Goal: Task Accomplishment & Management: Complete application form

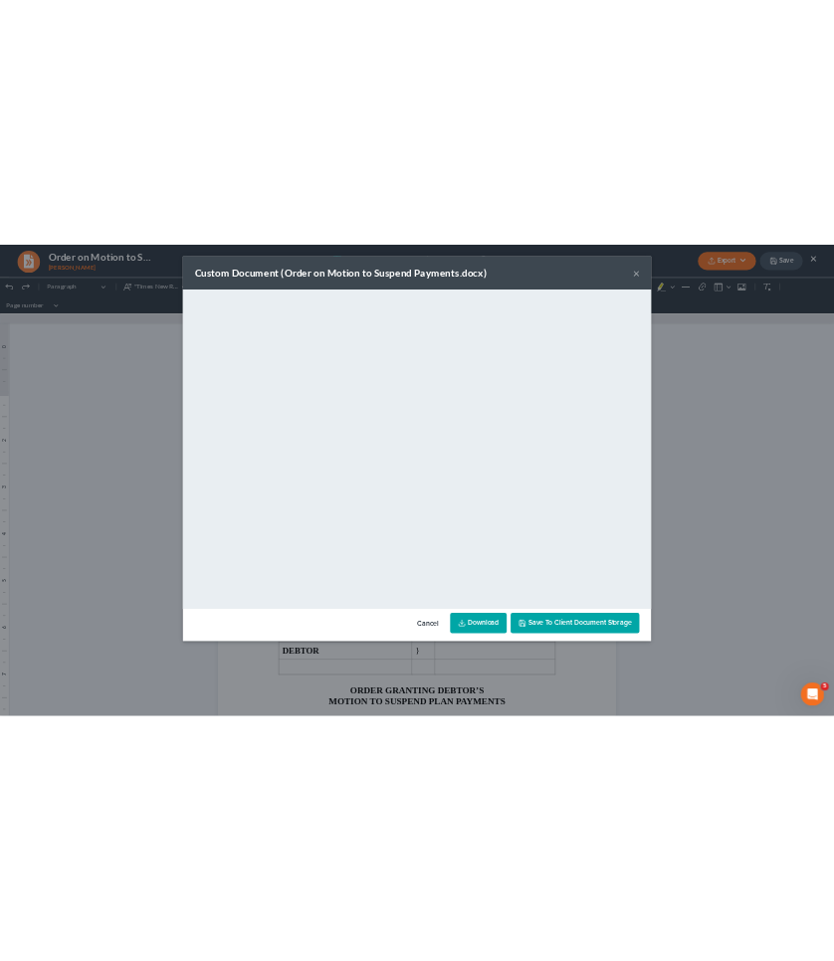
scroll to position [38, 0]
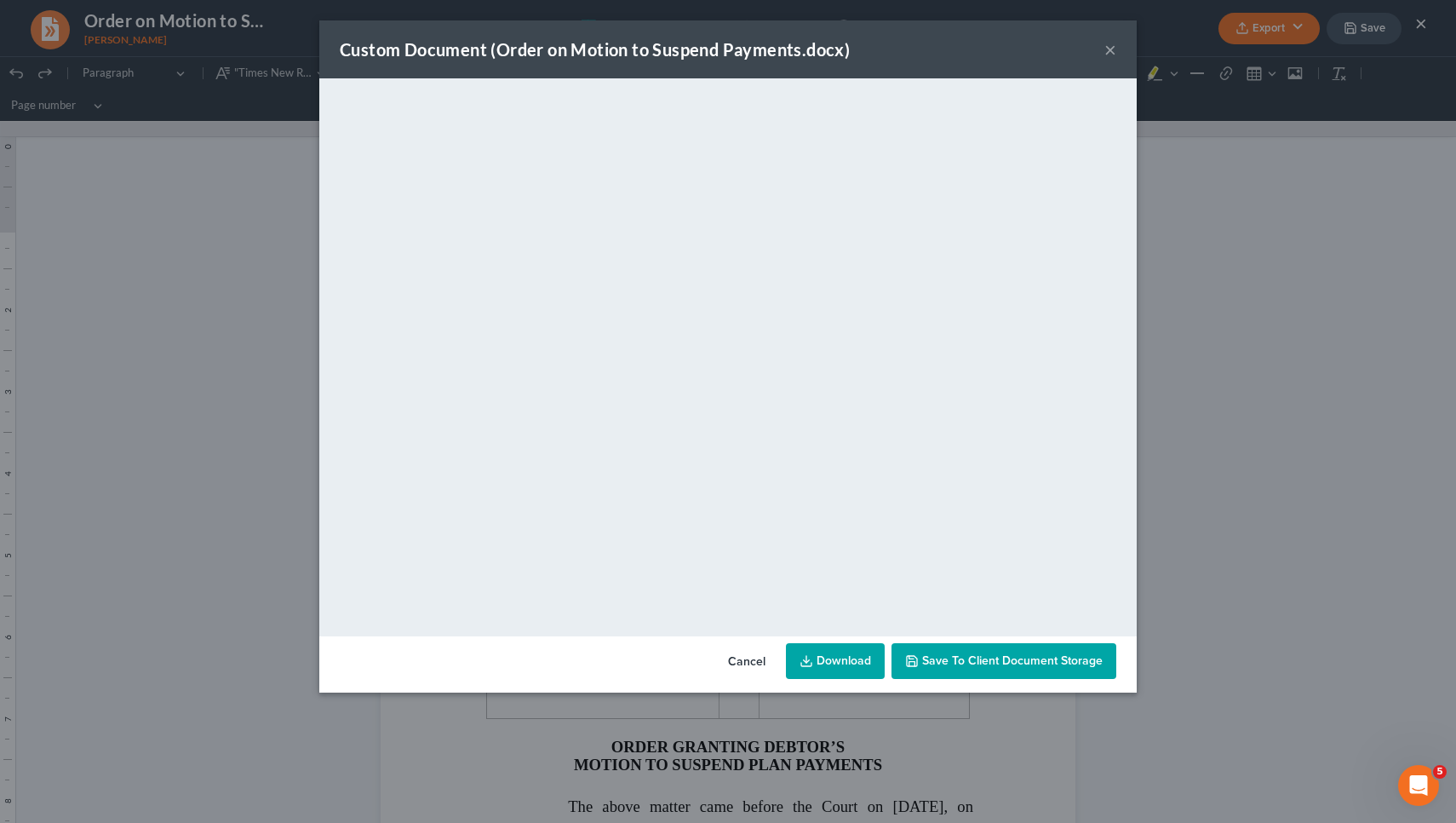
click at [1096, 48] on div "Custom Document (Order on Motion to Suspend Payments.docx) ×" at bounding box center [728, 50] width 817 height 58
click at [1110, 51] on button "×" at bounding box center [1110, 50] width 12 height 21
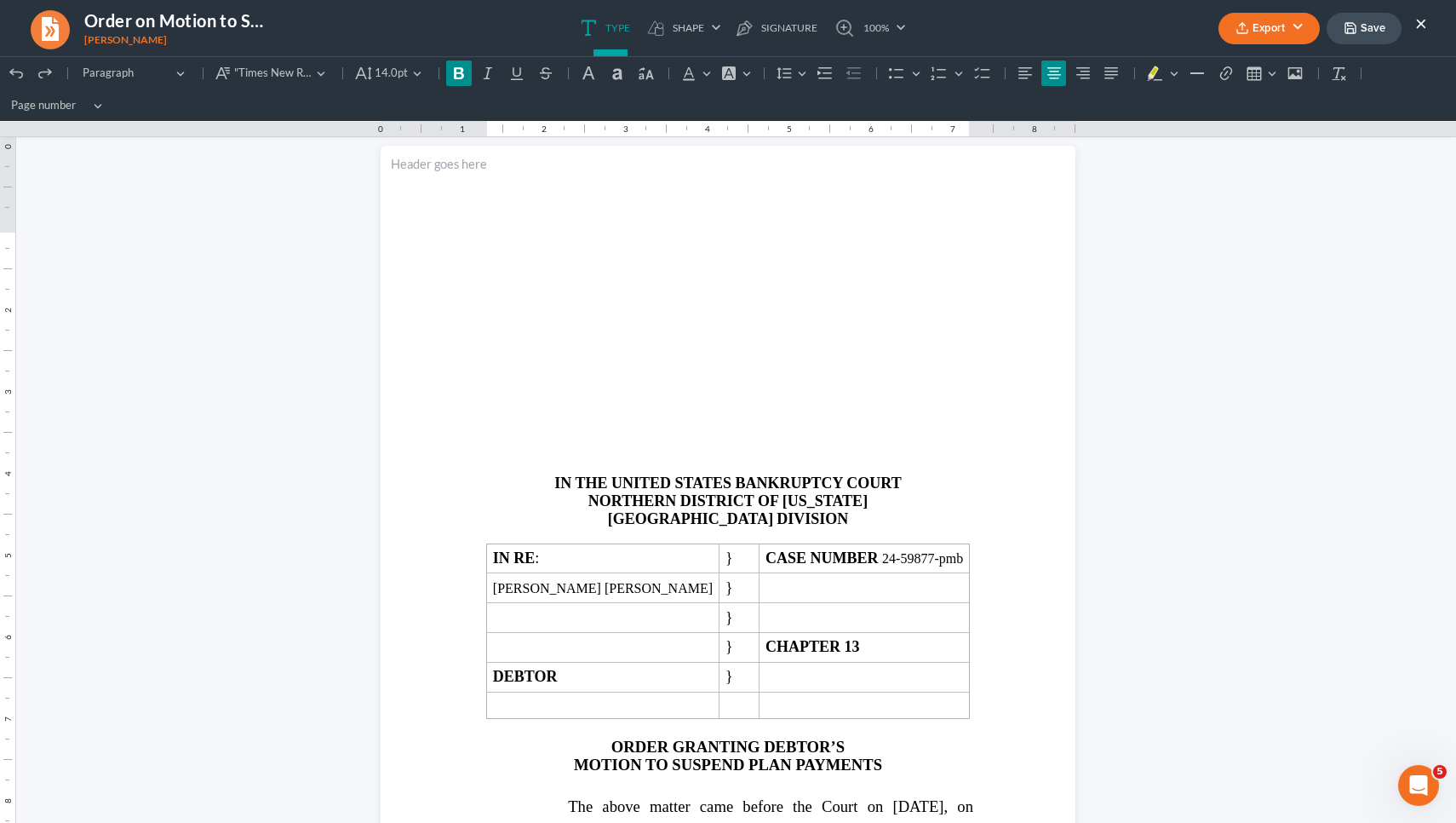
click at [1423, 20] on button "×" at bounding box center [1421, 23] width 12 height 21
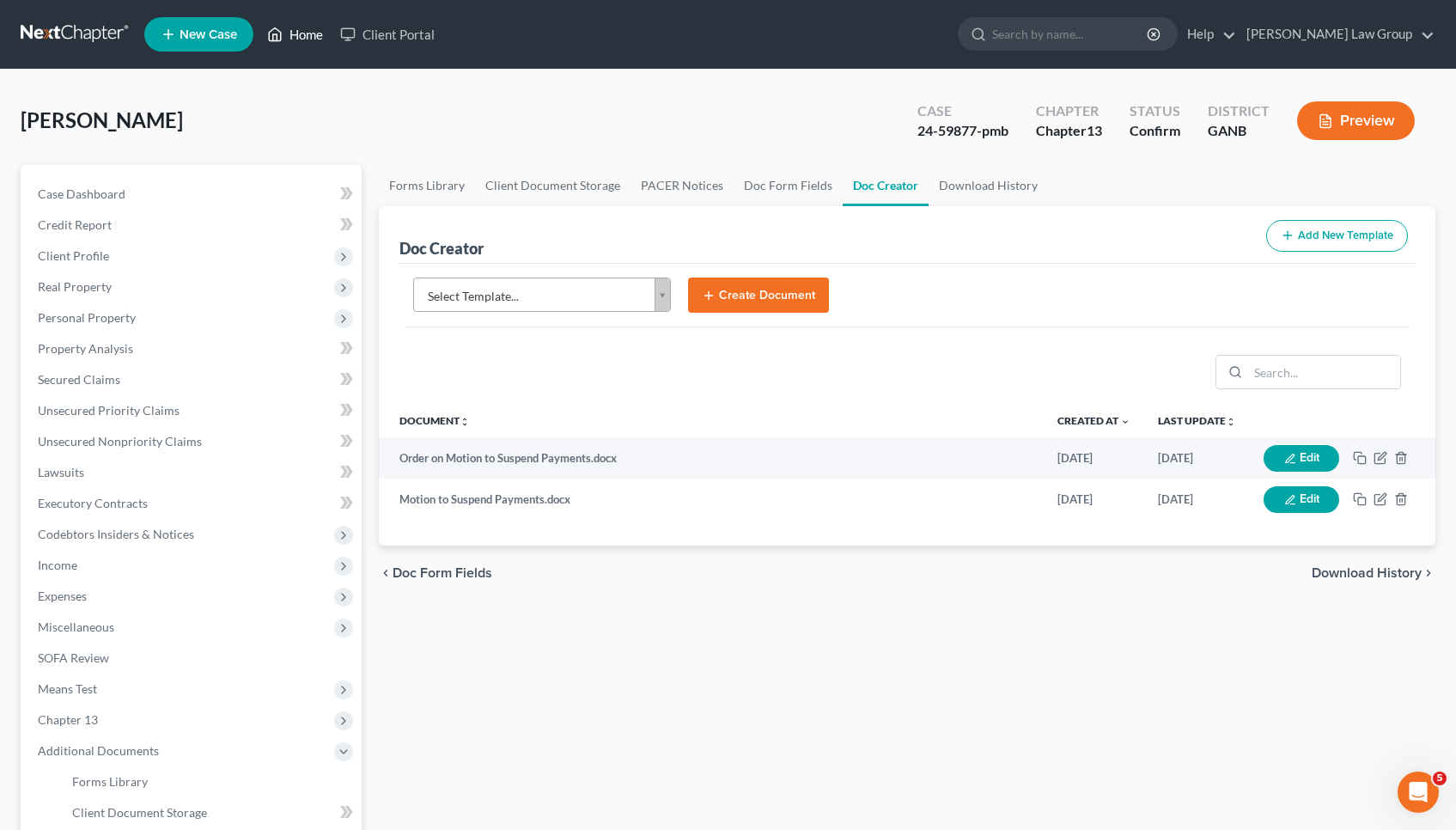
click at [315, 41] on link "Home" at bounding box center [294, 35] width 73 height 31
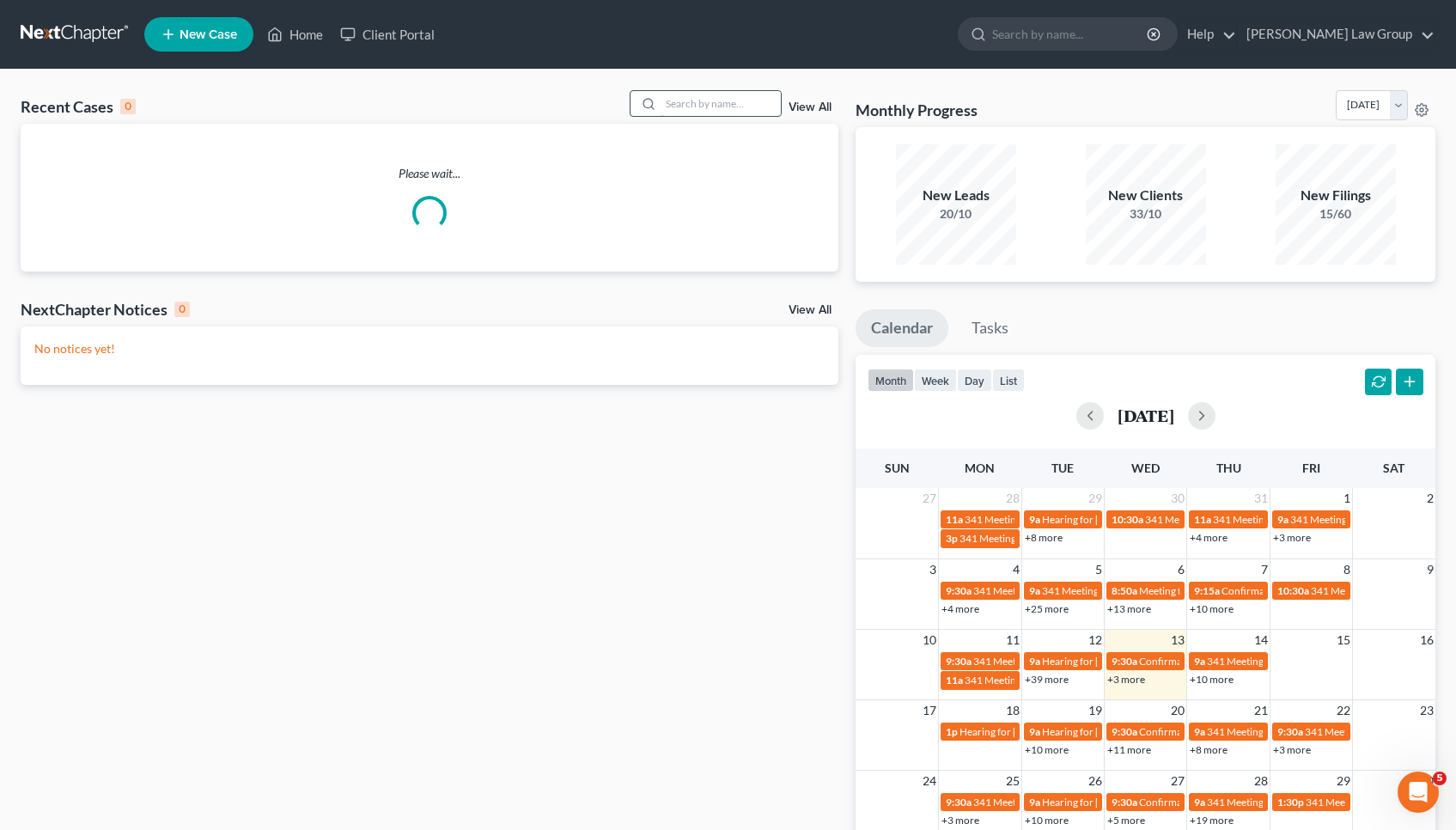
click at [754, 101] on input "search" at bounding box center [720, 103] width 120 height 25
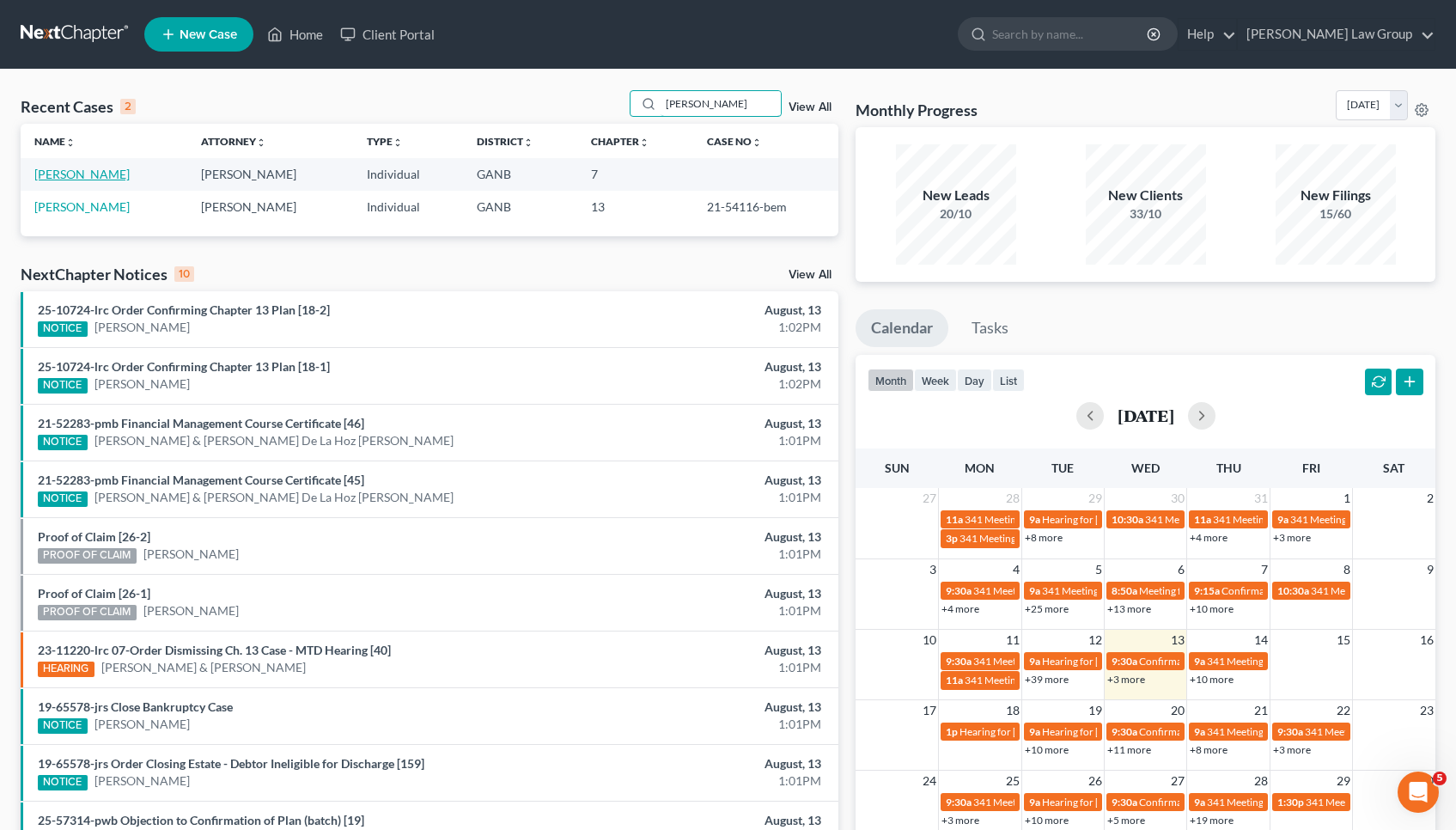
type input "[PERSON_NAME]"
click at [103, 178] on link "[PERSON_NAME]" at bounding box center [82, 174] width 95 height 15
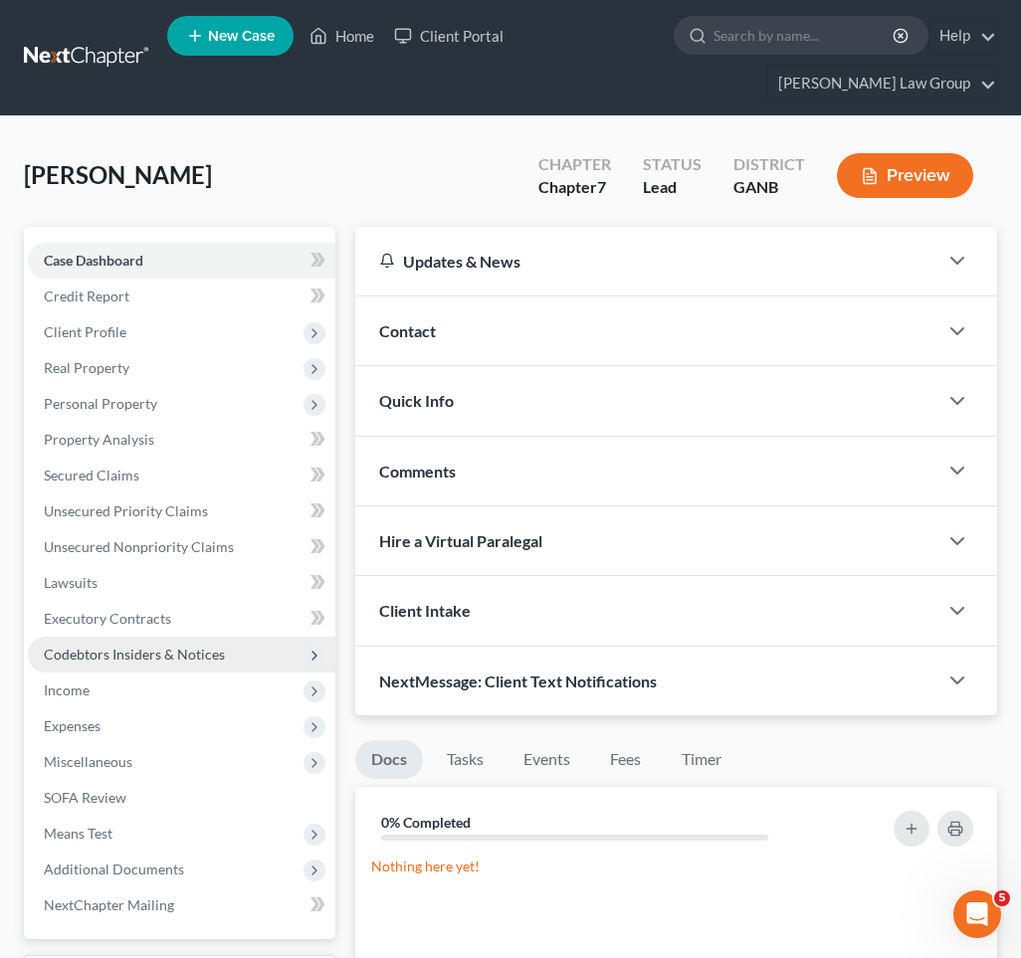
click at [113, 646] on span "Codebtors Insiders & Notices" at bounding box center [134, 654] width 181 height 17
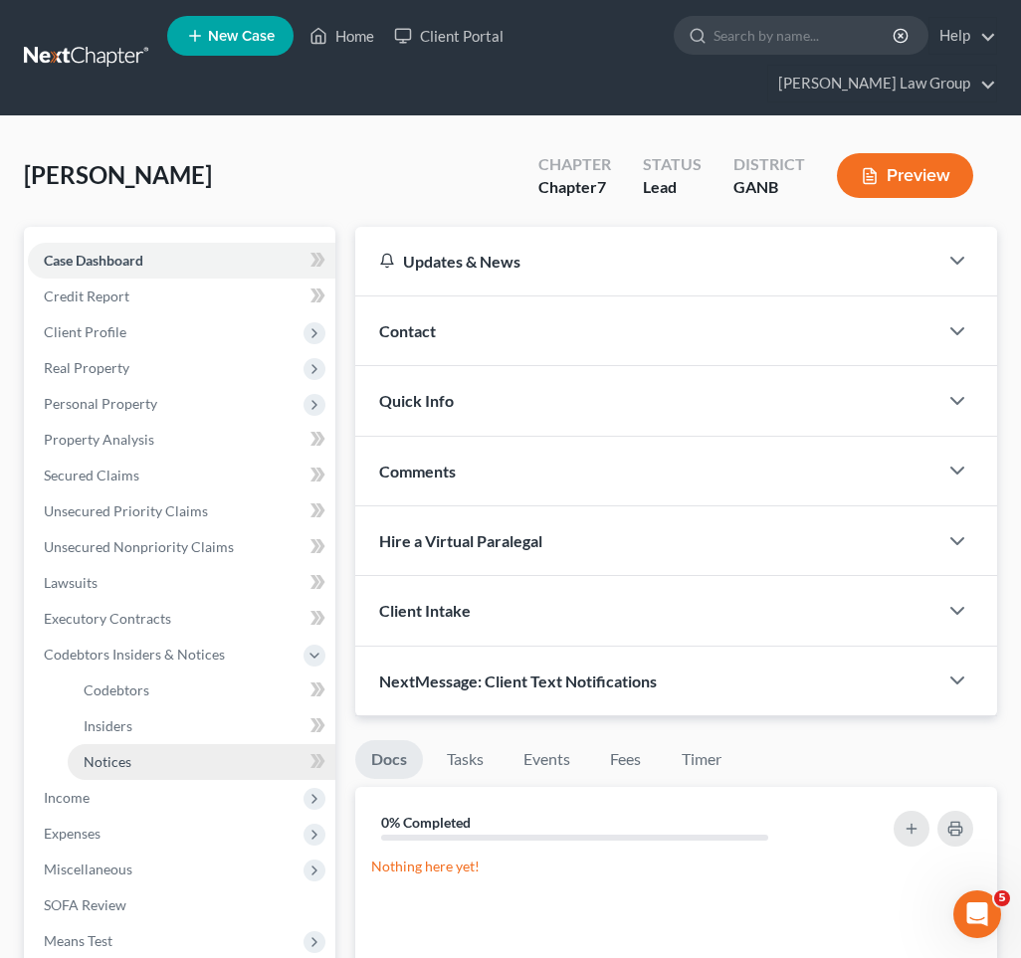
click at [142, 744] on link "Notices" at bounding box center [202, 762] width 268 height 36
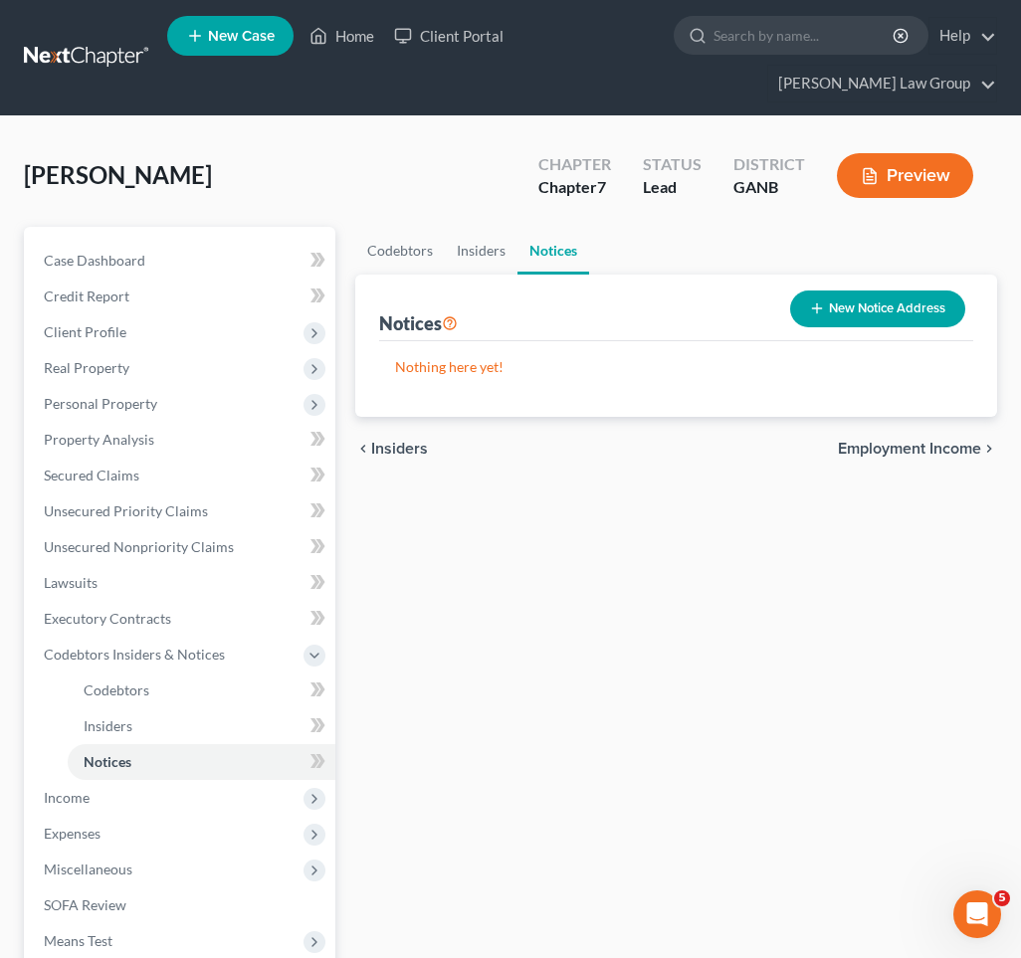
click at [812, 300] on icon "button" at bounding box center [817, 308] width 16 height 16
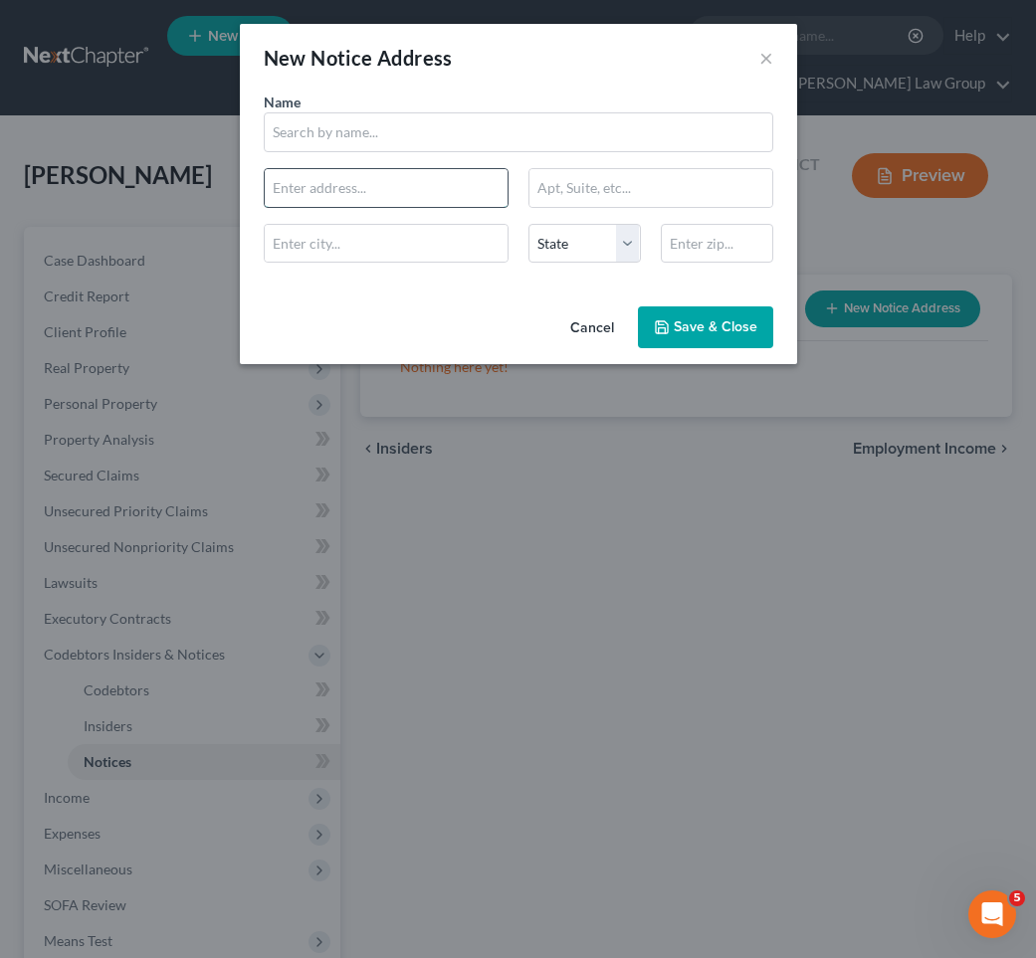
paste input "[STREET_ADDRESS]"
type input "[STREET_ADDRESS]"
paste input "30022"
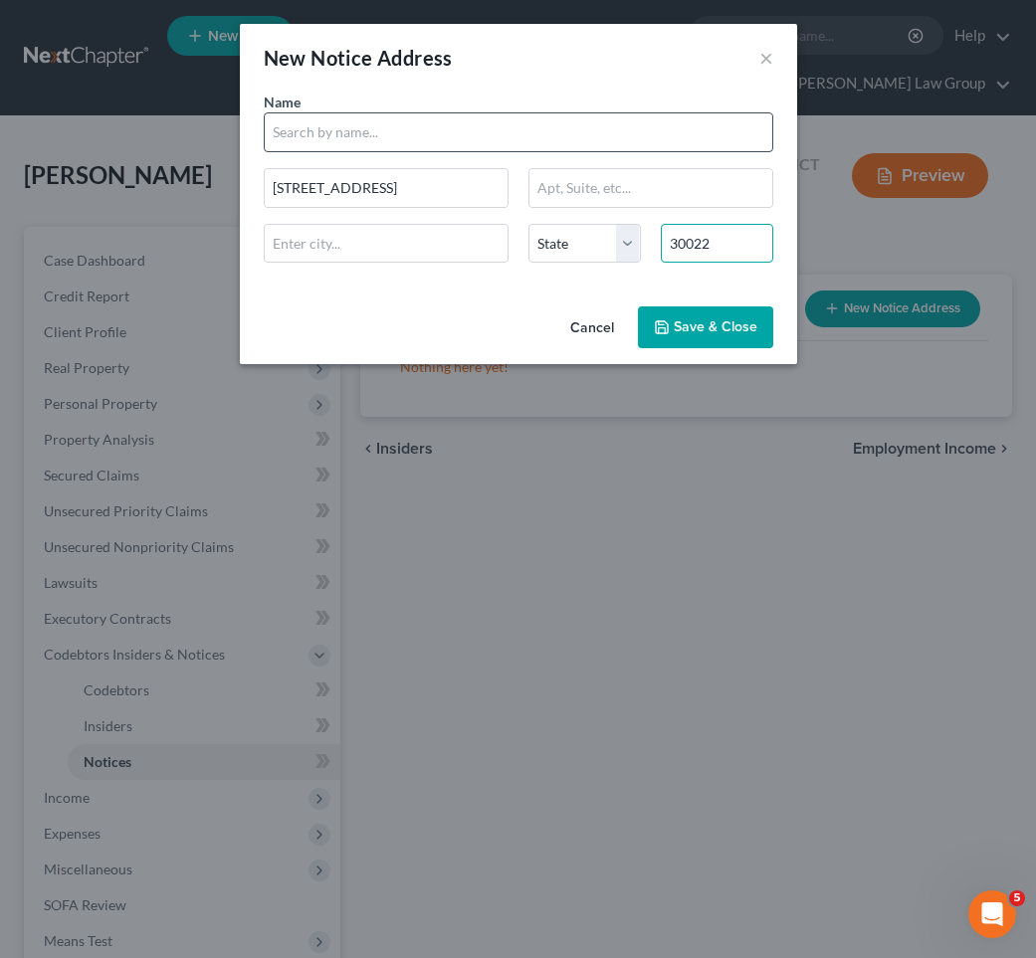
type input "30022"
click at [639, 134] on input "text" at bounding box center [518, 132] width 509 height 40
type input "Alpharetta"
select select "10"
type input "[PERSON_NAME]"
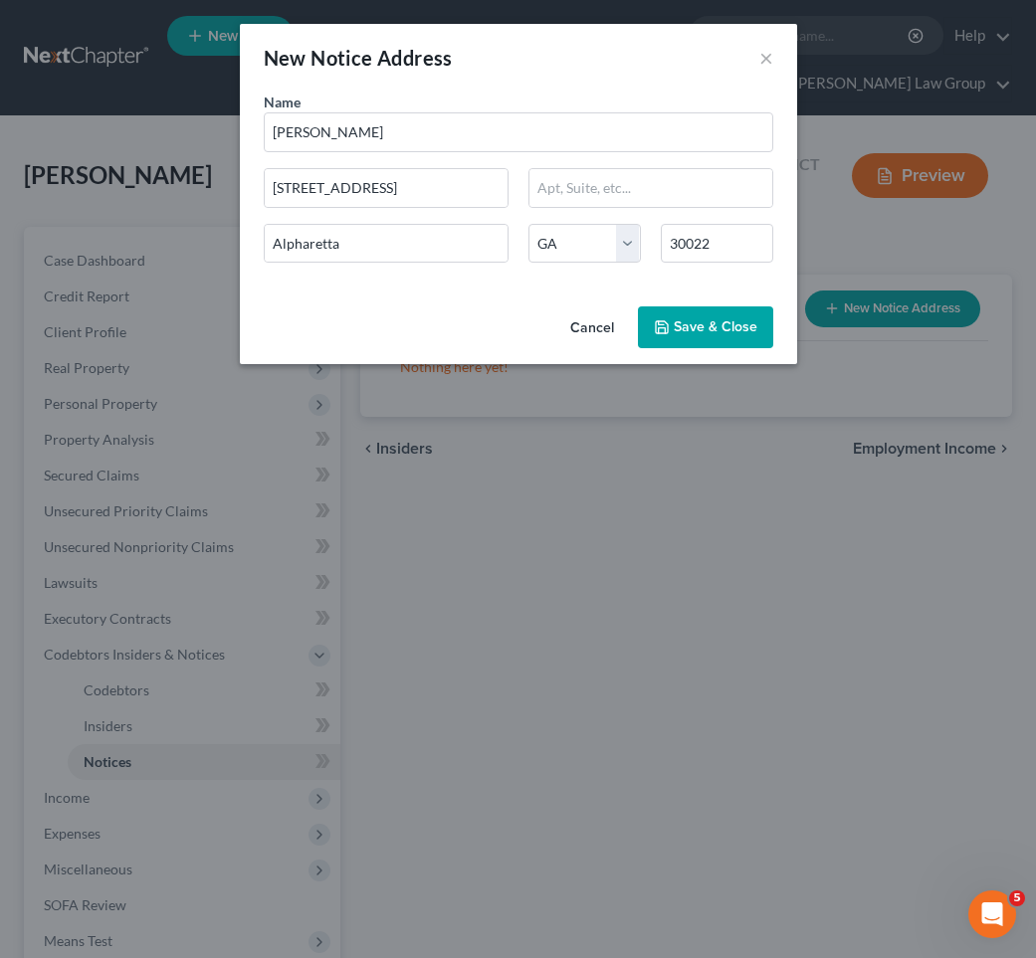
click at [677, 320] on span "Save & Close" at bounding box center [715, 326] width 84 height 17
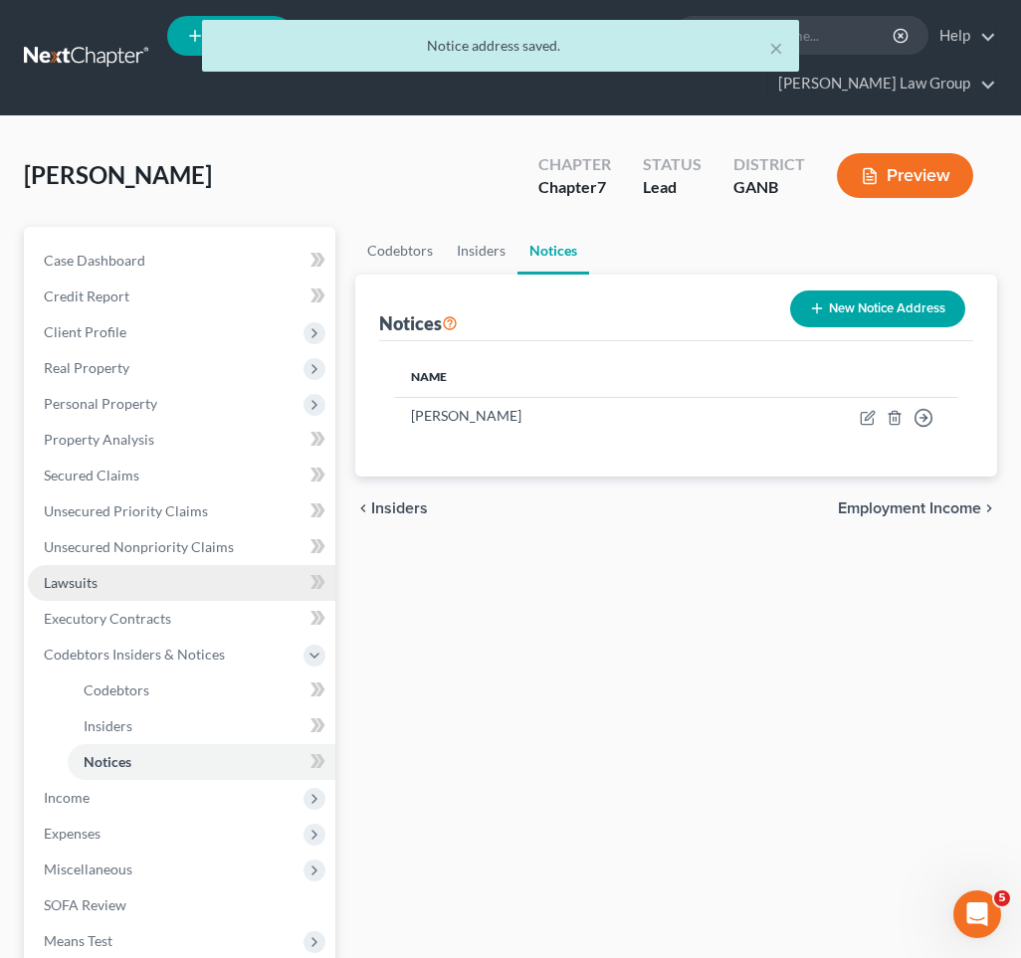
click at [166, 565] on link "Lawsuits" at bounding box center [181, 583] width 307 height 36
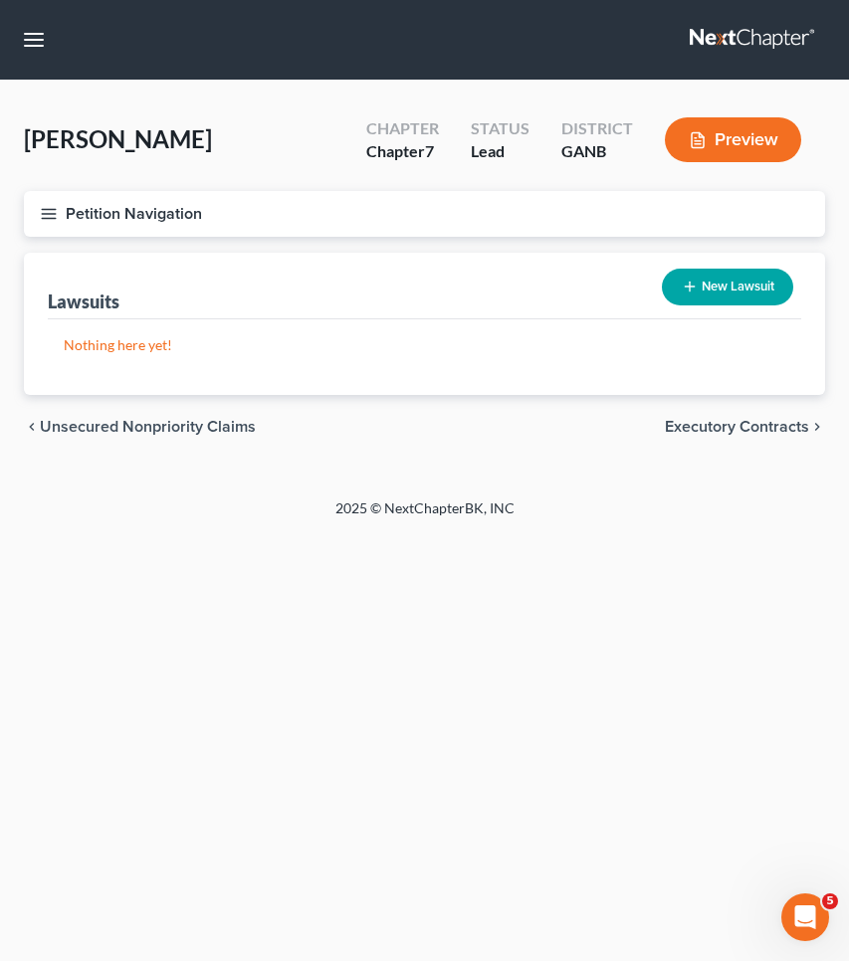
click at [114, 213] on button "Petition Navigation" at bounding box center [424, 214] width 801 height 46
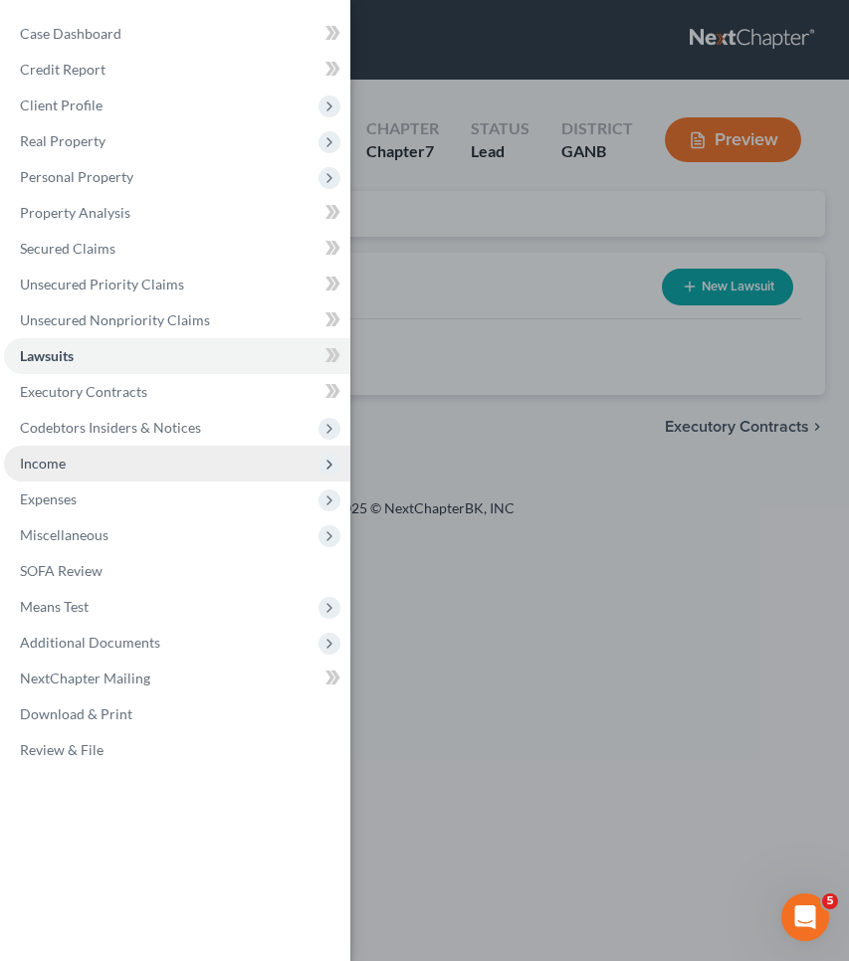
click at [85, 467] on span "Income" at bounding box center [177, 464] width 346 height 36
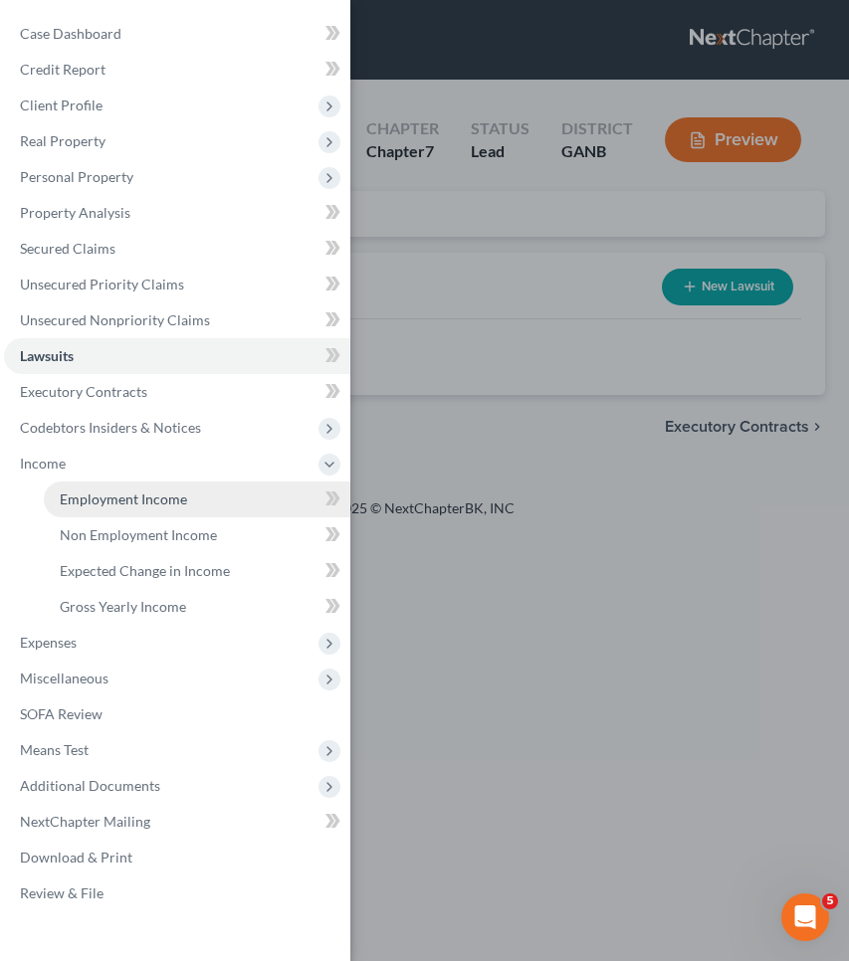
click at [99, 490] on span "Employment Income" at bounding box center [123, 498] width 127 height 17
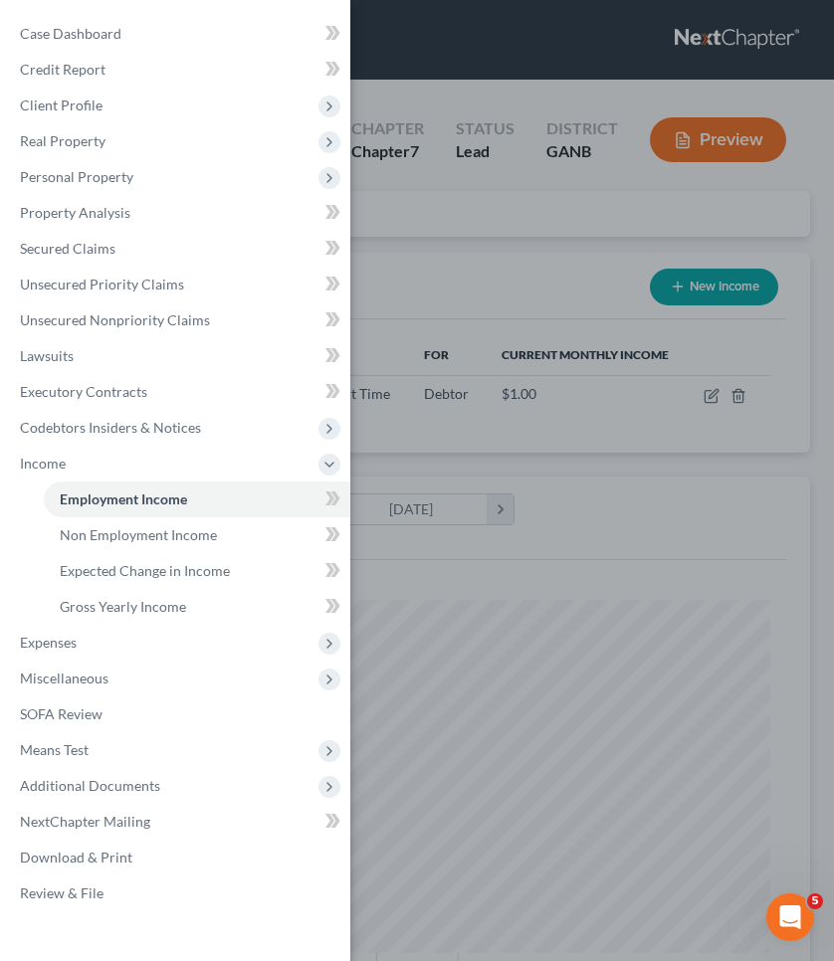
click at [493, 246] on div "Case Dashboard Payments Invoices Payments Payments Credit Report Client Profile" at bounding box center [417, 480] width 834 height 961
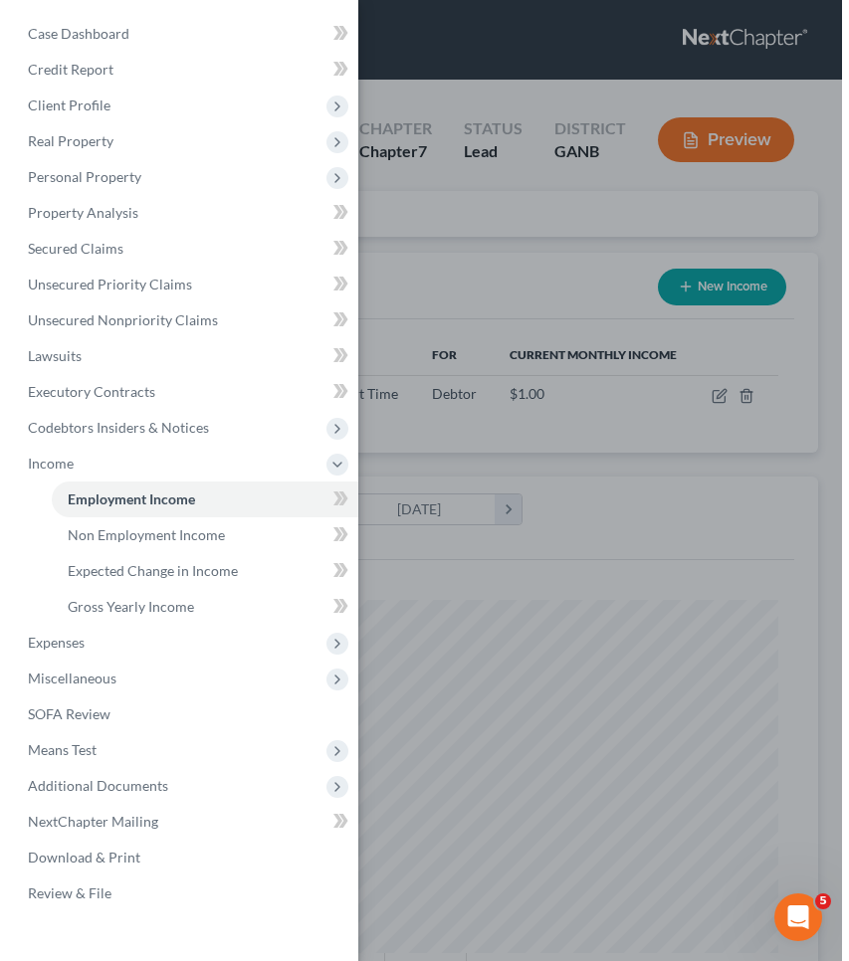
scroll to position [353, 746]
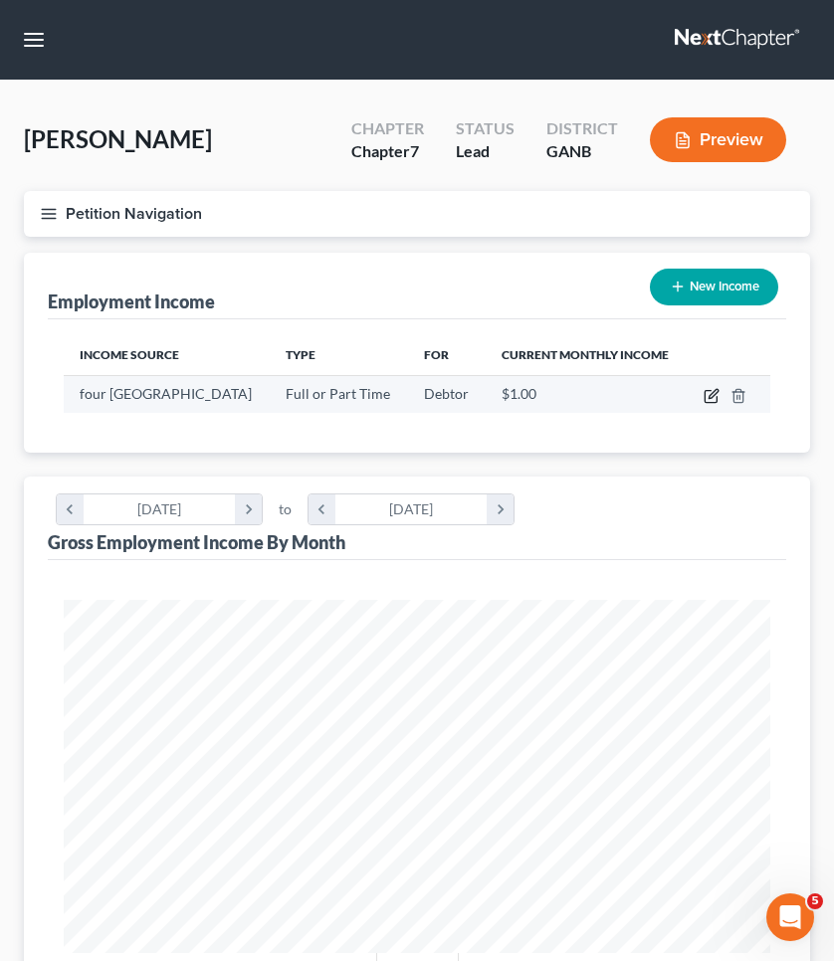
click at [719, 404] on icon "button" at bounding box center [711, 396] width 16 height 16
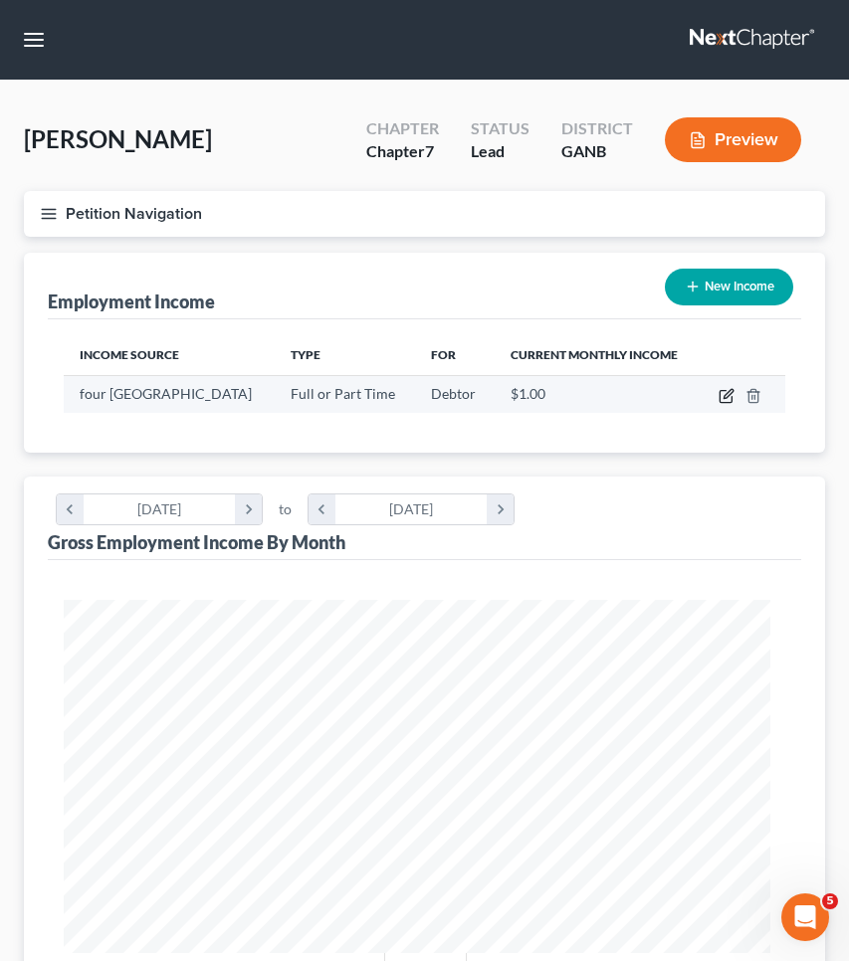
scroll to position [360, 761]
select select "0"
select select "10"
select select "0"
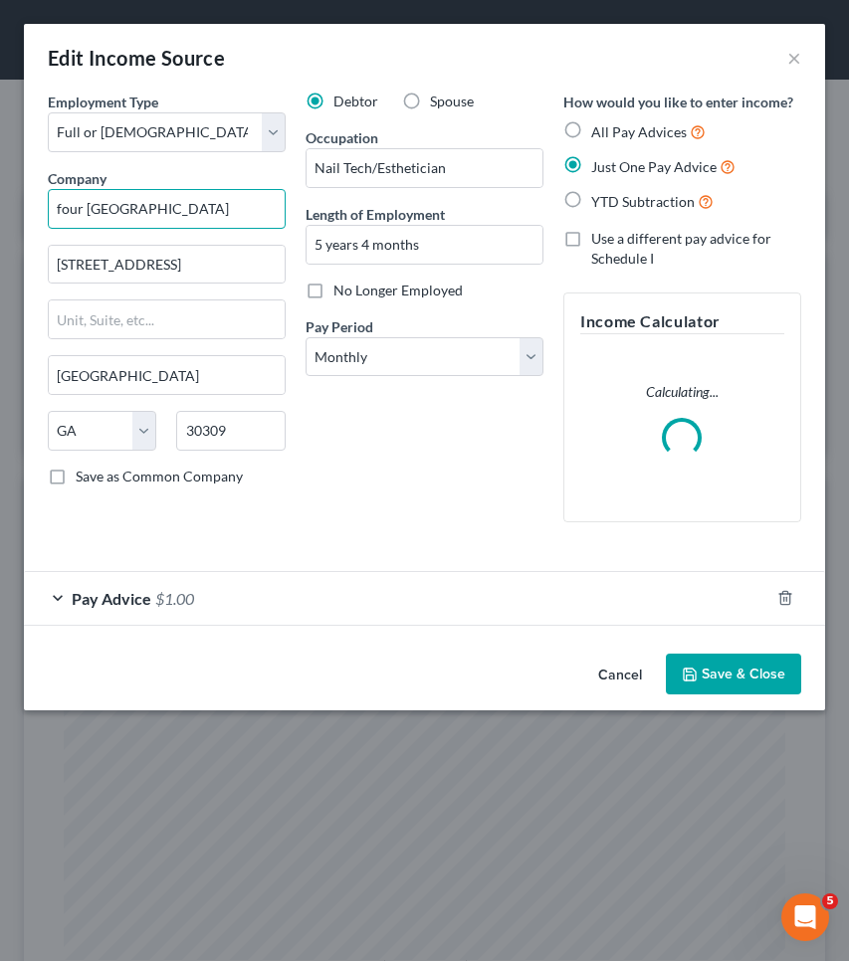
click at [226, 212] on input "four [GEOGRAPHIC_DATA]" at bounding box center [167, 209] width 238 height 40
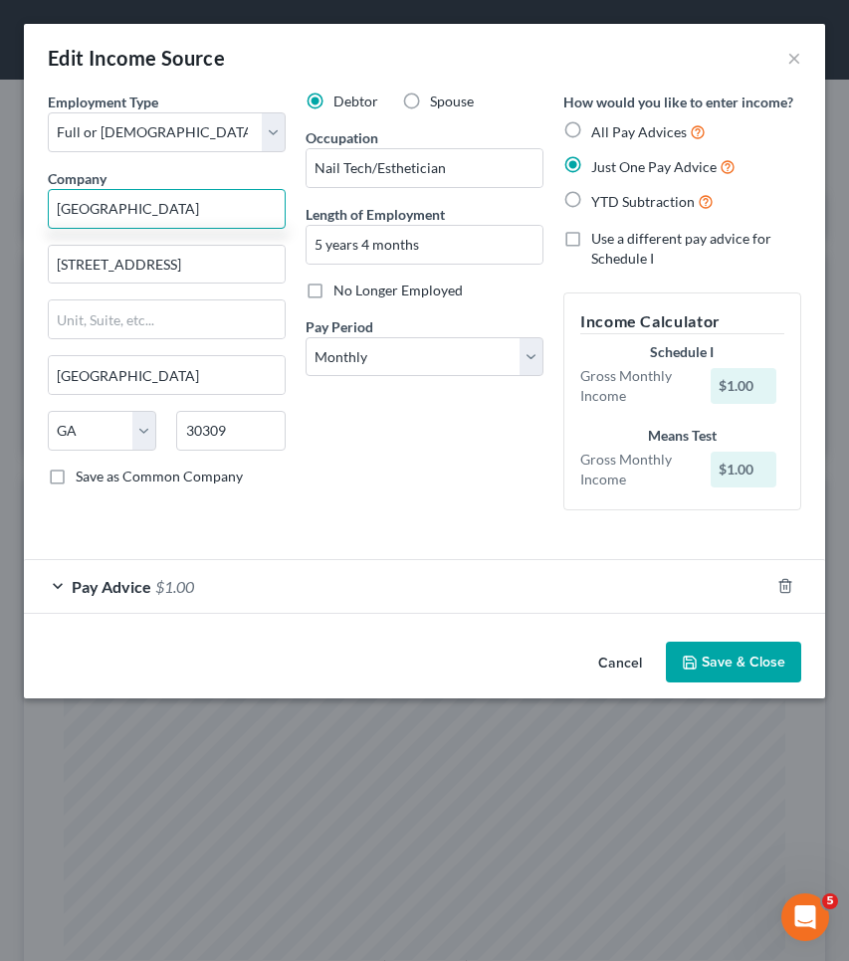
type input "[GEOGRAPHIC_DATA]"
click at [438, 586] on div "Pay Advice $1.00" at bounding box center [396, 586] width 745 height 53
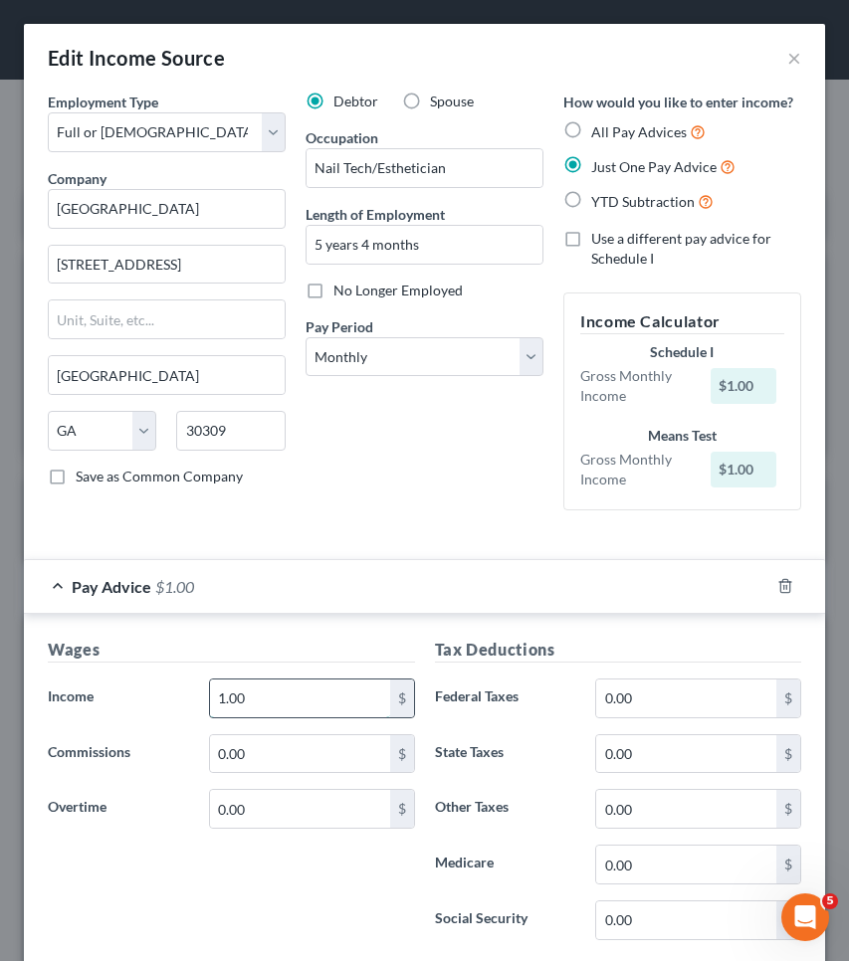
click at [348, 692] on input "1.00" at bounding box center [300, 698] width 180 height 38
type input "1,970.24"
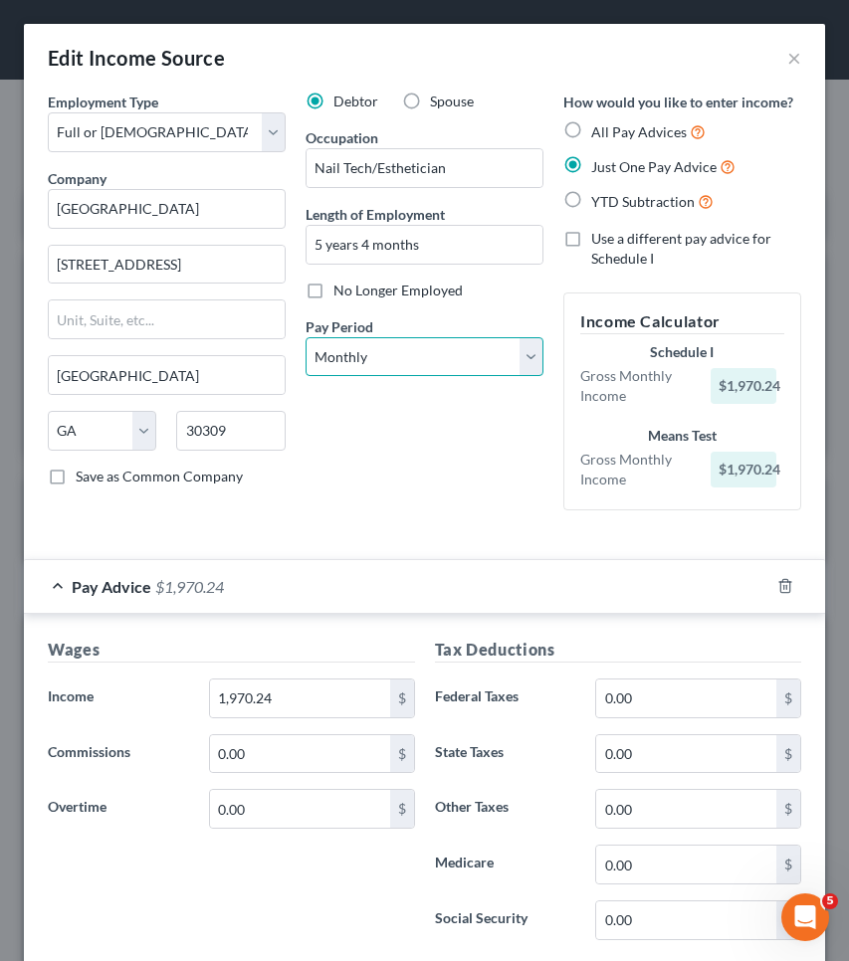
select select "2"
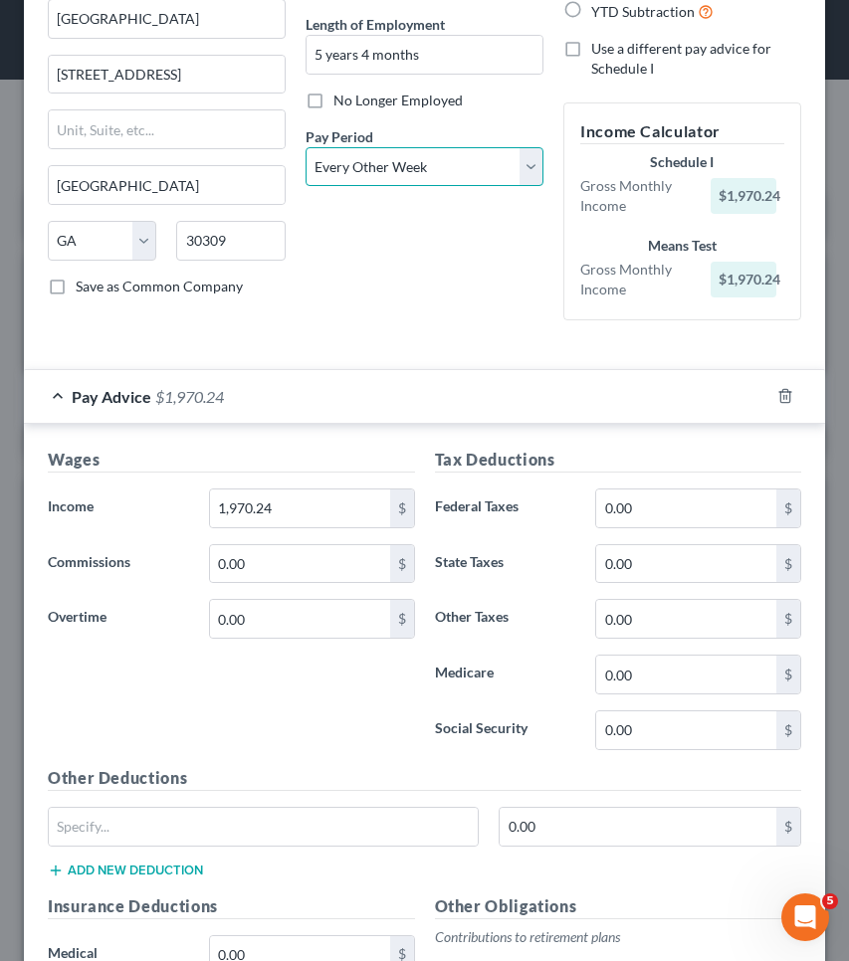
scroll to position [224, 0]
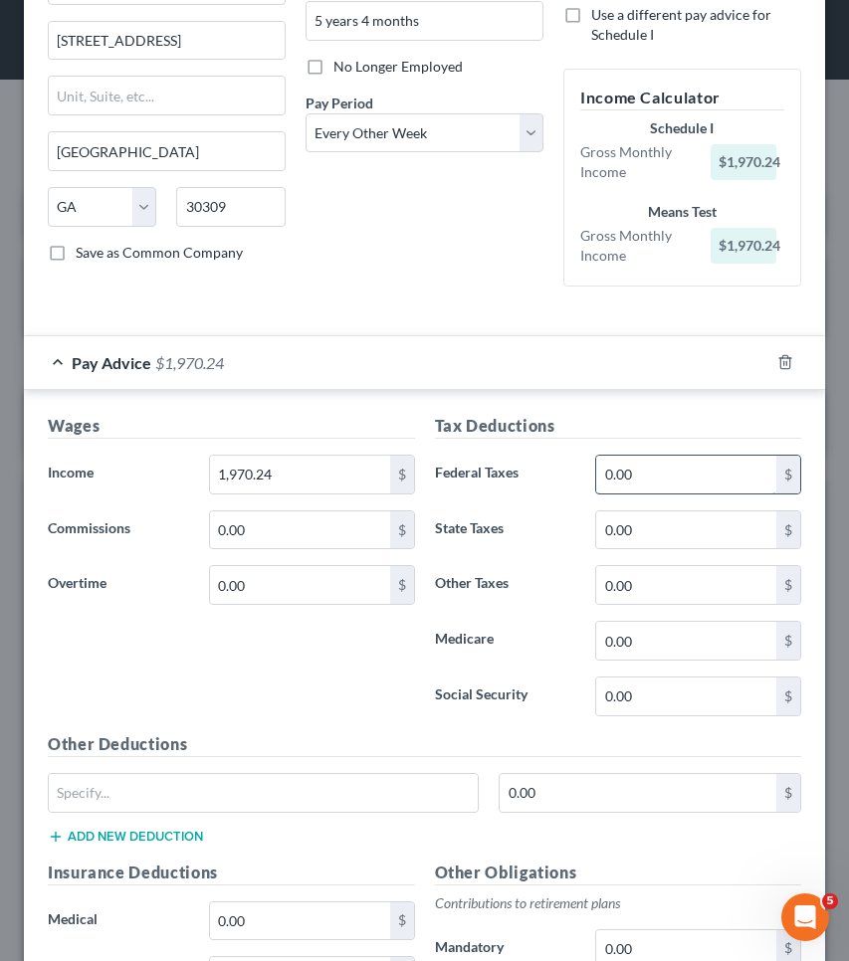
click at [709, 476] on input "0.00" at bounding box center [686, 475] width 180 height 38
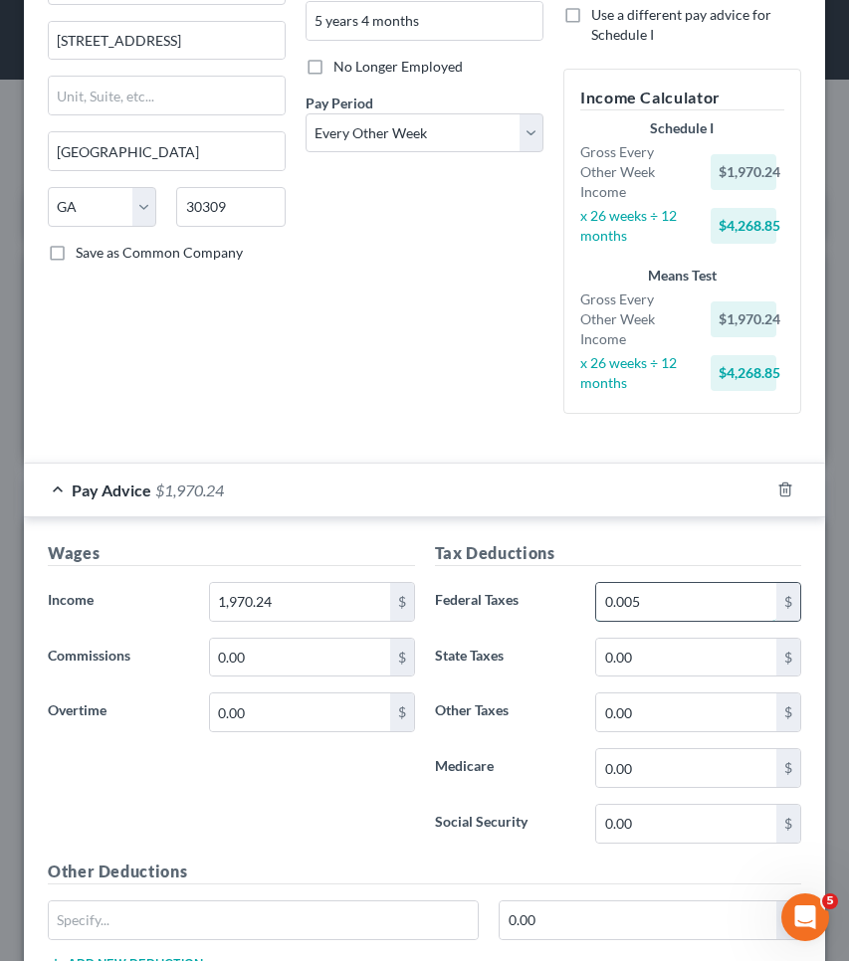
type input "0.00"
type input "28.10"
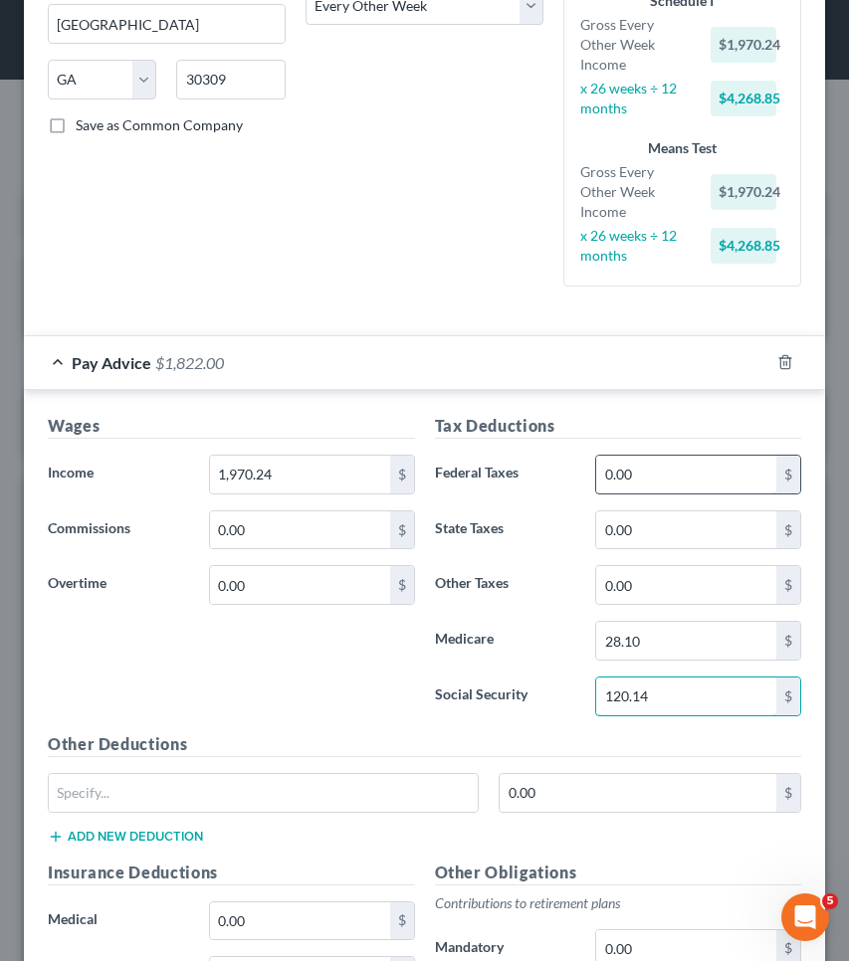
scroll to position [437, 0]
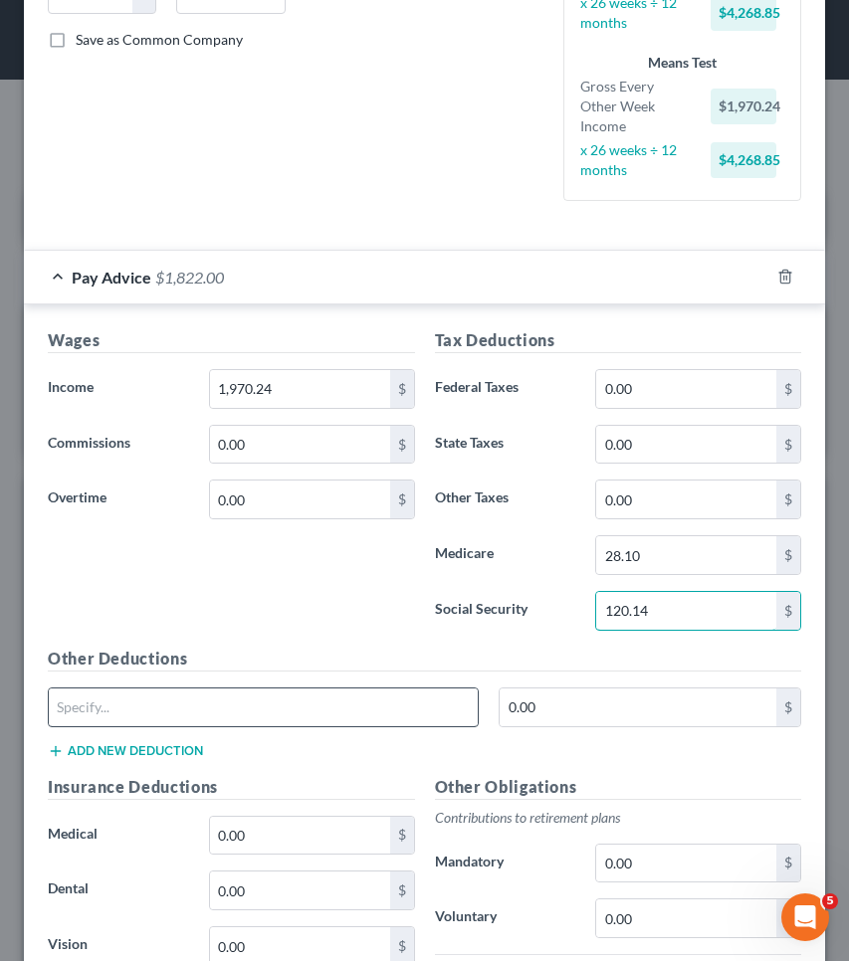
type input "120.14"
type input "Parking"
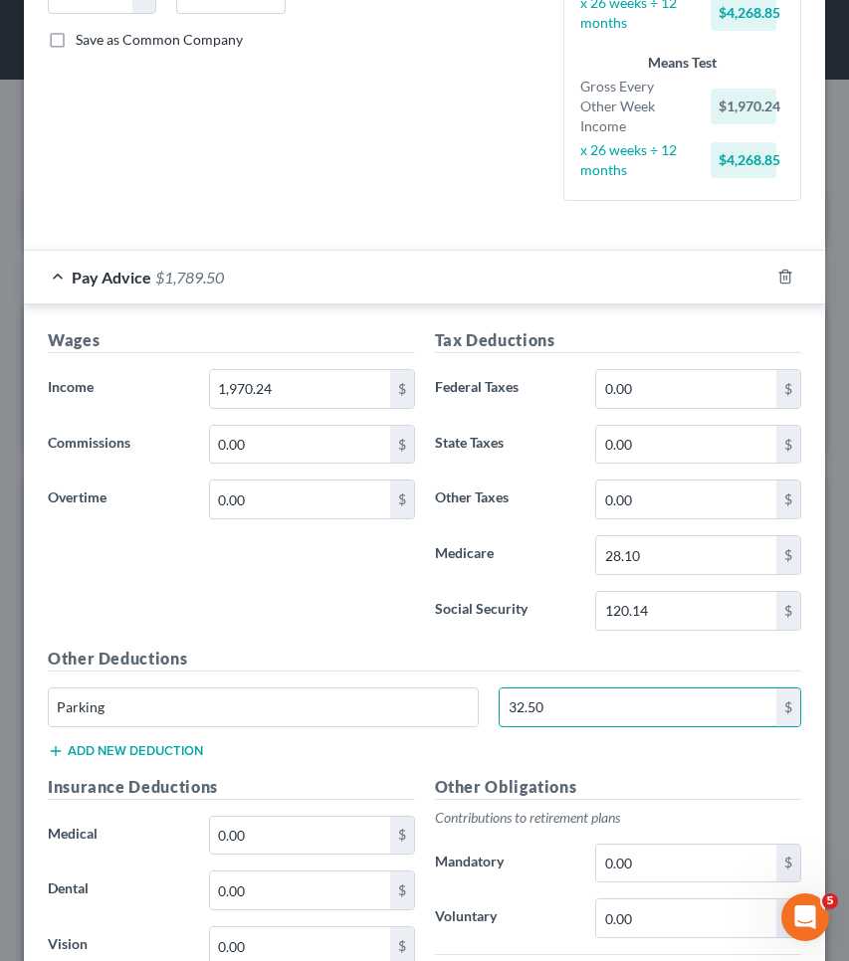
type input "32.50"
click at [194, 749] on button "Add new deduction" at bounding box center [125, 751] width 155 height 16
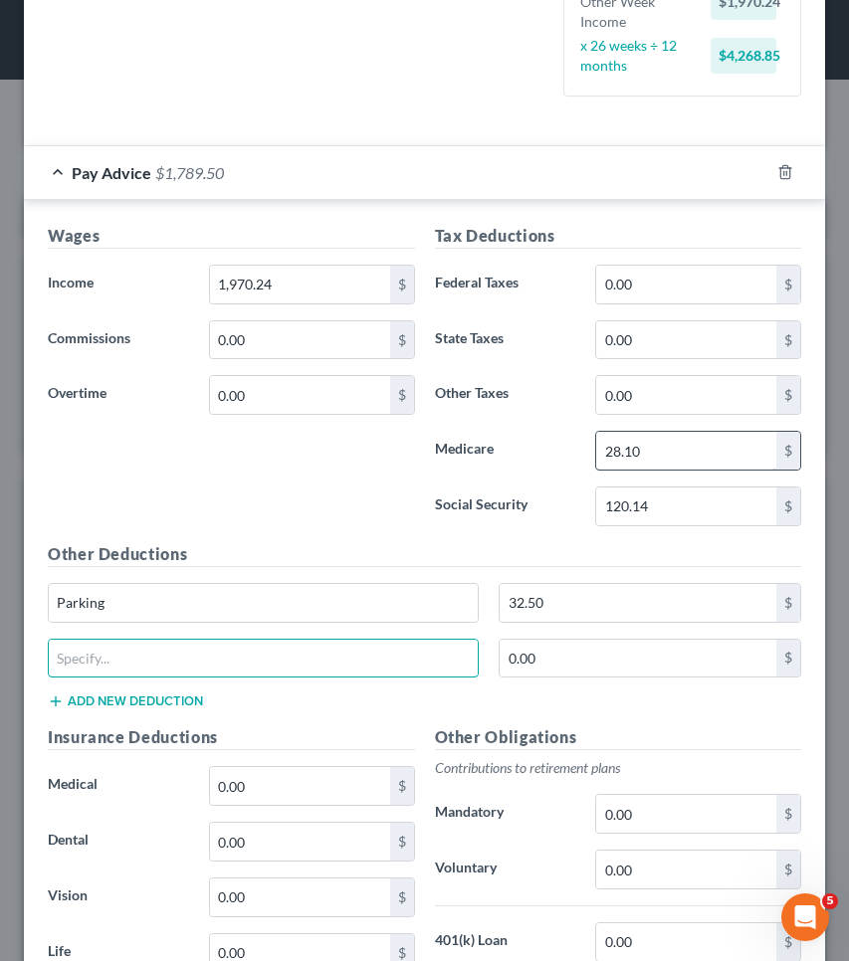
scroll to position [599, 0]
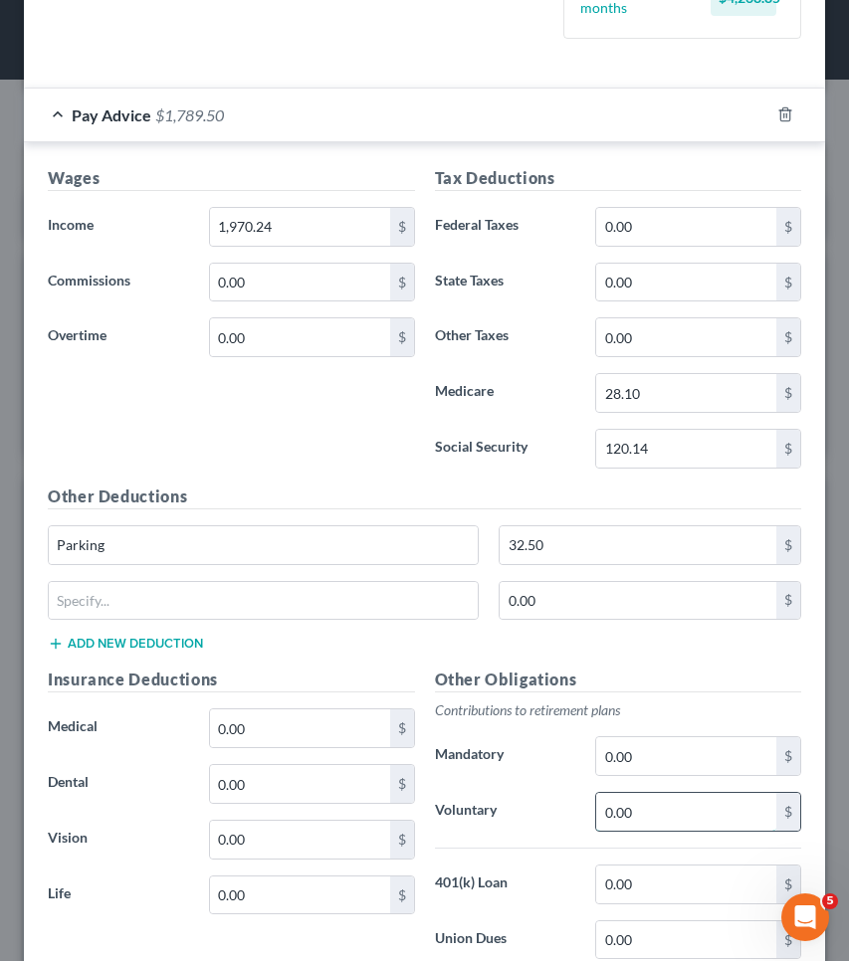
click at [645, 820] on input "0.00" at bounding box center [686, 812] width 180 height 38
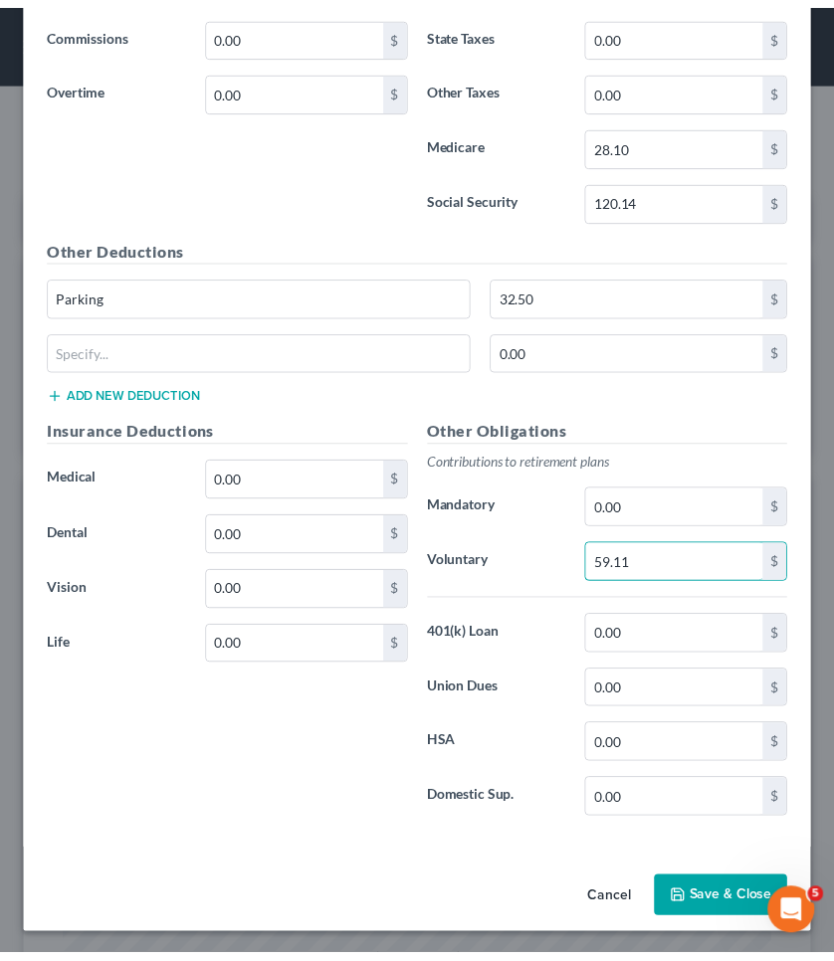
scroll to position [847, 0]
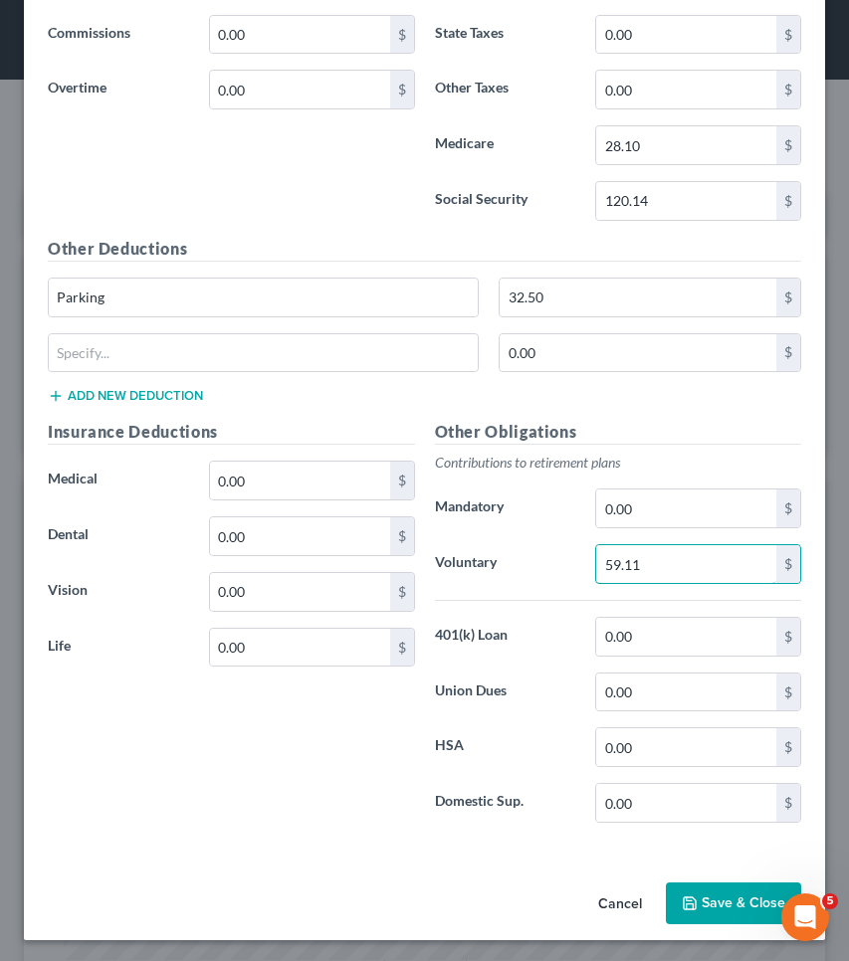
type input "59.11"
click at [722, 902] on button "Save & Close" at bounding box center [733, 903] width 135 height 42
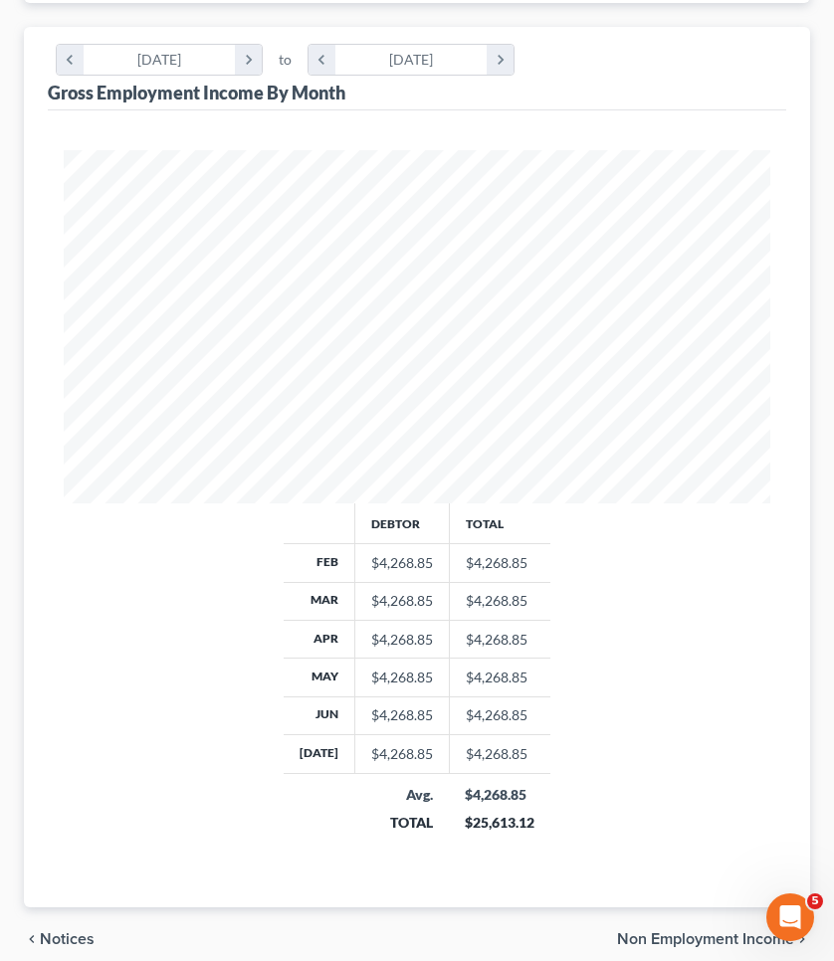
scroll to position [511, 0]
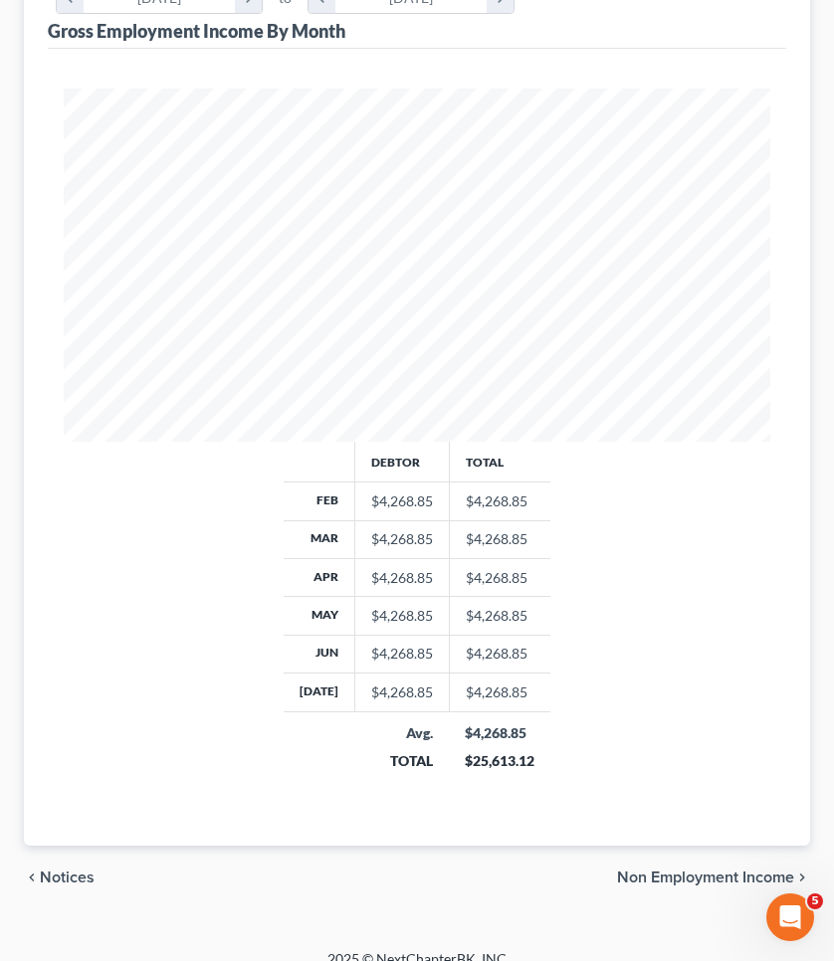
click at [722, 885] on span "Non Employment Income" at bounding box center [705, 877] width 177 height 16
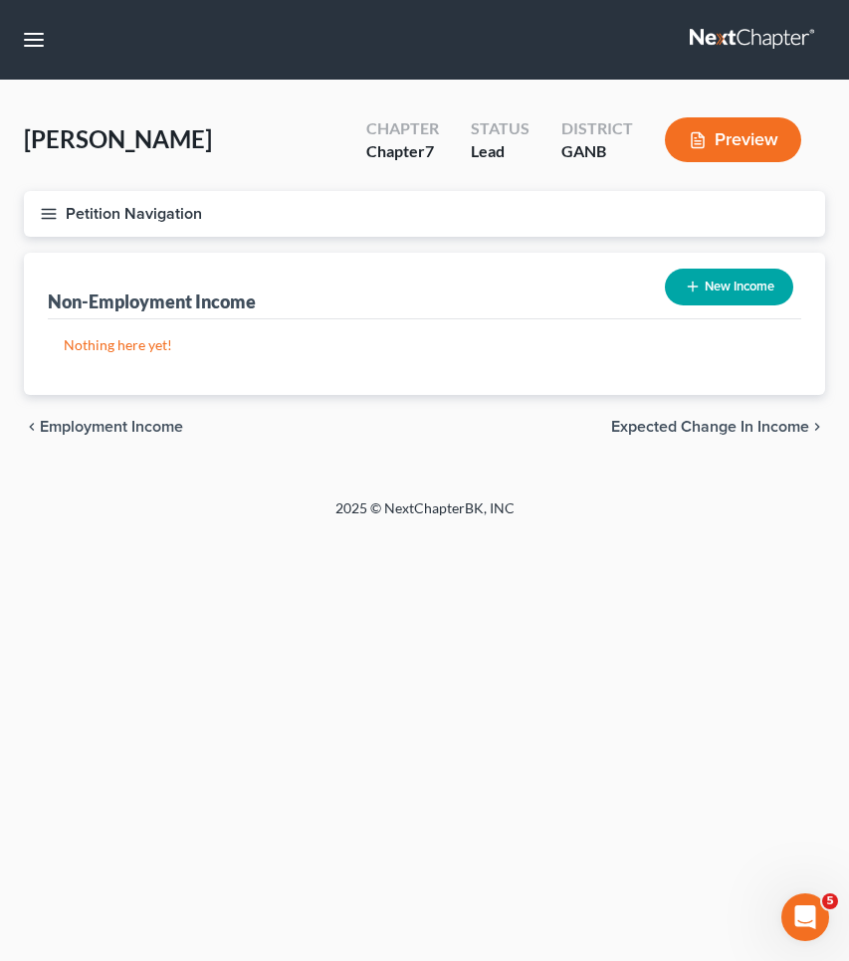
click at [693, 425] on span "Expected Change in Income" at bounding box center [710, 427] width 198 height 16
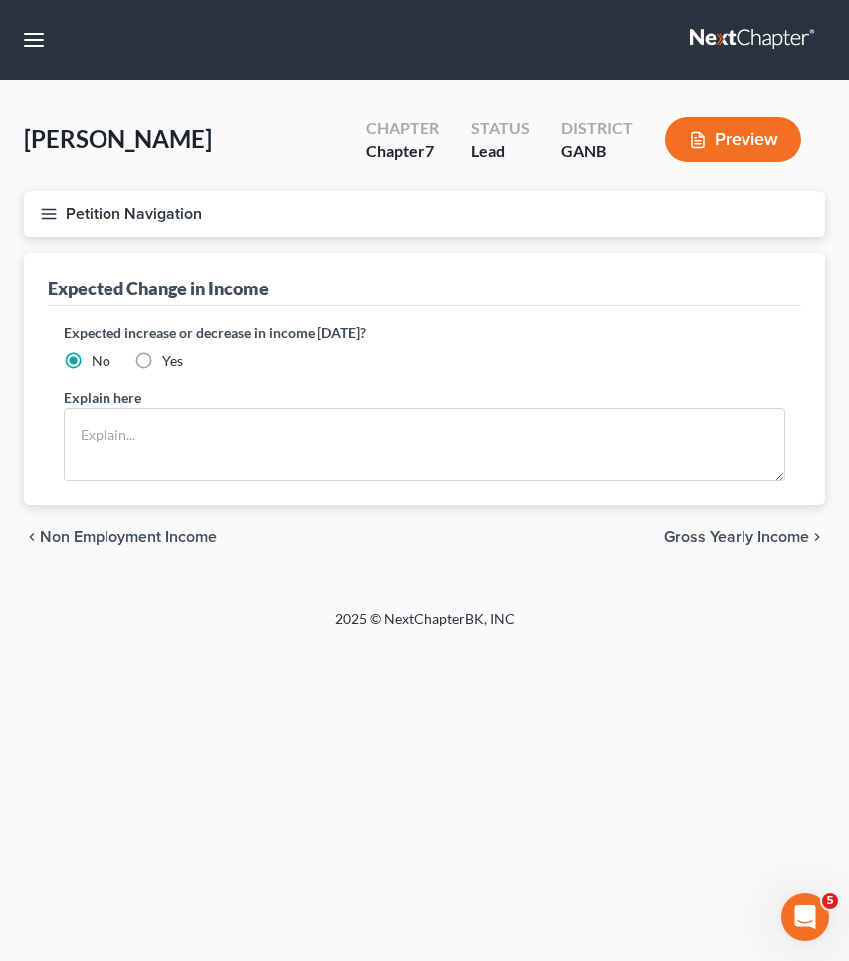
click at [700, 541] on span "Gross Yearly Income" at bounding box center [736, 537] width 145 height 16
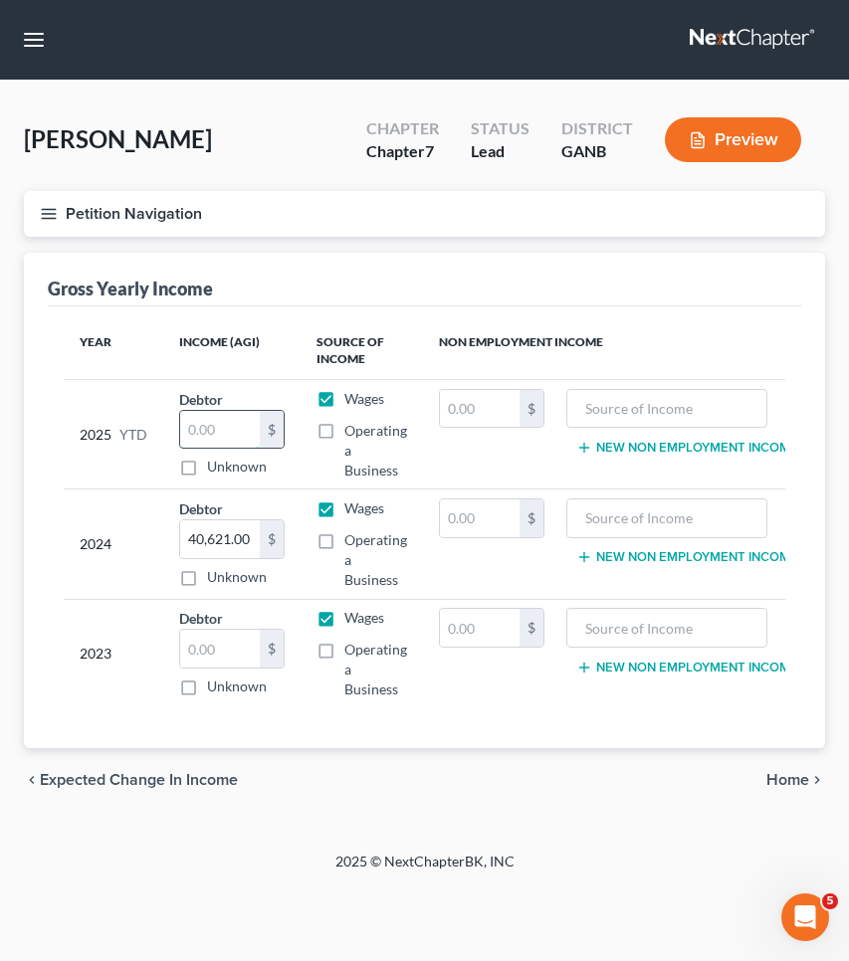
click at [234, 442] on input "text" at bounding box center [220, 430] width 80 height 38
type input "41,059.68"
click at [781, 788] on span "Home" at bounding box center [787, 780] width 43 height 16
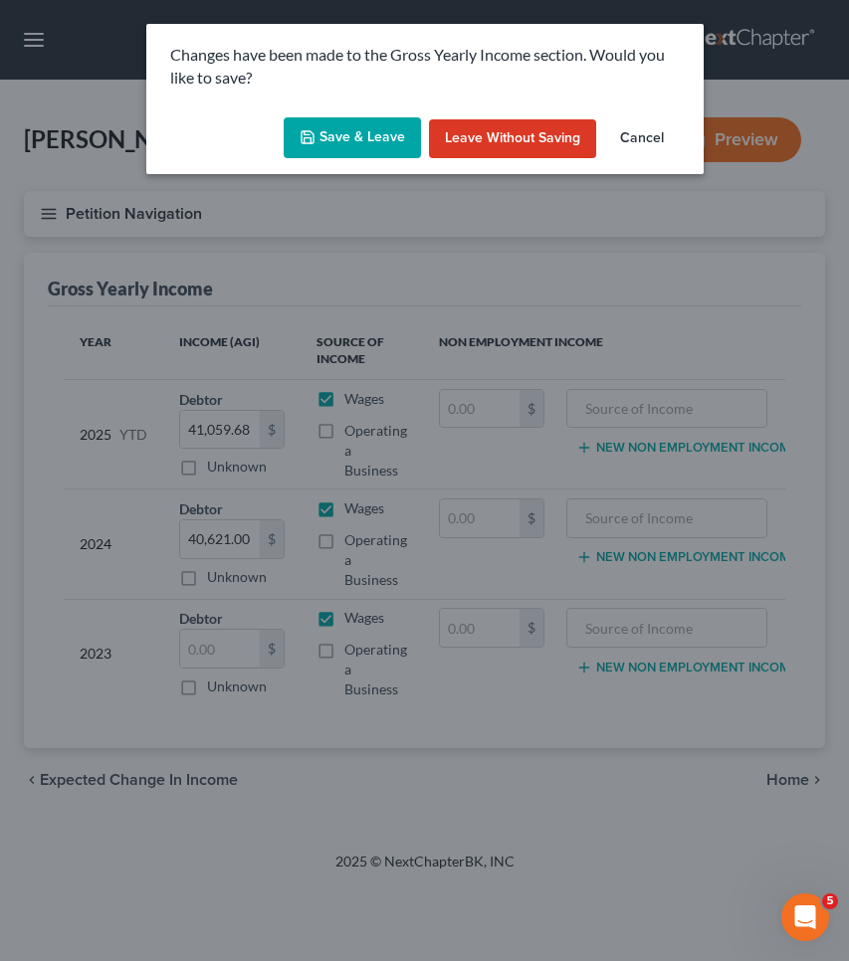
click at [330, 149] on button "Save & Leave" at bounding box center [352, 138] width 137 height 42
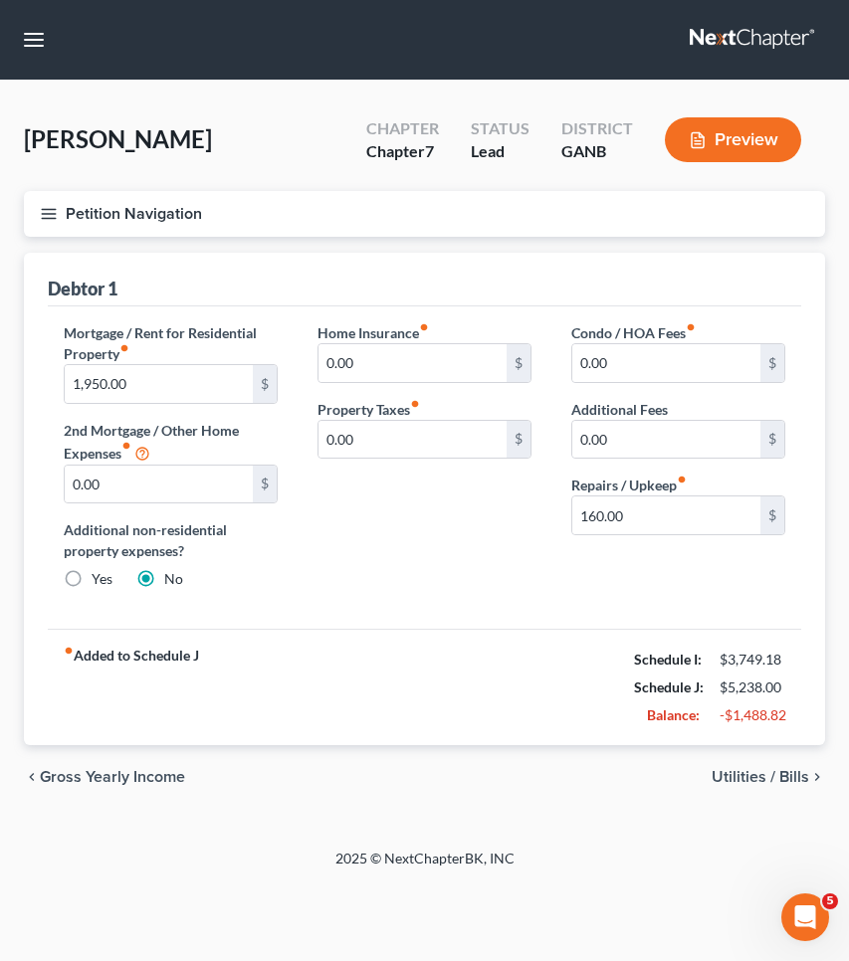
click at [780, 775] on span "Utilities / Bills" at bounding box center [759, 777] width 97 height 16
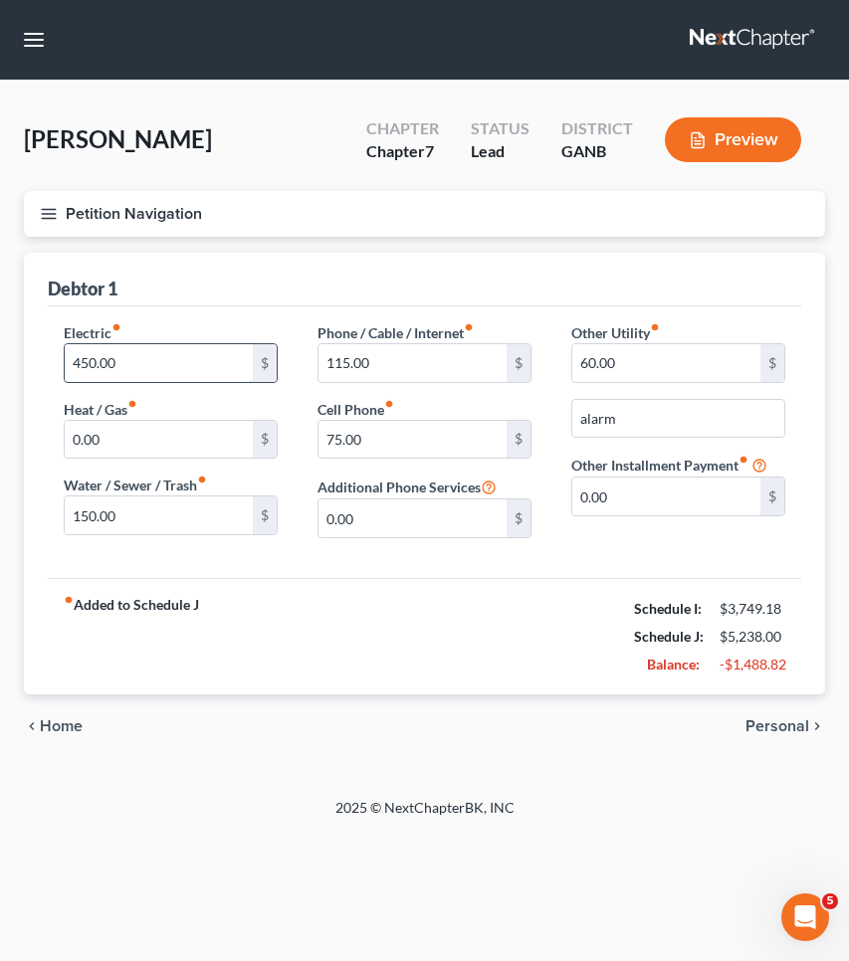
click at [182, 362] on input "450.00" at bounding box center [159, 363] width 188 height 38
type input "200"
click at [193, 510] on input "150.00" at bounding box center [159, 515] width 188 height 38
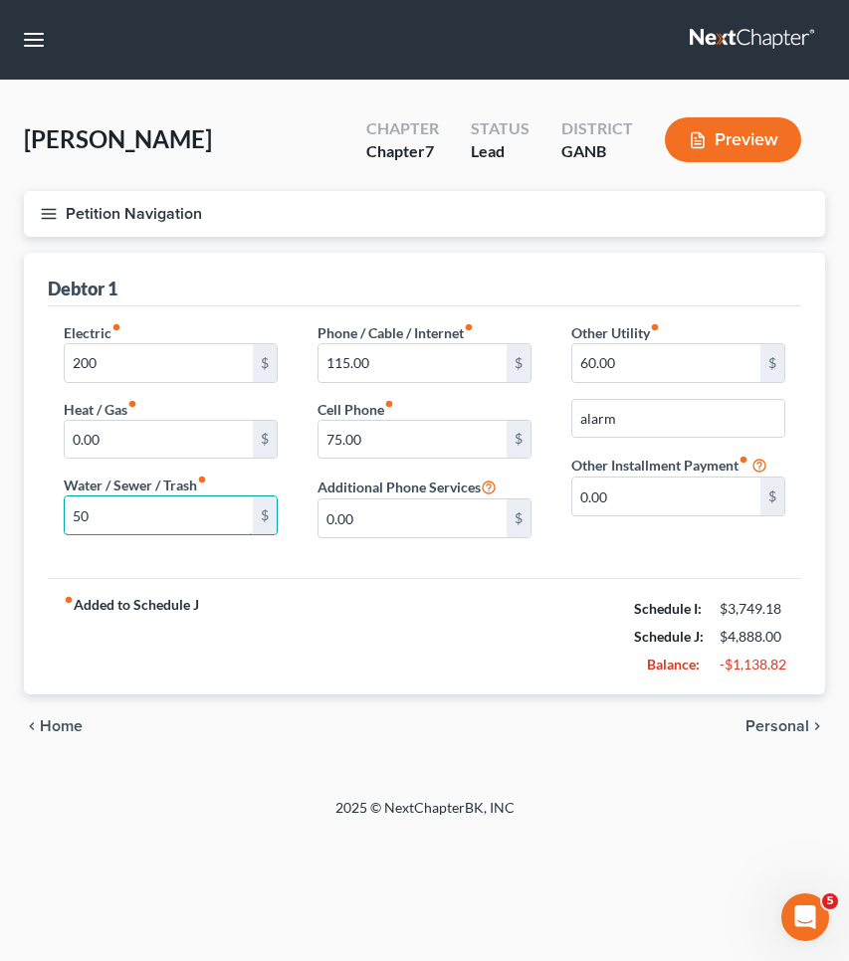
type input "50"
click at [762, 721] on span "Personal" at bounding box center [777, 726] width 64 height 16
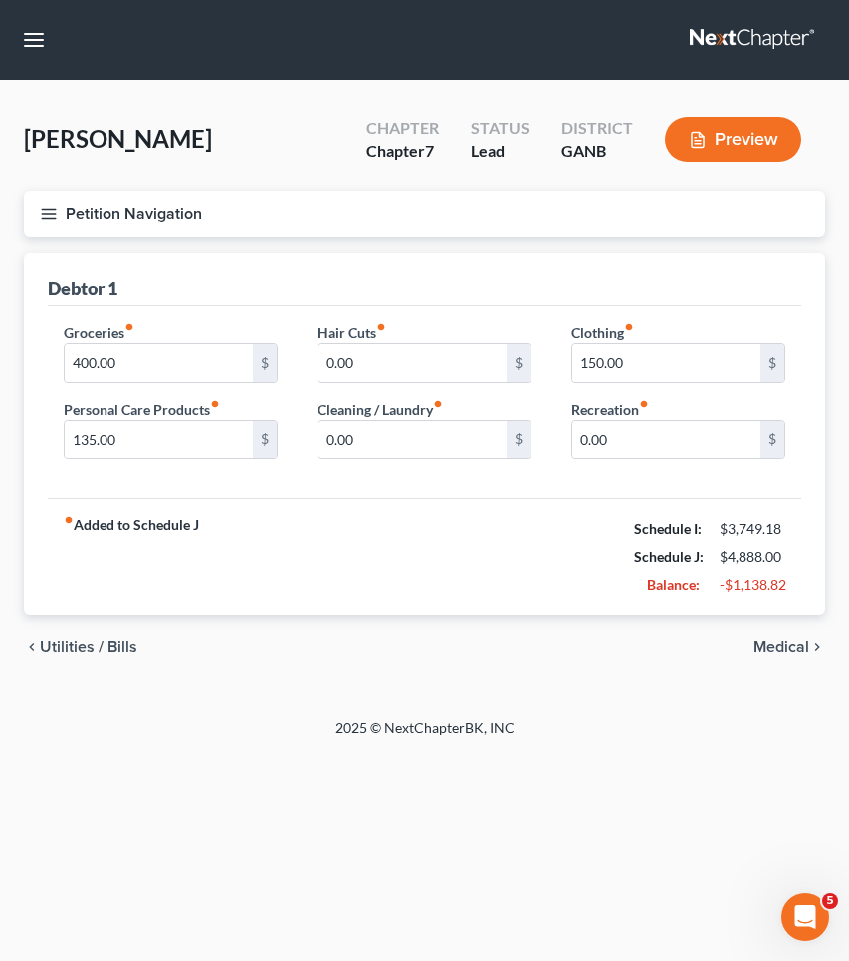
click at [771, 647] on span "Medical" at bounding box center [781, 647] width 56 height 16
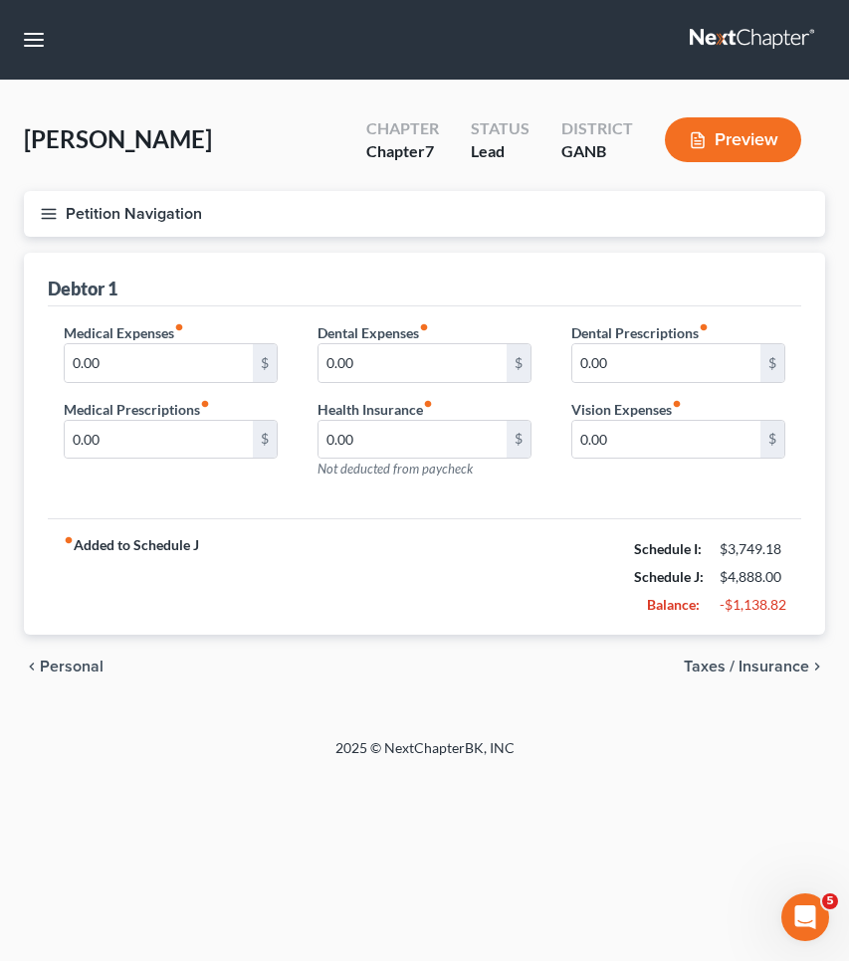
click at [772, 666] on span "Taxes / Insurance" at bounding box center [745, 667] width 125 height 16
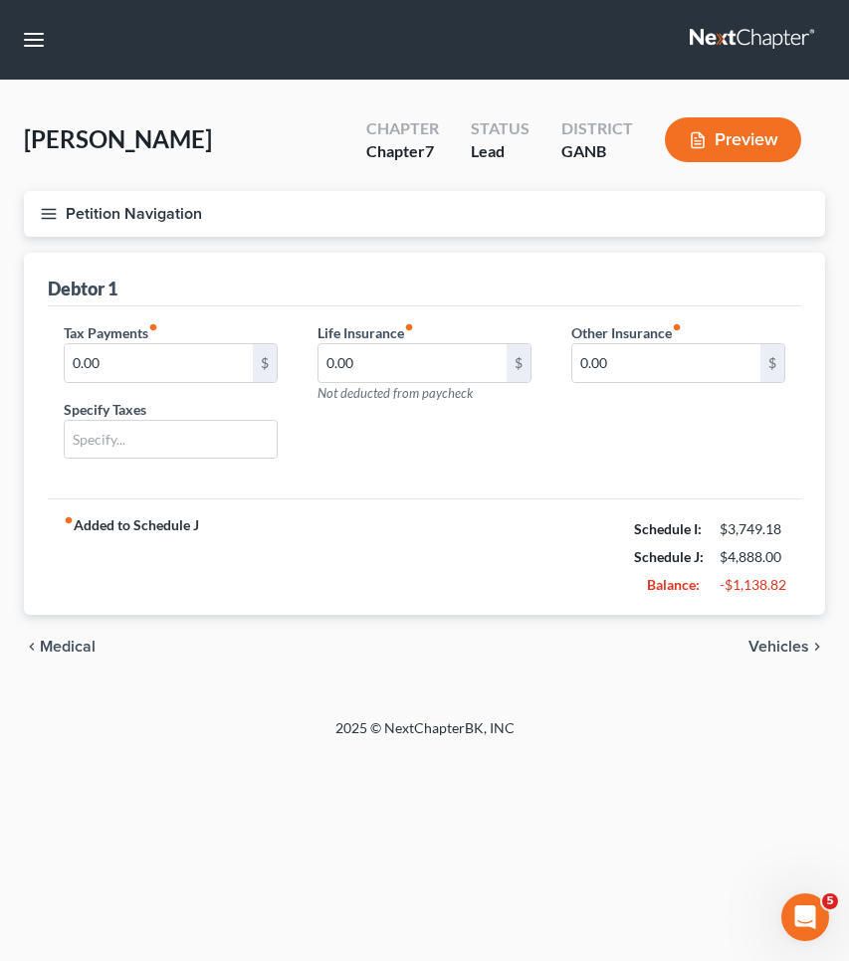
click at [771, 654] on span "Vehicles" at bounding box center [778, 647] width 61 height 16
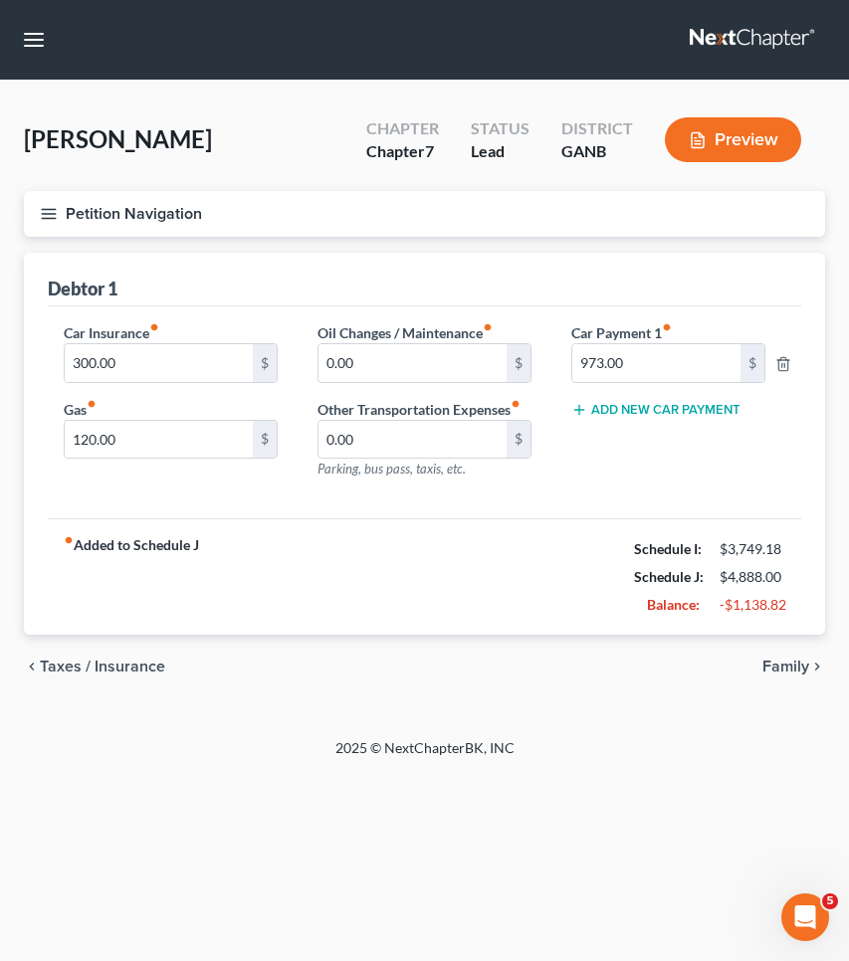
click at [774, 663] on span "Family" at bounding box center [785, 667] width 47 height 16
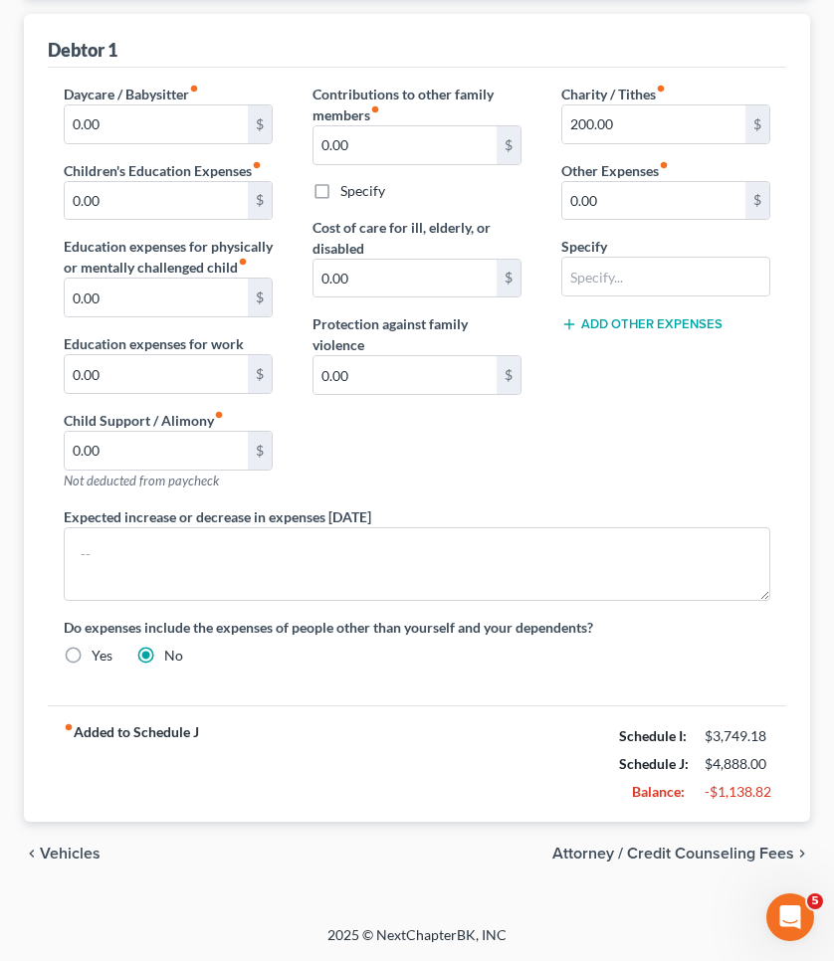
scroll to position [239, 0]
click at [727, 852] on span "Attorney / Credit Counseling Fees" at bounding box center [673, 854] width 242 height 16
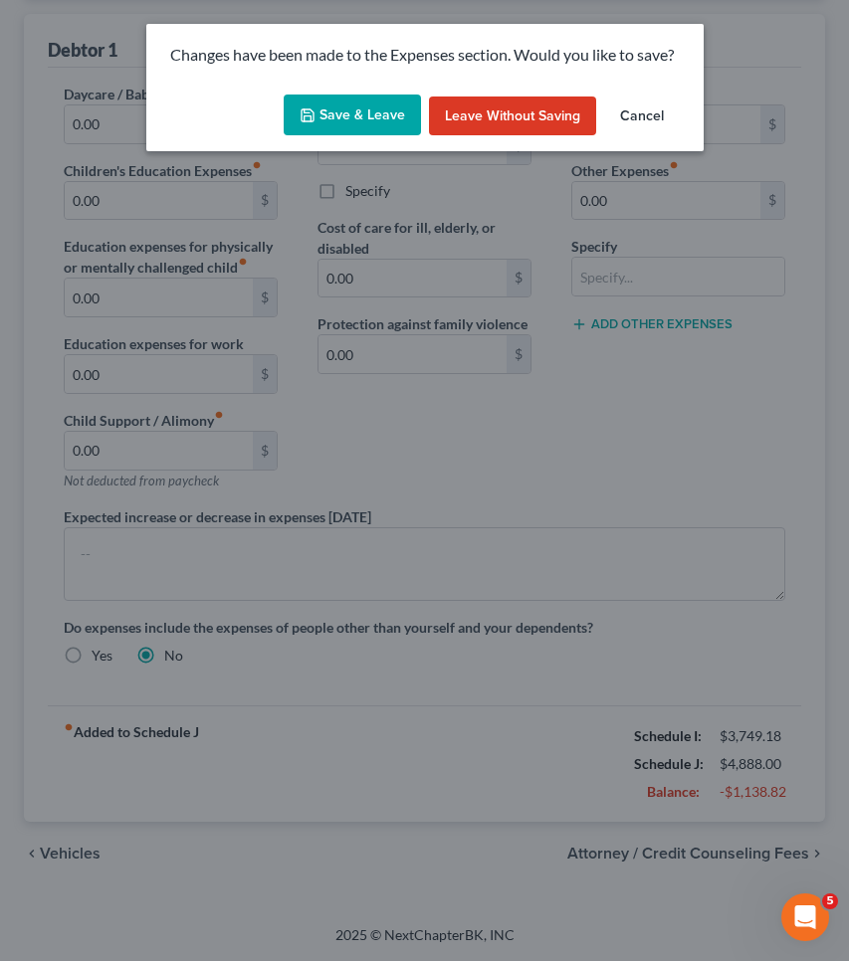
click at [334, 111] on button "Save & Leave" at bounding box center [352, 116] width 137 height 42
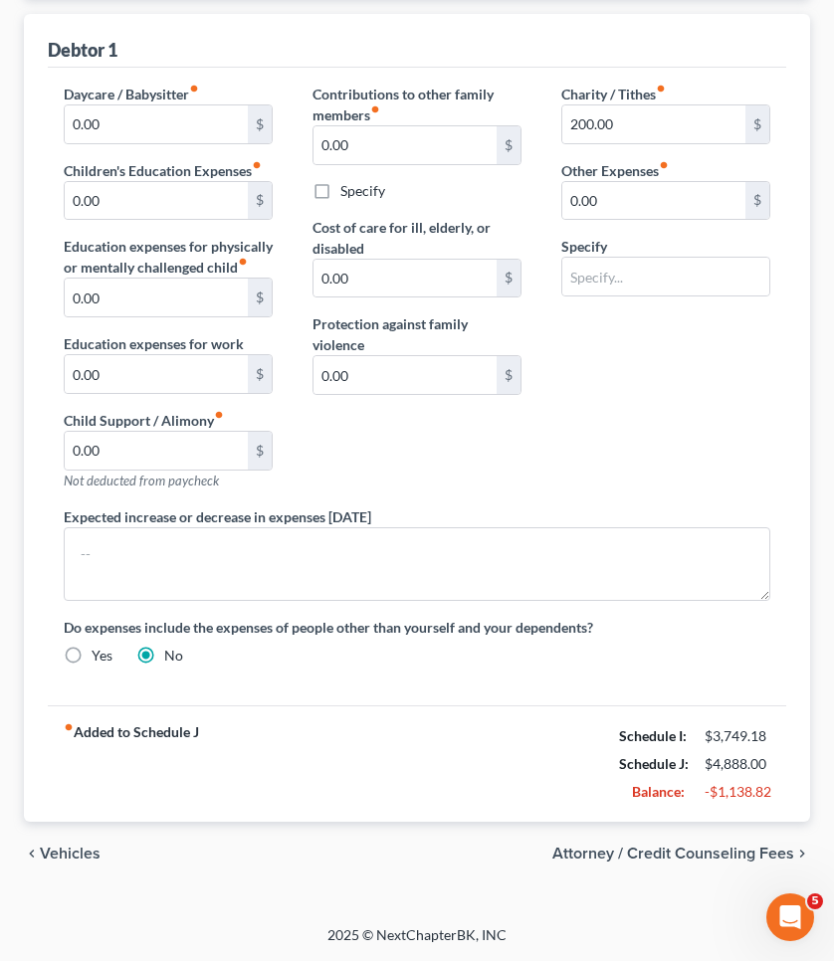
select select "0"
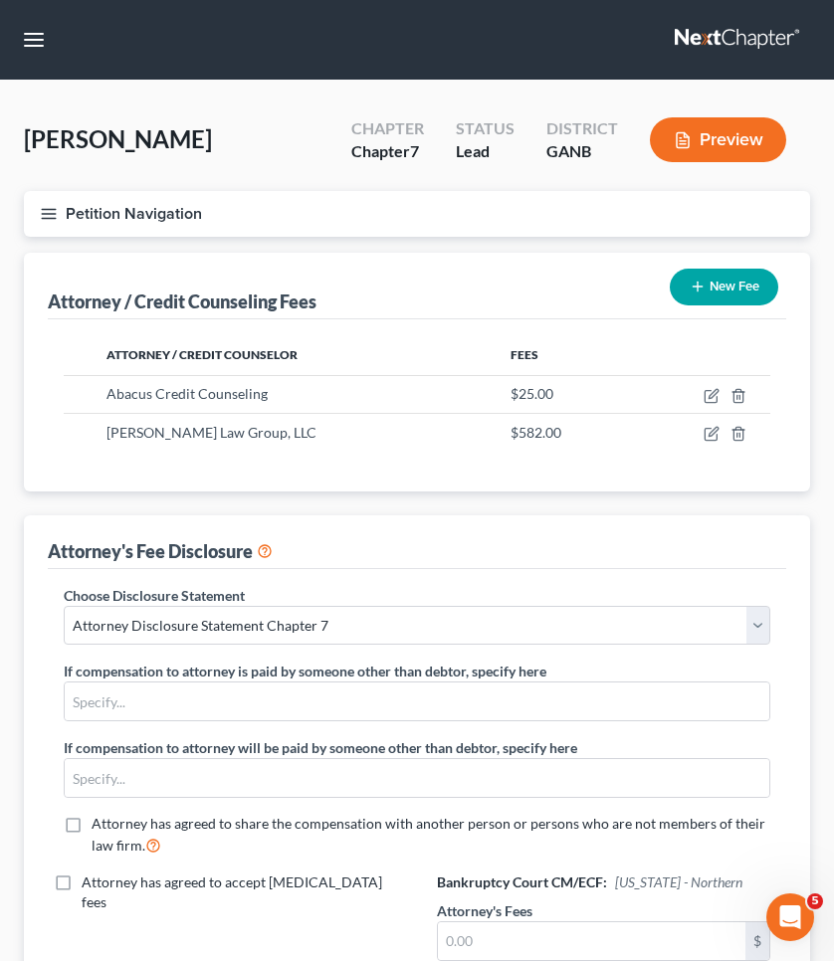
click at [159, 209] on button "Petition Navigation" at bounding box center [417, 214] width 786 height 46
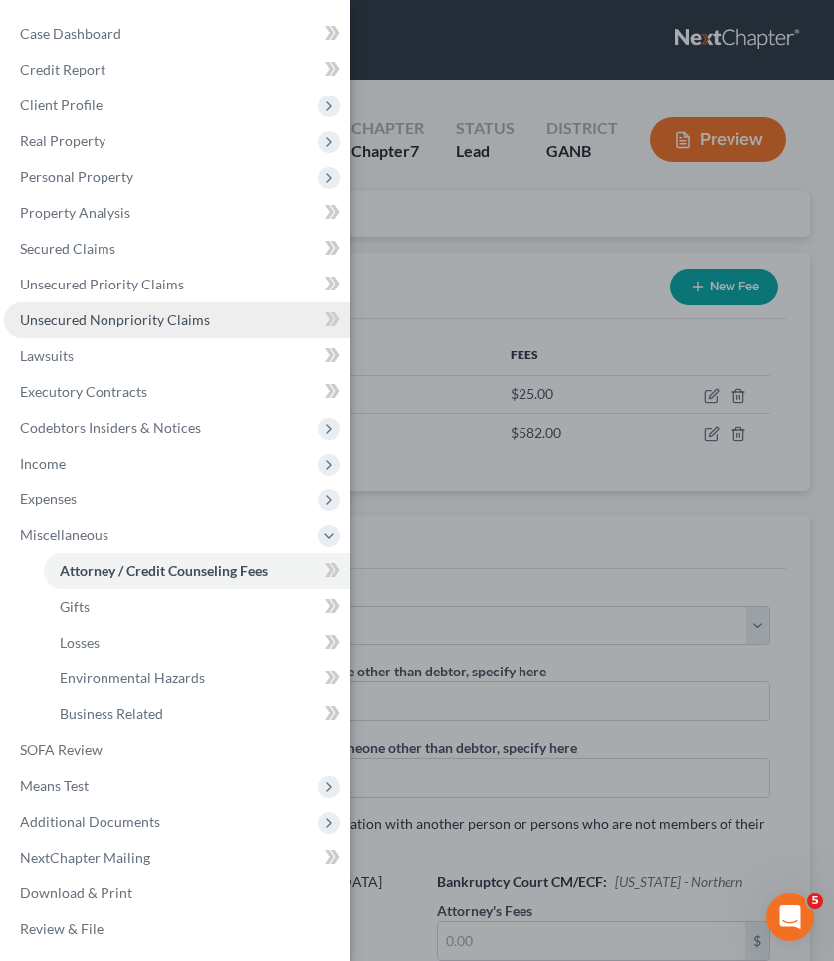
click at [122, 319] on span "Unsecured Nonpriority Claims" at bounding box center [115, 319] width 190 height 17
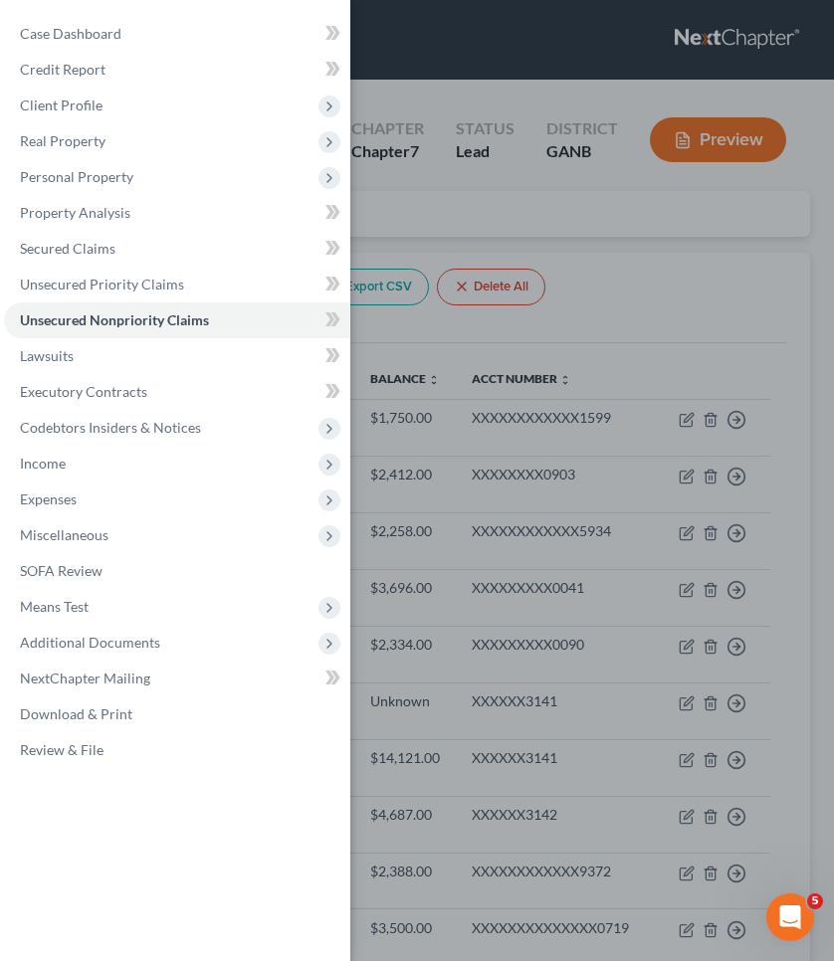
click at [417, 228] on div "Case Dashboard Payments Invoices Payments Payments Credit Report Client Profile" at bounding box center [417, 480] width 834 height 961
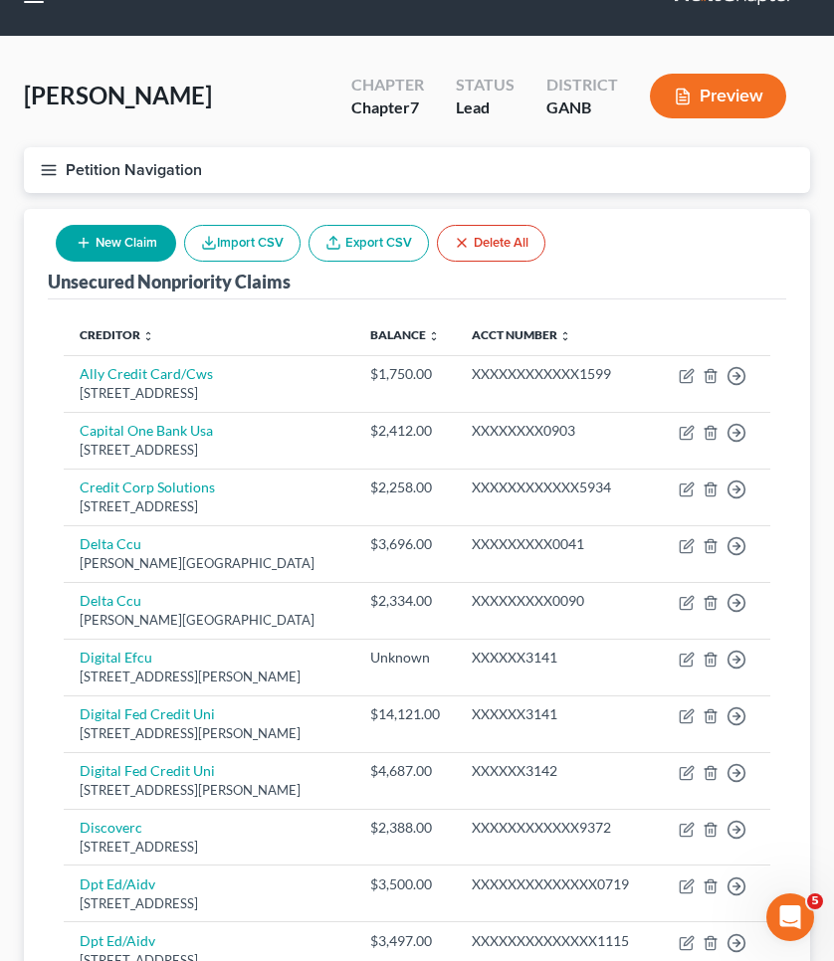
scroll to position [45, 0]
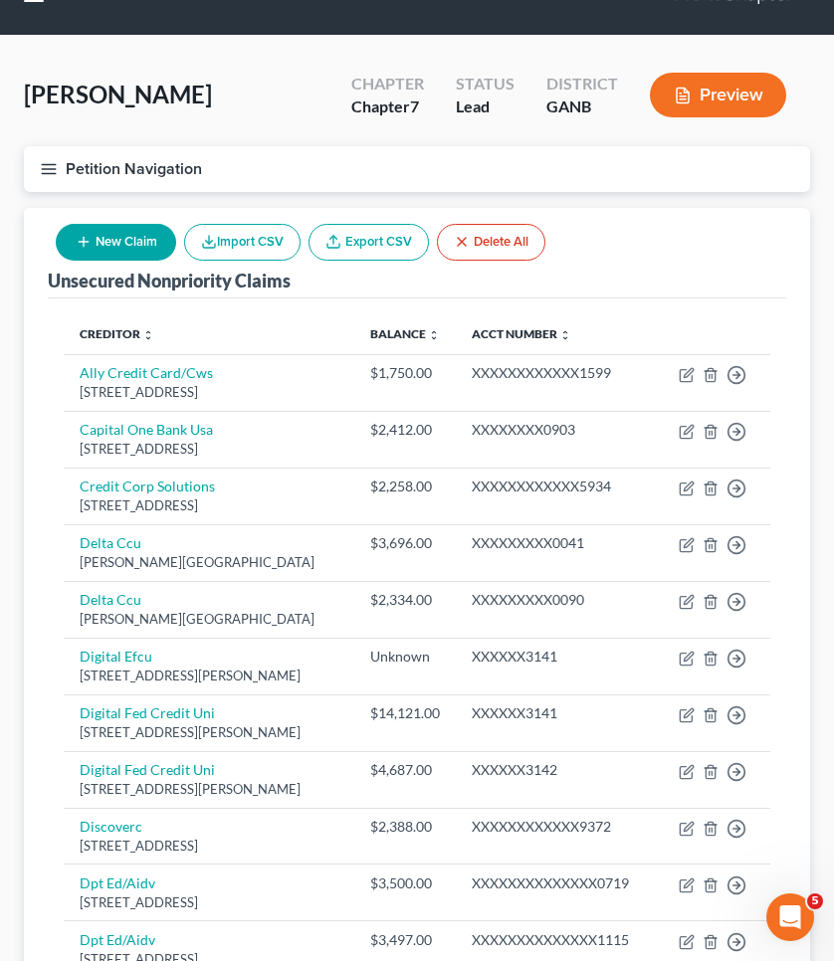
click at [124, 243] on button "New Claim" at bounding box center [116, 242] width 120 height 37
select select "0"
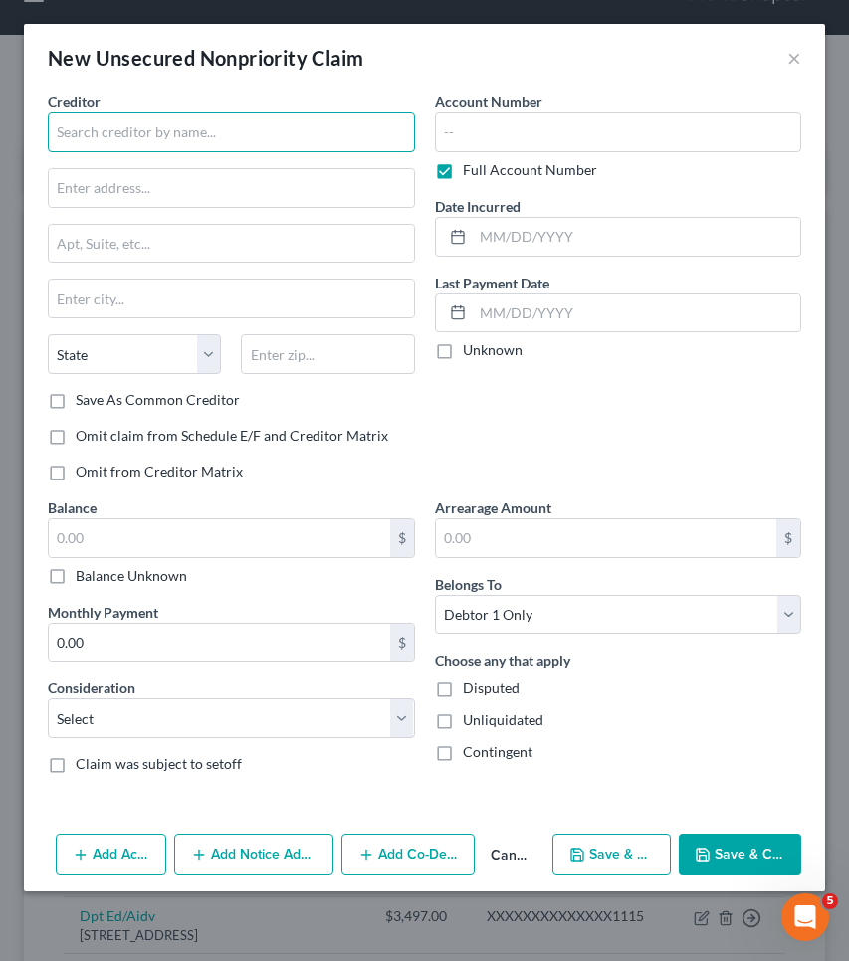
click at [206, 125] on input "text" at bounding box center [231, 132] width 367 height 40
click at [193, 134] on input "Capital On Tap" at bounding box center [231, 132] width 367 height 40
click at [193, 132] on input "Capital On Tap" at bounding box center [231, 132] width 367 height 40
type input "Capital On Tap"
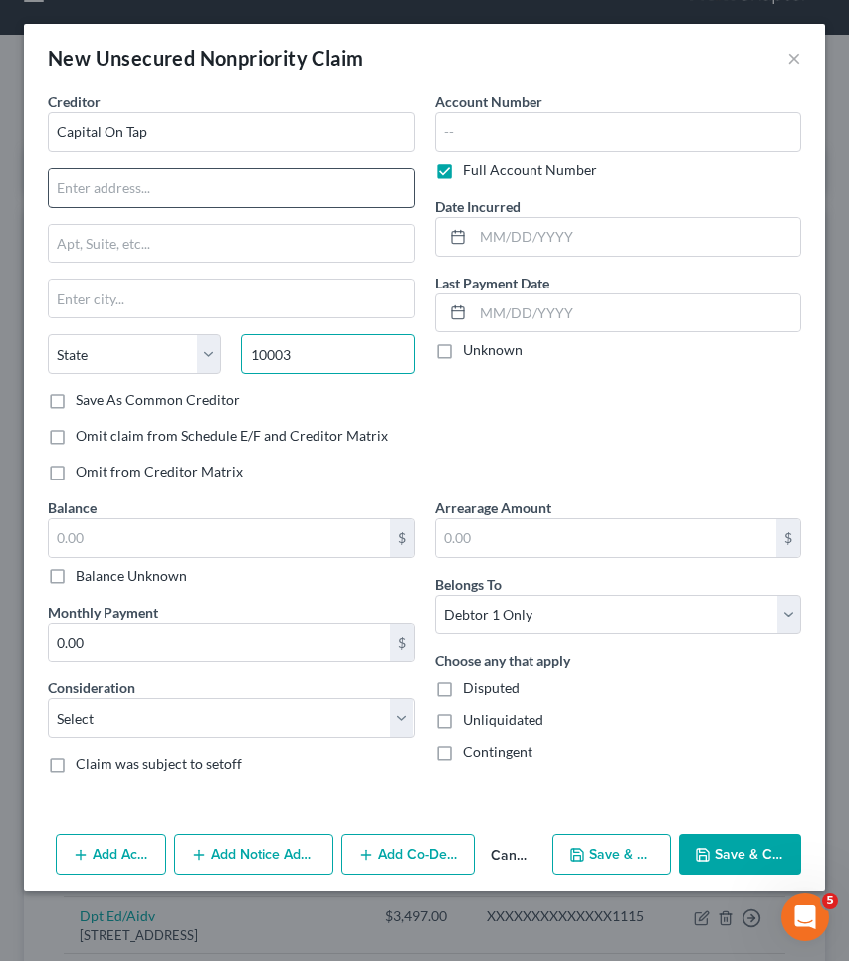
type input "10003"
type input "[US_STATE]"
select select "35"
paste input "[STREET_ADDRESS]"
type input "[STREET_ADDRESS]"
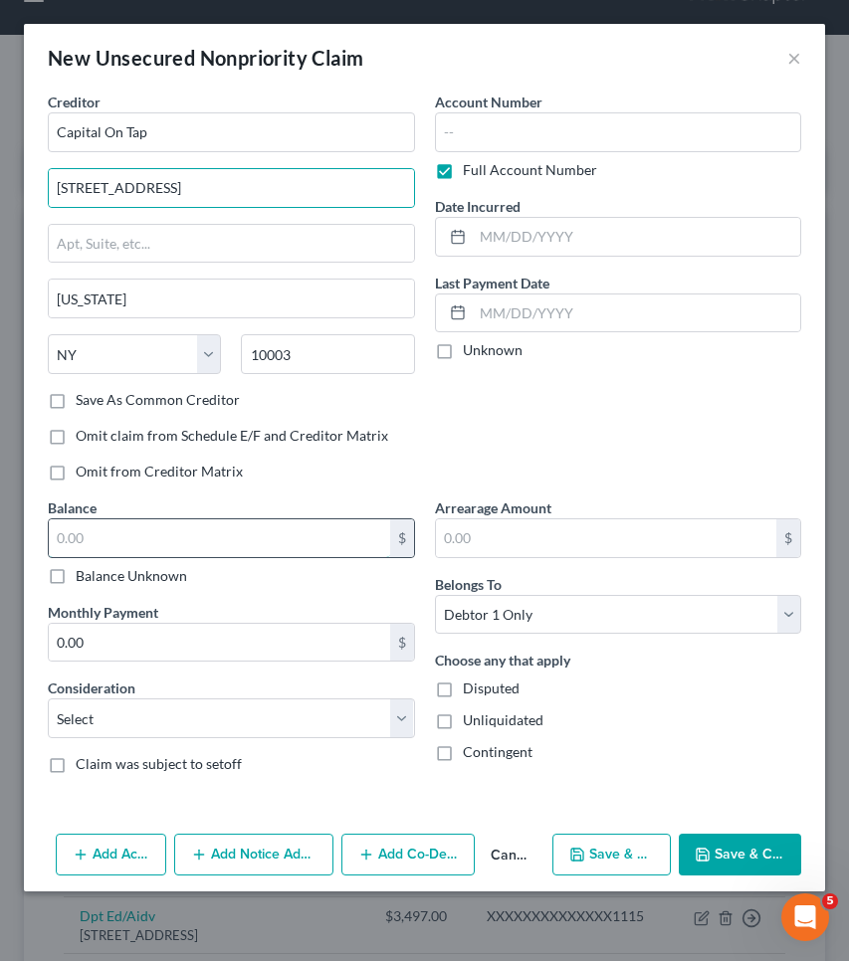
click at [185, 530] on input "text" at bounding box center [219, 538] width 341 height 38
type input "2,479.97"
click at [763, 849] on button "Save & Close" at bounding box center [739, 855] width 122 height 42
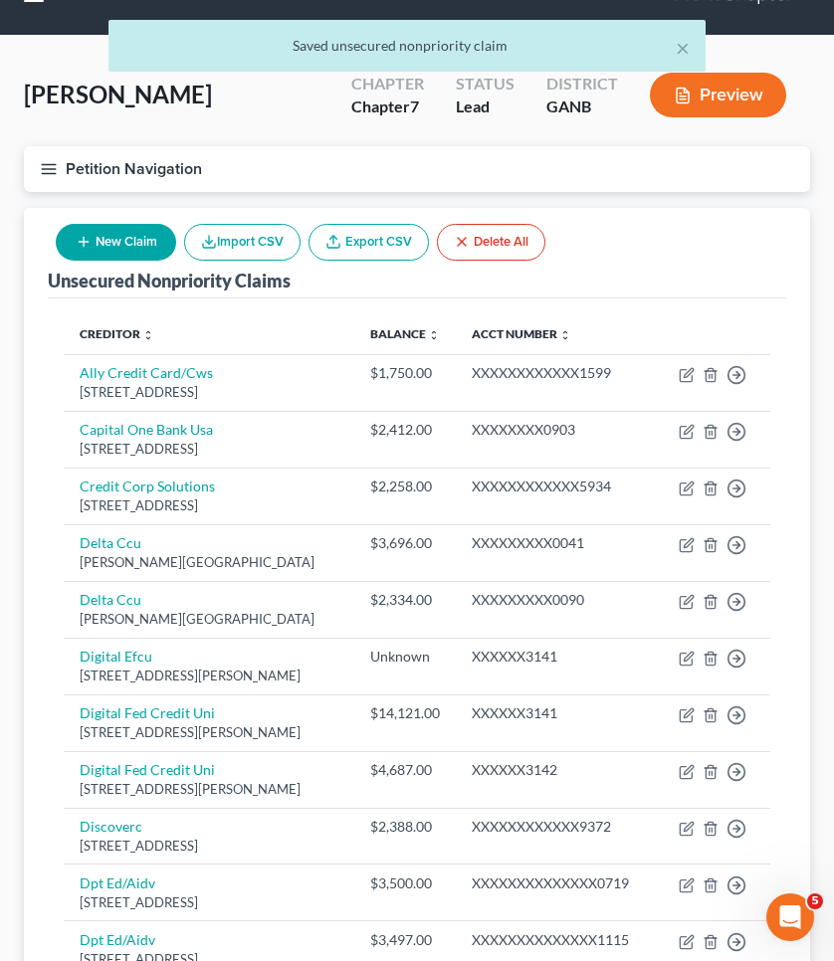
click at [118, 240] on button "New Claim" at bounding box center [116, 242] width 120 height 37
select select "0"
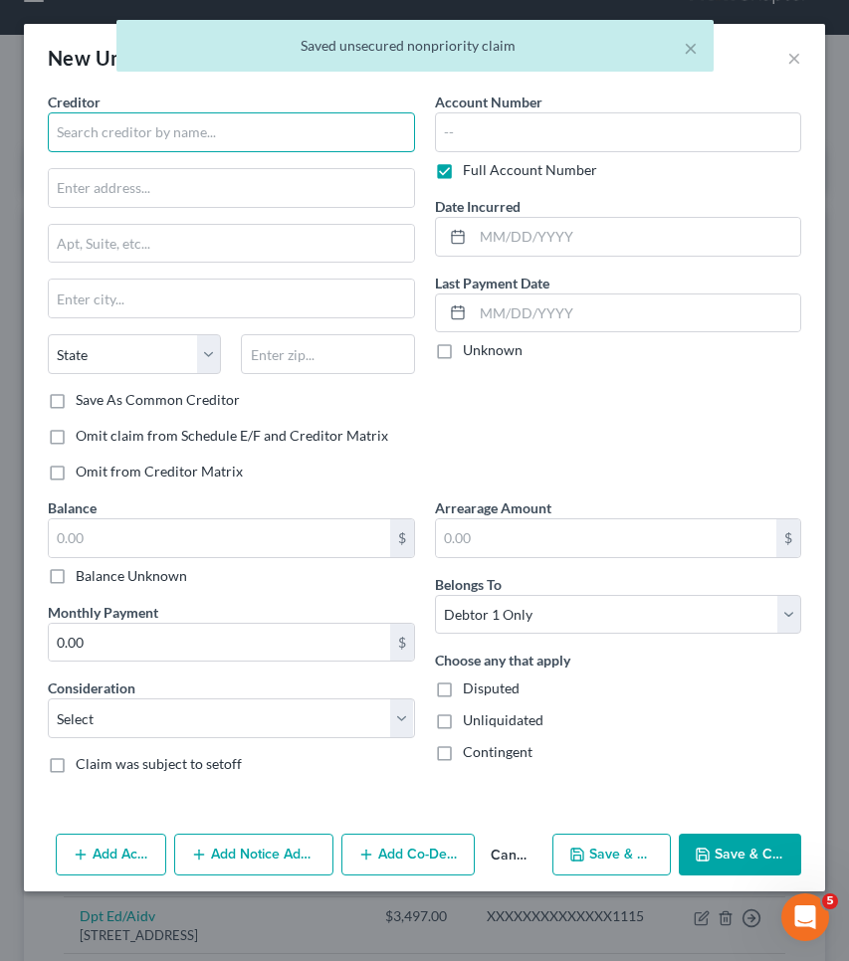
click at [144, 121] on input "text" at bounding box center [231, 132] width 367 height 40
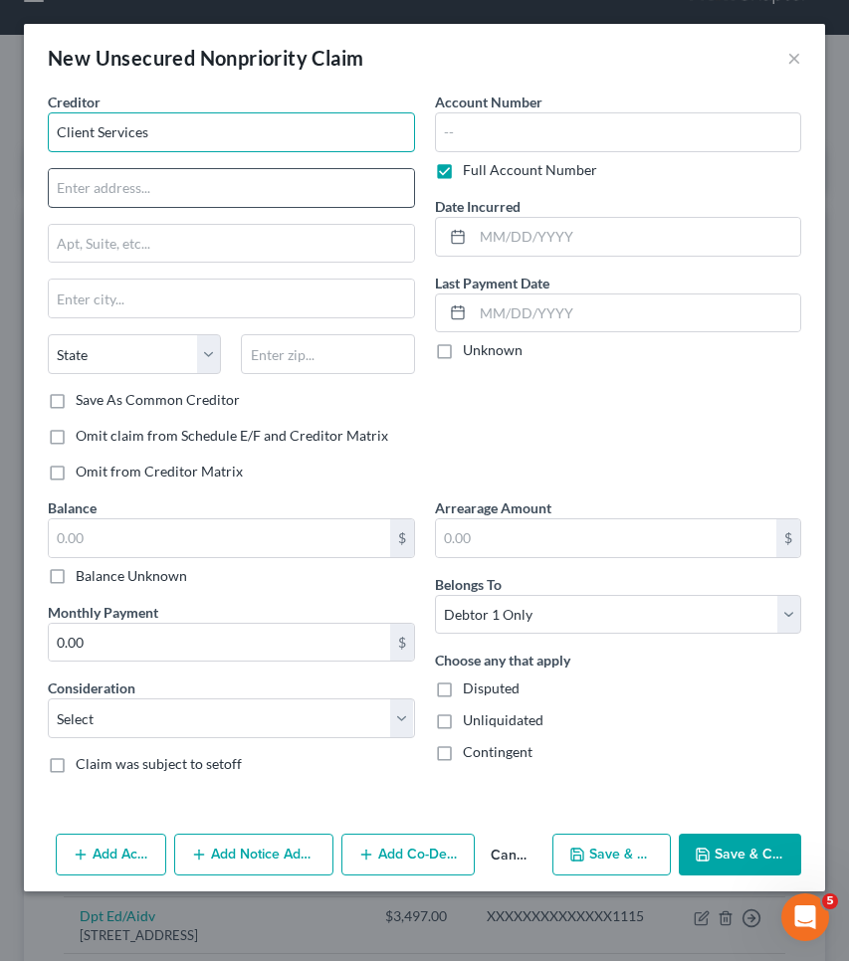
type input "Client Services"
paste input "[STREET_ADDRESS][PERSON_NAME]"
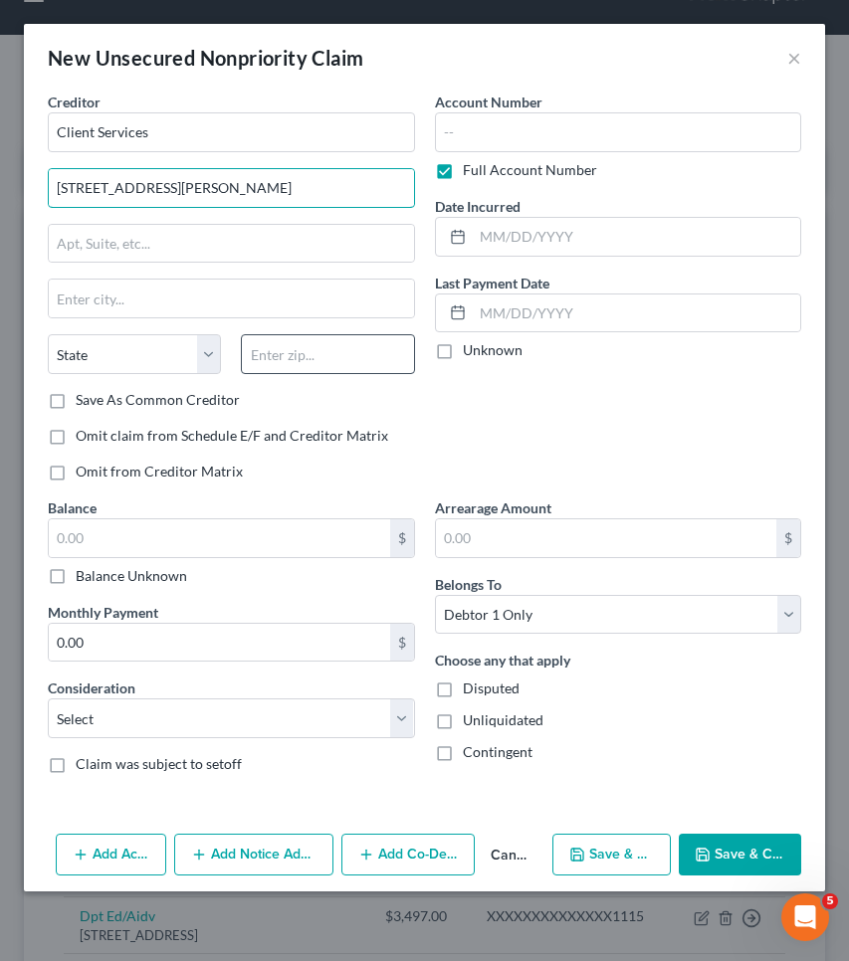
type input "[STREET_ADDRESS][PERSON_NAME]"
type input "63301"
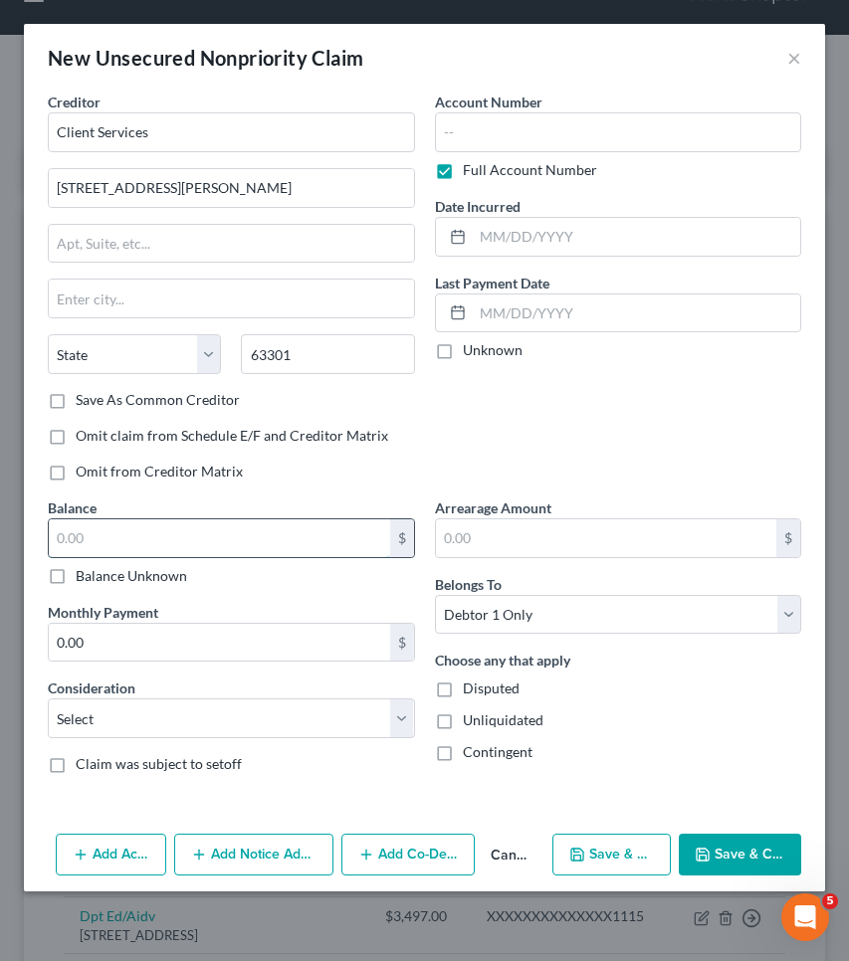
click at [291, 539] on input "text" at bounding box center [219, 538] width 341 height 38
type input "Saint [PERSON_NAME]"
select select "26"
click at [754, 843] on button "Save & Close" at bounding box center [739, 855] width 122 height 42
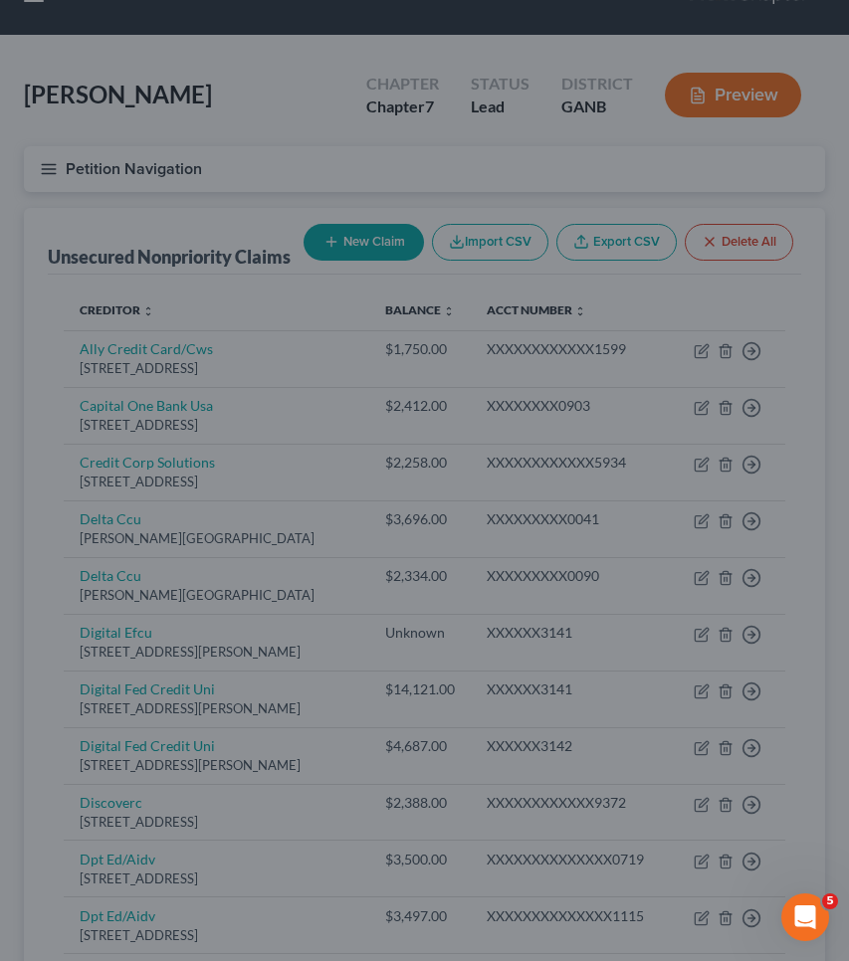
type input "540.00"
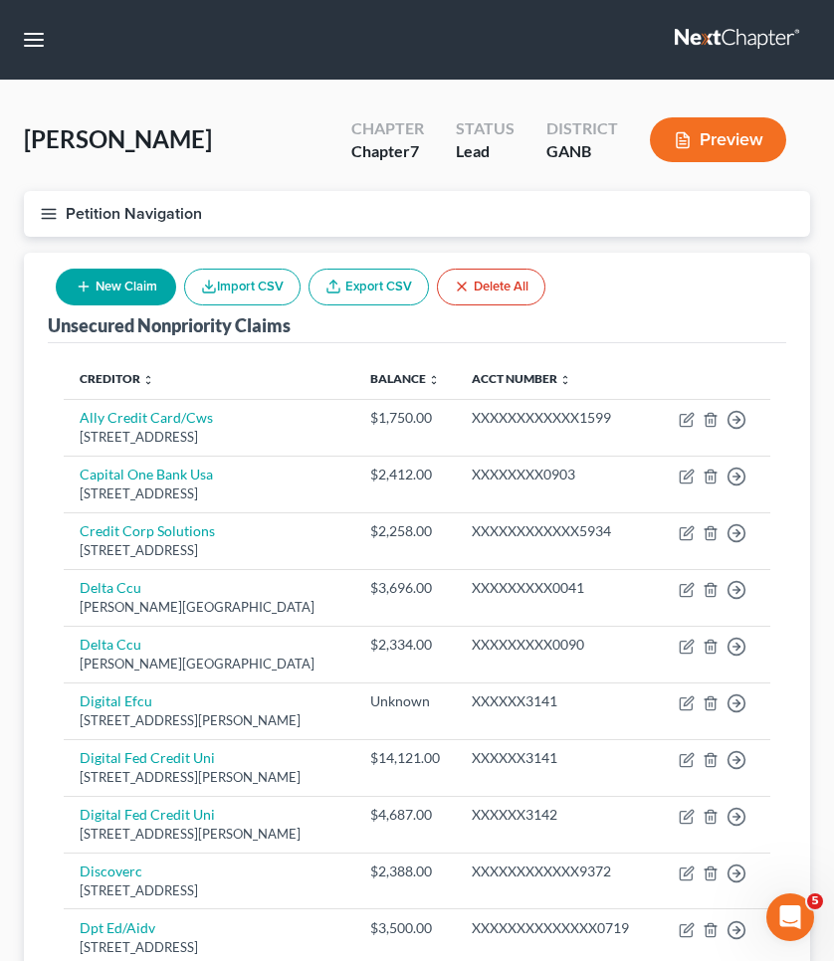
scroll to position [0, 0]
click at [139, 296] on button "New Claim" at bounding box center [116, 287] width 120 height 37
select select "0"
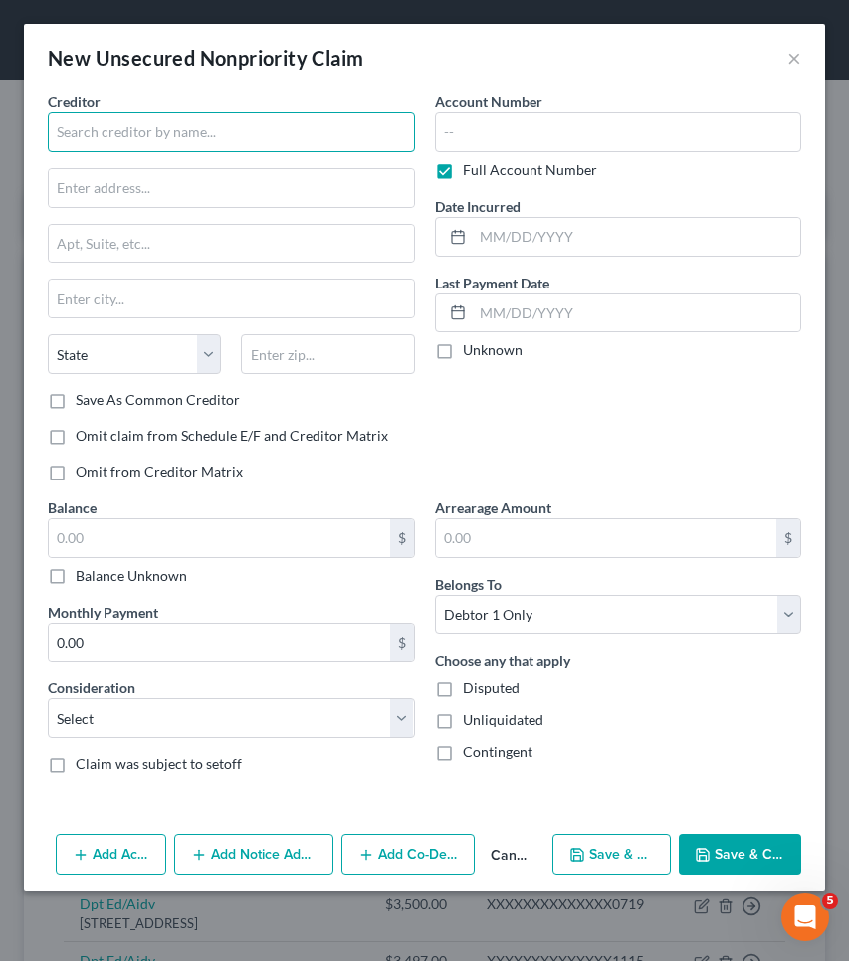
click at [173, 134] on input "text" at bounding box center [231, 132] width 367 height 40
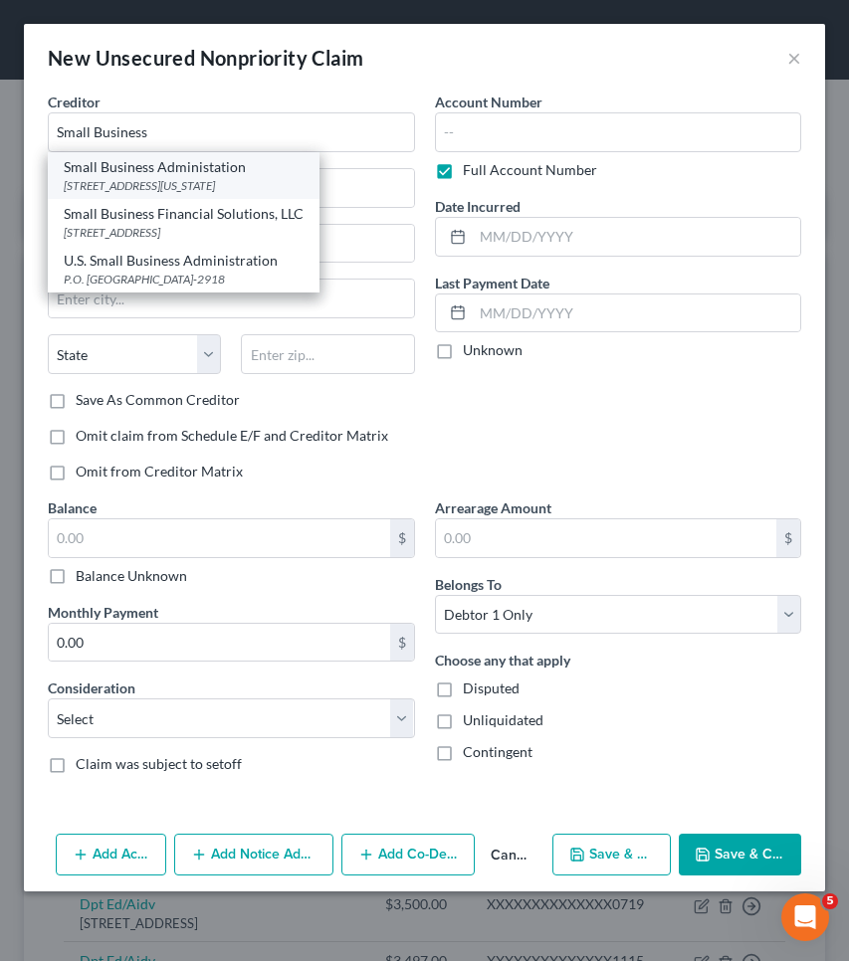
click at [177, 171] on div "Small Business Administation" at bounding box center [184, 167] width 240 height 20
type input "Small Business Administation"
type input "[STREET_ADDRESS]"
type input "[US_STATE]"
select select "8"
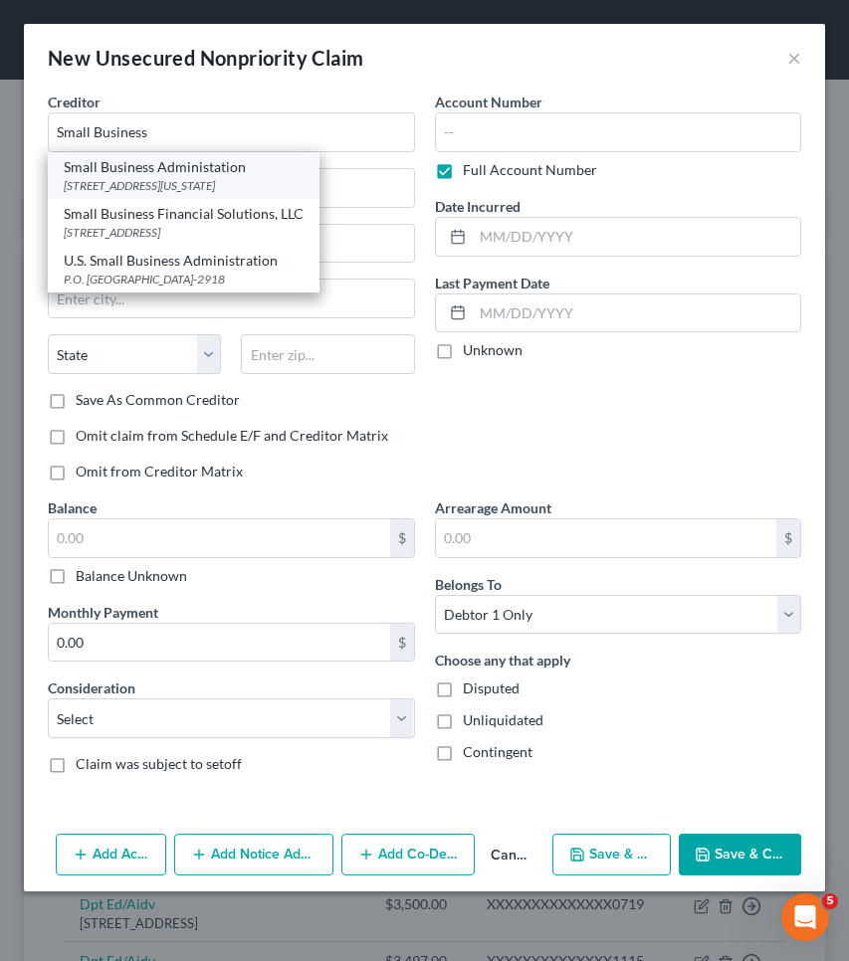
type input "20024"
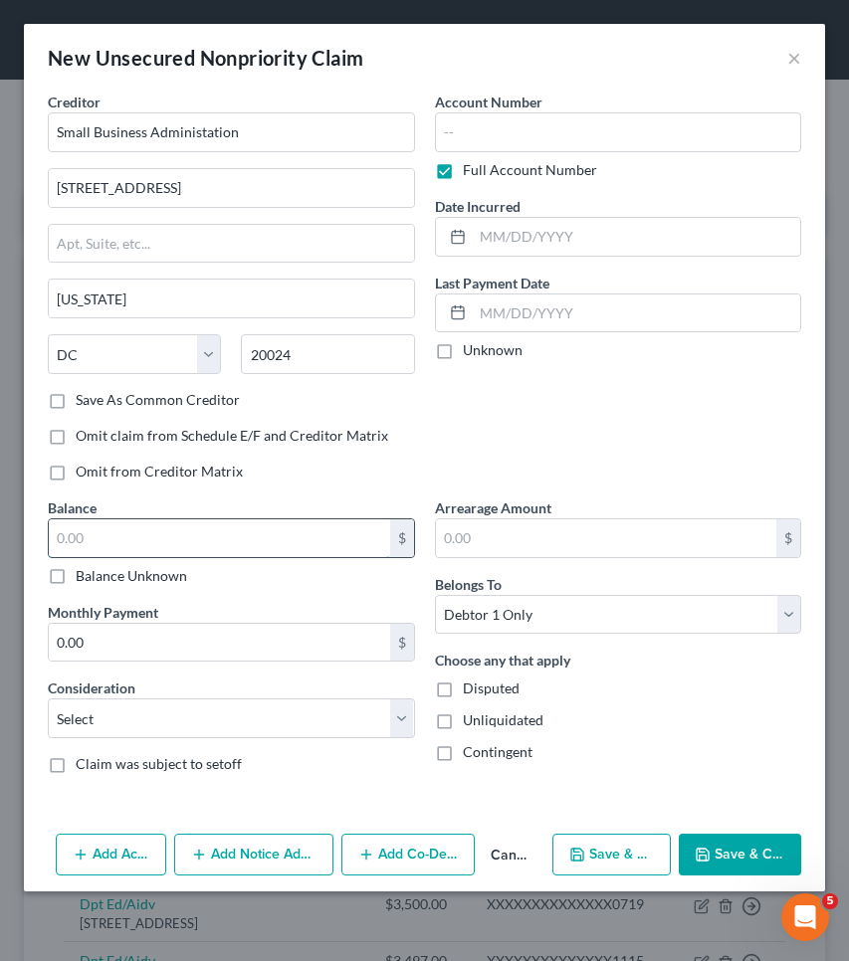
click at [196, 531] on input "text" at bounding box center [219, 538] width 341 height 38
click at [762, 867] on button "Save & Close" at bounding box center [739, 855] width 122 height 42
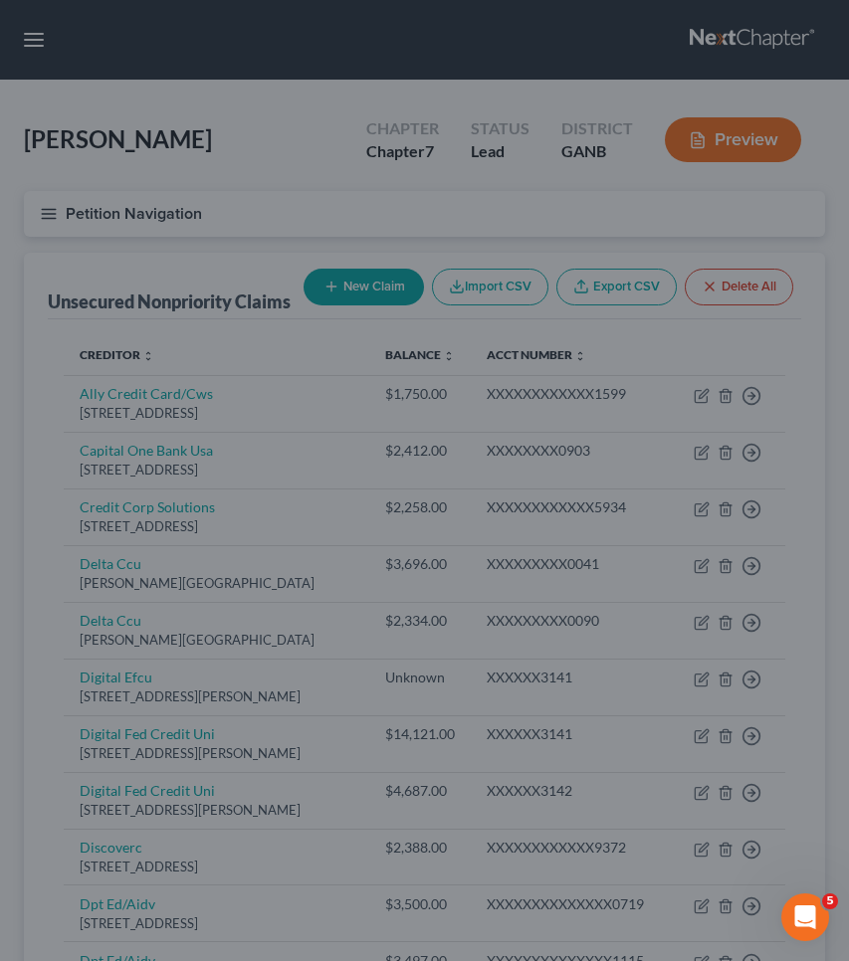
type input "35,000.00"
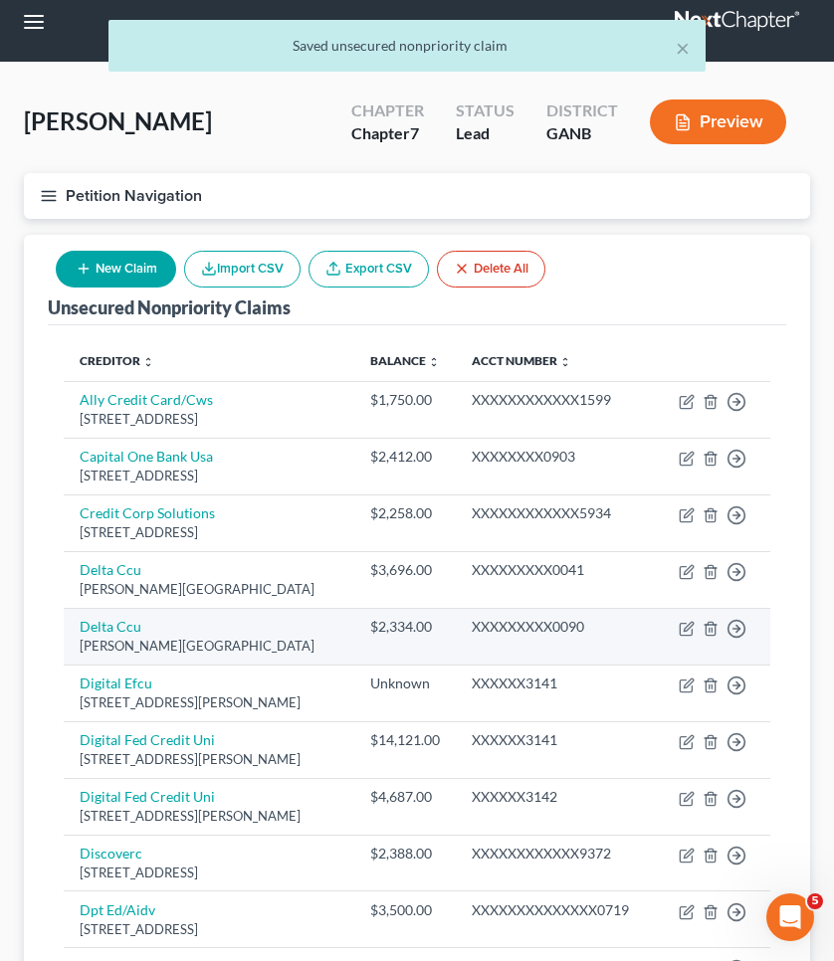
scroll to position [18, 0]
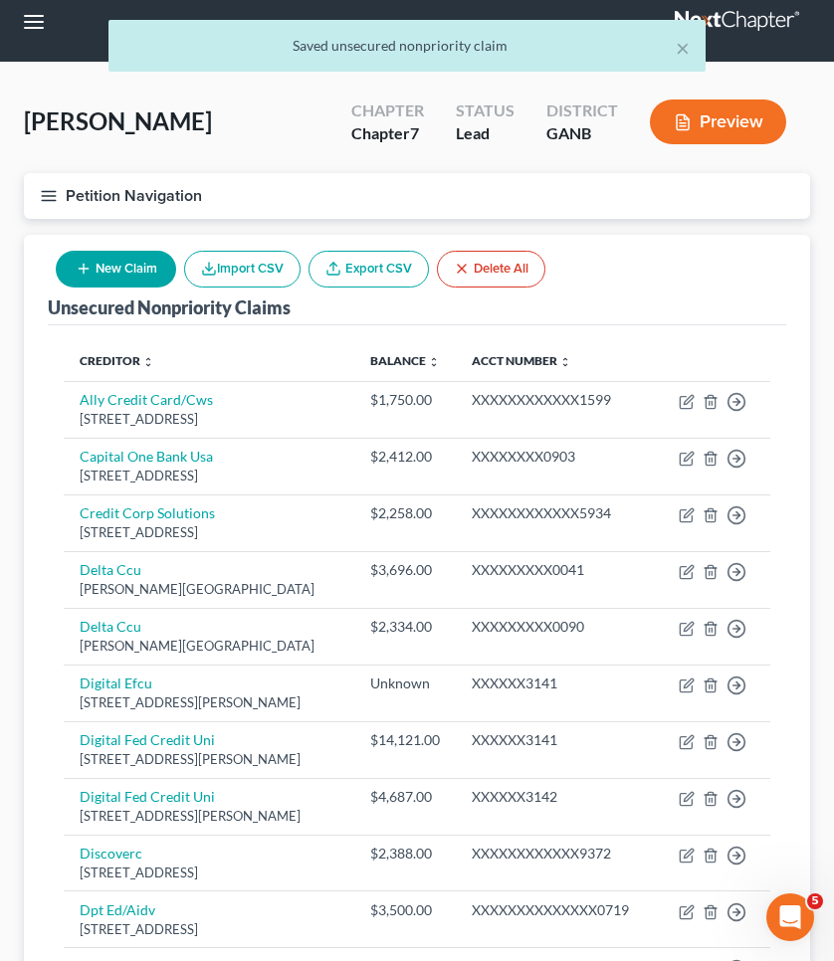
click at [152, 269] on button "New Claim" at bounding box center [116, 269] width 120 height 37
select select "0"
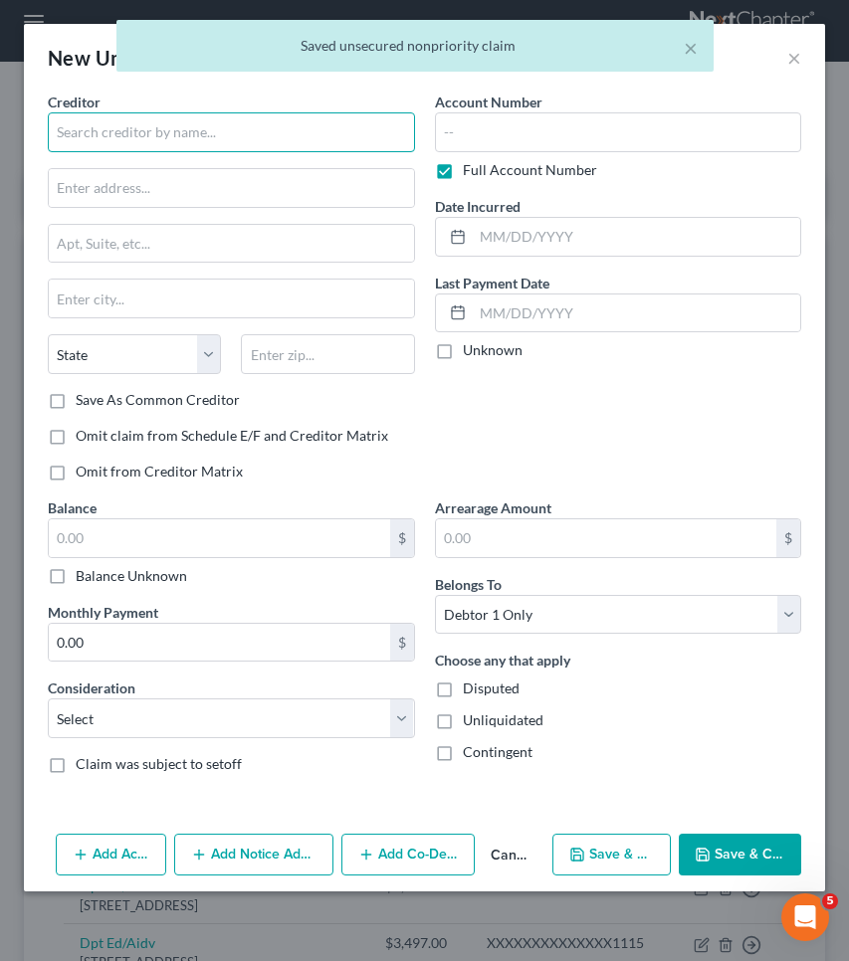
click at [200, 115] on input "text" at bounding box center [231, 132] width 367 height 40
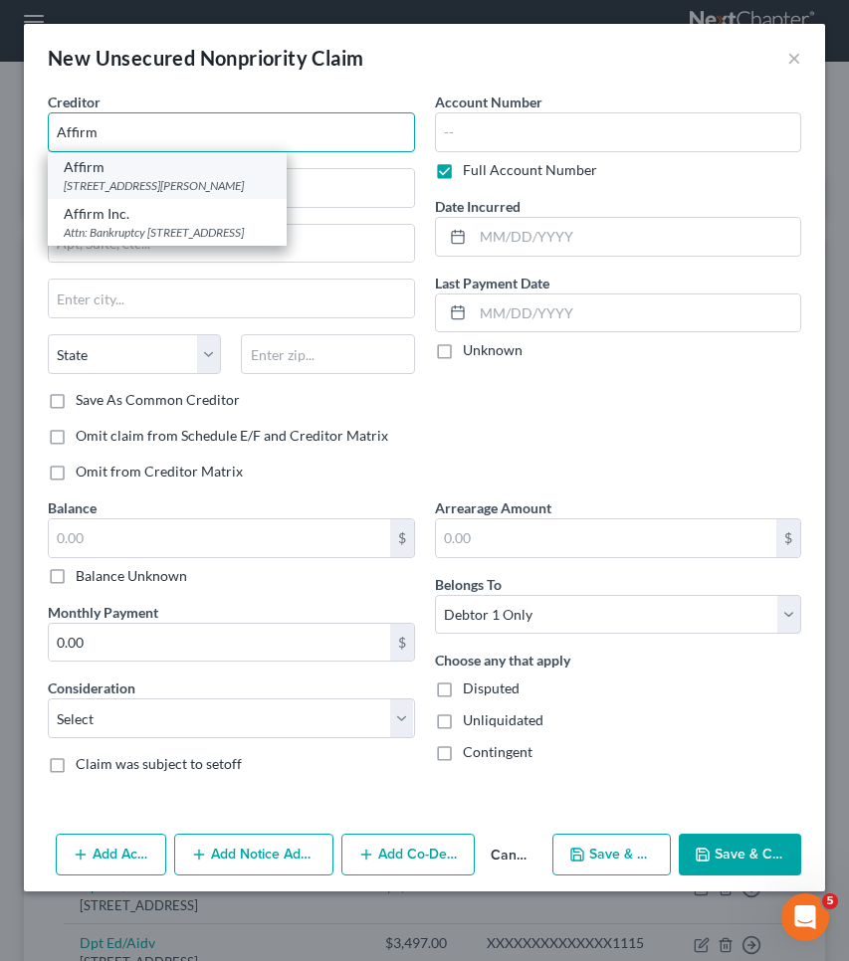
type input "Affirm"
click at [205, 188] on div "[STREET_ADDRESS][PERSON_NAME]" at bounding box center [167, 185] width 207 height 17
type input "[STREET_ADDRESS][PERSON_NAME]"
type input "Floor 4"
type input "[GEOGRAPHIC_DATA]"
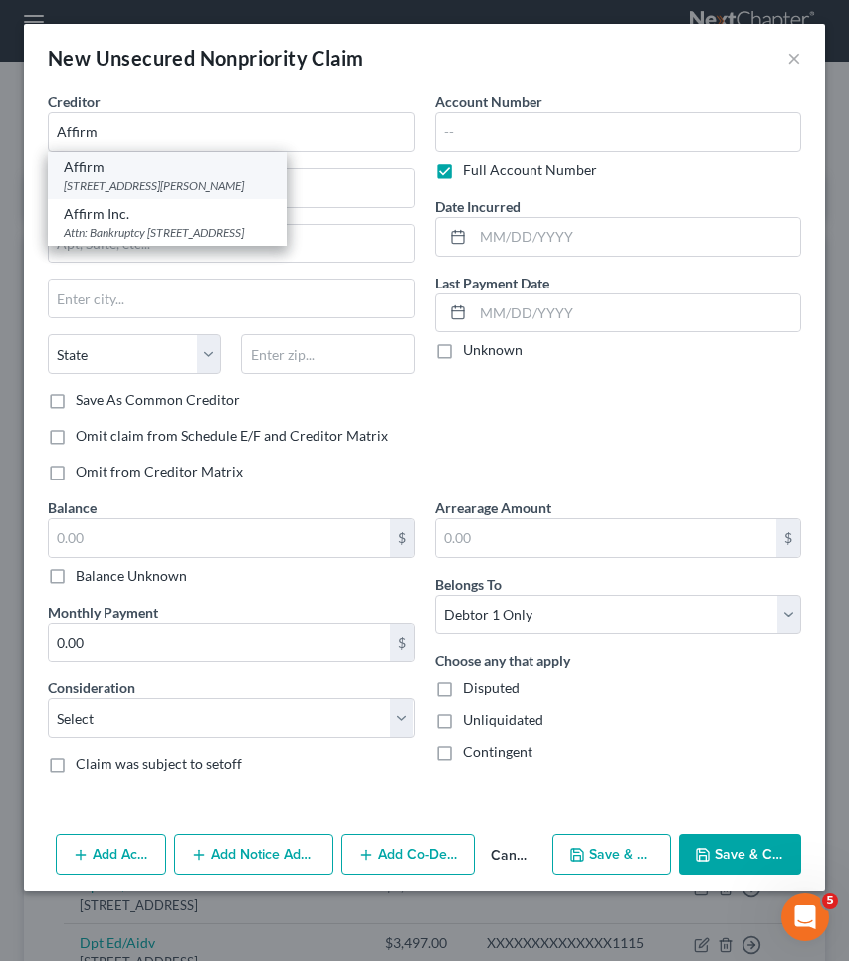
select select "39"
type input "15212"
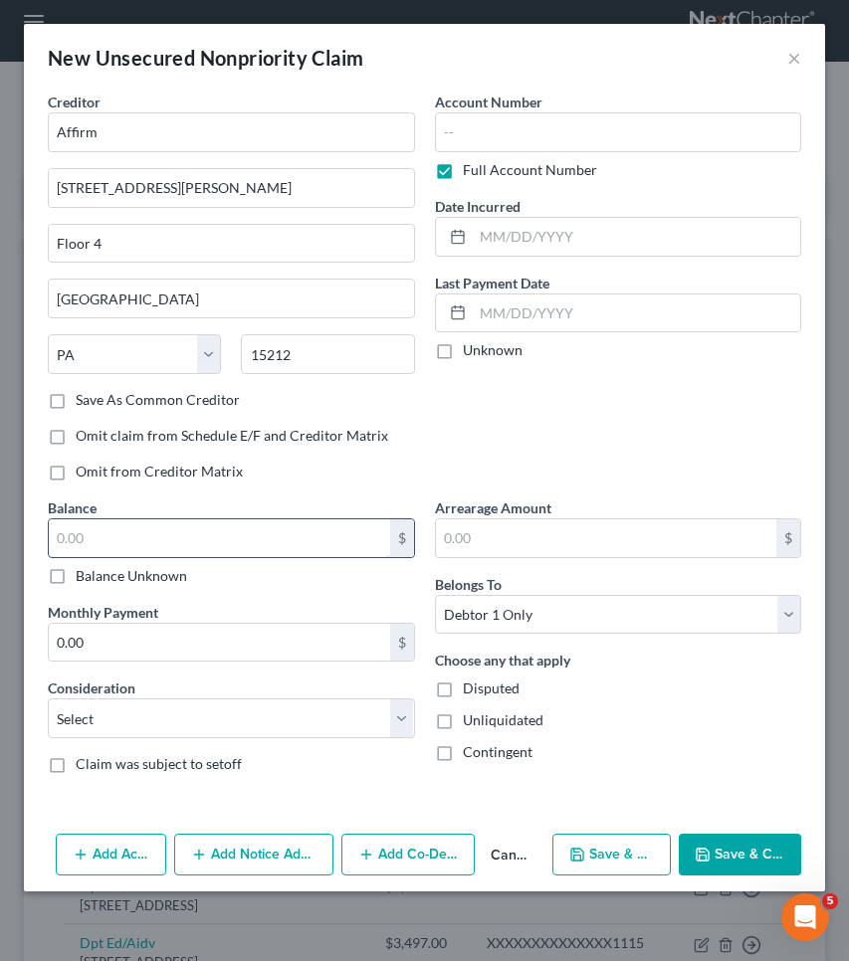
click at [201, 549] on input "text" at bounding box center [219, 538] width 341 height 38
type input "140.48"
click at [731, 845] on button "Save & Close" at bounding box center [739, 855] width 122 height 42
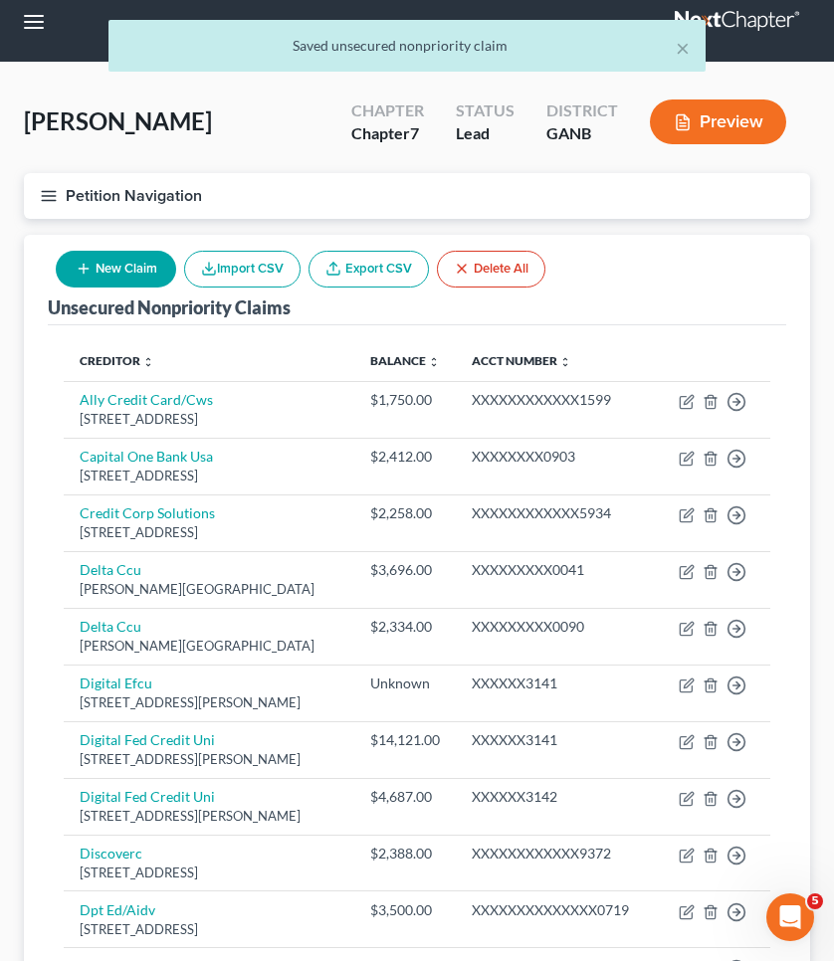
click at [152, 268] on button "New Claim" at bounding box center [116, 269] width 120 height 37
select select "0"
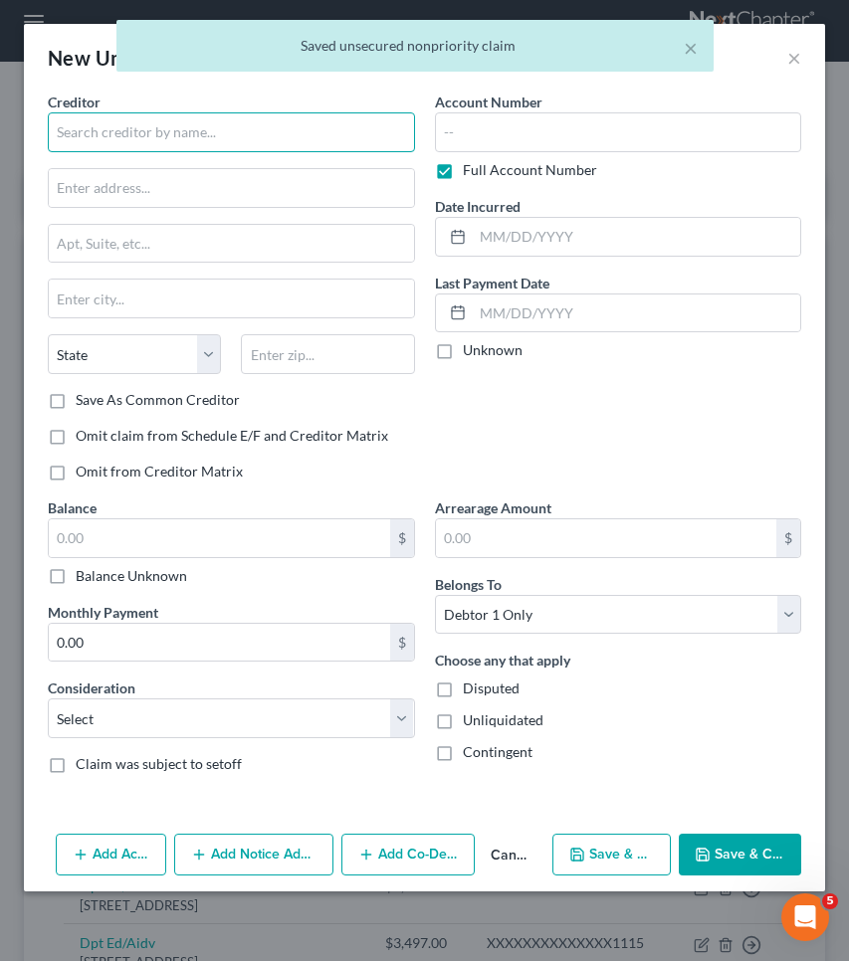
click at [152, 129] on input "text" at bounding box center [231, 132] width 367 height 40
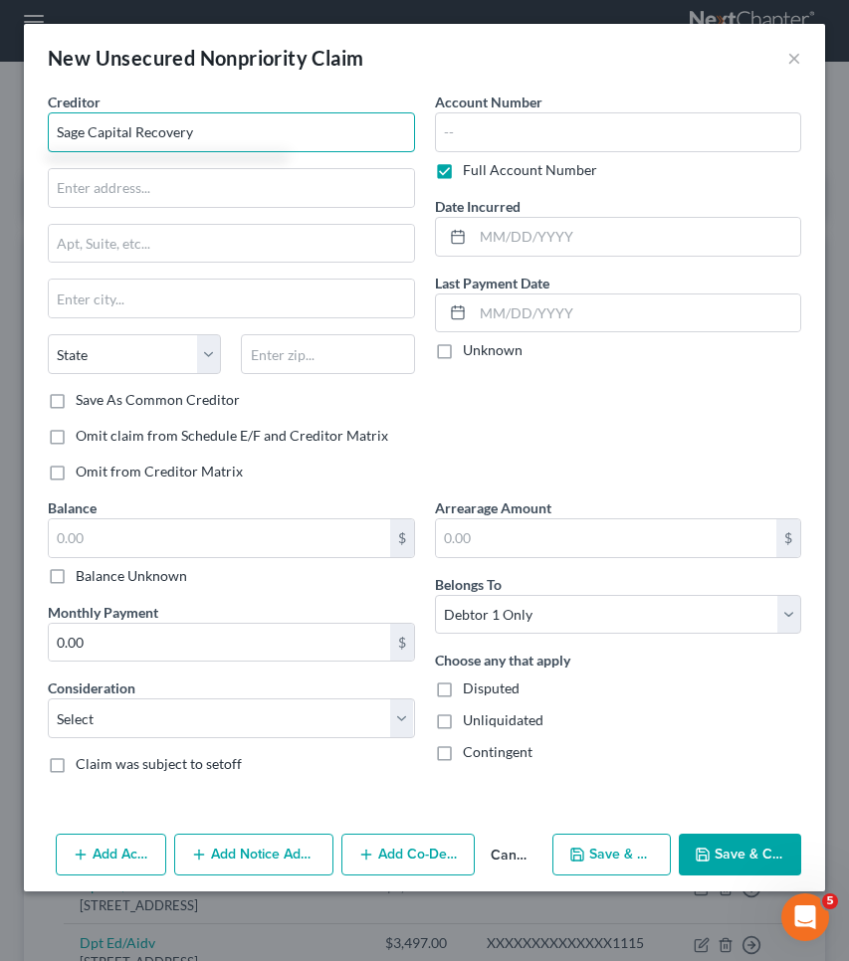
drag, startPoint x: 199, startPoint y: 135, endPoint x: 0, endPoint y: 126, distance: 199.2
click at [0, 126] on div "New Unsecured Nonpriority Claim × Creditor * Sage Capital Recovery State [US_ST…" at bounding box center [424, 480] width 849 height 961
type input "Sage Capital Recovery"
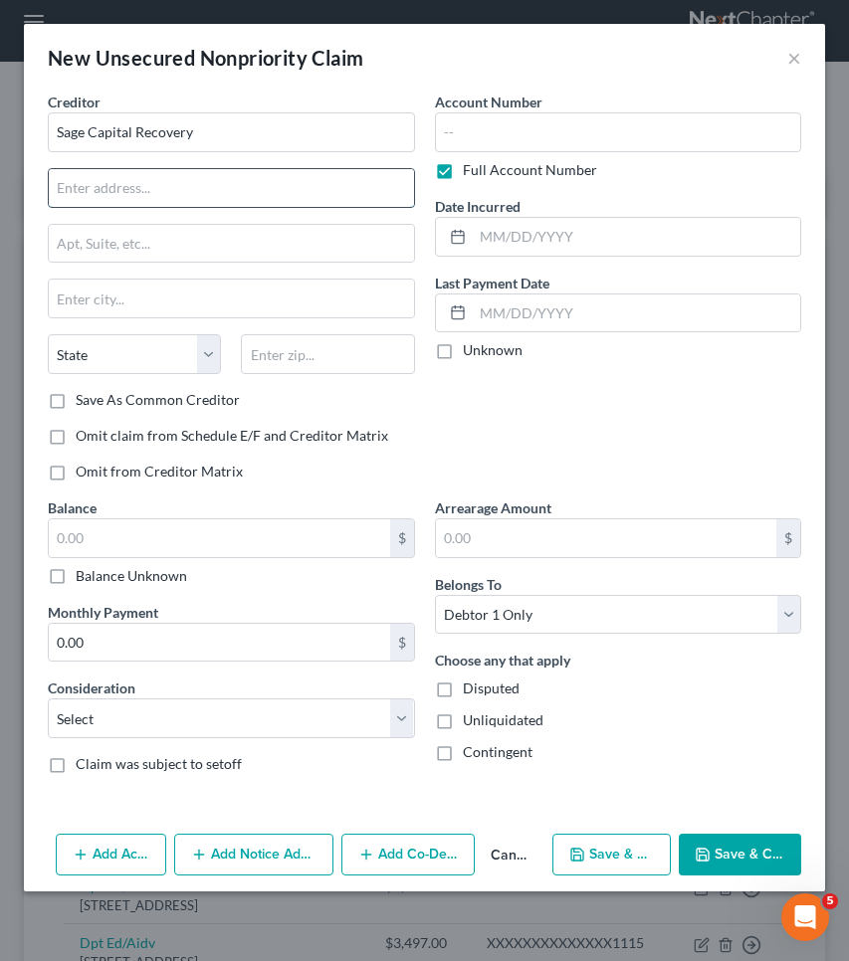
paste input "401 Minnetonka R"
type input "401 Minnetonka R"
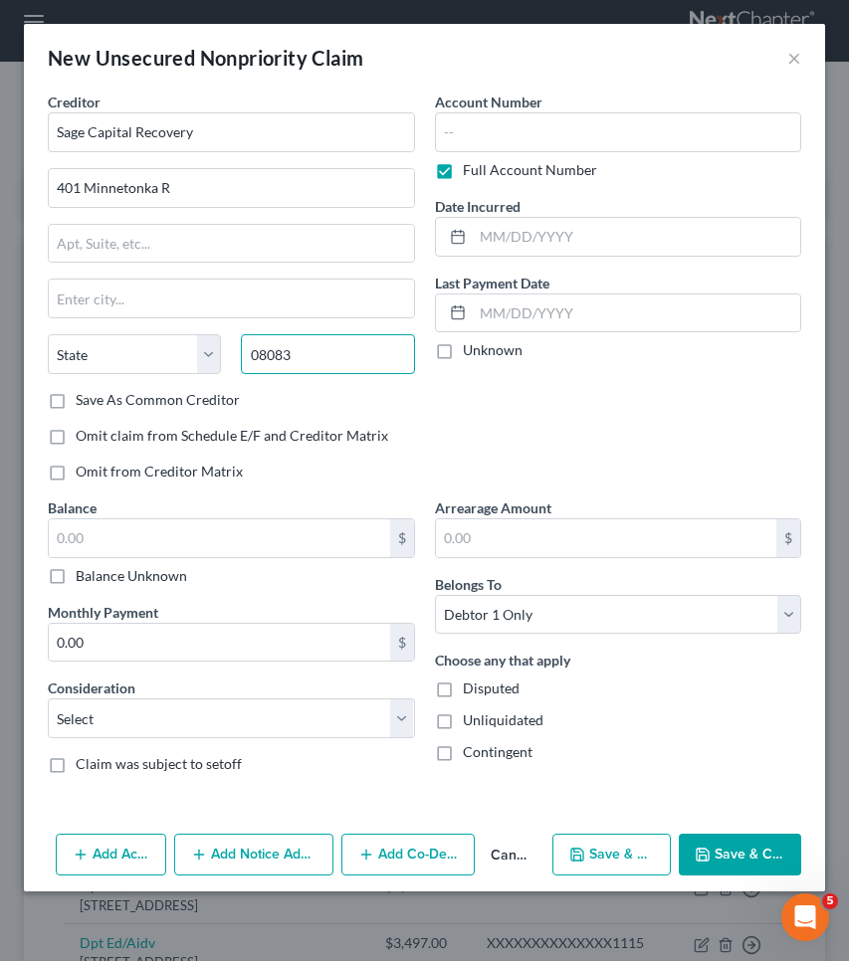
type input "08083"
type input "Somerdale"
select select "33"
click at [635, 446] on div "Account Number Full Account Number Date Incurred Last Payment Date Unknown" at bounding box center [618, 295] width 387 height 406
click at [328, 539] on input "text" at bounding box center [219, 538] width 341 height 38
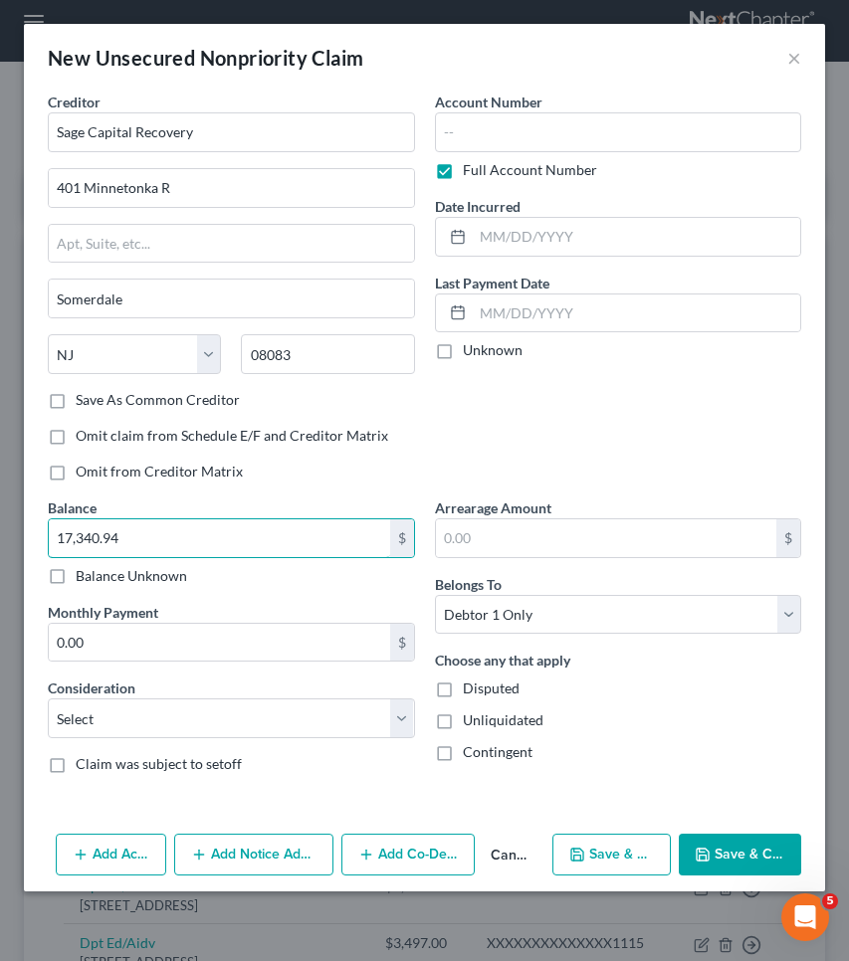
type input "17,340.94"
click at [733, 853] on button "Save & Close" at bounding box center [739, 855] width 122 height 42
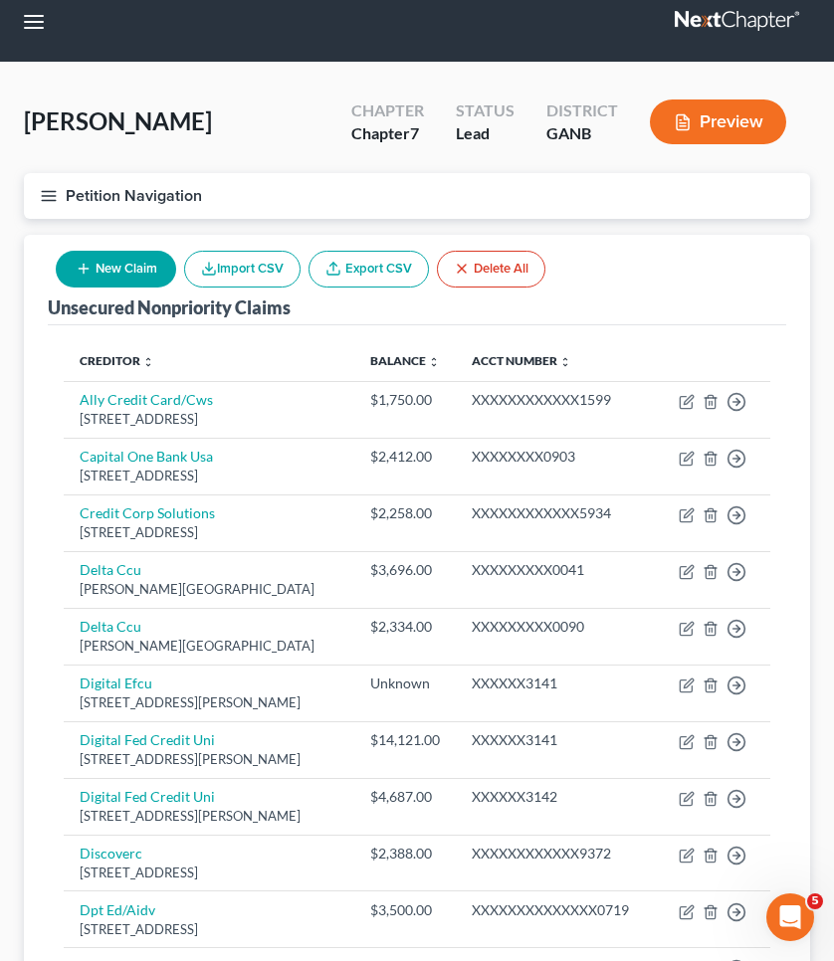
click at [66, 198] on button "Petition Navigation" at bounding box center [417, 196] width 786 height 46
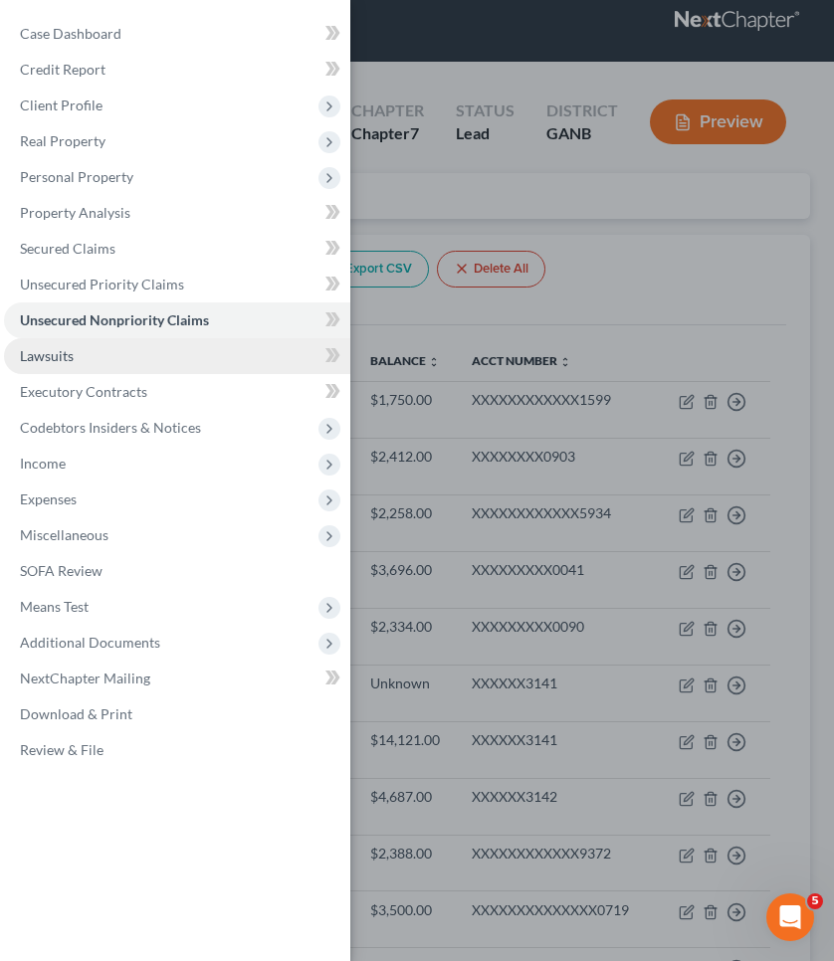
click at [79, 351] on link "Lawsuits" at bounding box center [177, 356] width 346 height 36
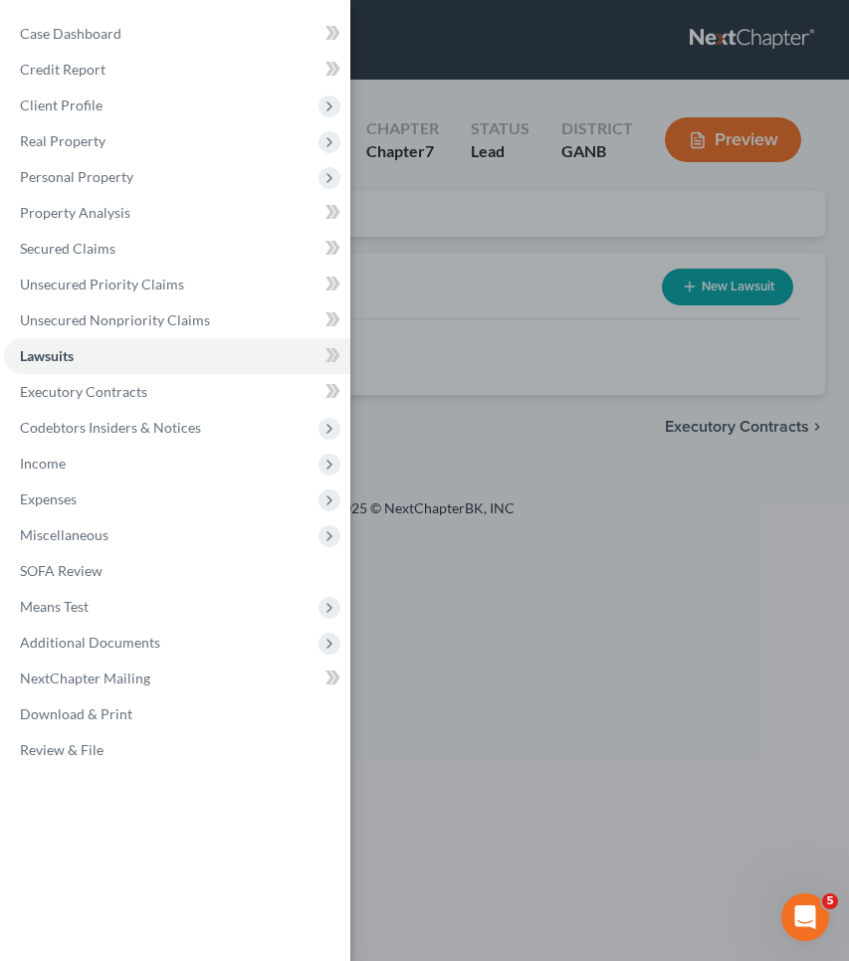
click at [601, 293] on div "Case Dashboard Payments Invoices Payments Payments Credit Report Client Profile" at bounding box center [424, 480] width 849 height 961
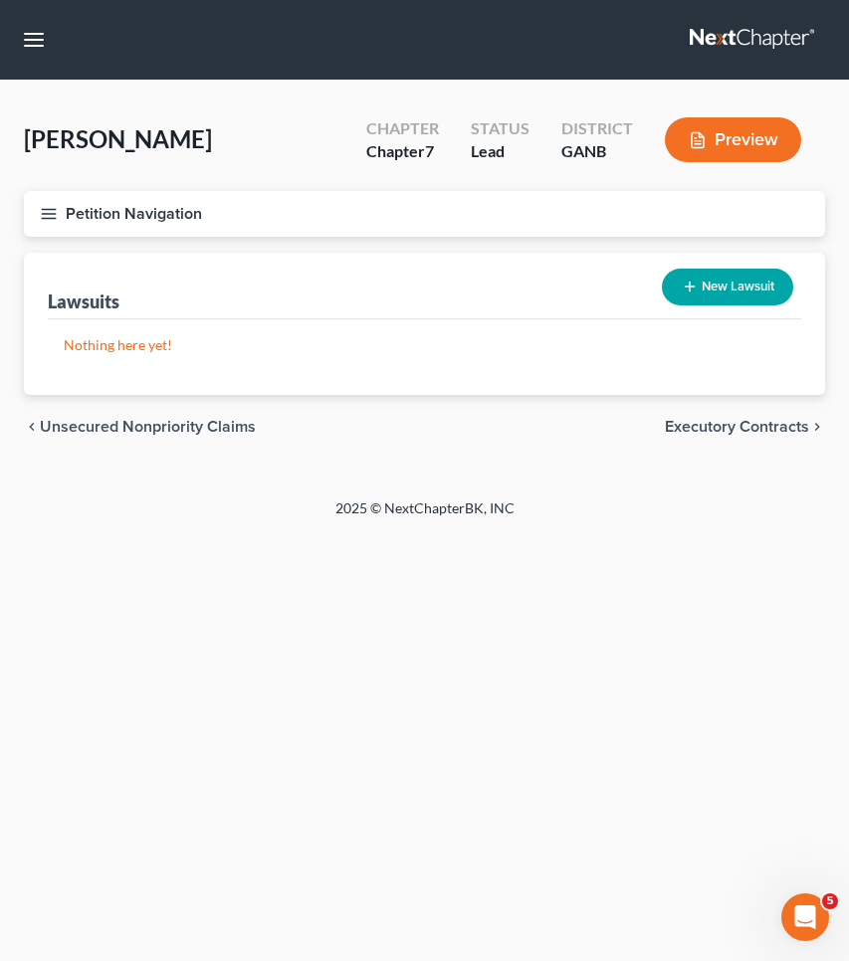
click at [723, 290] on button "New Lawsuit" at bounding box center [727, 287] width 131 height 37
select select "0"
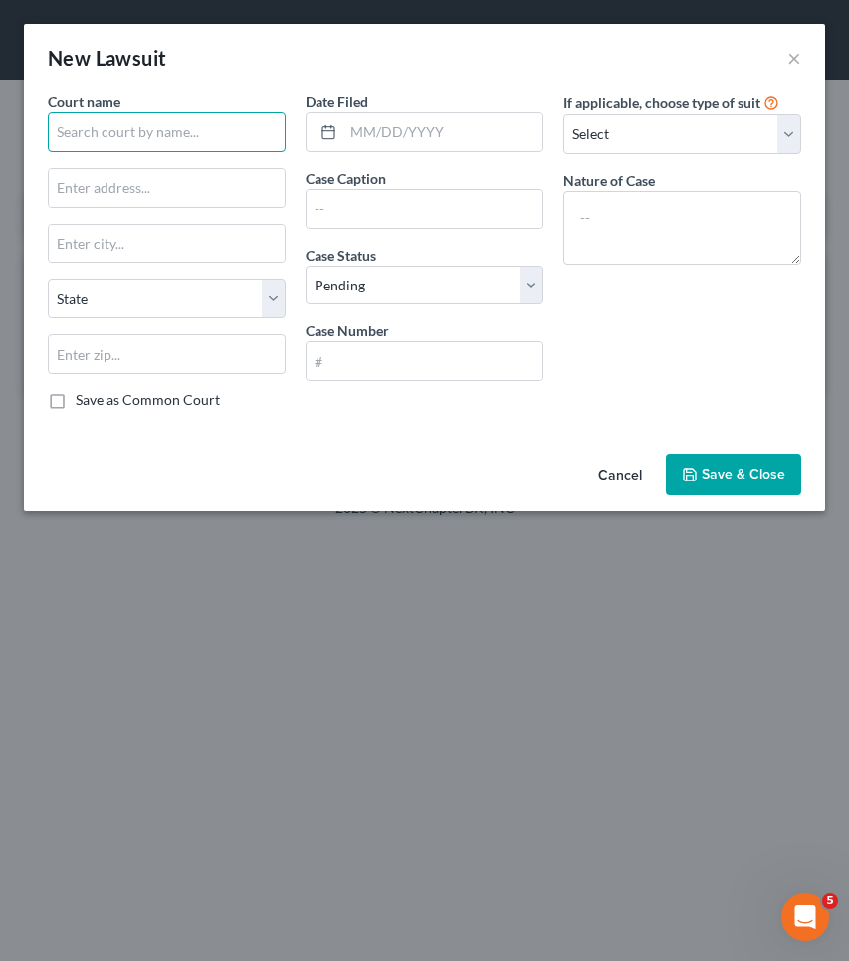
click at [161, 135] on input "text" at bounding box center [167, 132] width 238 height 40
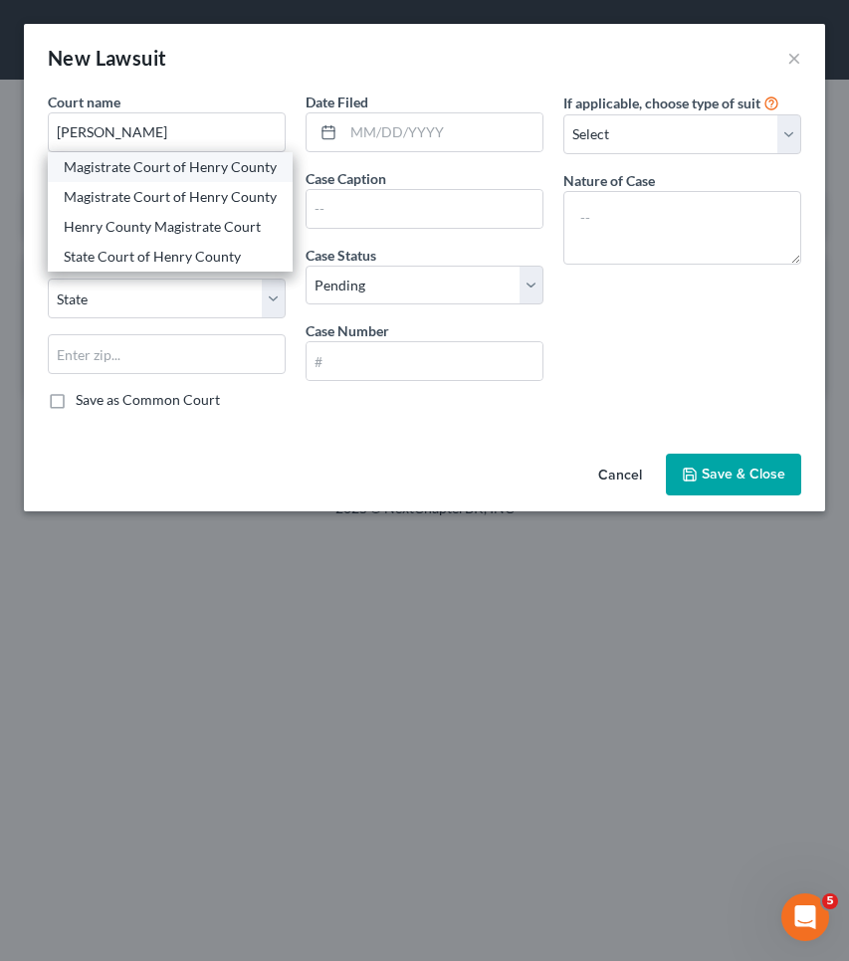
click at [167, 177] on div "Magistrate Court of Henry County" at bounding box center [170, 167] width 213 height 20
type input "Magistrate Court of Henry County"
type input "1 Judicial CTR #260,"
type input "[PERSON_NAME]"
select select "10"
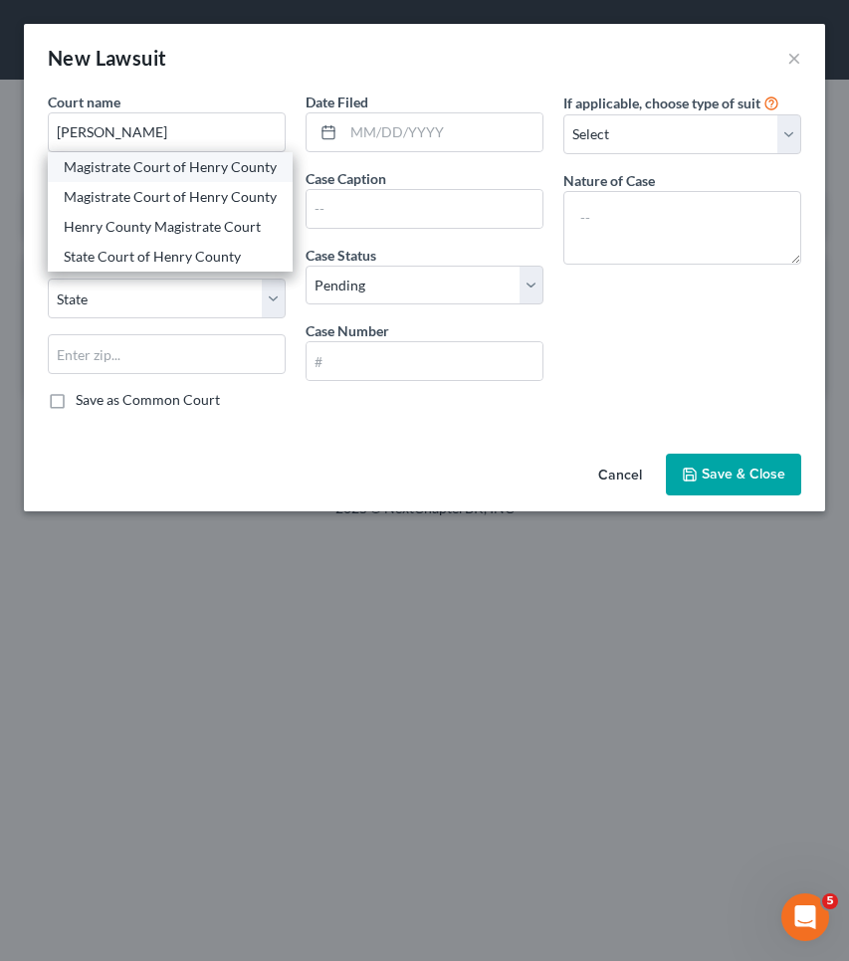
type input "30253"
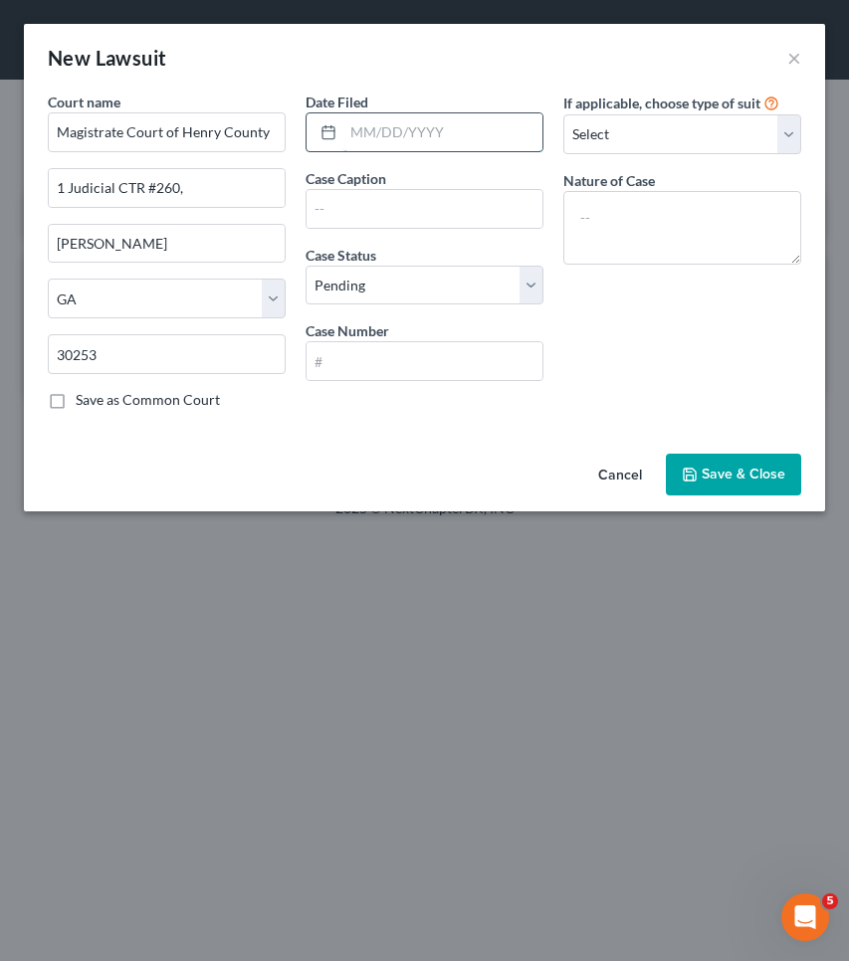
click at [397, 139] on input "text" at bounding box center [442, 132] width 199 height 38
click at [398, 211] on input "text" at bounding box center [424, 209] width 236 height 38
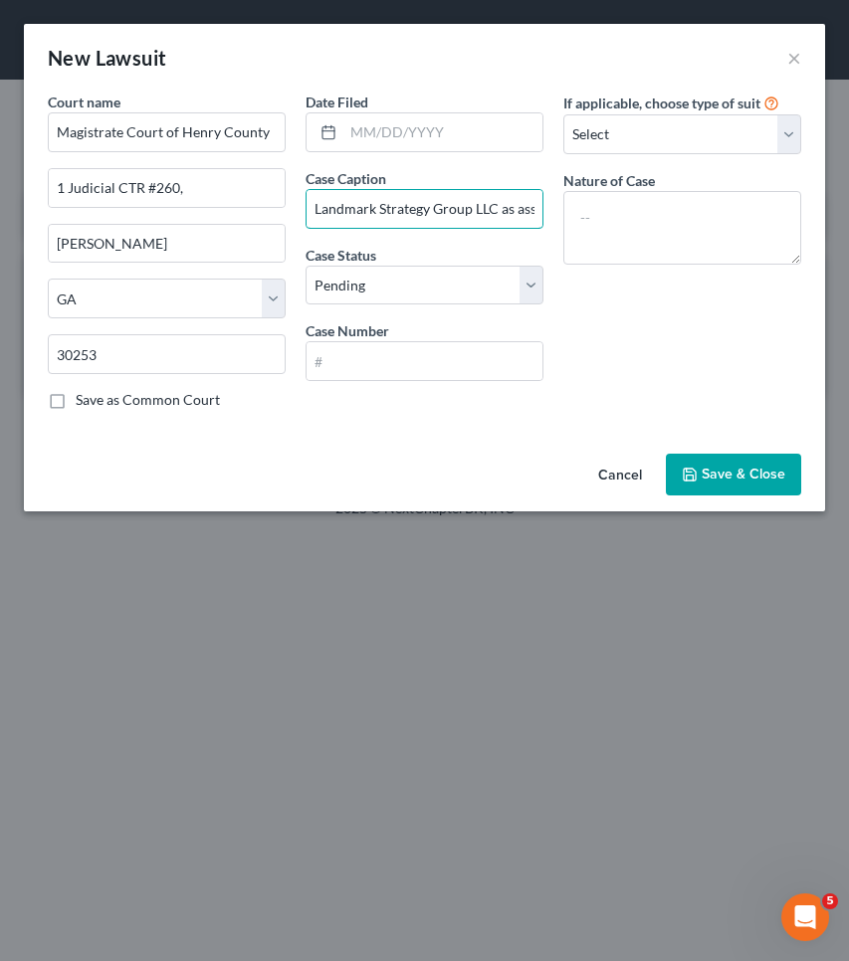
type input "Landmark Strategy Group LLC as assignee of Pentagon Federal Credit Union"
click at [591, 469] on button "Cancel" at bounding box center [620, 476] width 76 height 40
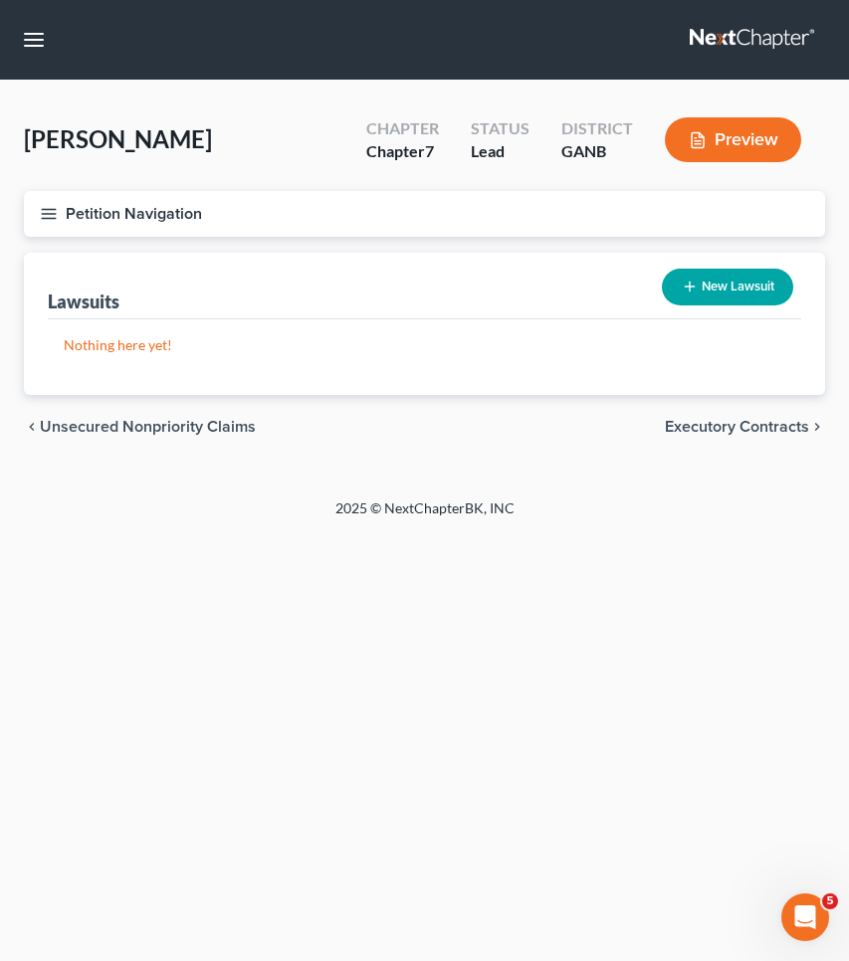
click at [760, 301] on button "New Lawsuit" at bounding box center [727, 287] width 131 height 37
select select "0"
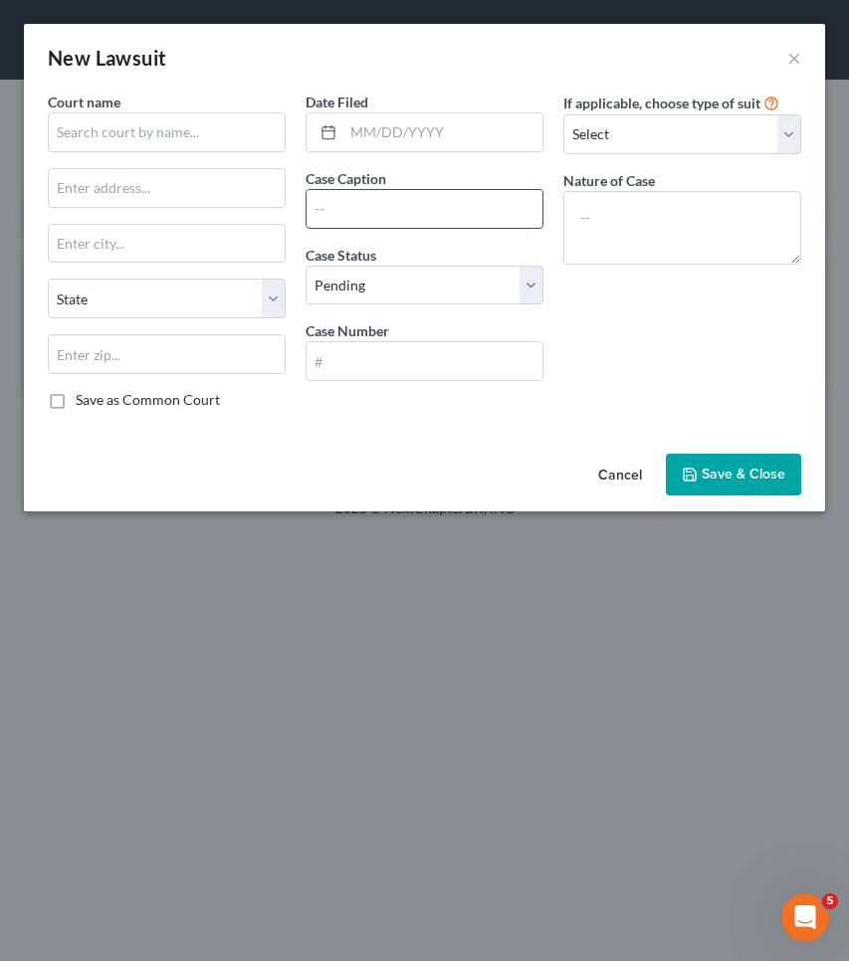
click at [365, 207] on input "text" at bounding box center [424, 209] width 236 height 38
type input "Landmark Strategy Group LLC as assignee of Pentagon Federal Credit Union"
click at [442, 354] on input "text" at bounding box center [424, 361] width 236 height 38
type input "2"
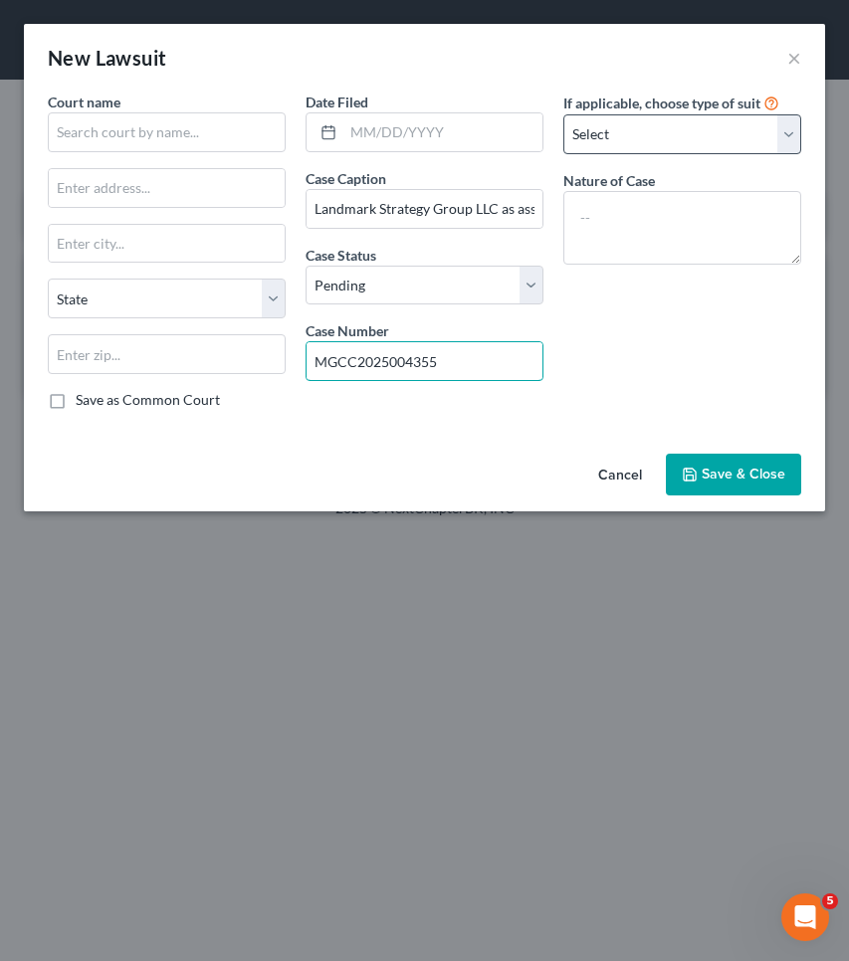
type input "MGCC2025004355"
select select "4"
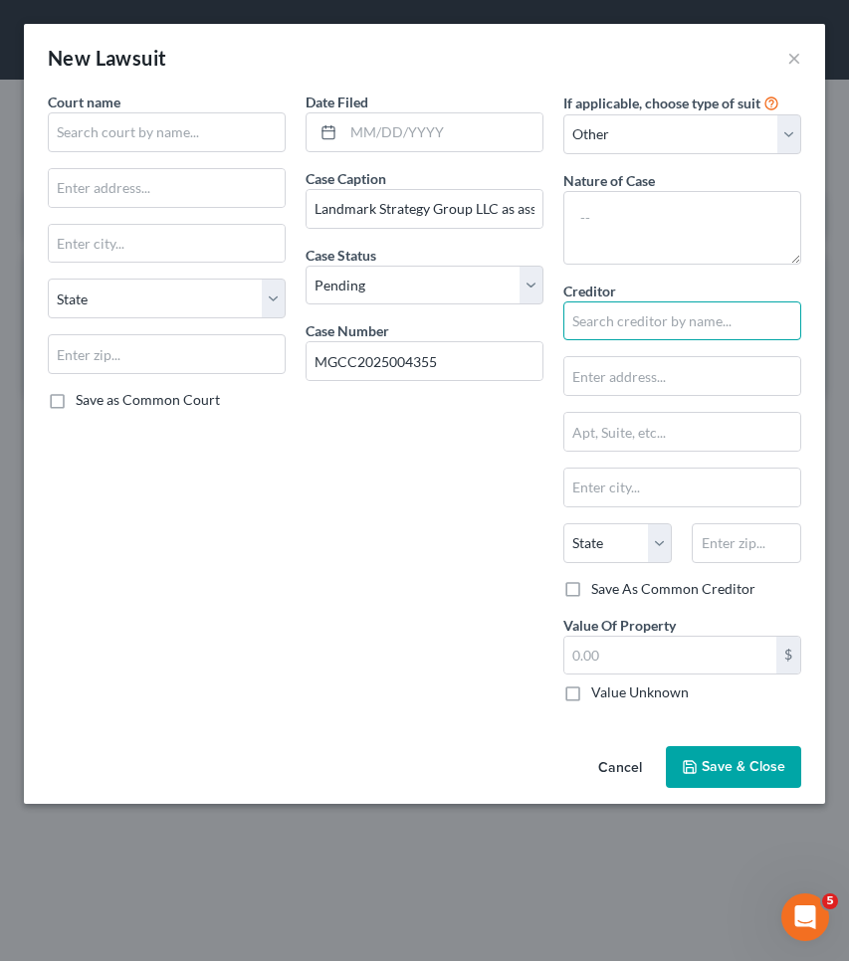
click at [652, 318] on input "text" at bounding box center [682, 321] width 238 height 40
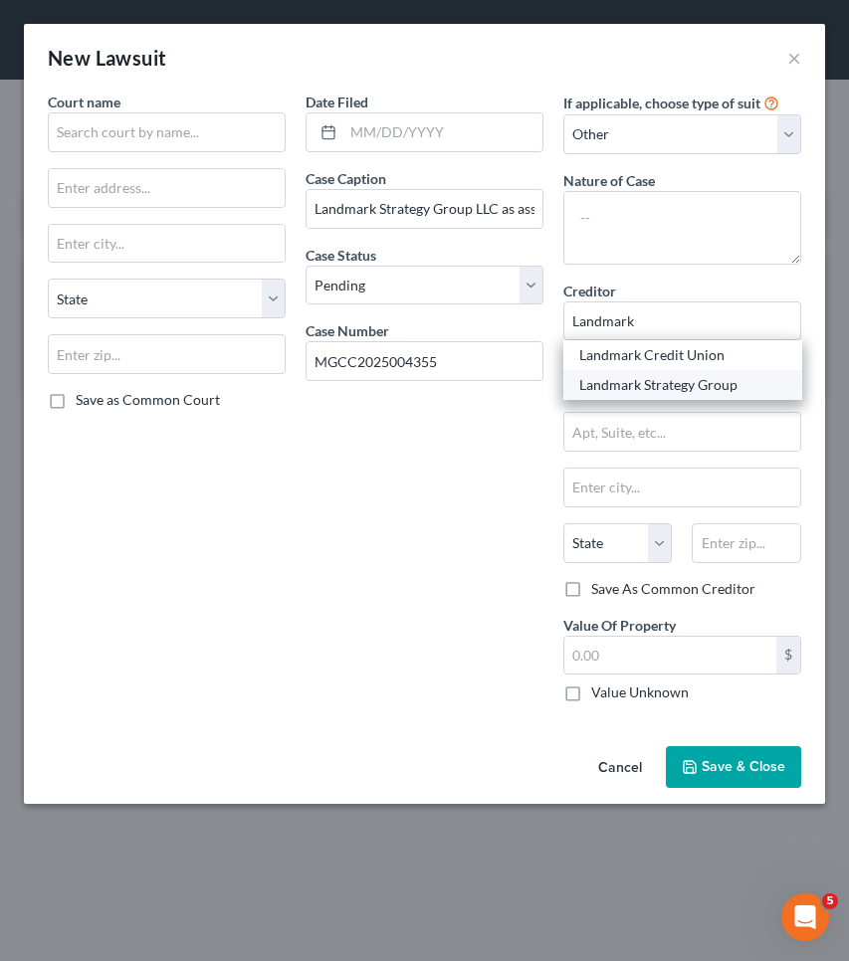
click at [664, 385] on div "Landmark Strategy Group" at bounding box center [682, 385] width 207 height 20
type input "Landmark Strategy Group"
type input "[STREET_ADDRESS]"
type input "Buffalo"
select select "35"
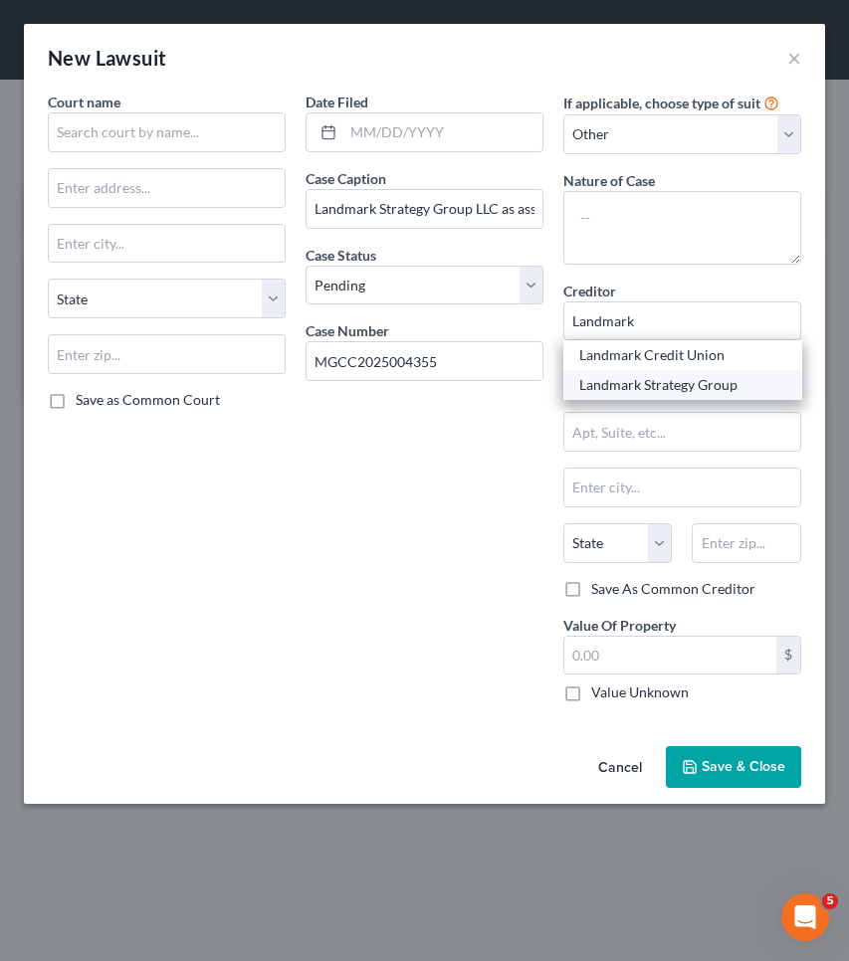
type input "14224-0000"
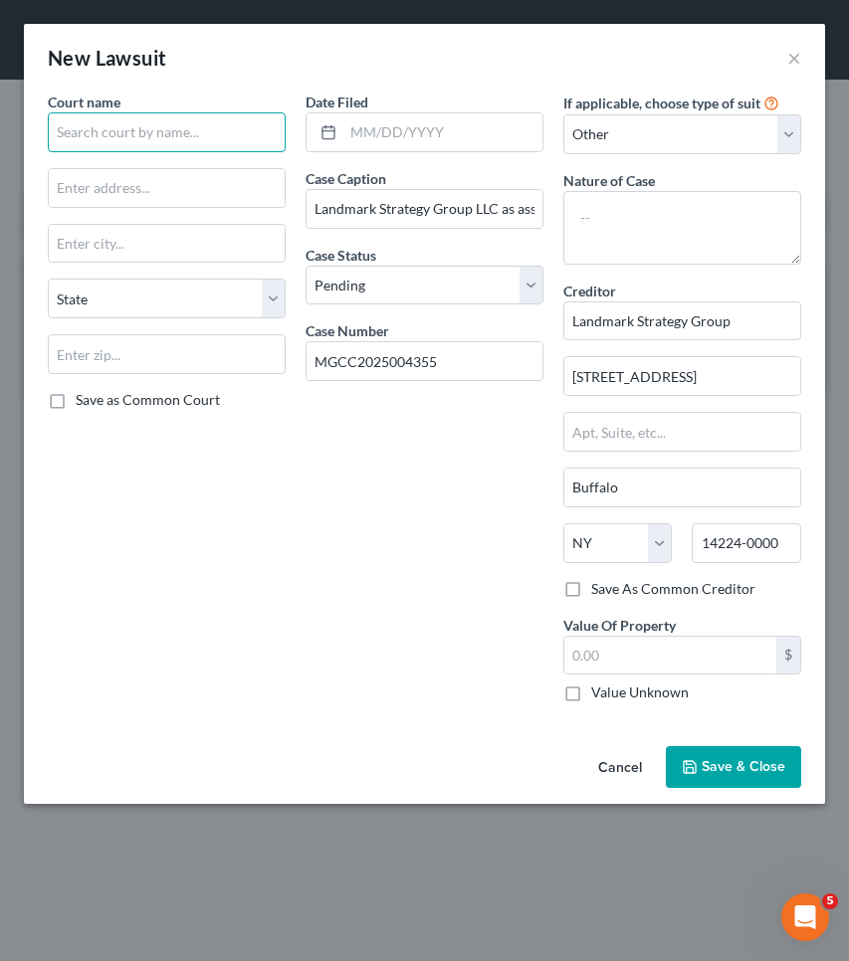
click at [262, 116] on input "text" at bounding box center [167, 132] width 238 height 40
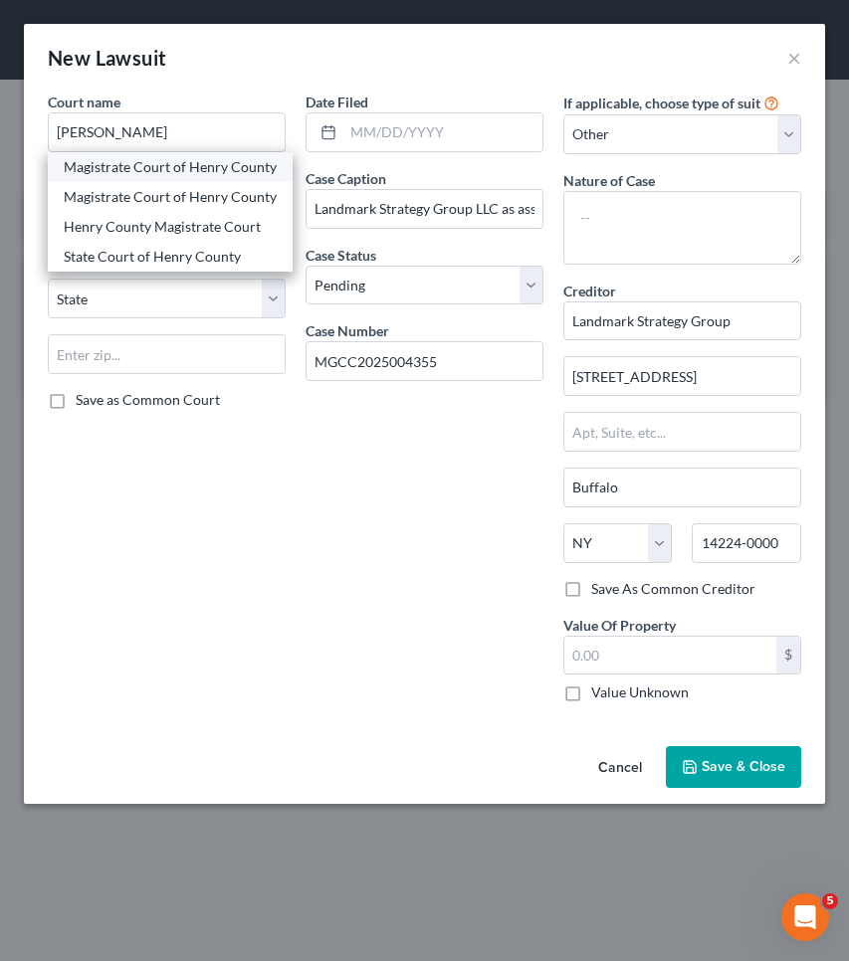
click at [268, 171] on div "Magistrate Court of Henry County" at bounding box center [170, 167] width 245 height 30
type input "Magistrate Court of Henry County"
type input "1 Judicial CTR #260,"
type input "[PERSON_NAME]"
select select "10"
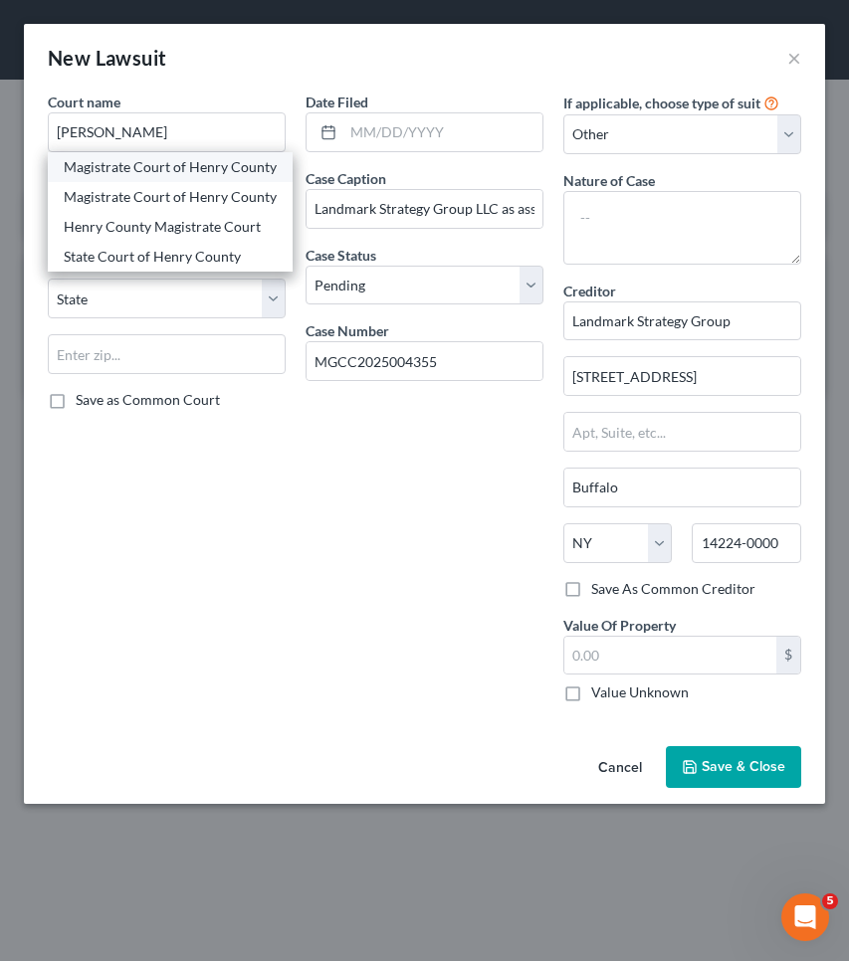
type input "30253"
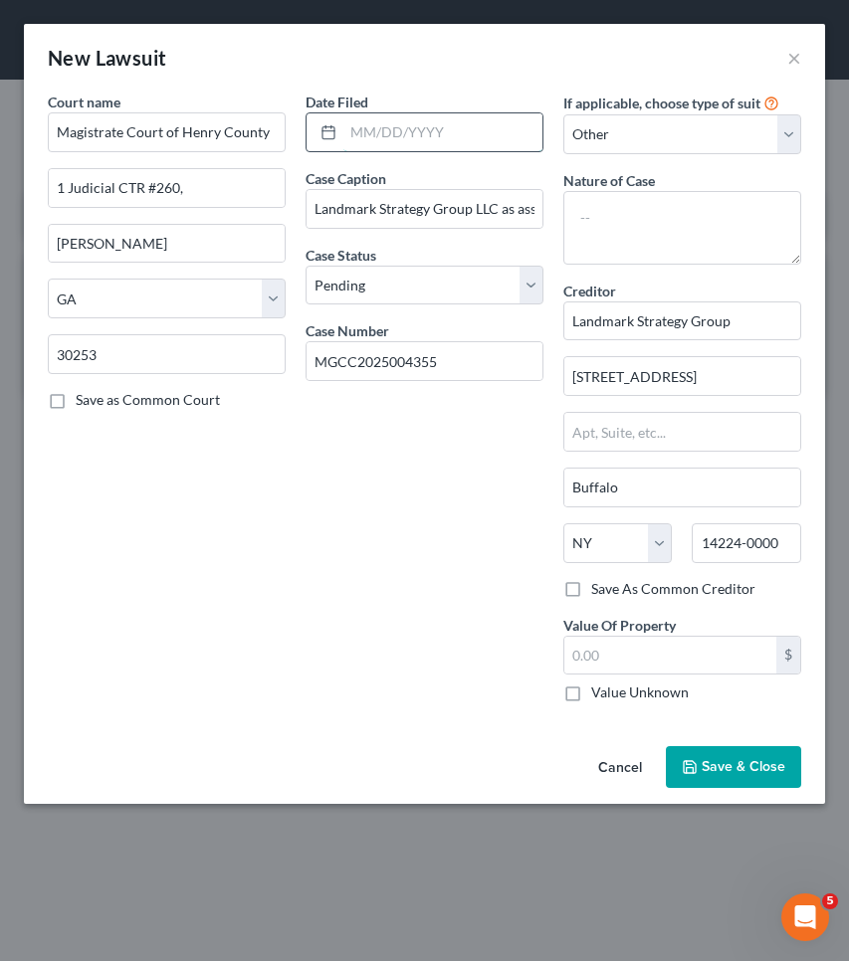
click at [444, 126] on input "text" at bounding box center [442, 132] width 199 height 38
type input "[DATE]"
click at [755, 763] on span "Save & Close" at bounding box center [743, 766] width 84 height 17
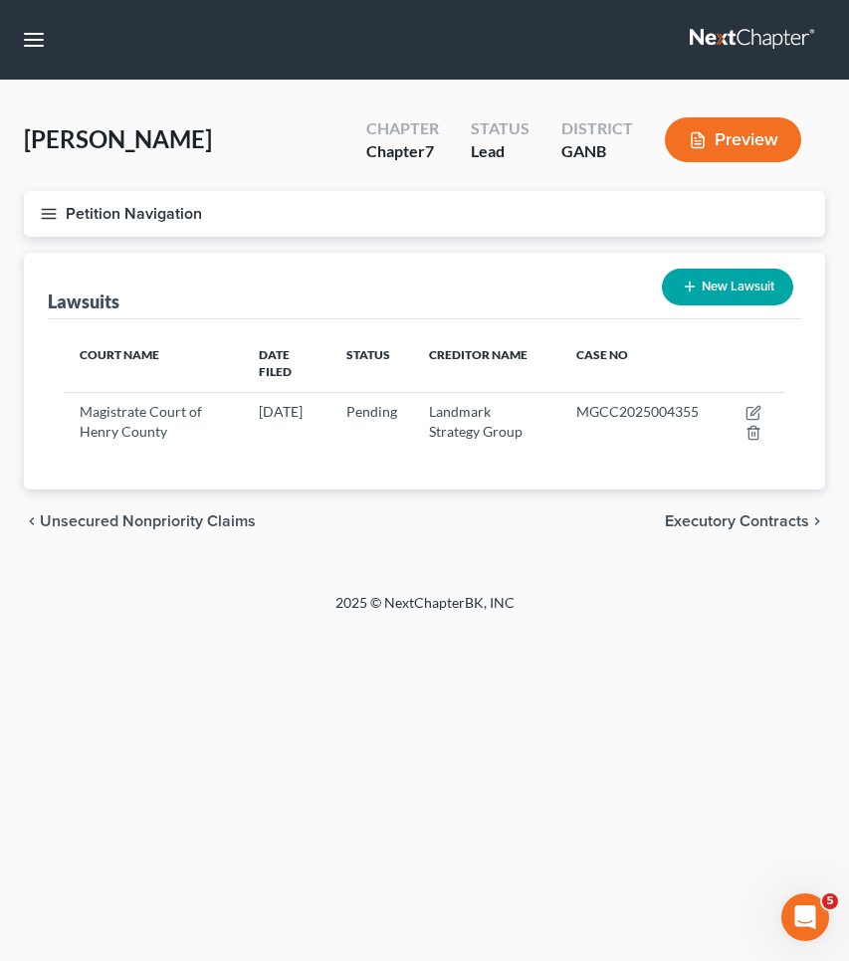
click at [116, 247] on div "Petition Navigation Case Dashboard Payments Invoices Payments Payments Credit R…" at bounding box center [424, 222] width 821 height 62
click at [116, 199] on button "Petition Navigation" at bounding box center [424, 214] width 801 height 46
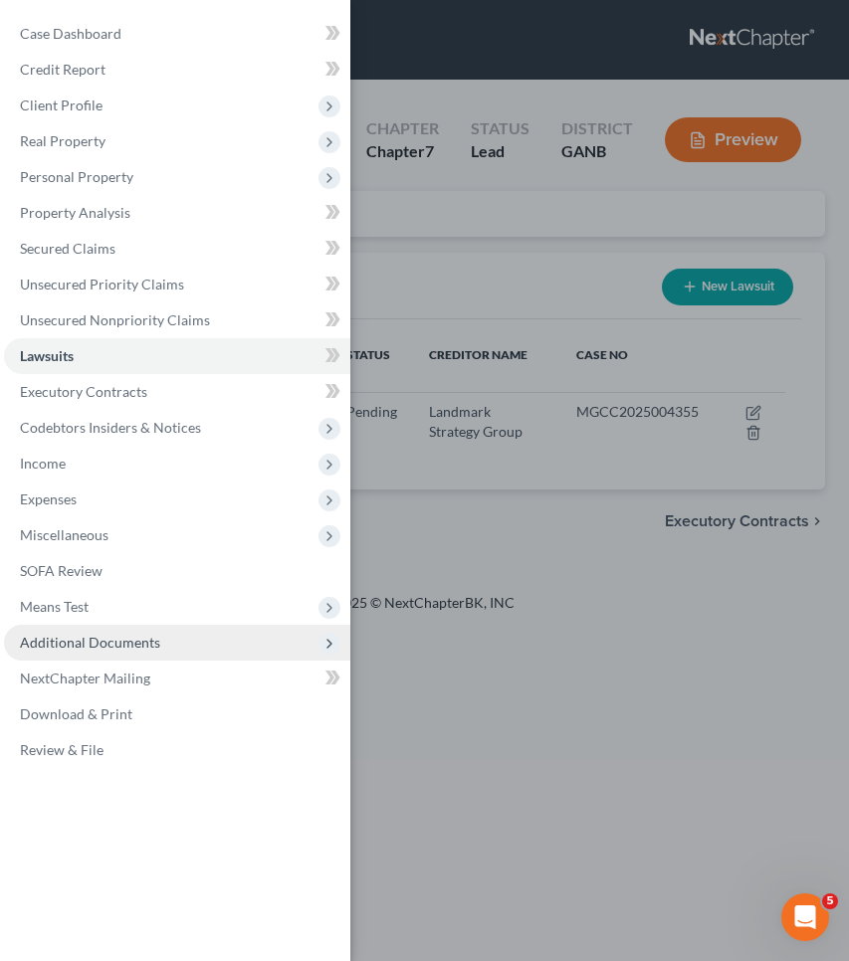
click at [39, 646] on span "Additional Documents" at bounding box center [90, 642] width 140 height 17
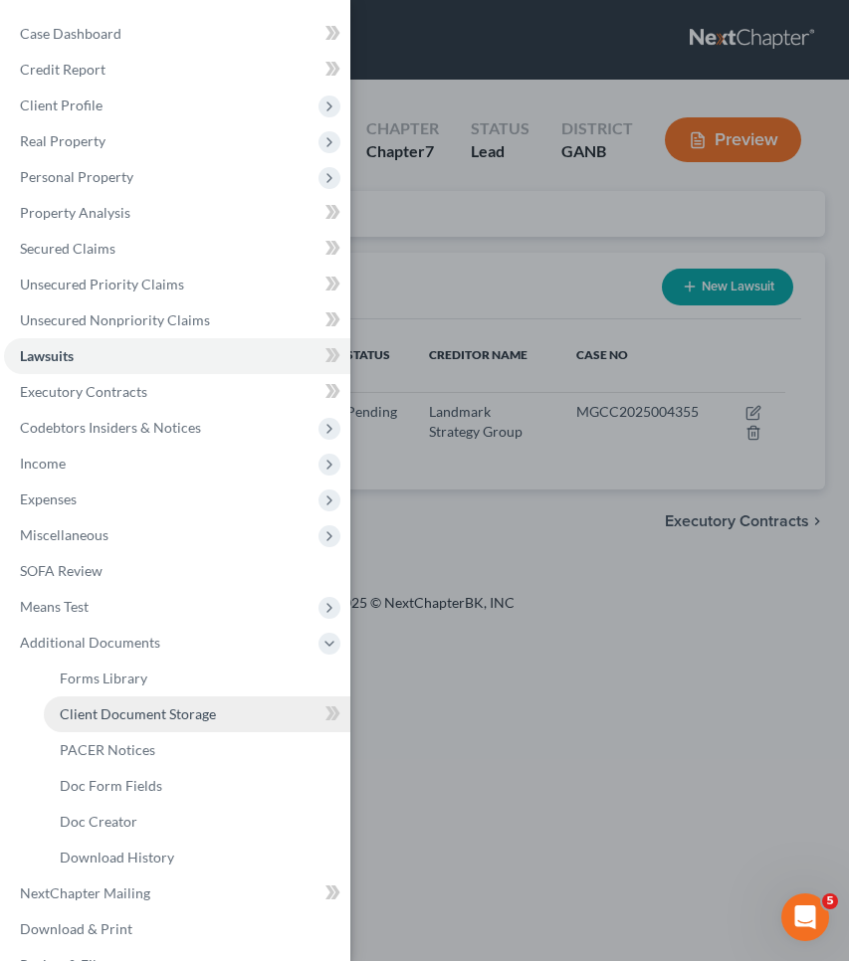
click at [82, 713] on span "Client Document Storage" at bounding box center [138, 713] width 156 height 17
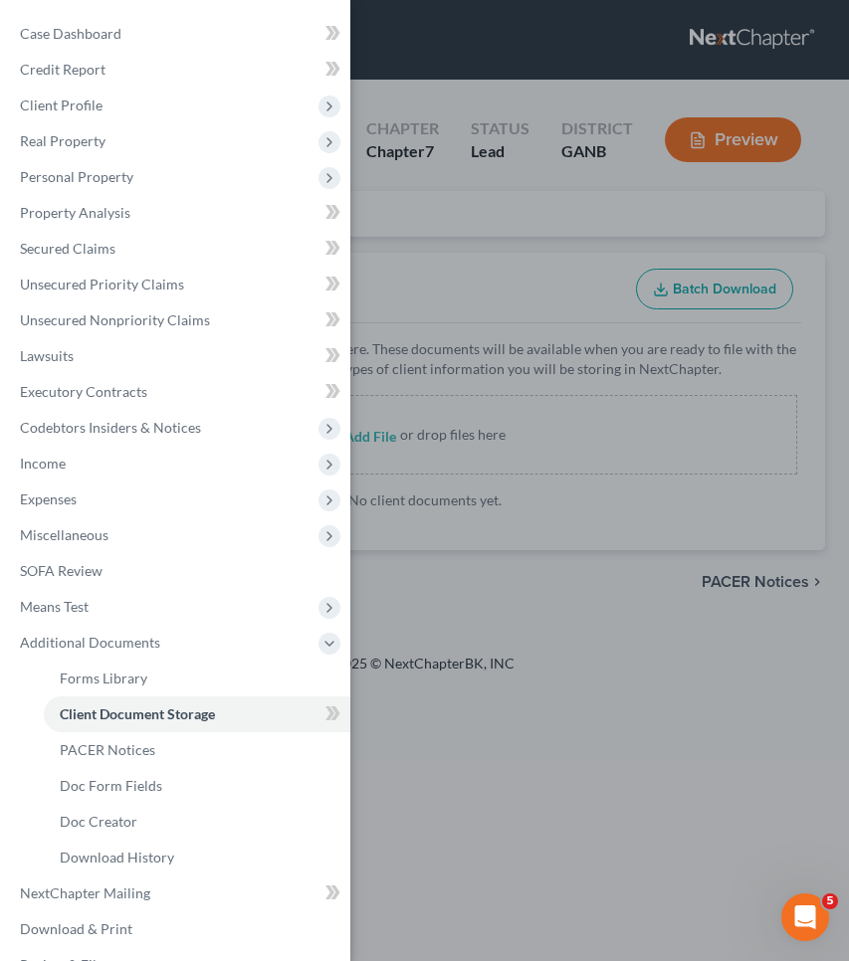
click at [529, 278] on div "Case Dashboard Payments Invoices Payments Payments Credit Report Client Profile" at bounding box center [424, 480] width 849 height 961
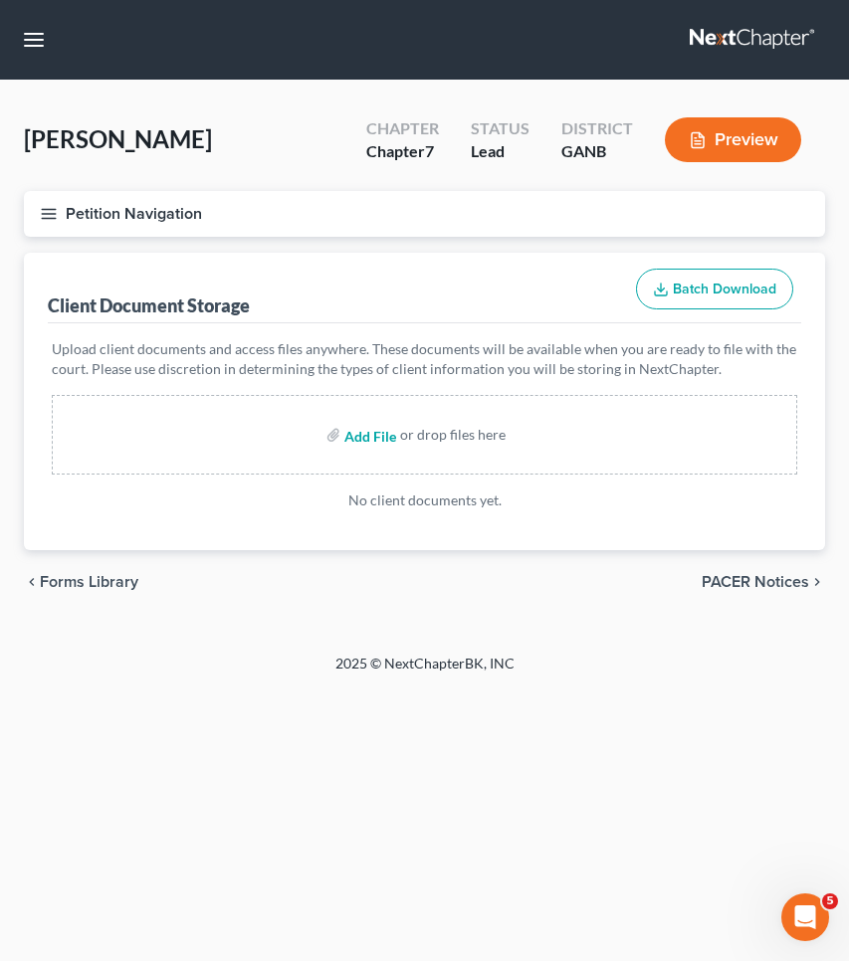
click at [371, 436] on input "file" at bounding box center [368, 435] width 48 height 36
type input "C:\fakepath\CCC1.pdf"
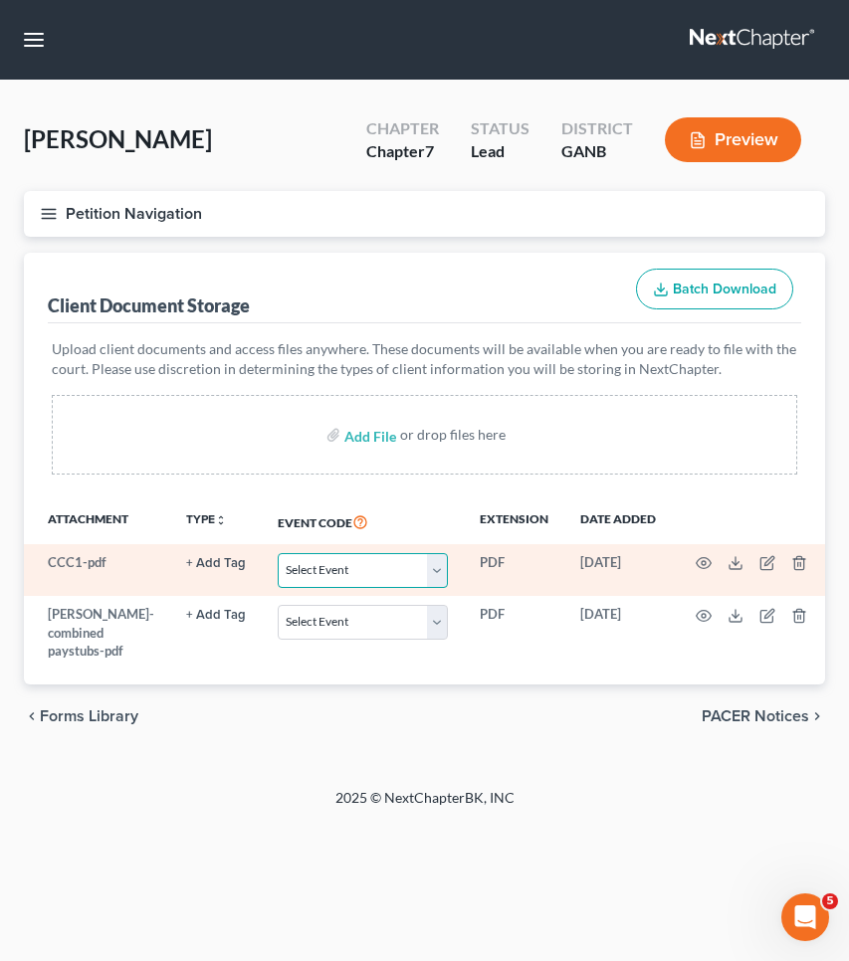
select select "5"
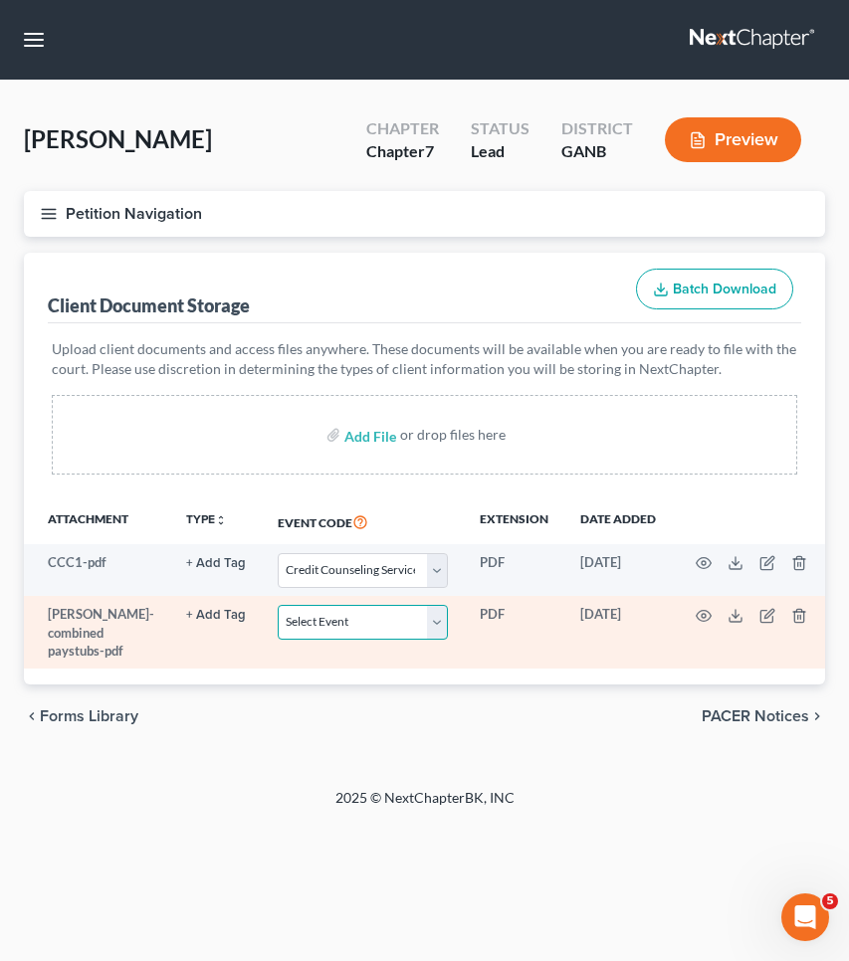
select select "35"
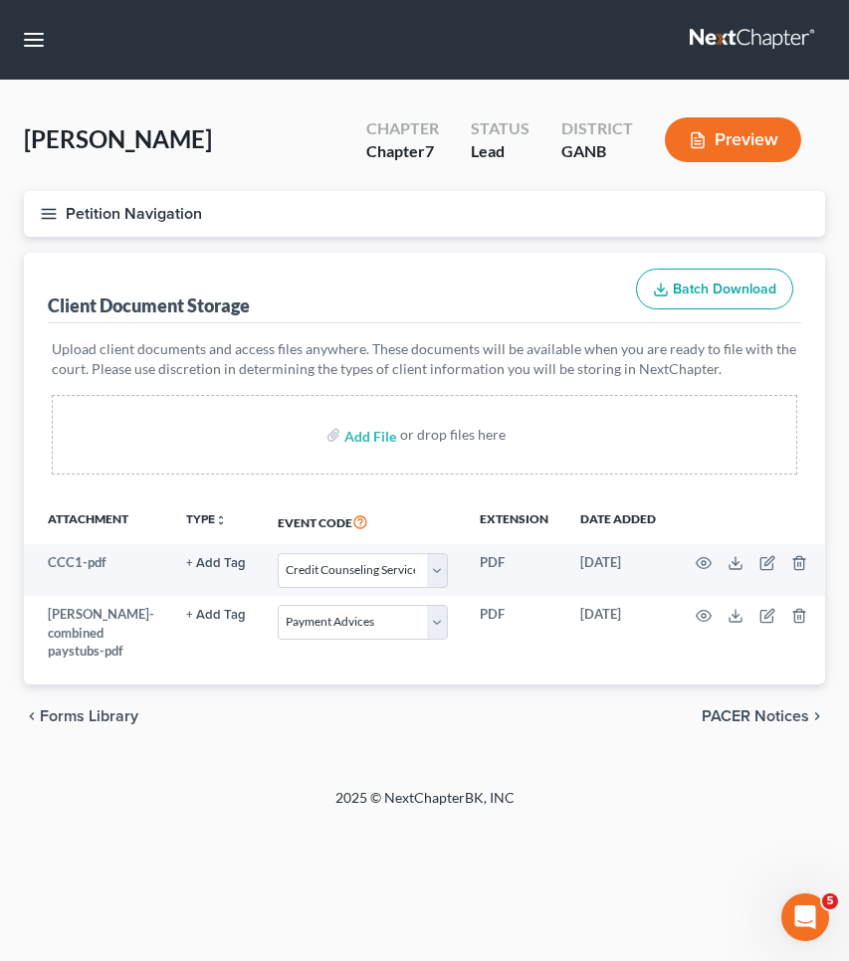
click at [172, 220] on button "Petition Navigation" at bounding box center [424, 214] width 801 height 46
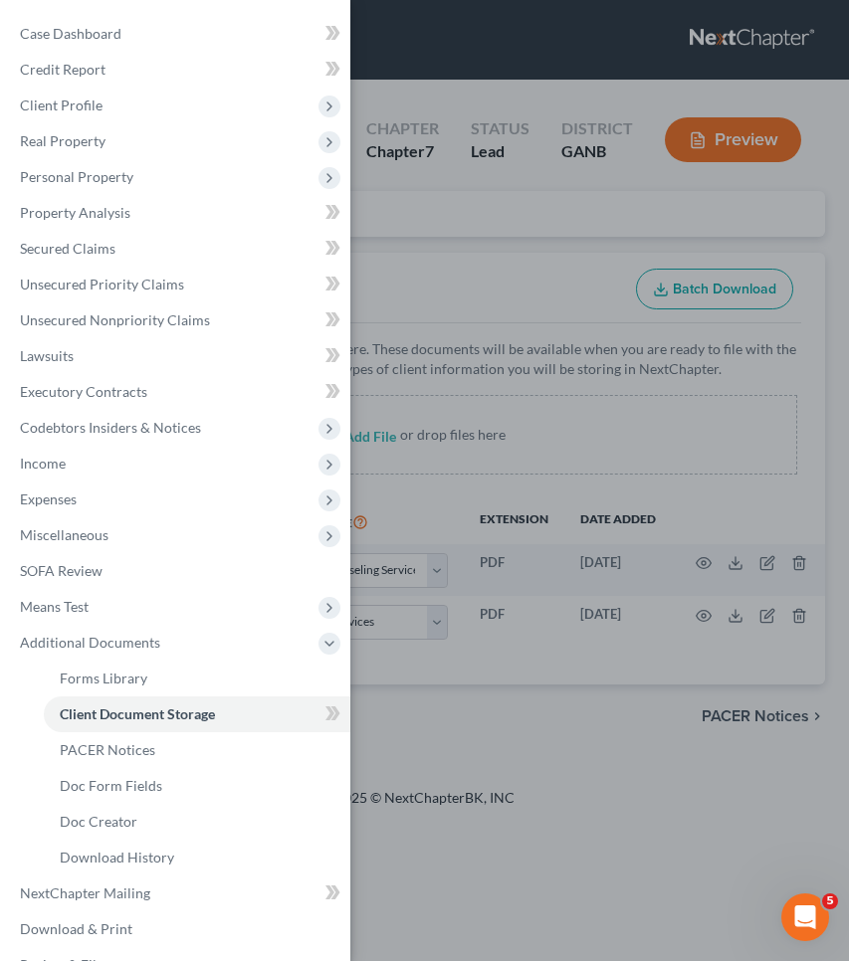
click at [564, 189] on div "Case Dashboard Payments Invoices Payments Payments Credit Report Client Profile" at bounding box center [424, 480] width 849 height 961
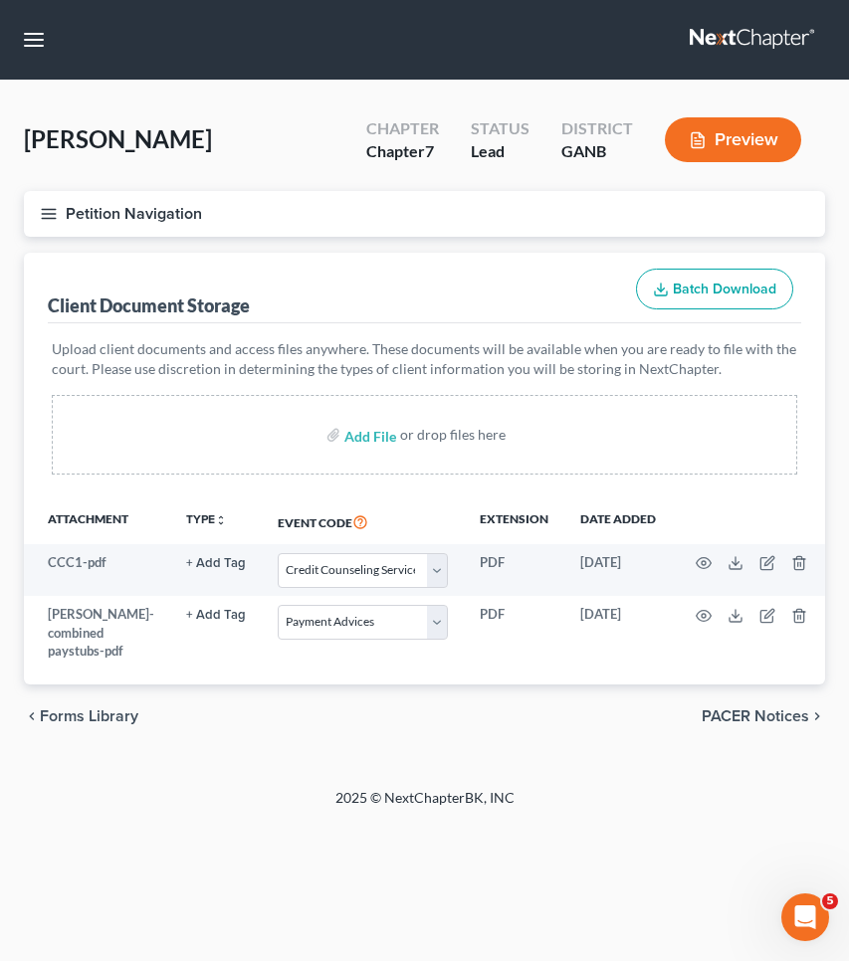
click at [137, 228] on button "Petition Navigation" at bounding box center [424, 214] width 801 height 46
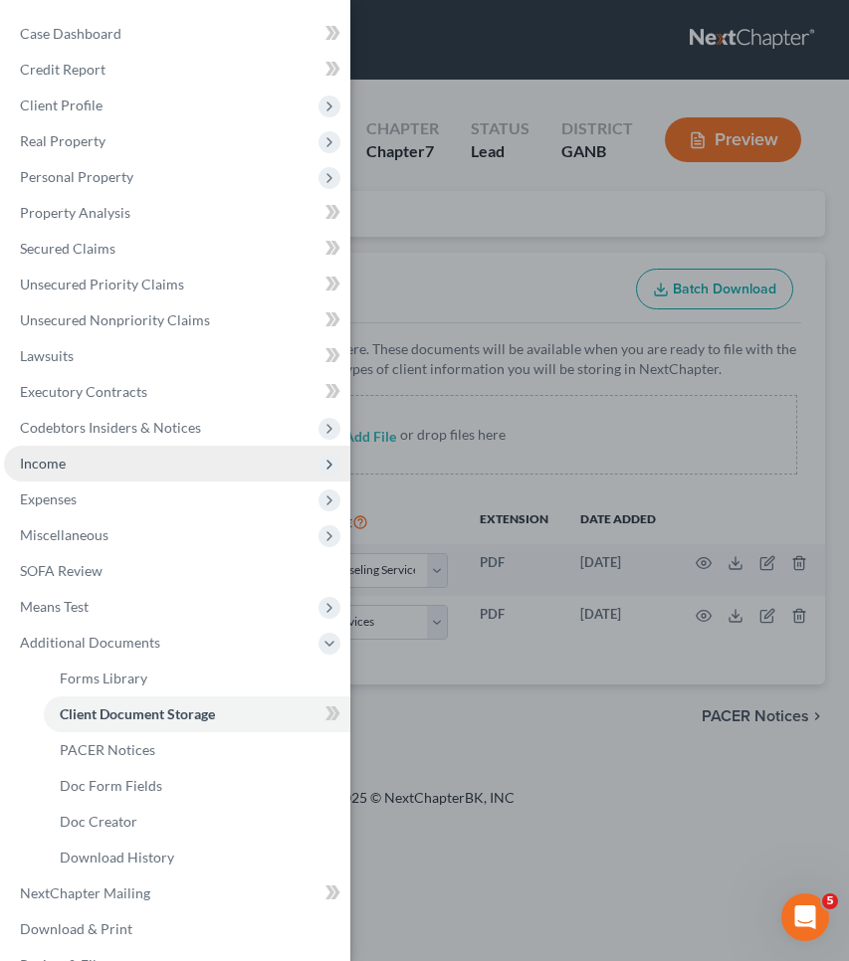
click at [113, 455] on span "Income" at bounding box center [177, 464] width 346 height 36
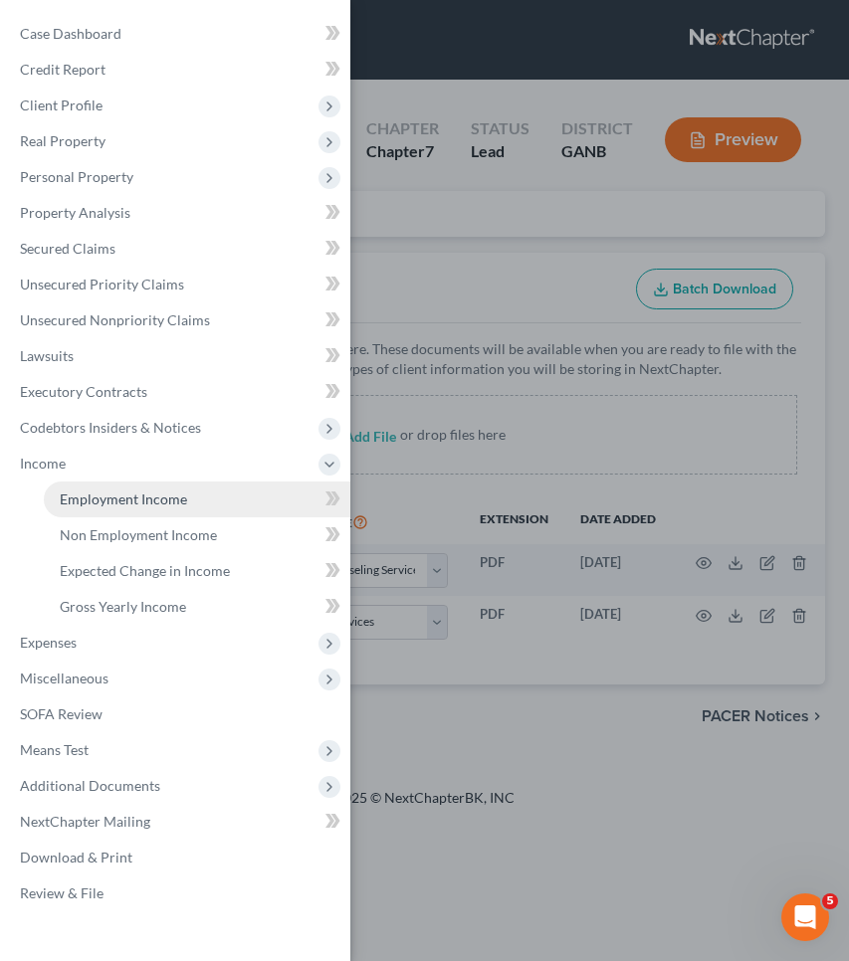
click at [125, 498] on span "Employment Income" at bounding box center [123, 498] width 127 height 17
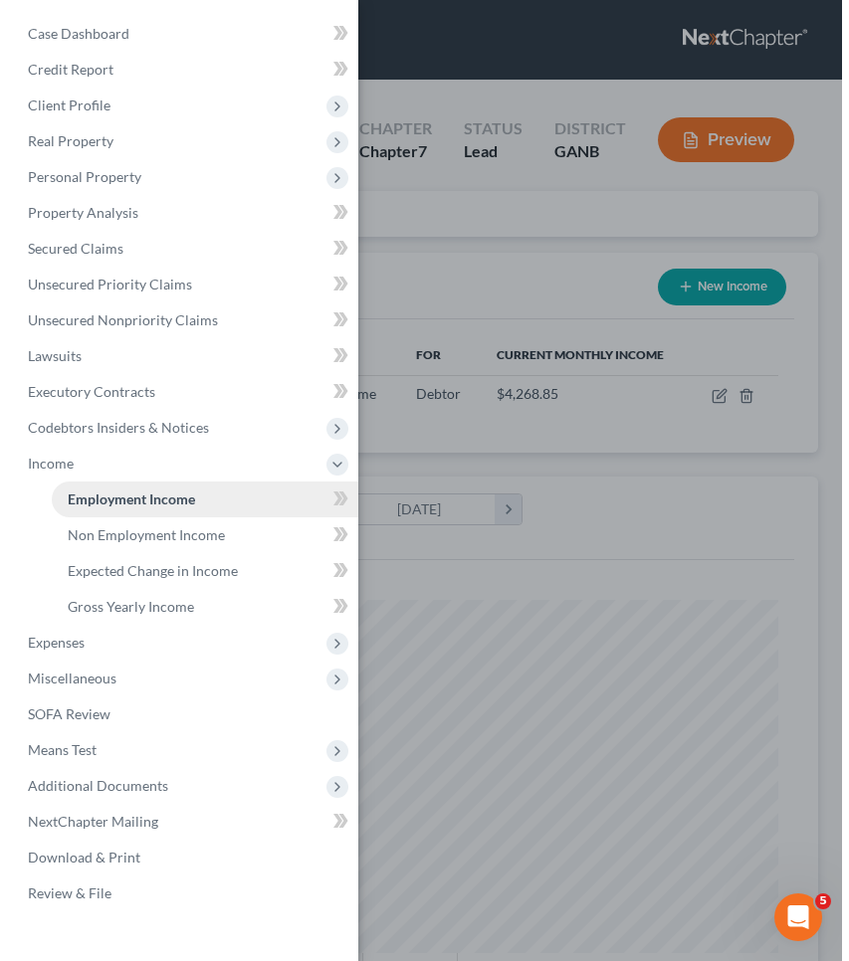
scroll to position [353, 746]
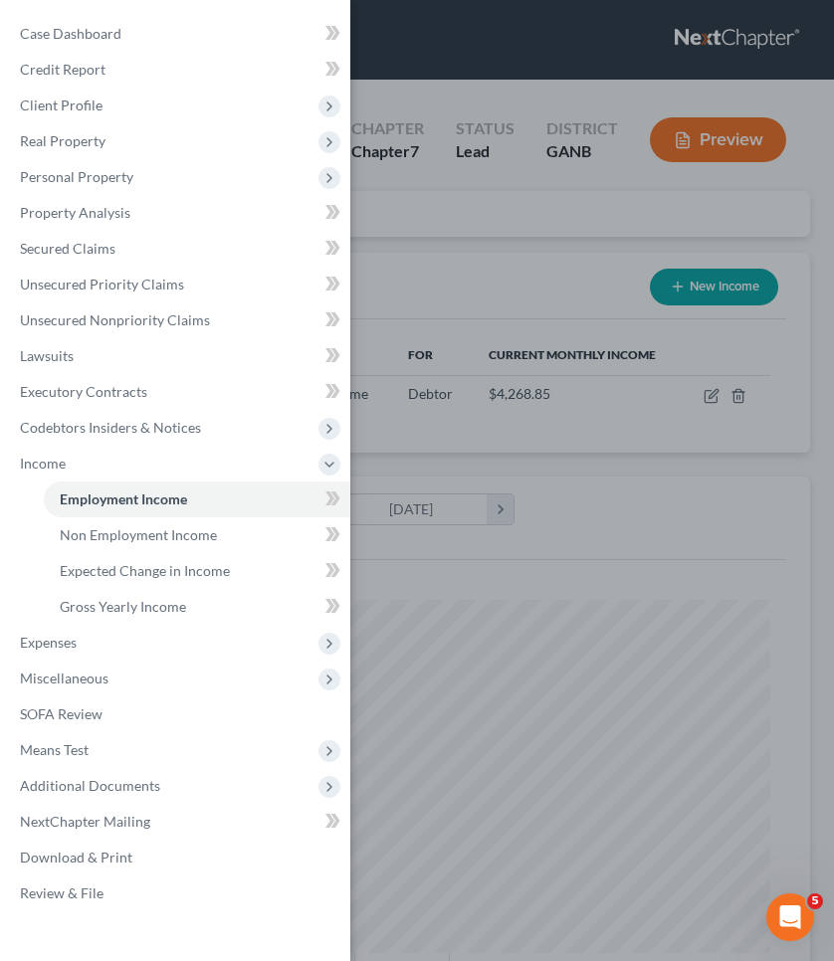
click at [444, 278] on div "Case Dashboard Payments Invoices Payments Payments Credit Report Client Profile" at bounding box center [417, 480] width 834 height 961
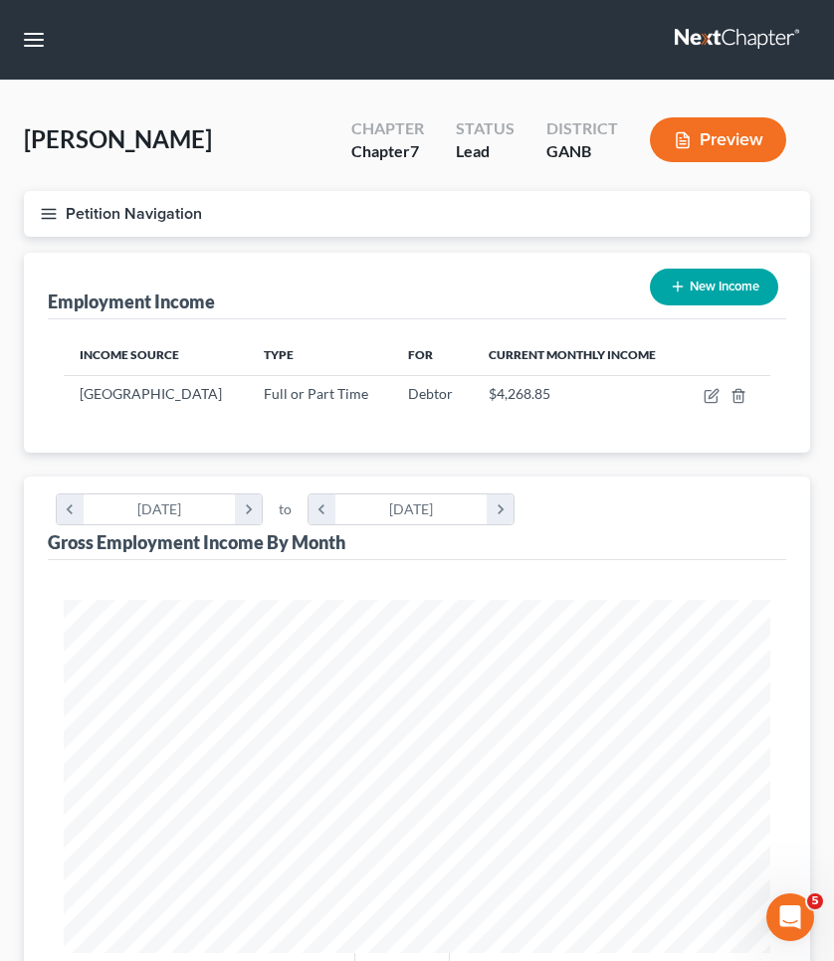
click at [677, 286] on icon "button" at bounding box center [678, 287] width 16 height 16
select select "0"
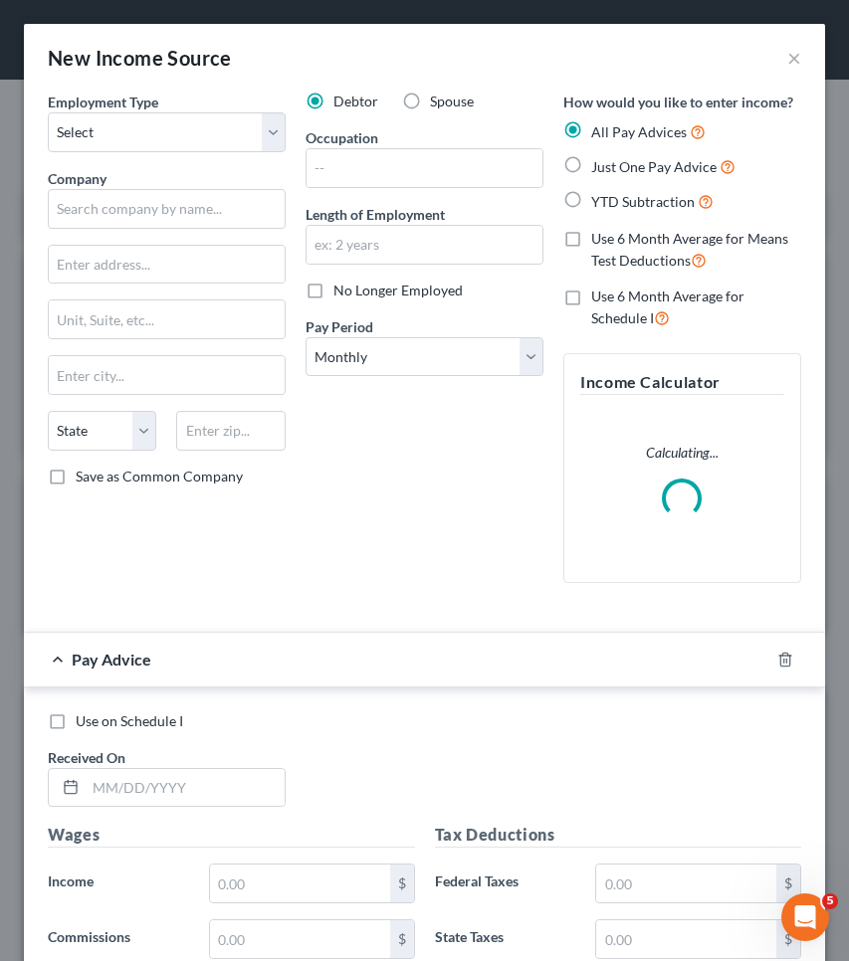
scroll to position [360, 761]
select select "1"
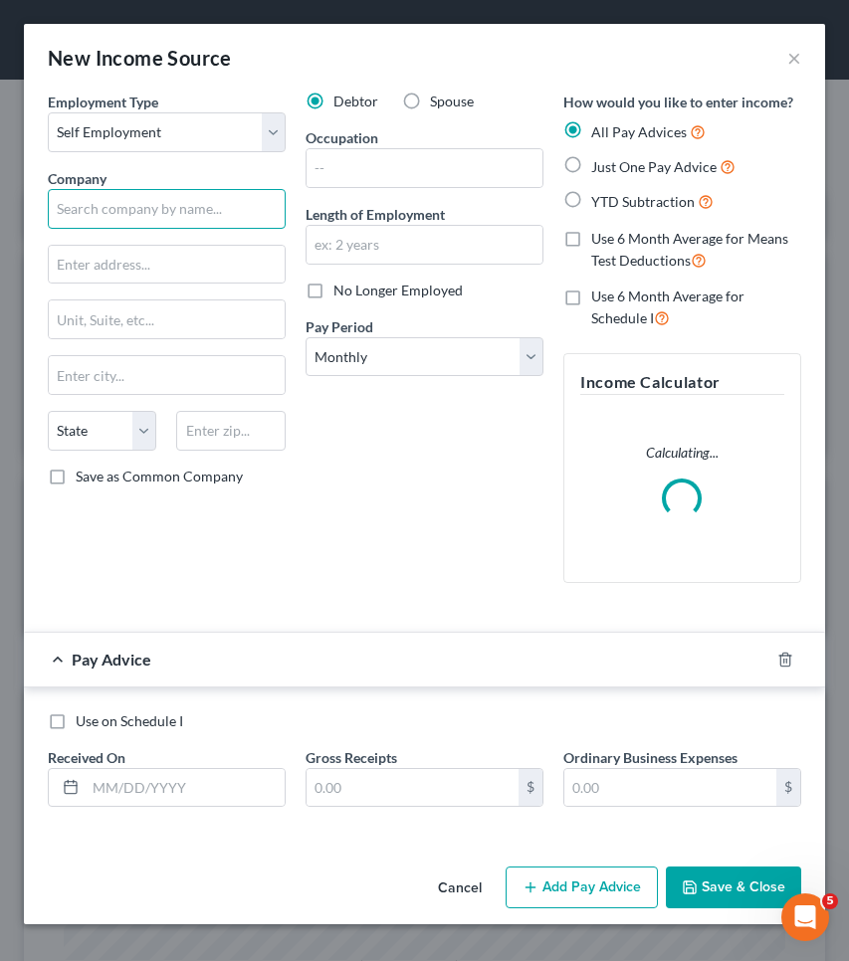
click at [208, 199] on input "text" at bounding box center [167, 209] width 238 height 40
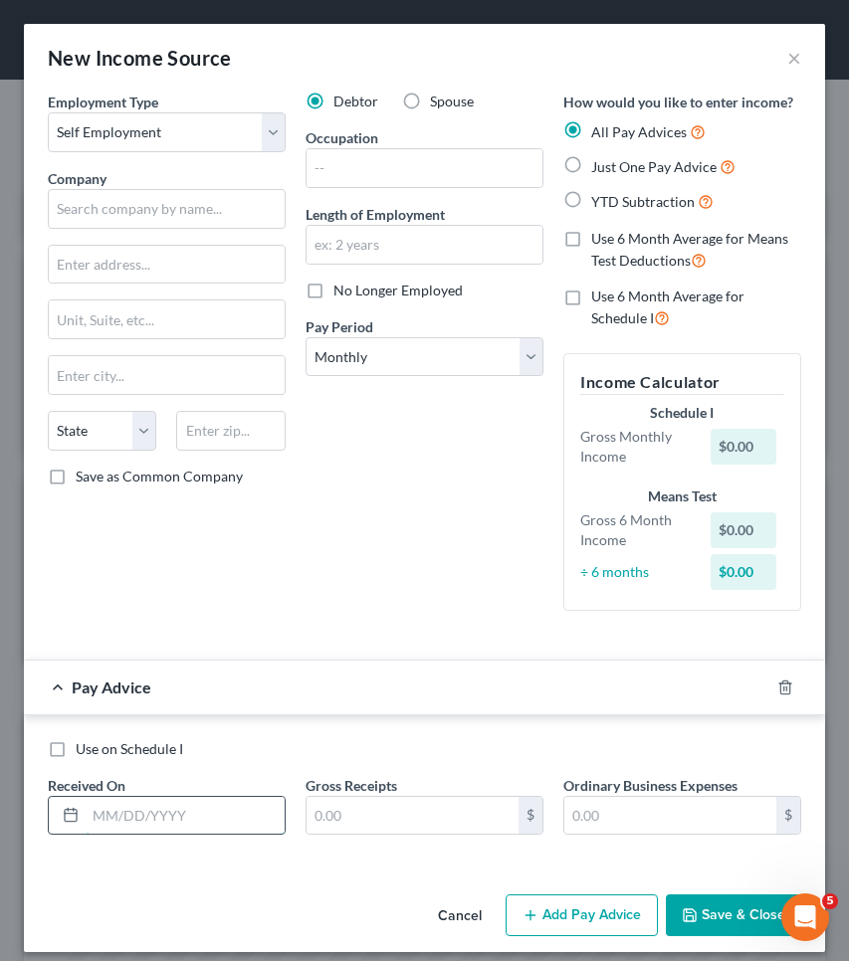
click at [210, 825] on input "text" at bounding box center [185, 816] width 199 height 38
type input "[DATE]"
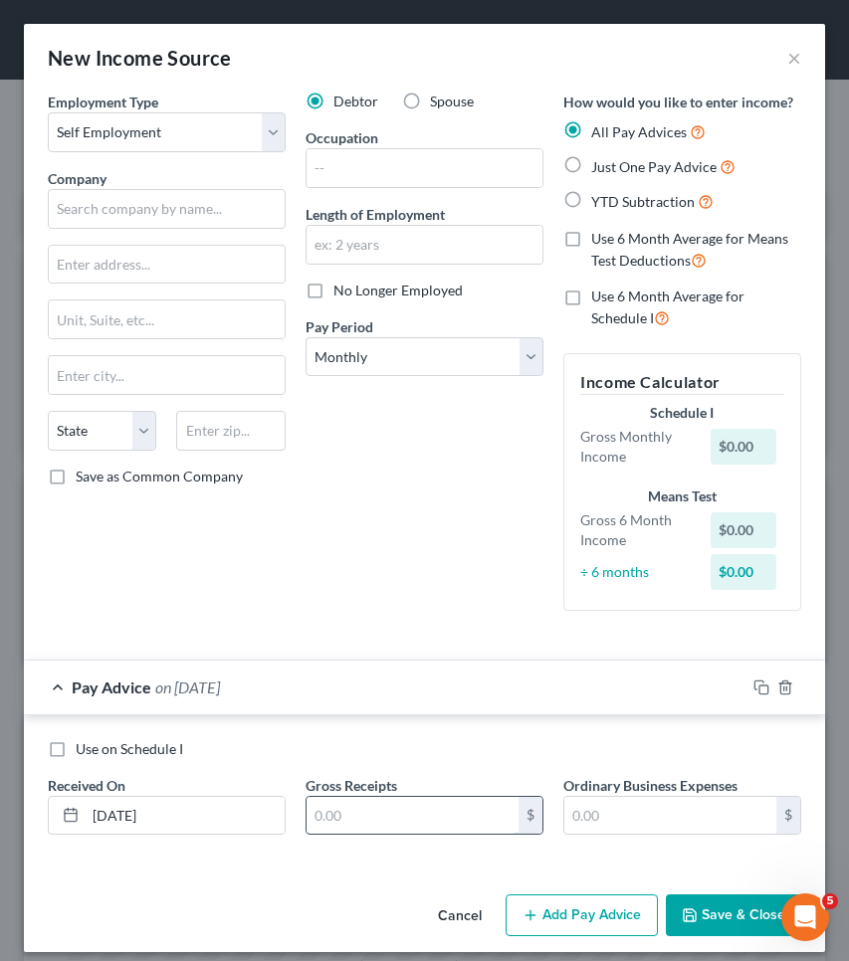
click at [365, 806] on input "text" at bounding box center [412, 816] width 212 height 38
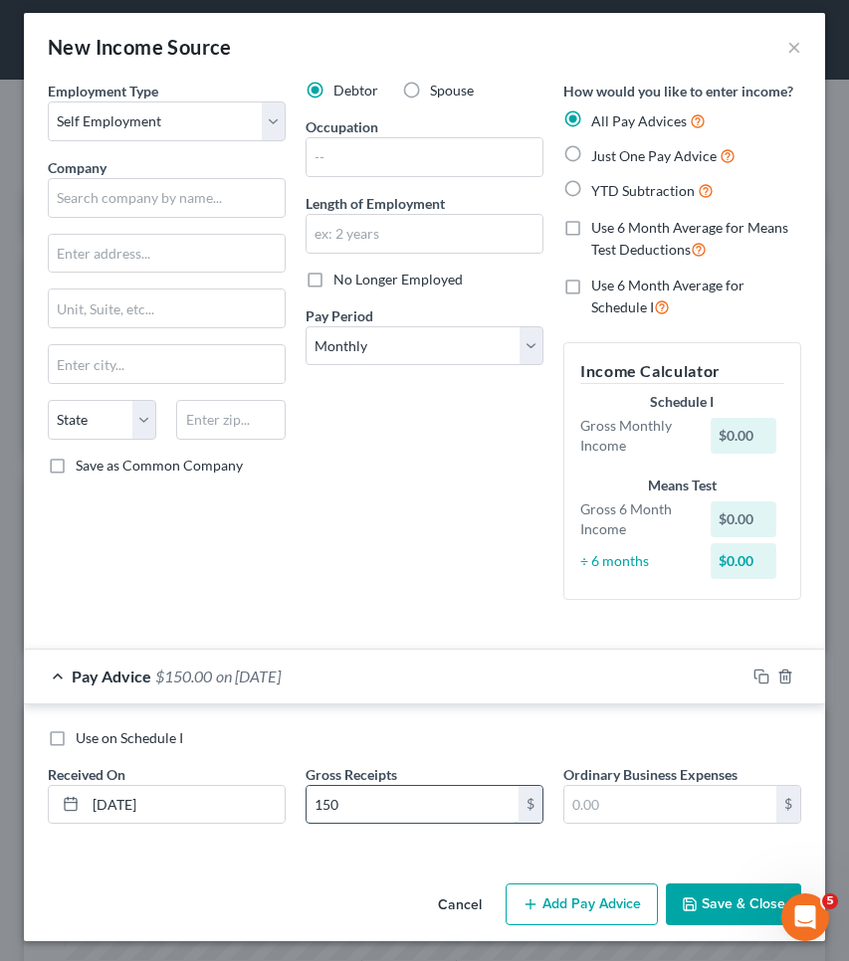
scroll to position [10, 0]
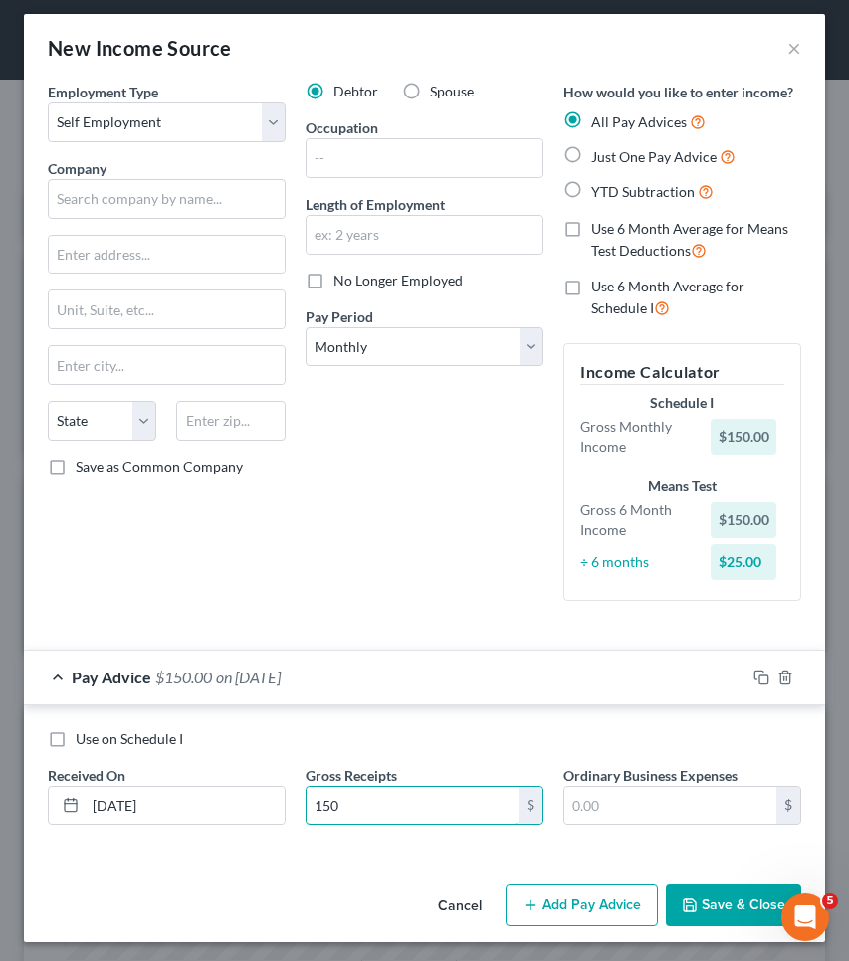
type input "150"
click at [605, 897] on button "Add Pay Advice" at bounding box center [581, 905] width 152 height 42
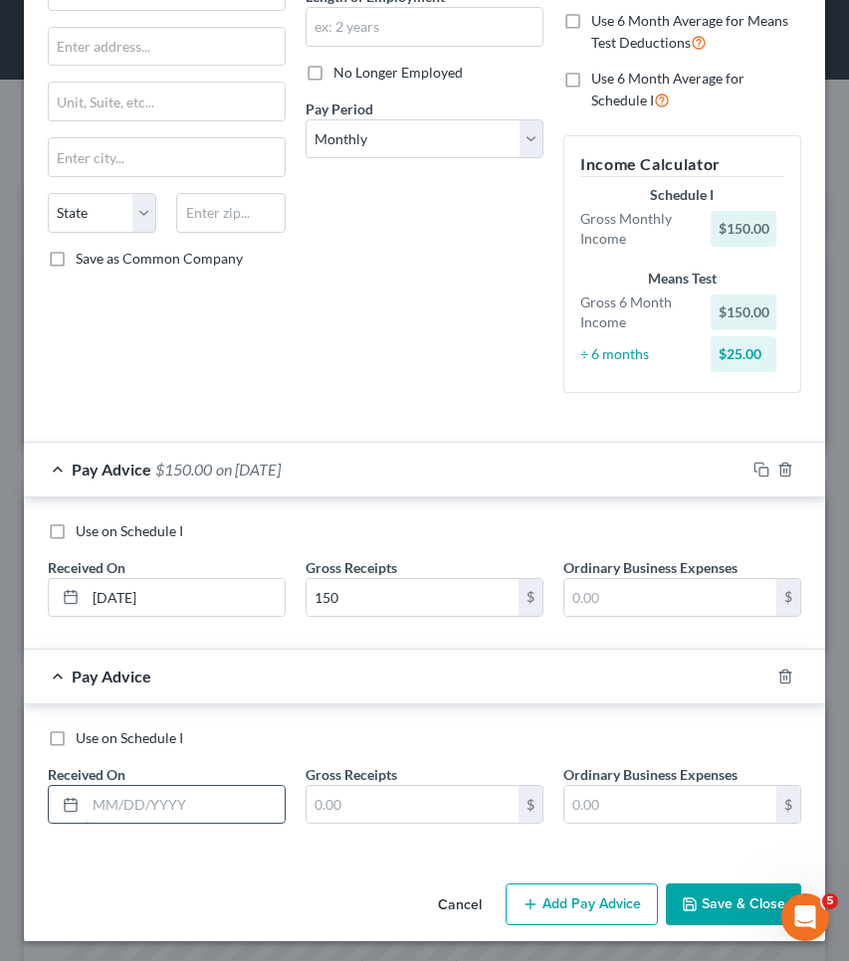
scroll to position [217, 0]
click at [220, 794] on input "text" at bounding box center [185, 806] width 199 height 38
click at [385, 814] on input "text" at bounding box center [412, 806] width 212 height 38
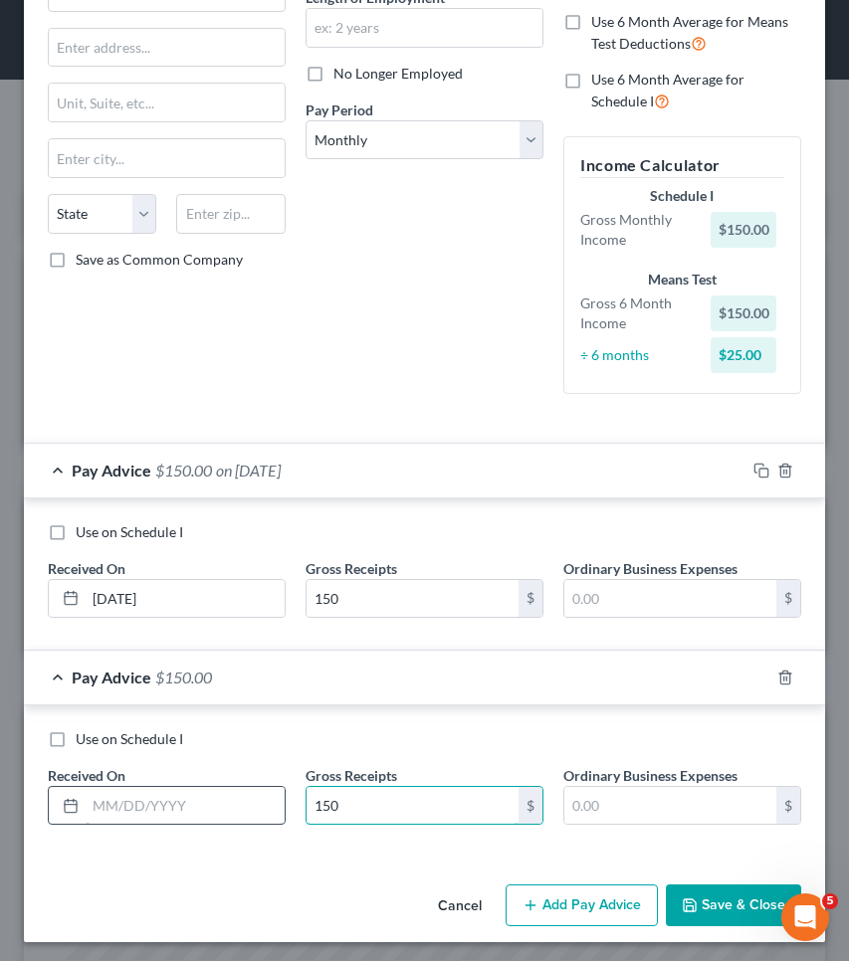
type input "150"
click at [229, 803] on input "text" at bounding box center [185, 806] width 199 height 38
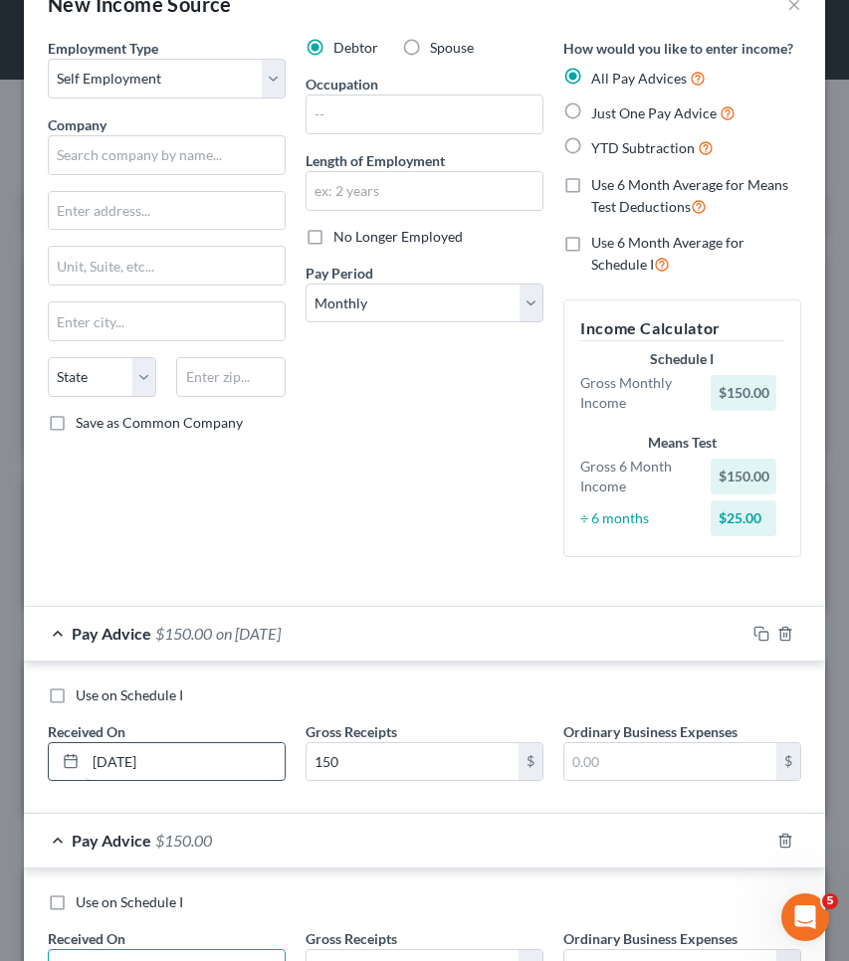
scroll to position [0, 0]
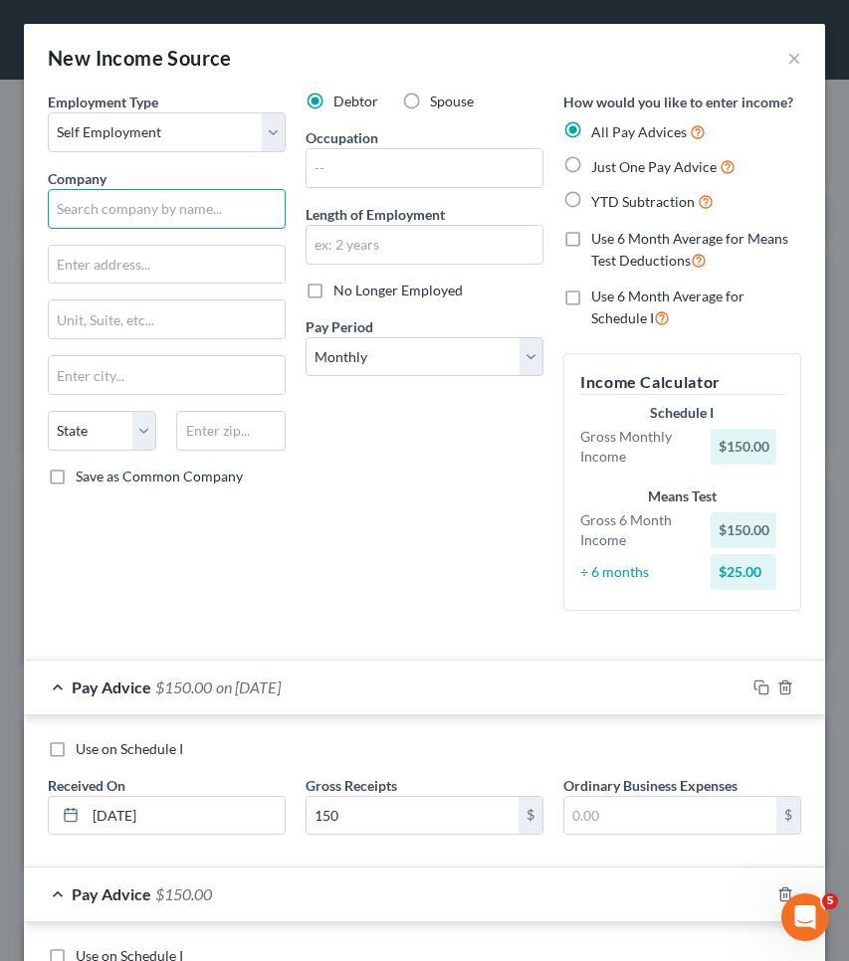
click at [208, 215] on input "text" at bounding box center [167, 209] width 238 height 40
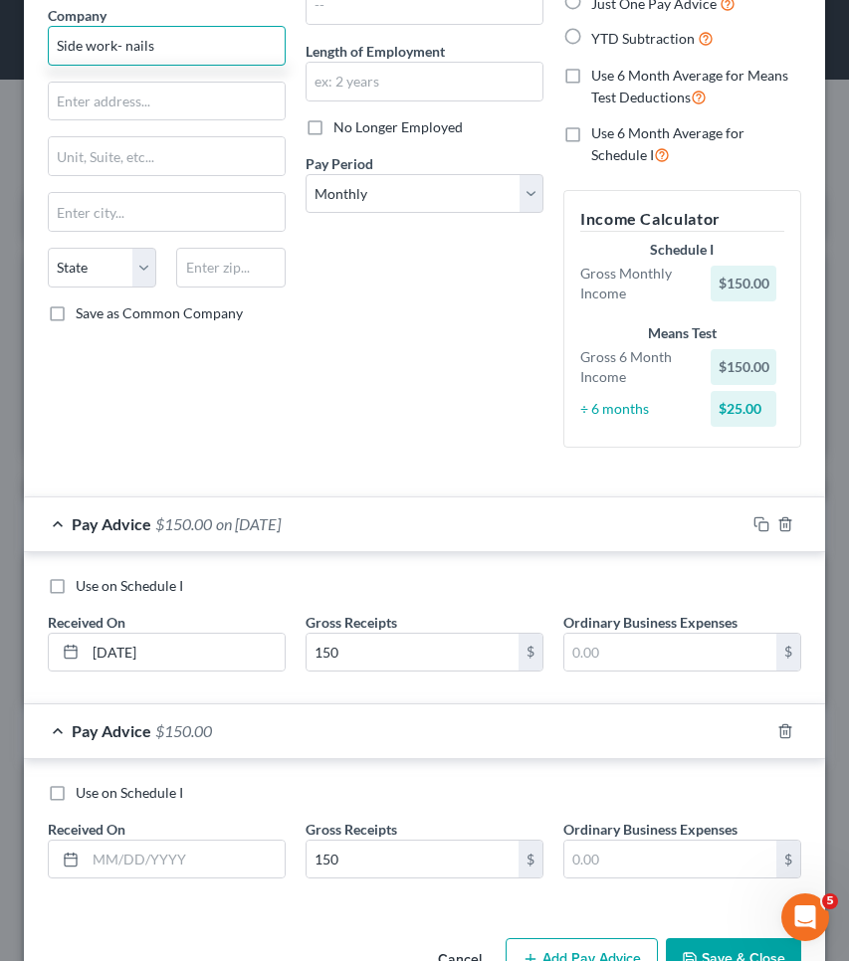
scroll to position [165, 0]
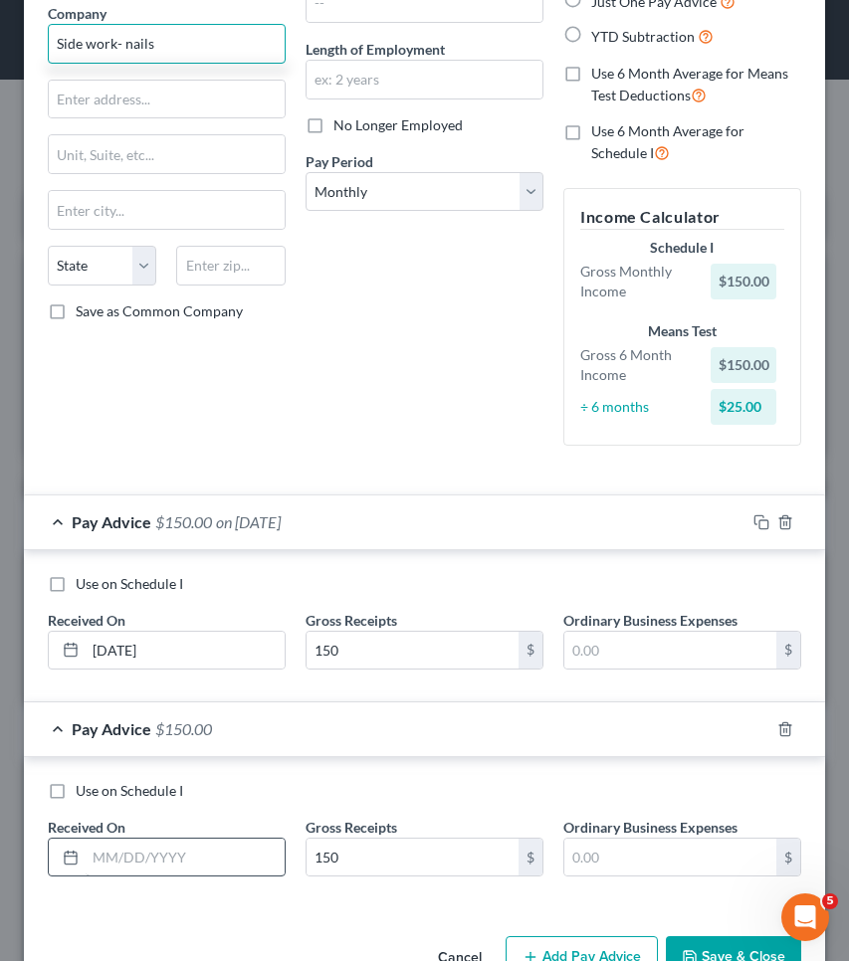
type input "Side work- nails"
click at [164, 839] on input "text" at bounding box center [185, 858] width 199 height 38
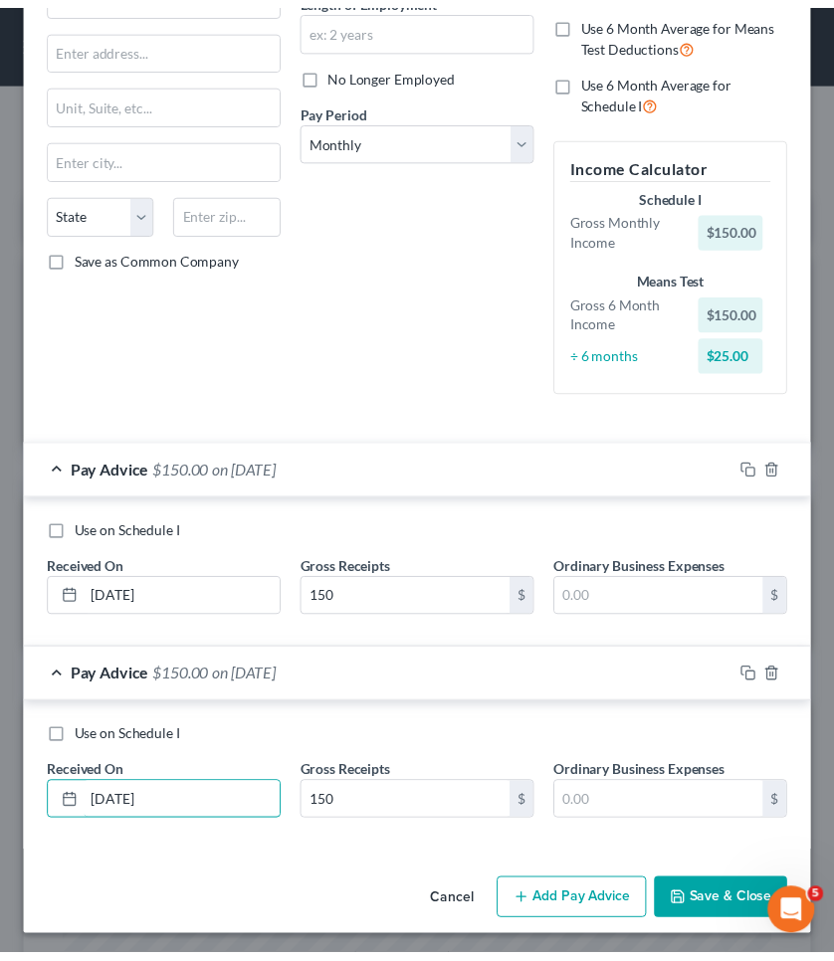
scroll to position [217, 0]
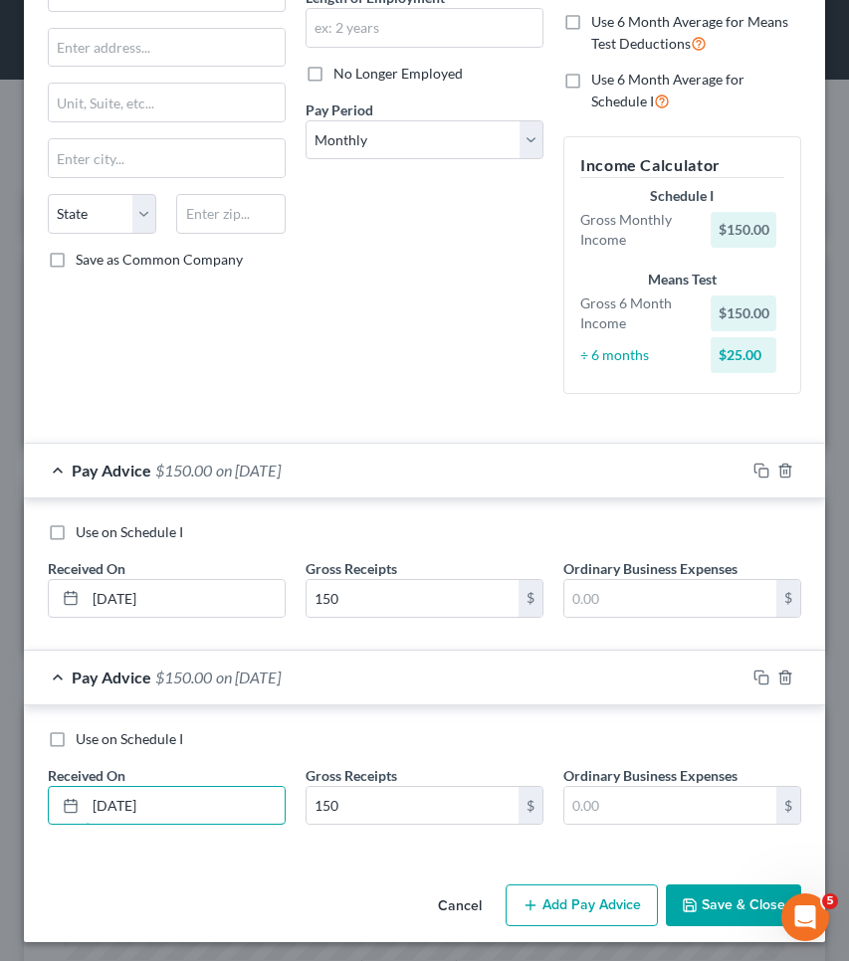
type input "[DATE]"
click at [683, 899] on icon "button" at bounding box center [689, 905] width 12 height 12
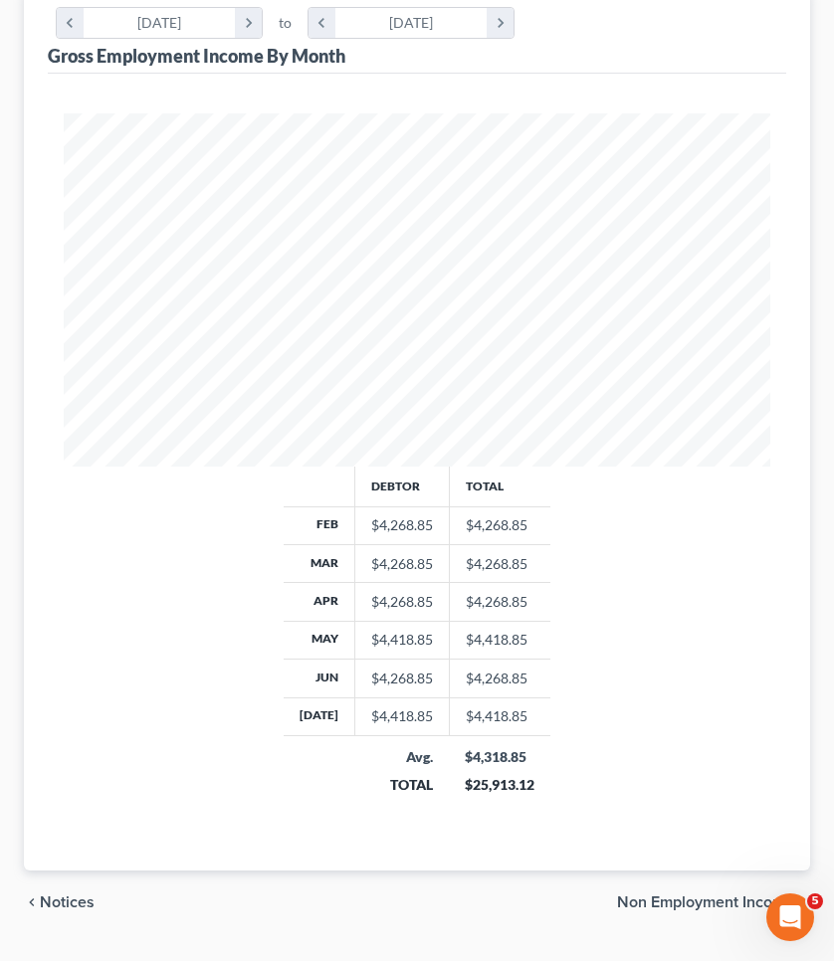
scroll to position [124, 0]
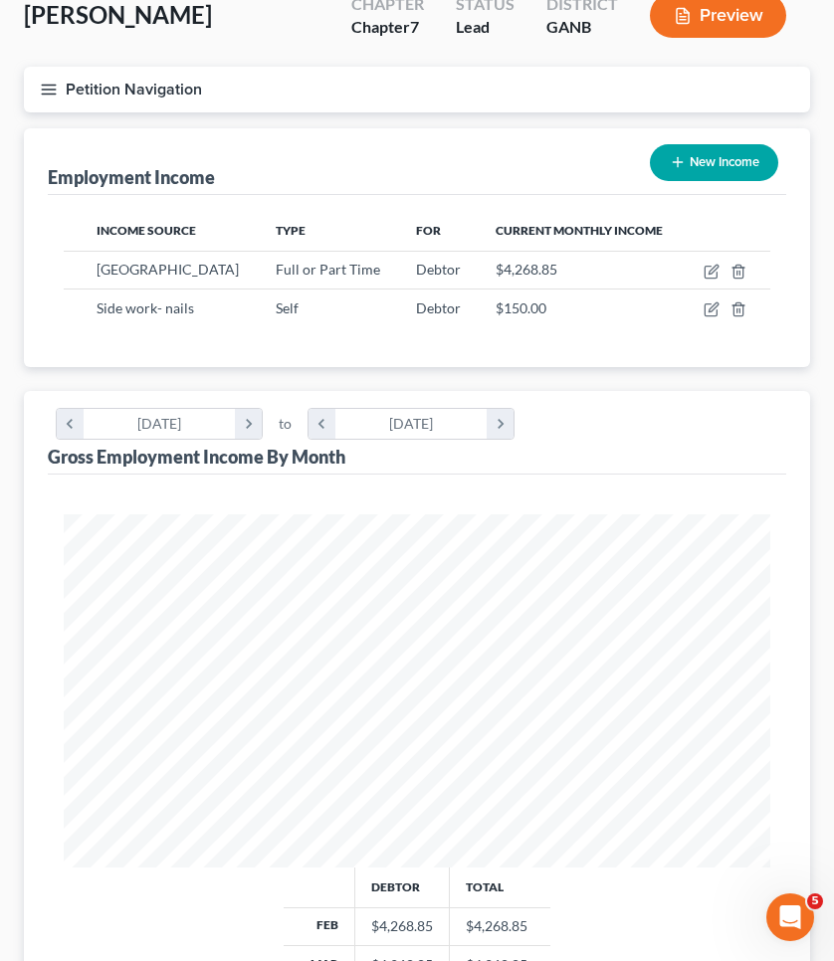
click at [145, 90] on button "Petition Navigation" at bounding box center [417, 90] width 786 height 46
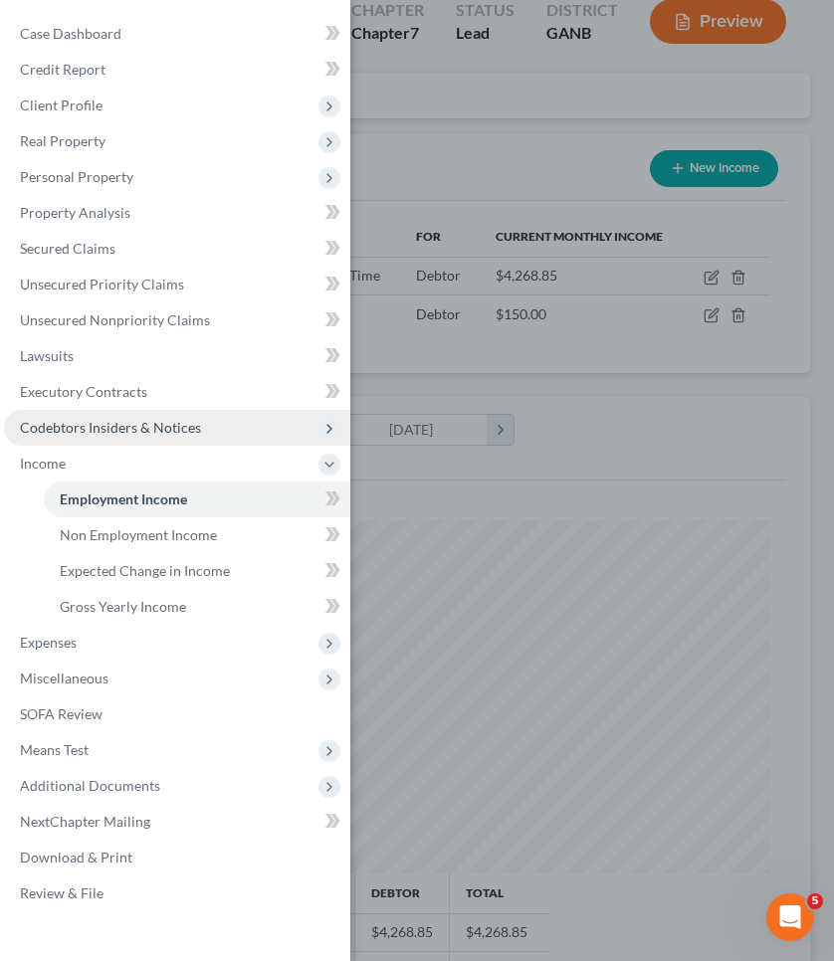
scroll to position [122, 0]
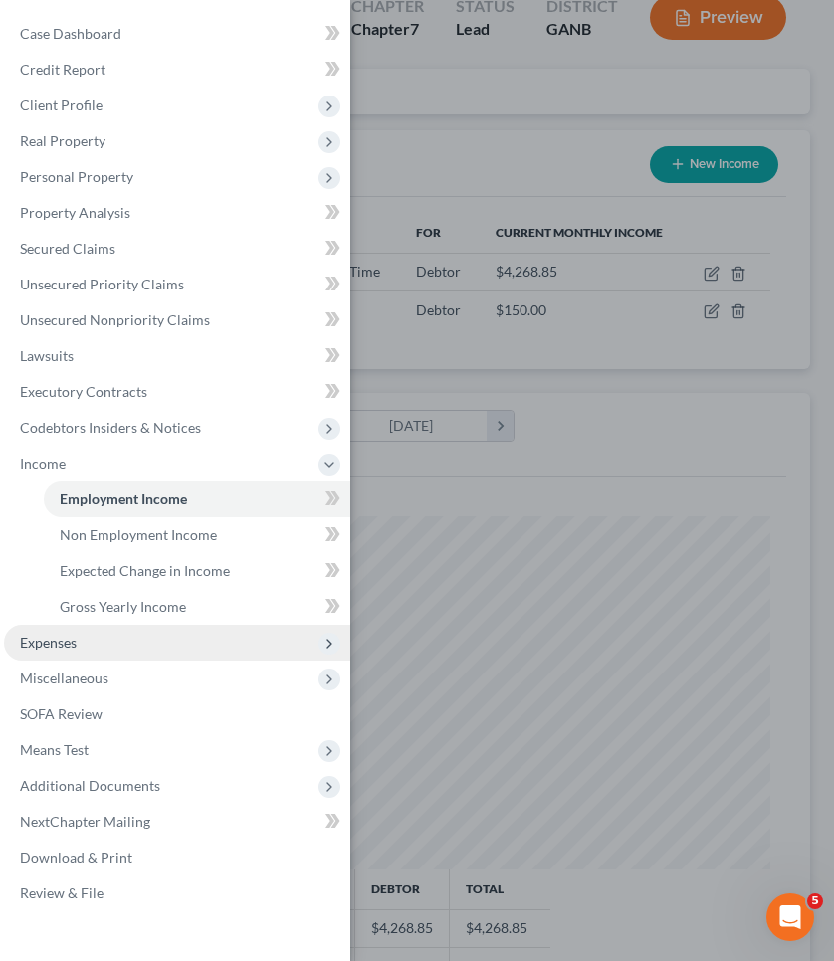
click at [92, 641] on span "Expenses" at bounding box center [177, 643] width 346 height 36
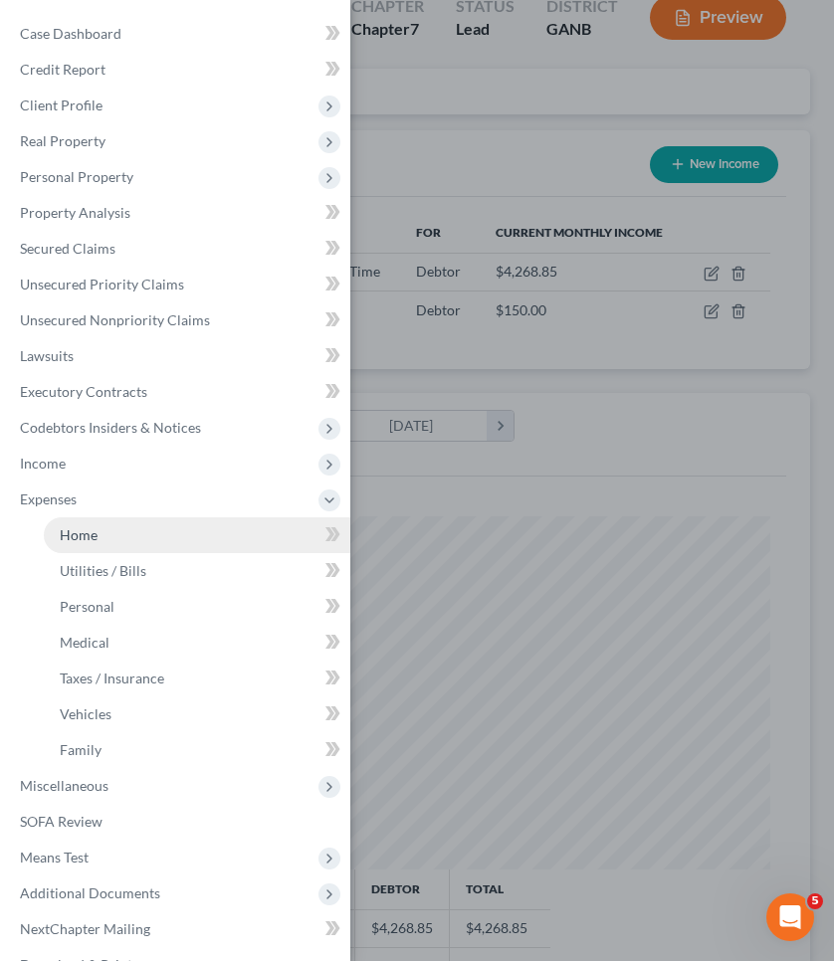
click at [88, 537] on span "Home" at bounding box center [79, 534] width 38 height 17
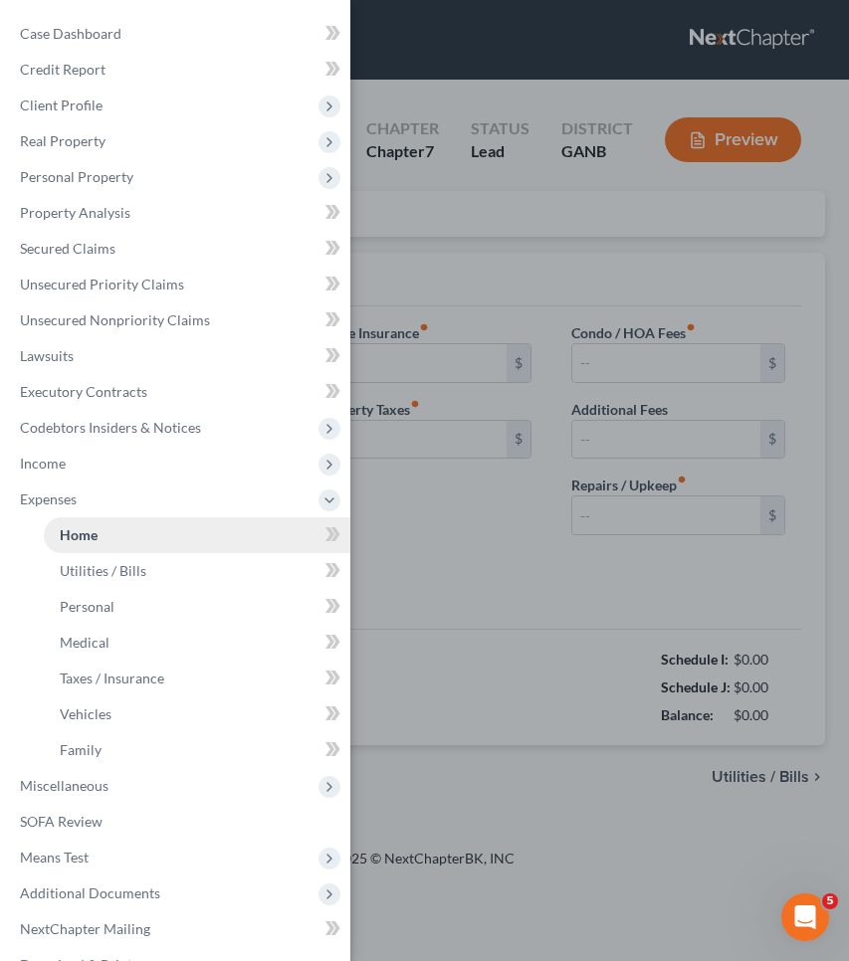
type input "1,950.00"
type input "0.00"
radio input "true"
type input "0.00"
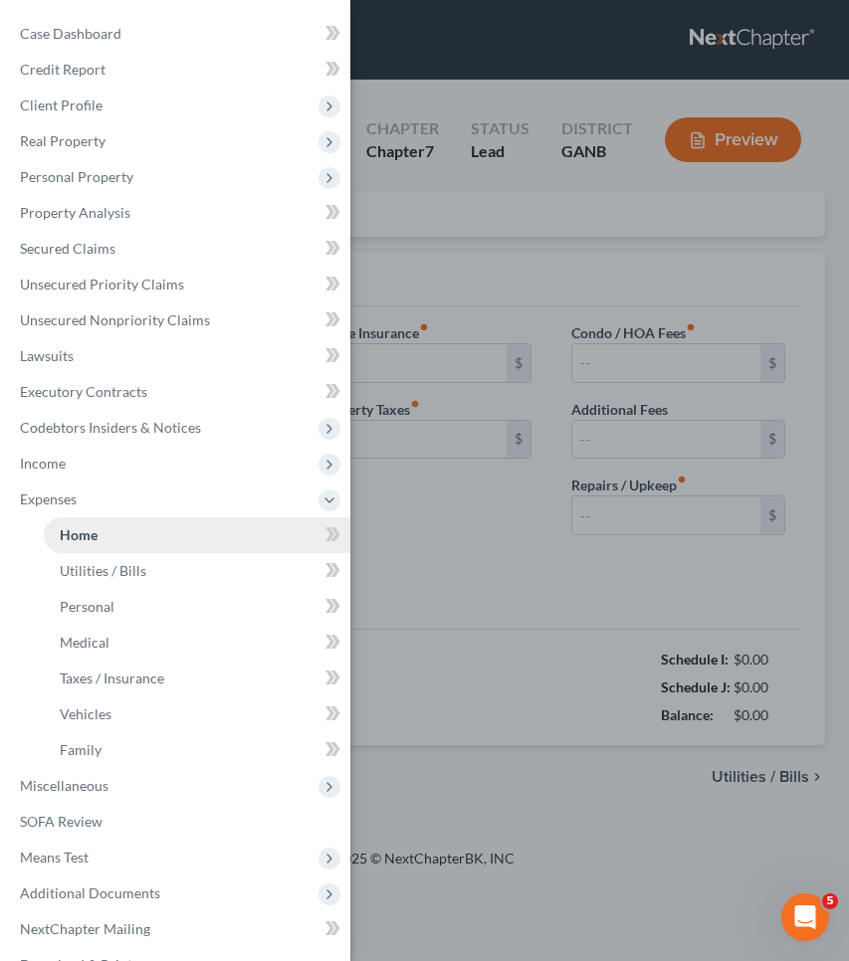
type input "0.00"
type input "160.00"
click at [495, 241] on div "Case Dashboard Payments Invoices Payments Payments Credit Report Client Profile" at bounding box center [424, 480] width 849 height 961
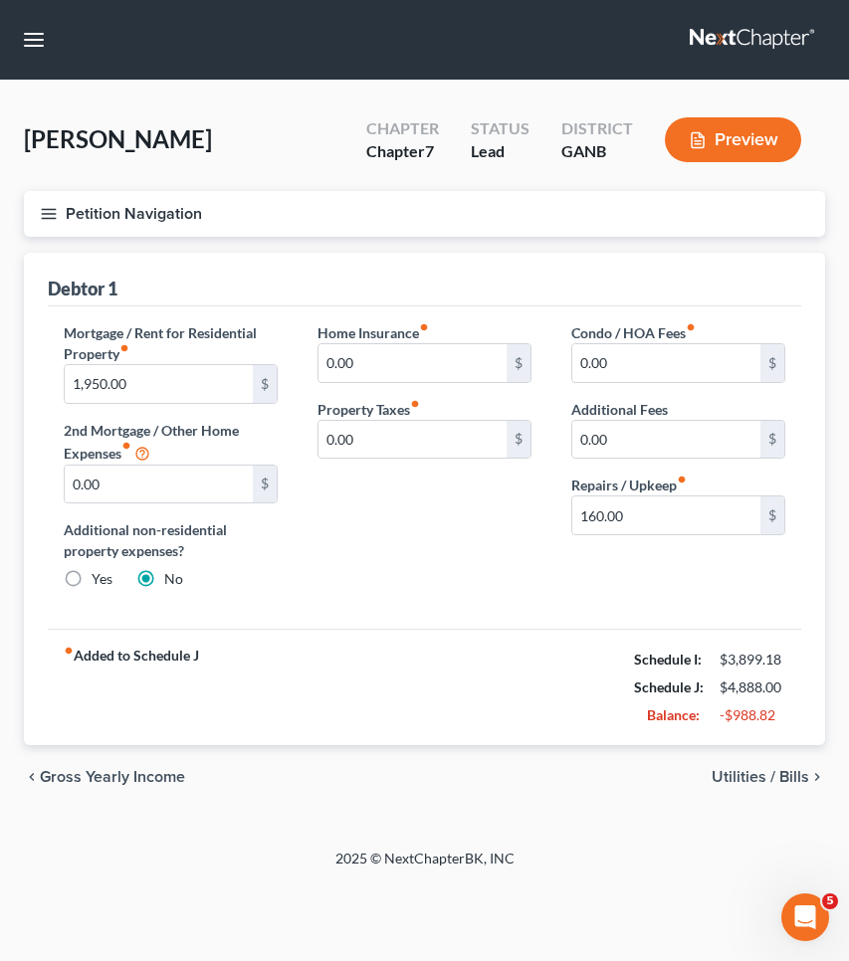
click at [151, 205] on button "Petition Navigation" at bounding box center [424, 214] width 801 height 46
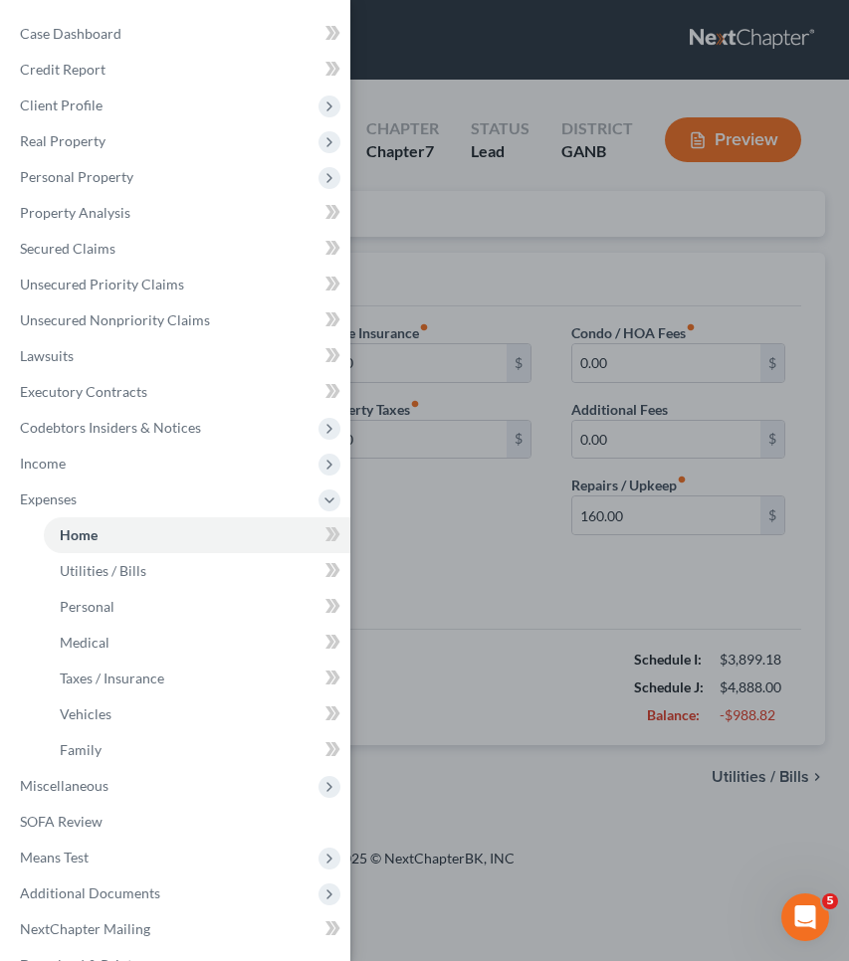
click at [419, 667] on div "Case Dashboard Payments Invoices Payments Payments Credit Report Client Profile" at bounding box center [424, 480] width 849 height 961
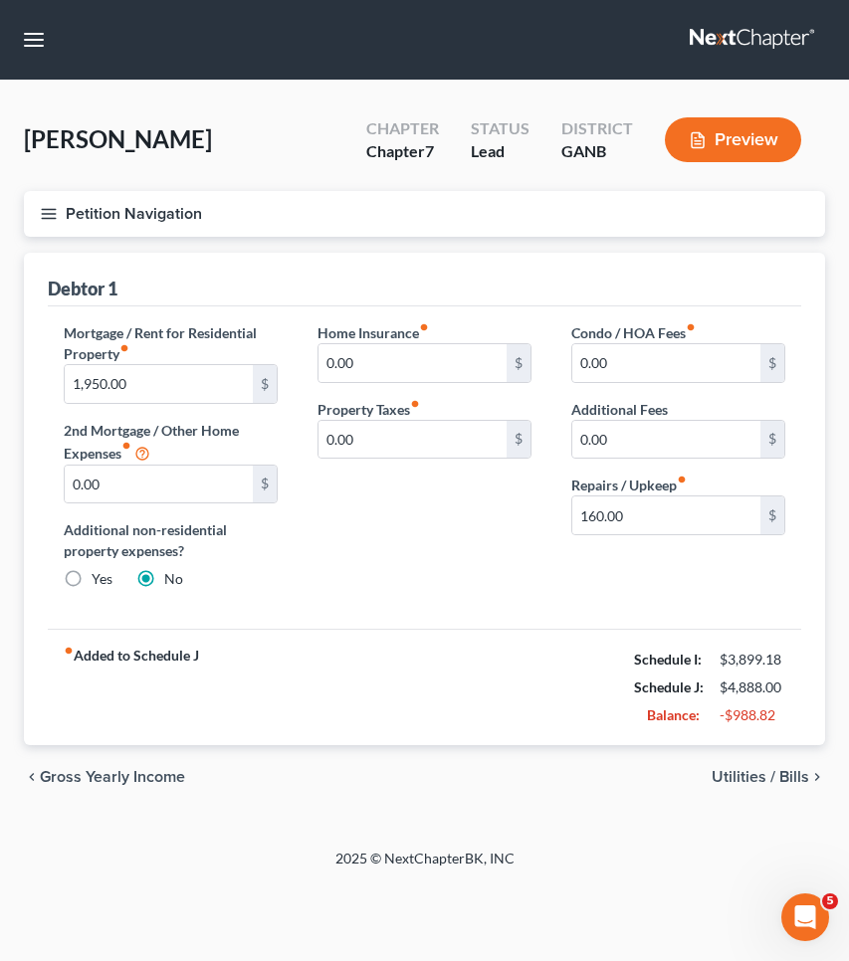
click at [162, 190] on div "[PERSON_NAME] Upgraded Chapter Chapter 7 Status Lead District GANB Preview" at bounding box center [424, 147] width 801 height 87
click at [163, 203] on button "Petition Navigation" at bounding box center [424, 214] width 801 height 46
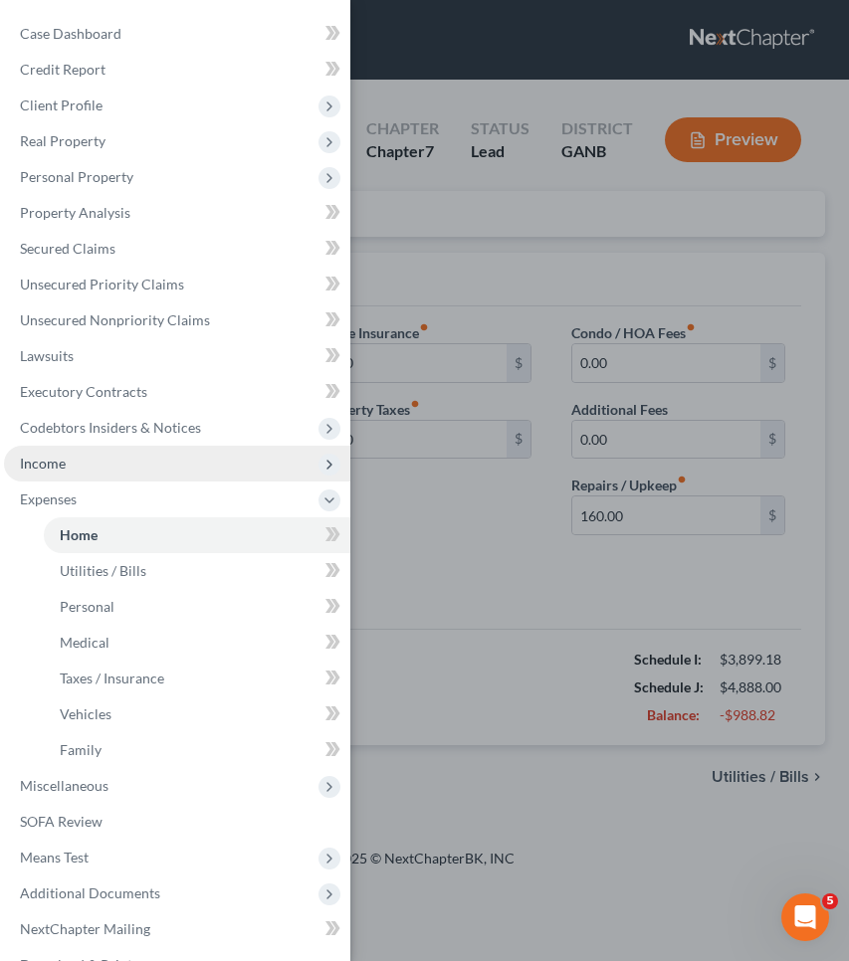
click at [101, 465] on span "Income" at bounding box center [177, 464] width 346 height 36
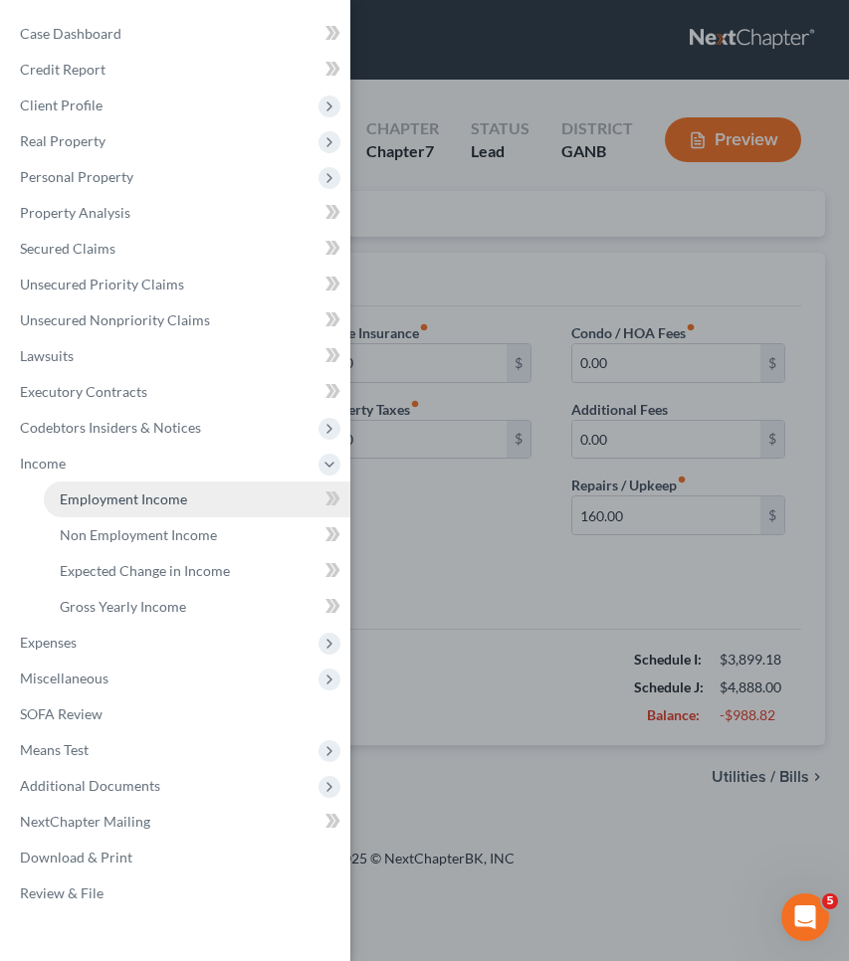
click at [106, 496] on span "Employment Income" at bounding box center [123, 498] width 127 height 17
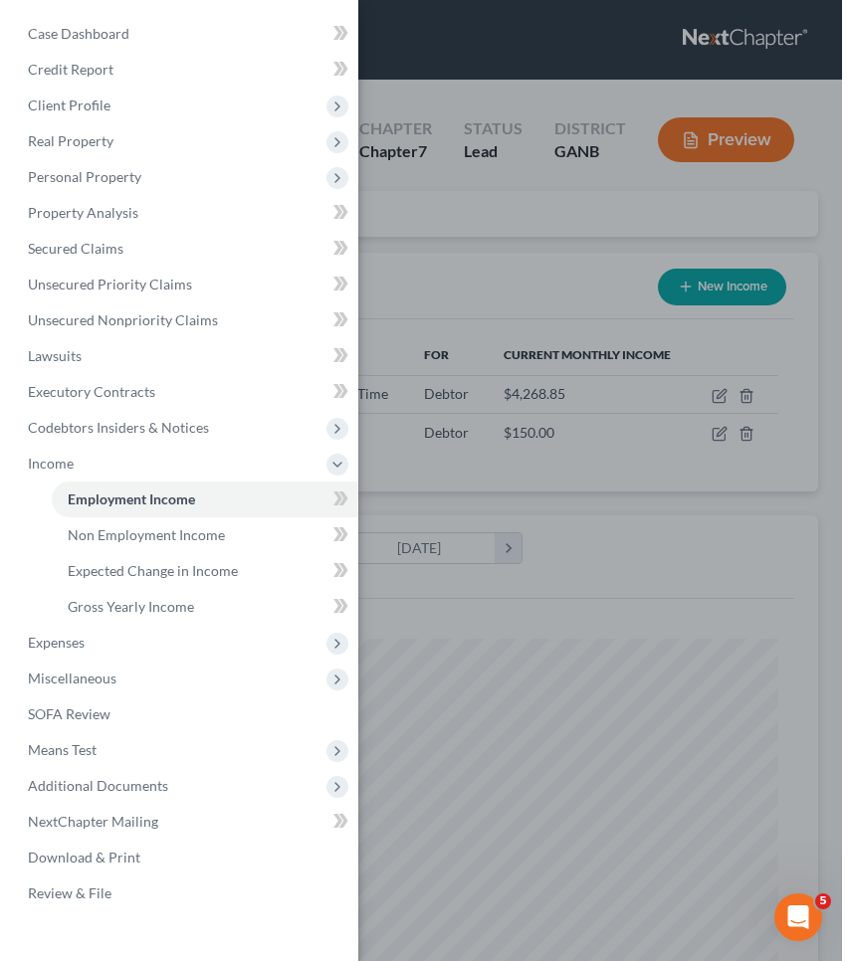
scroll to position [353, 746]
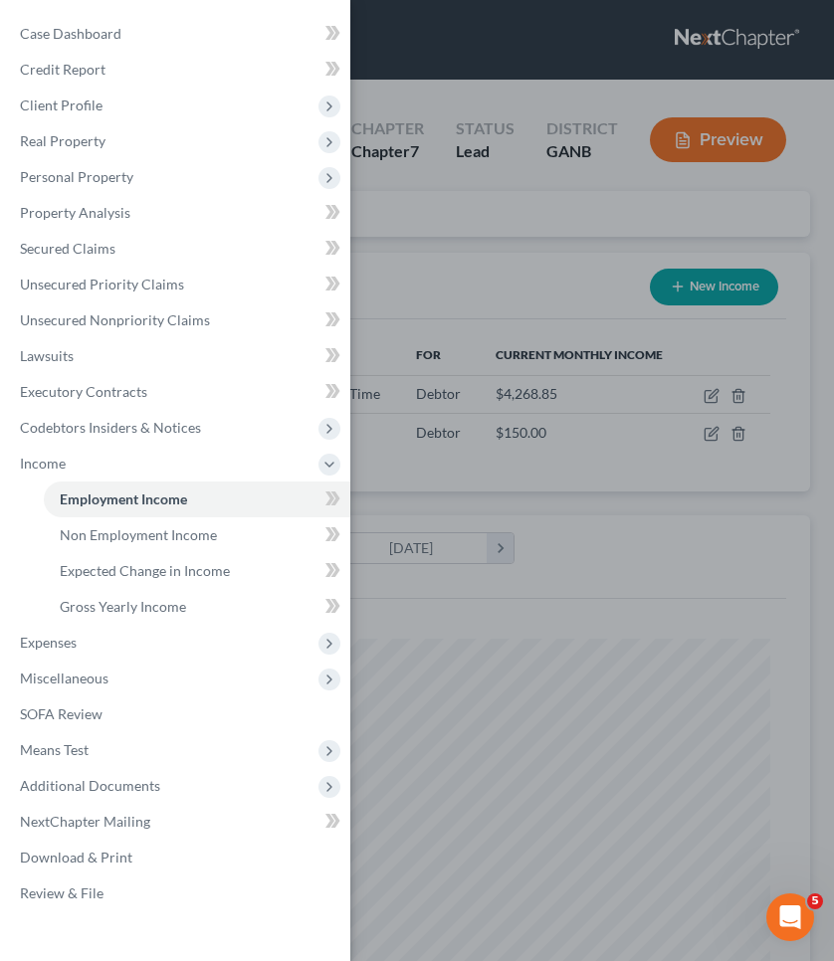
click at [476, 273] on div "Case Dashboard Payments Invoices Payments Payments Credit Report Client Profile" at bounding box center [417, 480] width 834 height 961
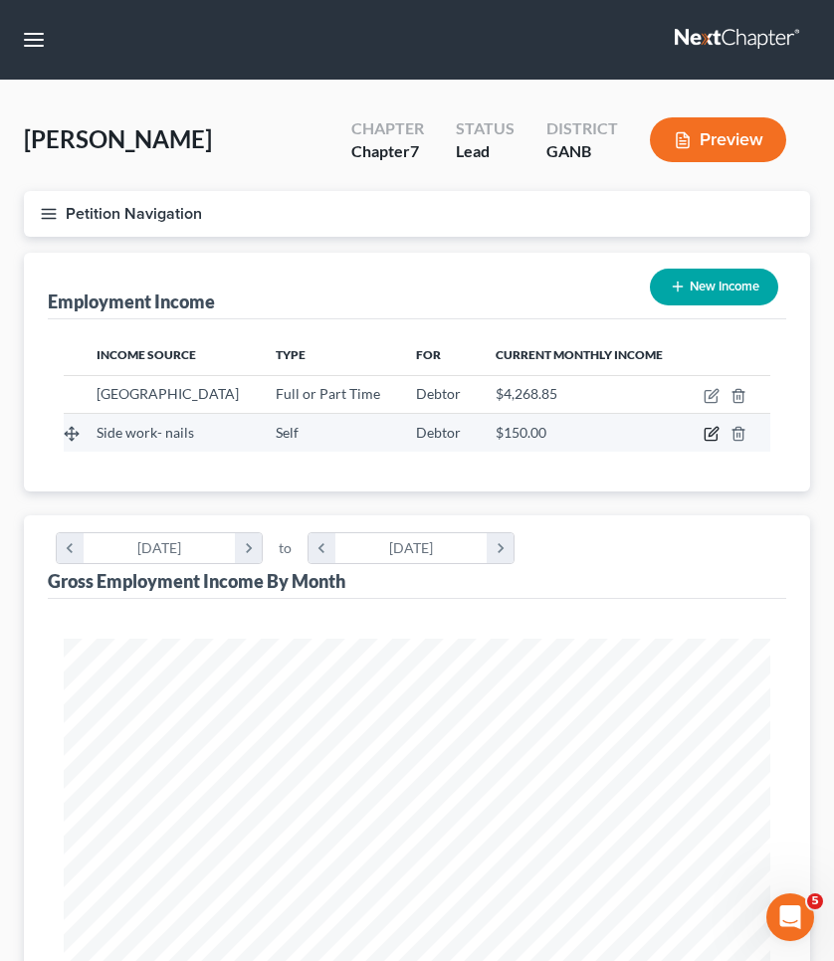
click at [716, 441] on icon "button" at bounding box center [710, 435] width 12 height 12
select select "1"
select select "0"
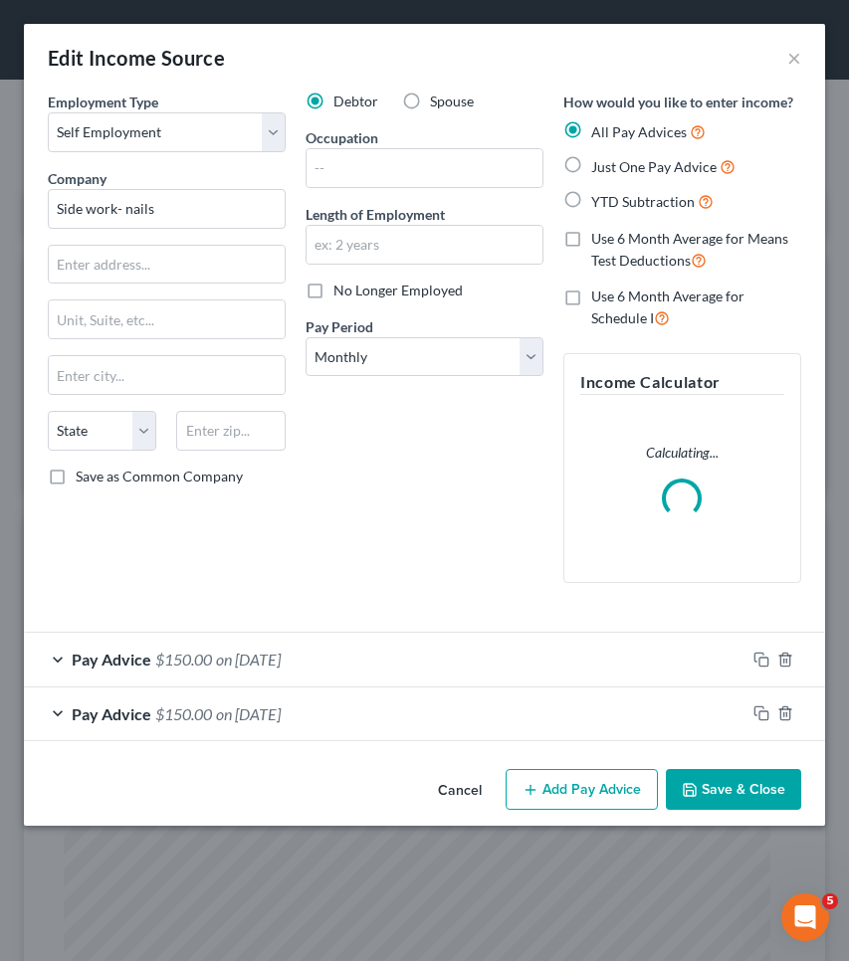
scroll to position [360, 761]
click at [555, 778] on button "Add Pay Advice" at bounding box center [581, 790] width 152 height 42
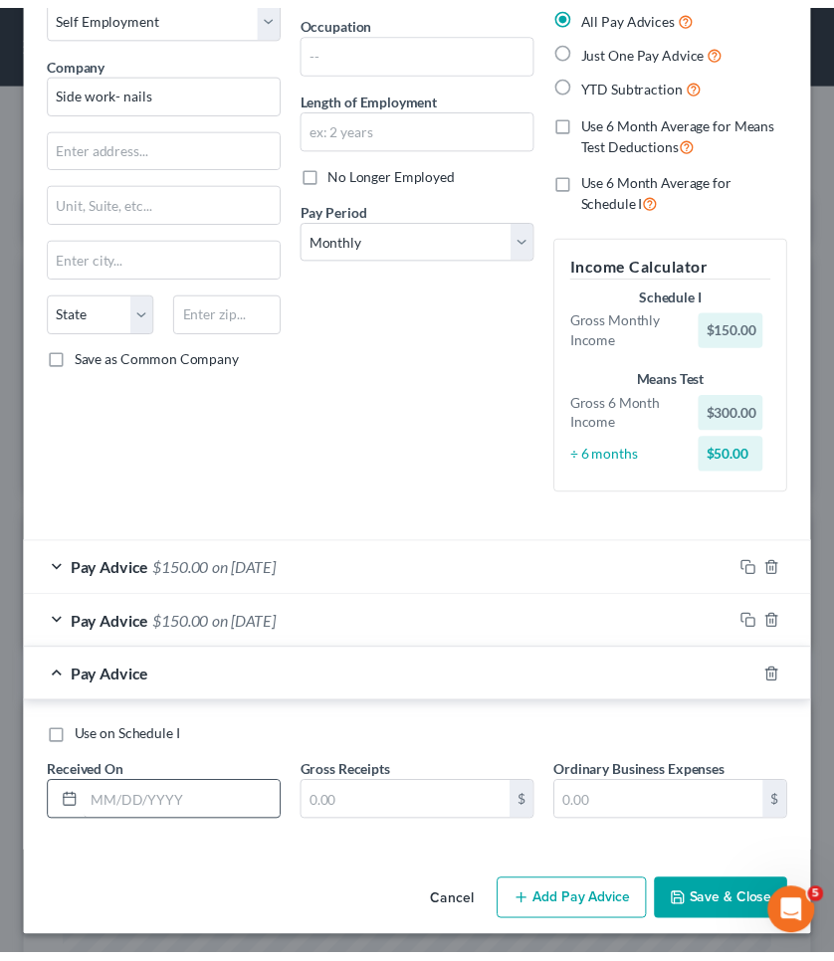
scroll to position [117, 0]
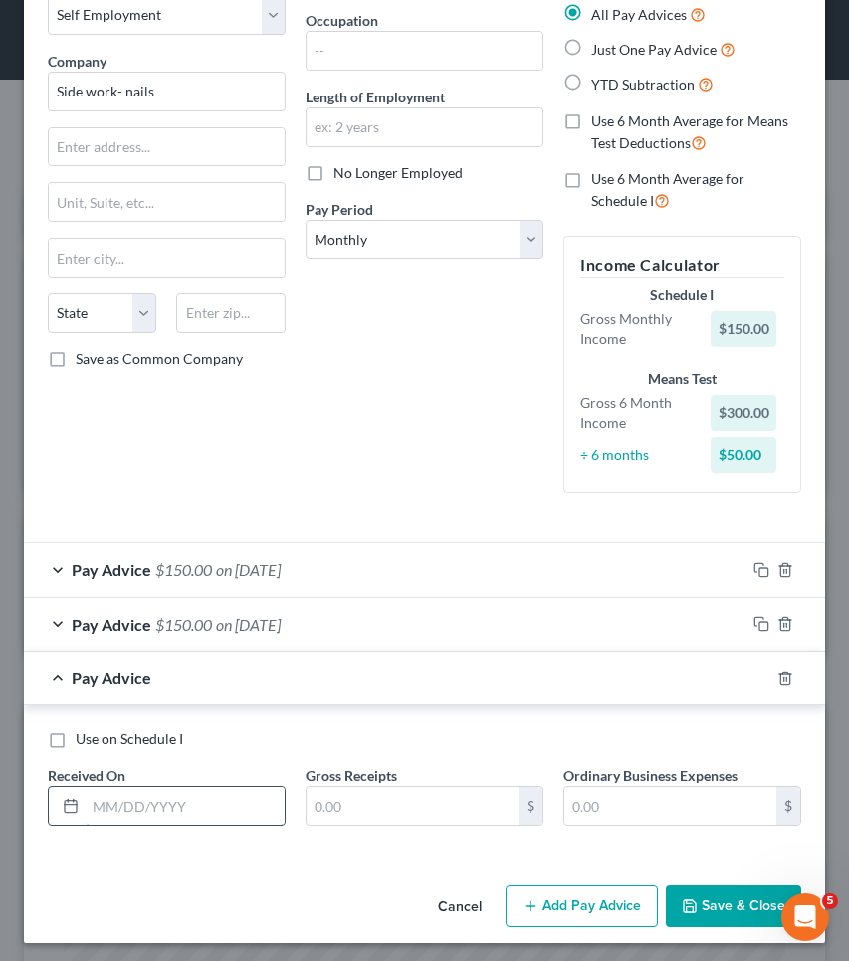
click at [203, 787] on input "text" at bounding box center [185, 806] width 199 height 38
type input "[DATE]"
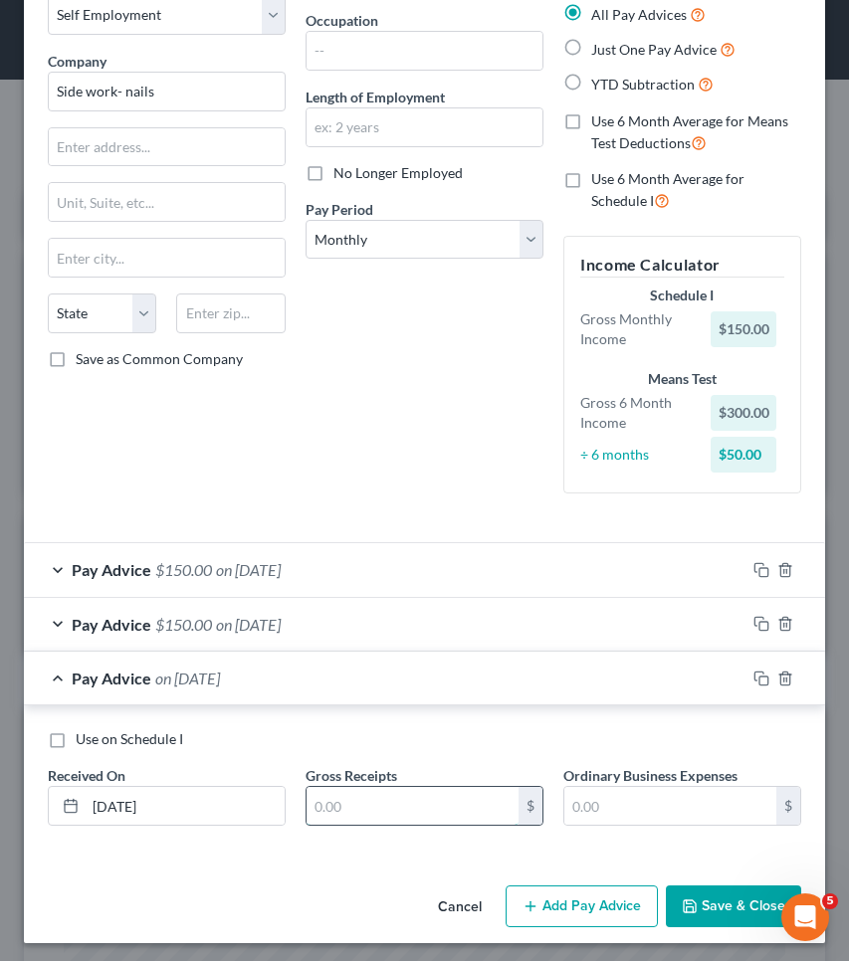
click at [429, 800] on input "text" at bounding box center [412, 806] width 212 height 38
type input "150"
click at [694, 909] on button "Save & Close" at bounding box center [733, 906] width 135 height 42
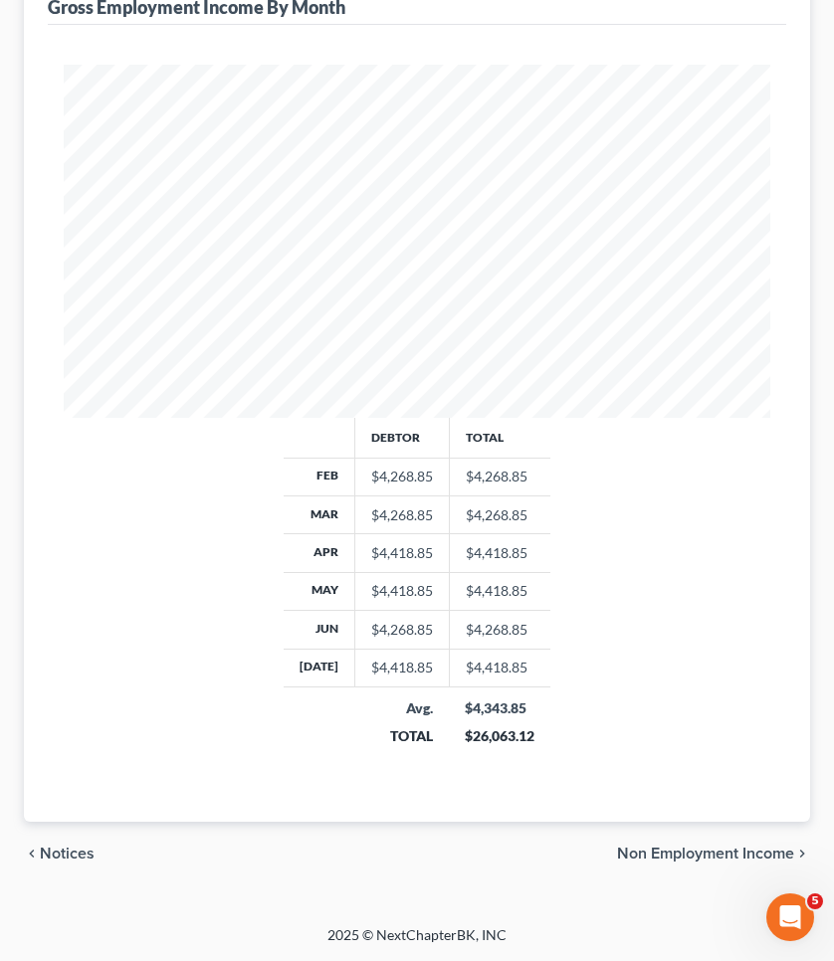
scroll to position [631, 0]
click at [675, 854] on span "Non Employment Income" at bounding box center [705, 854] width 177 height 16
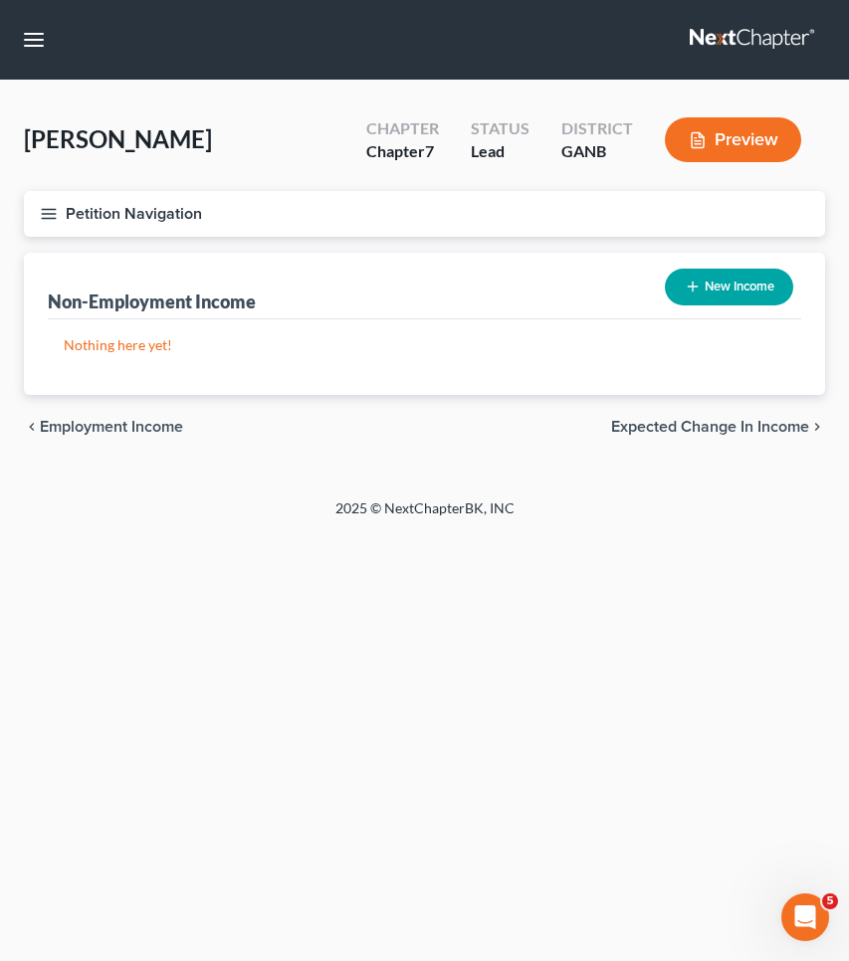
click at [680, 421] on span "Expected Change in Income" at bounding box center [710, 427] width 198 height 16
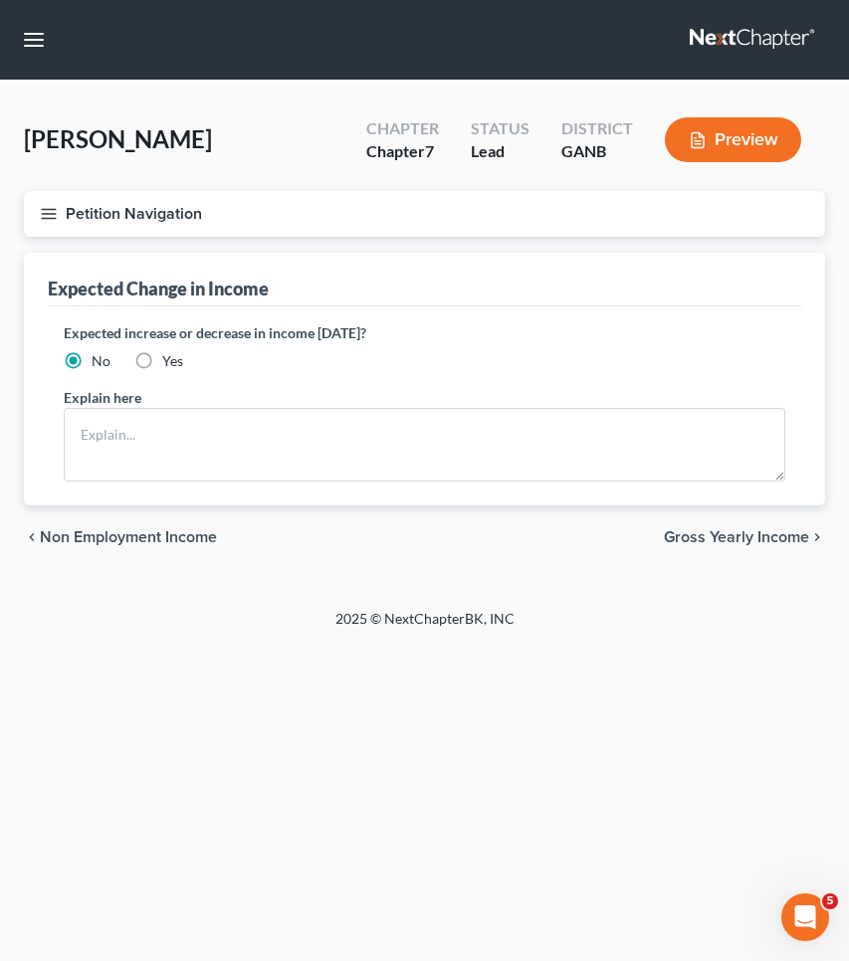
click at [731, 543] on span "Gross Yearly Income" at bounding box center [736, 537] width 145 height 16
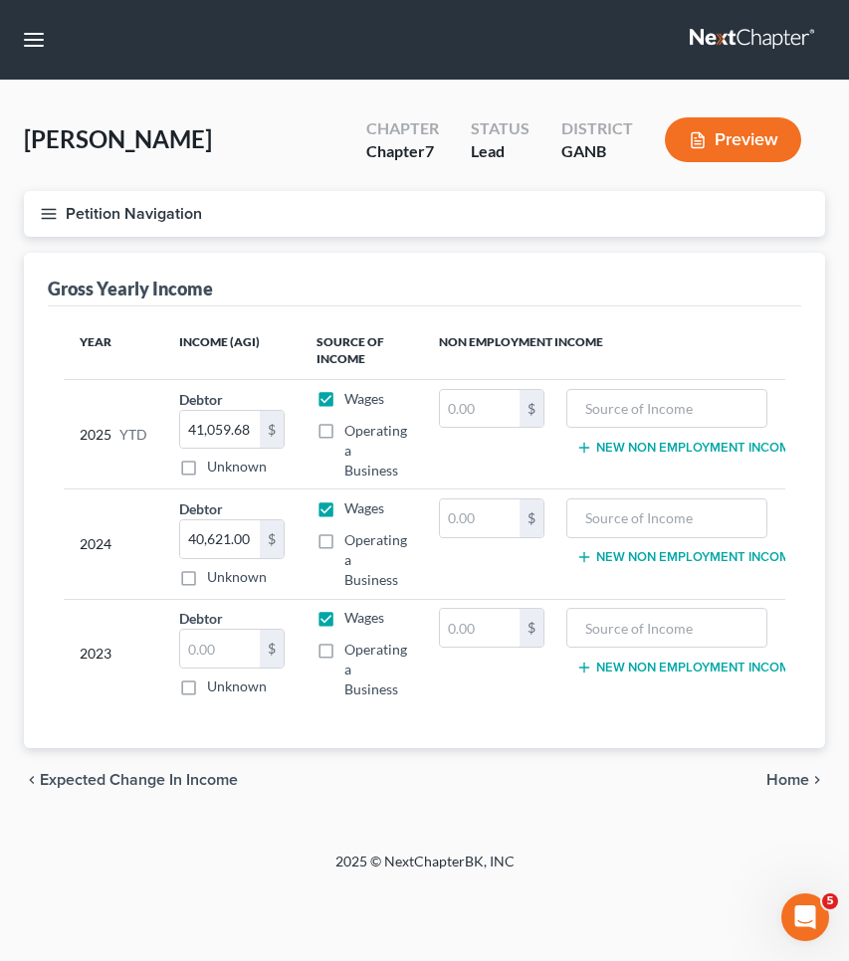
click at [786, 788] on span "Home" at bounding box center [787, 780] width 43 height 16
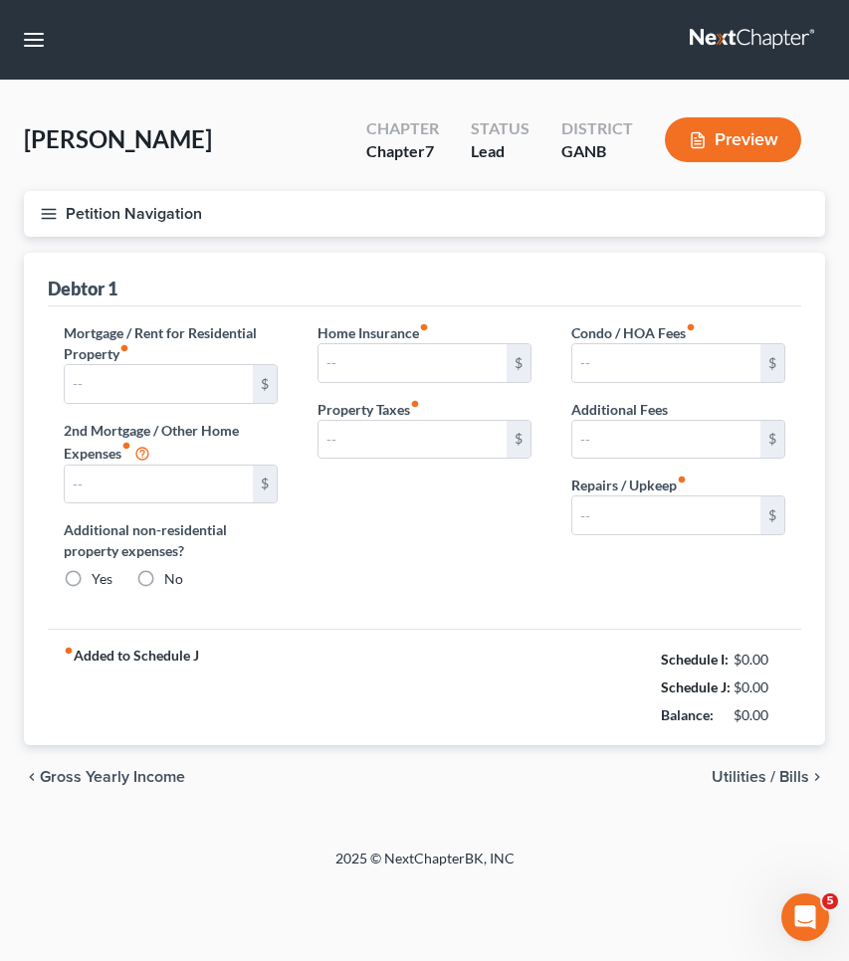
type input "1,950.00"
type input "0.00"
radio input "true"
type input "0.00"
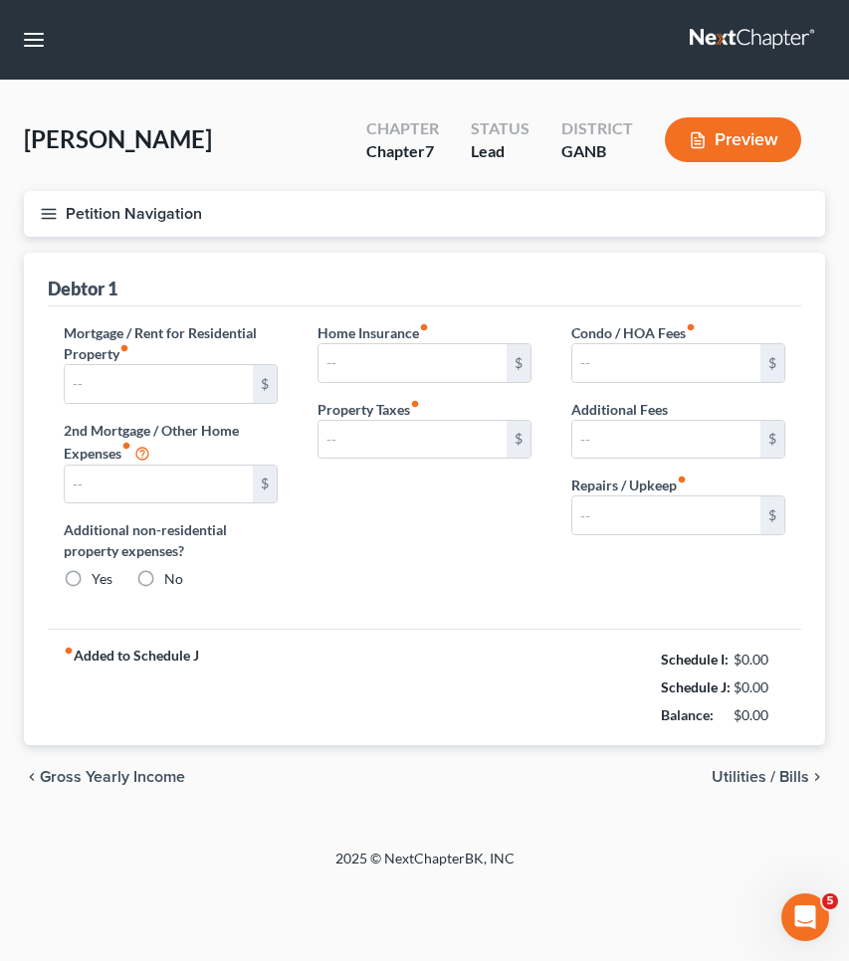
type input "0.00"
type input "160.00"
click at [780, 772] on span "Utilities / Bills" at bounding box center [759, 777] width 97 height 16
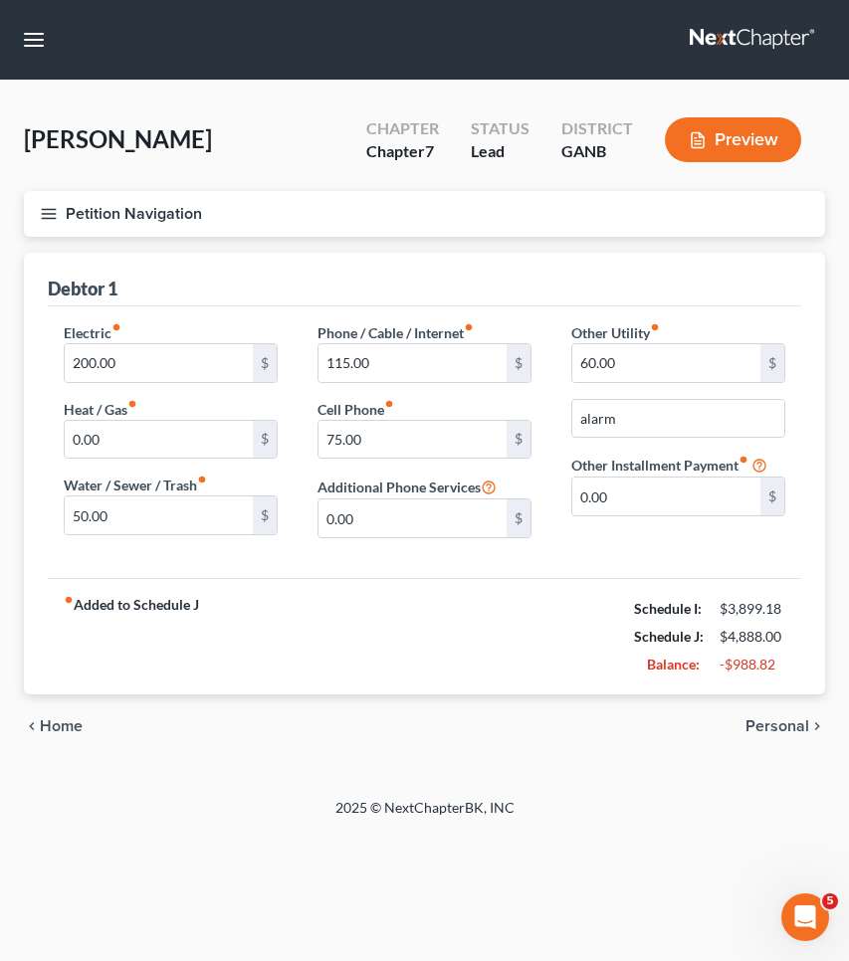
click at [776, 734] on span "Personal" at bounding box center [777, 726] width 64 height 16
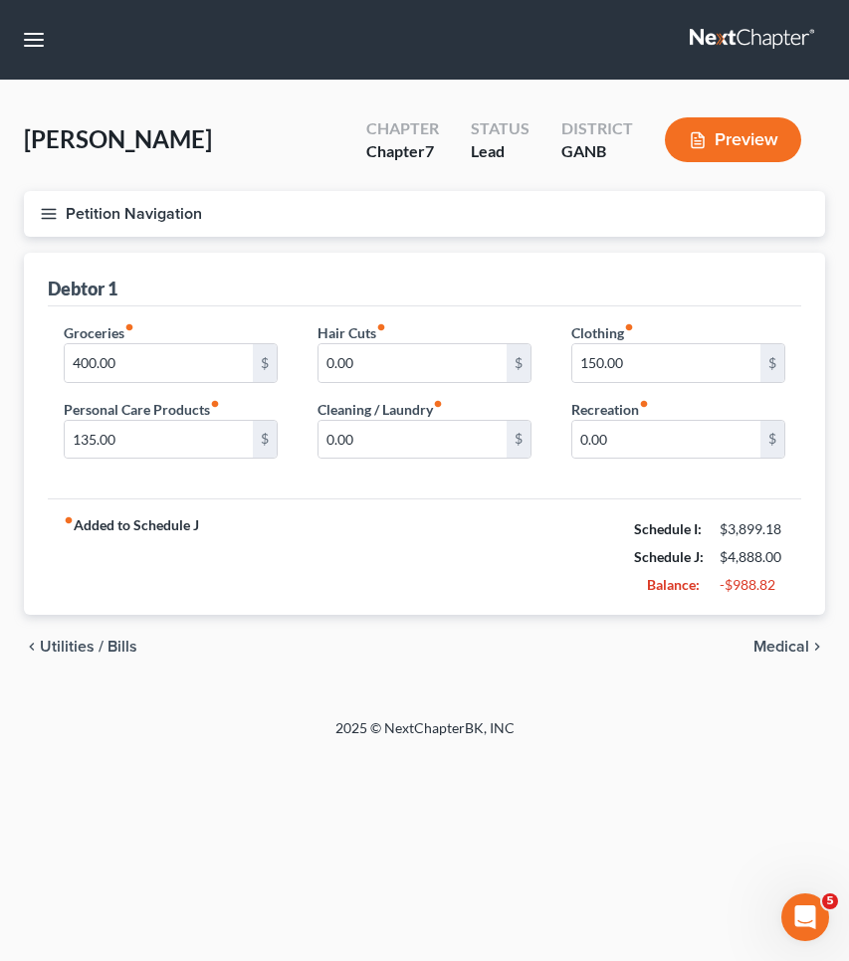
click at [777, 646] on span "Medical" at bounding box center [781, 647] width 56 height 16
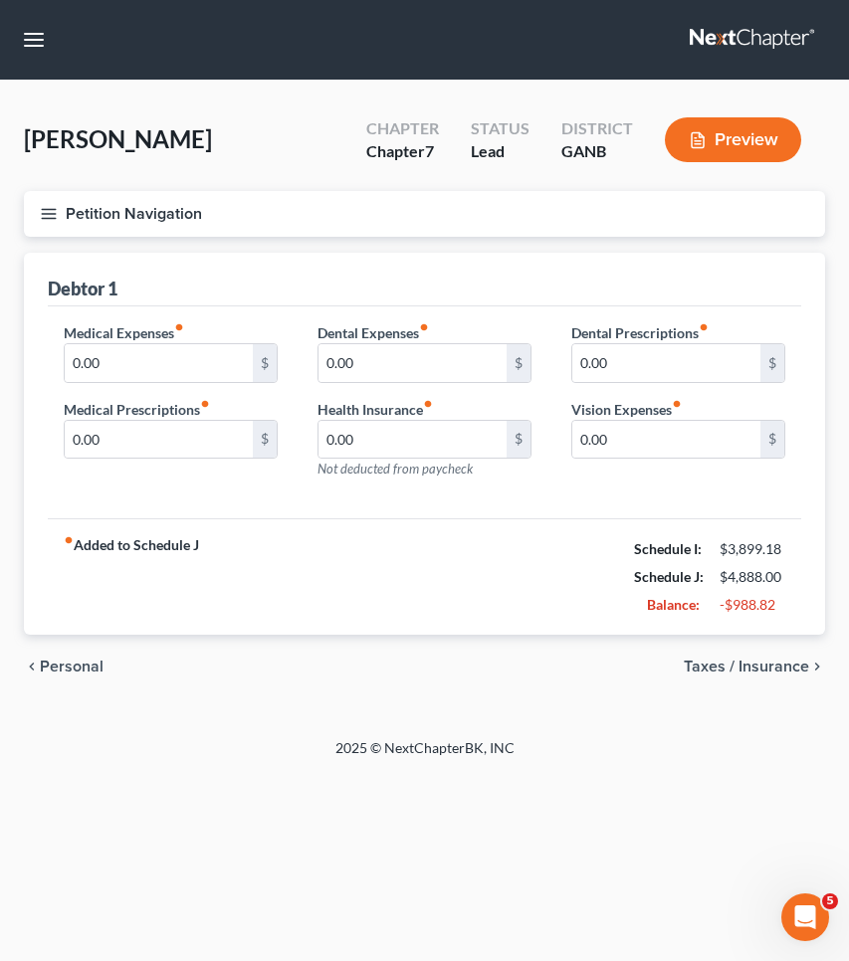
click at [778, 659] on span "Taxes / Insurance" at bounding box center [745, 667] width 125 height 16
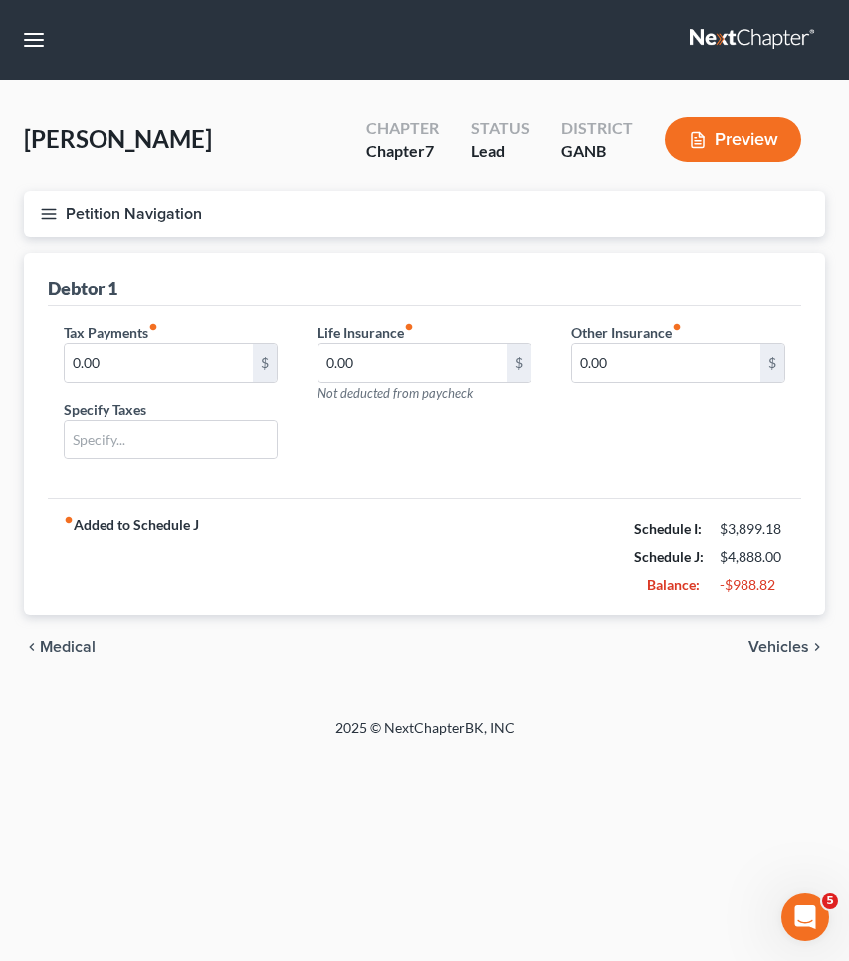
click at [781, 646] on span "Vehicles" at bounding box center [778, 647] width 61 height 16
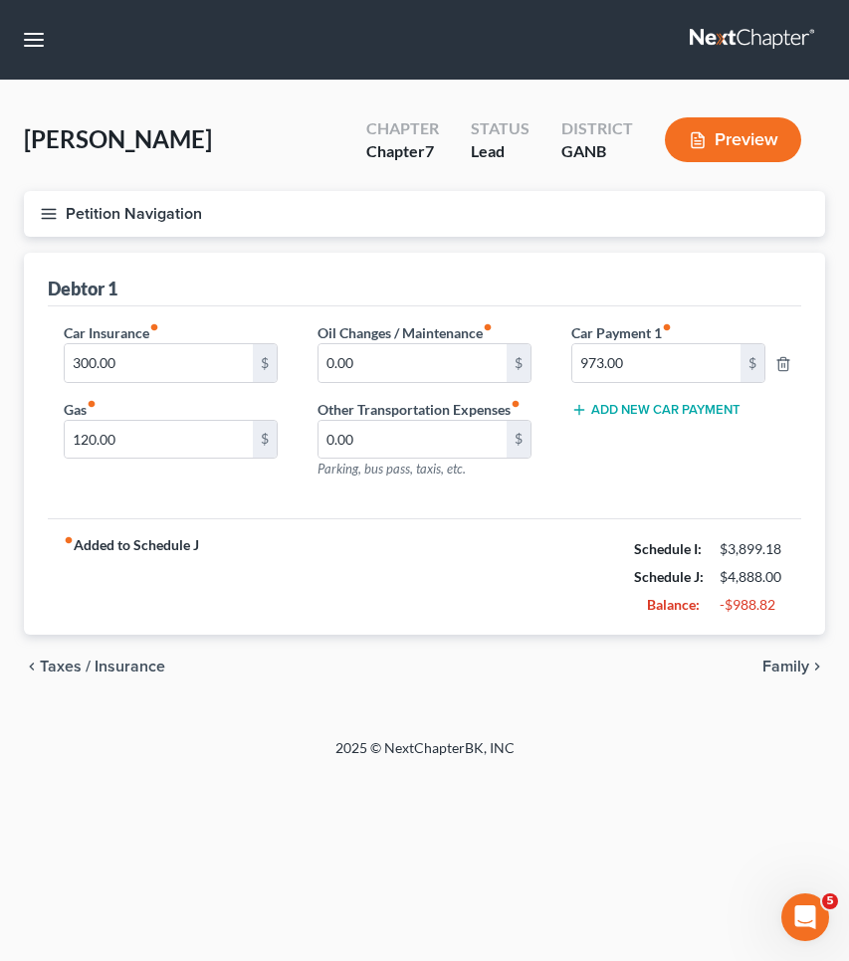
click at [788, 667] on span "Family" at bounding box center [785, 667] width 47 height 16
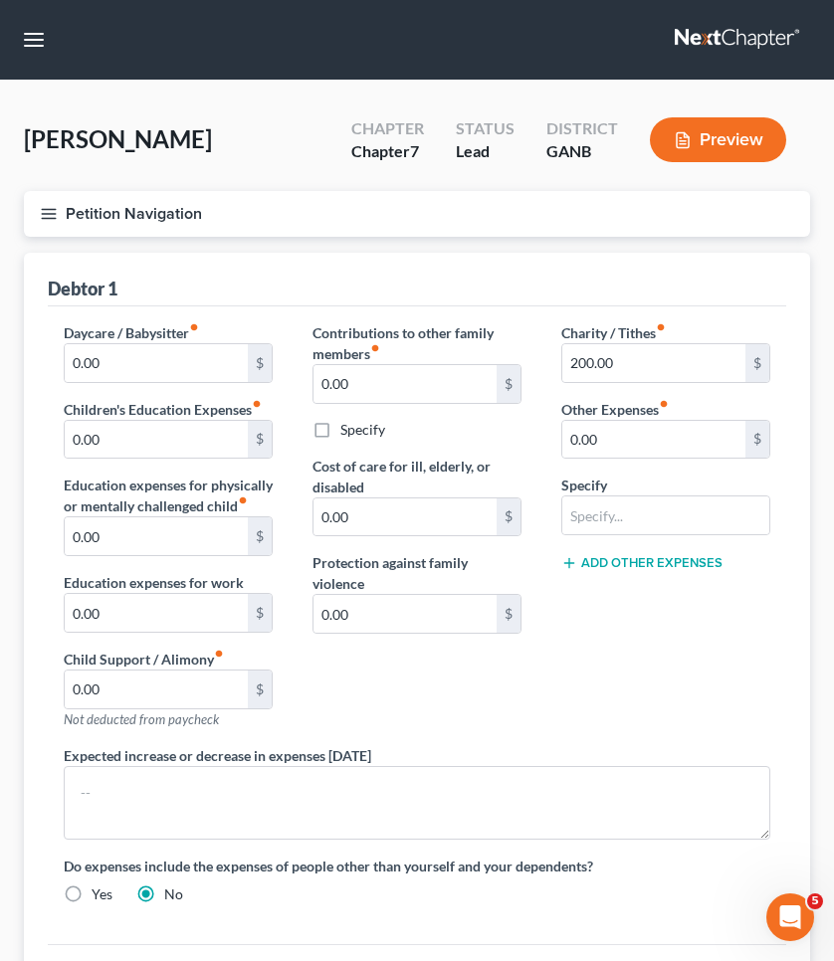
click at [213, 214] on button "Petition Navigation" at bounding box center [417, 214] width 786 height 46
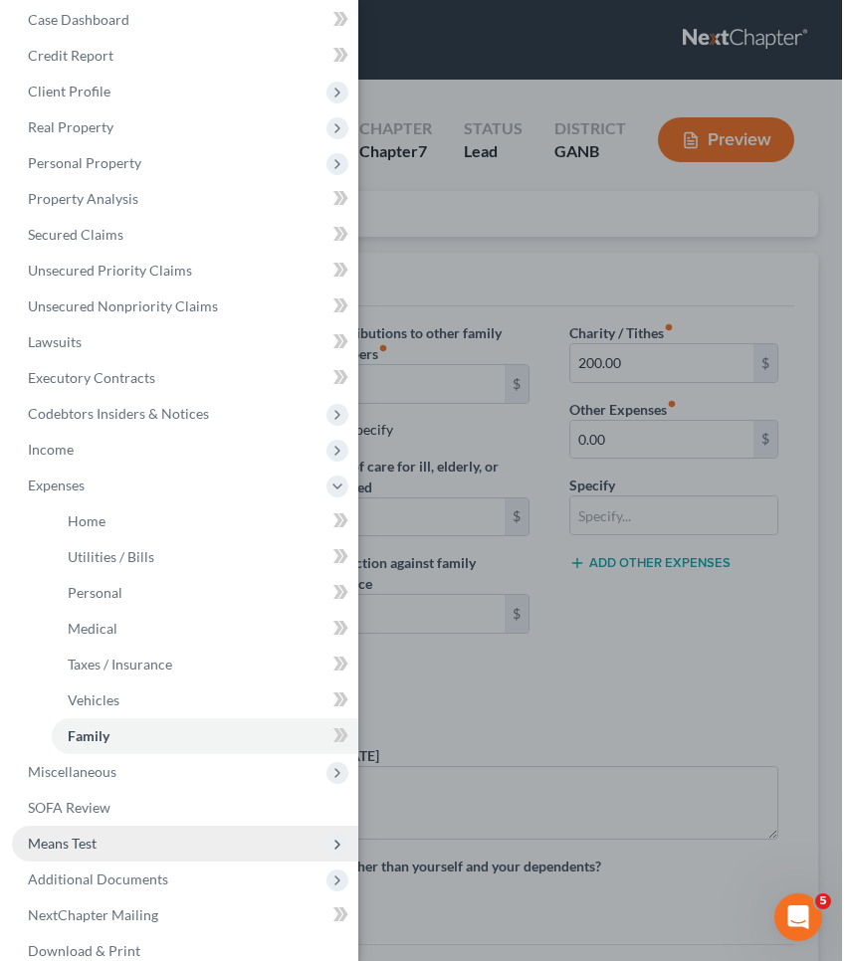
scroll to position [12, 0]
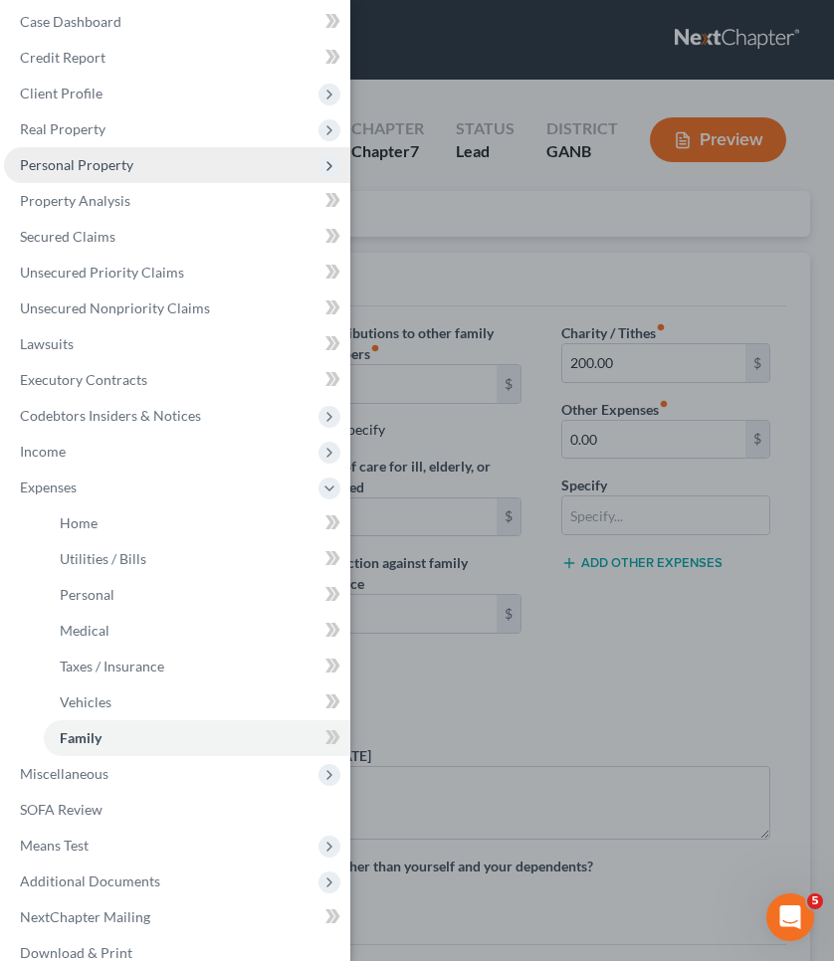
click at [157, 171] on span "Personal Property" at bounding box center [177, 165] width 346 height 36
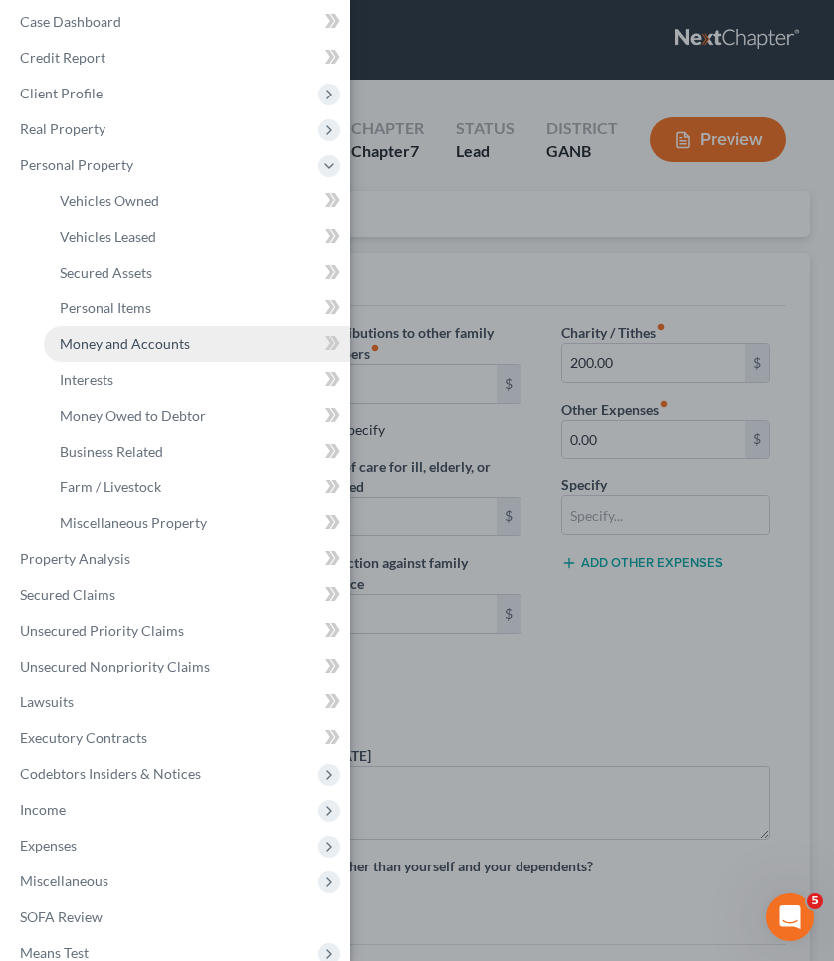
click at [149, 340] on span "Money and Accounts" at bounding box center [125, 343] width 130 height 17
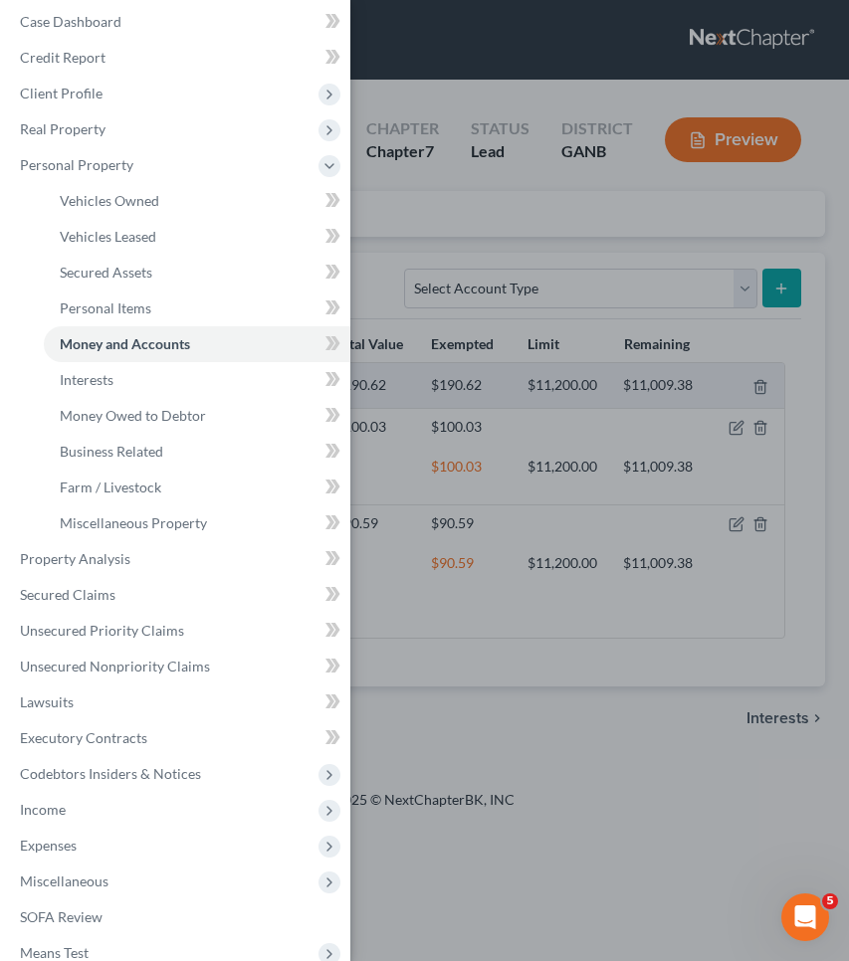
click at [621, 663] on div "Case Dashboard Payments Invoices Payments Payments Credit Report Client Profile" at bounding box center [424, 480] width 849 height 961
